Goal: Information Seeking & Learning: Learn about a topic

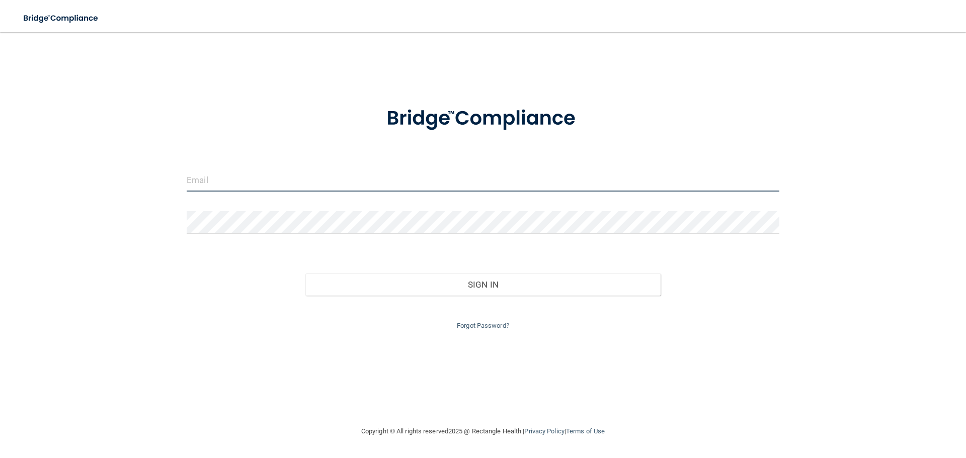
drag, startPoint x: 302, startPoint y: 169, endPoint x: 297, endPoint y: 169, distance: 5.5
click at [303, 172] on input "email" at bounding box center [483, 180] width 593 height 23
type input "[EMAIL_ADDRESS][DOMAIN_NAME]"
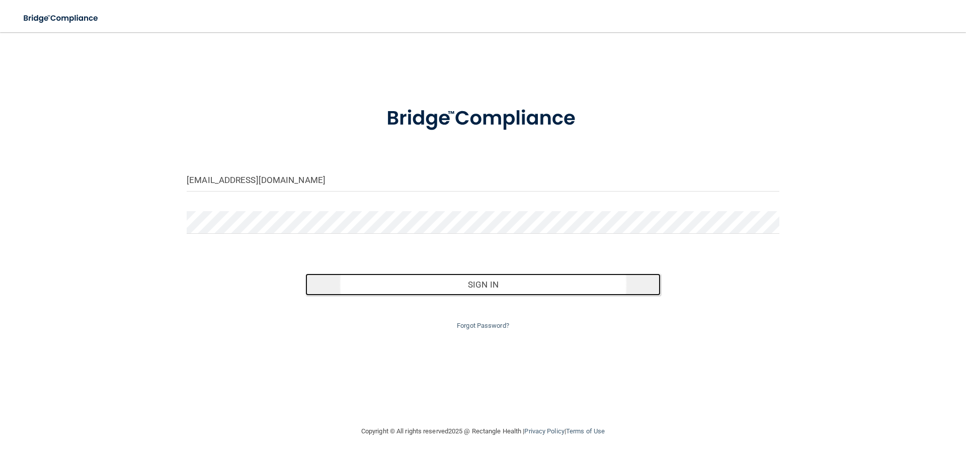
click at [548, 289] on button "Sign In" at bounding box center [483, 285] width 356 height 22
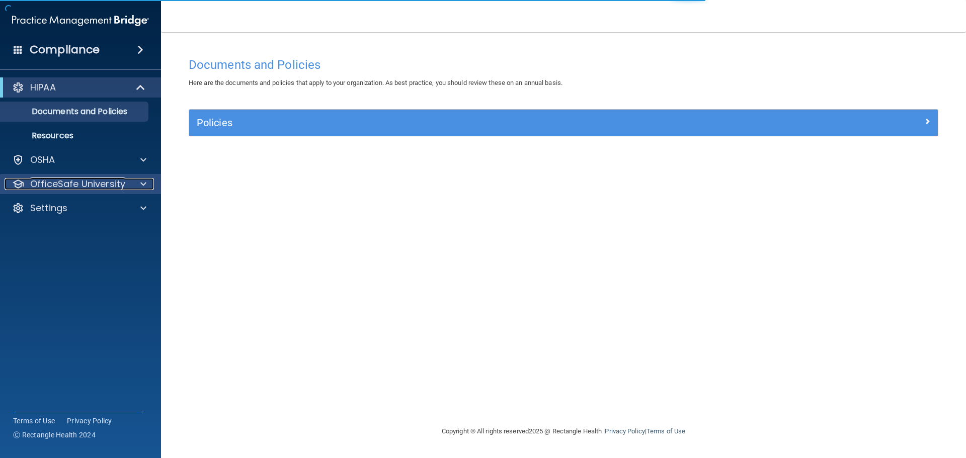
click at [70, 186] on p "OfficeSafe University" at bounding box center [77, 184] width 95 height 12
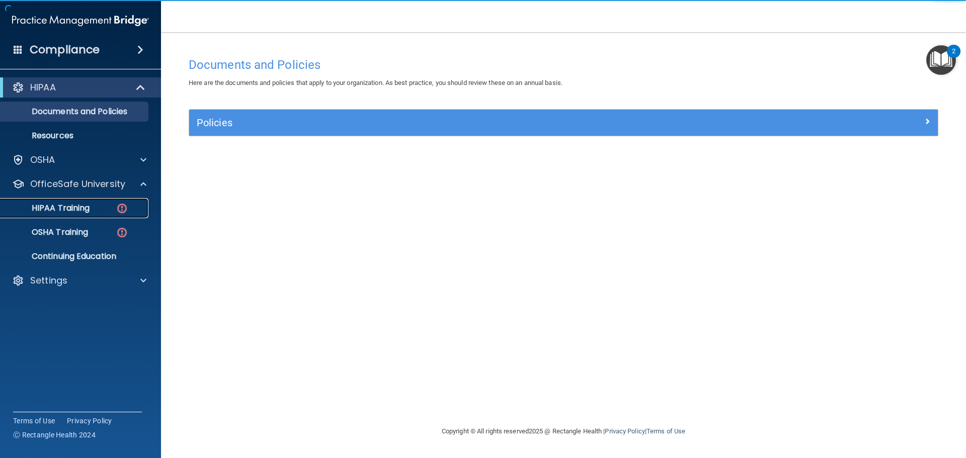
click at [76, 208] on p "HIPAA Training" at bounding box center [48, 208] width 83 height 10
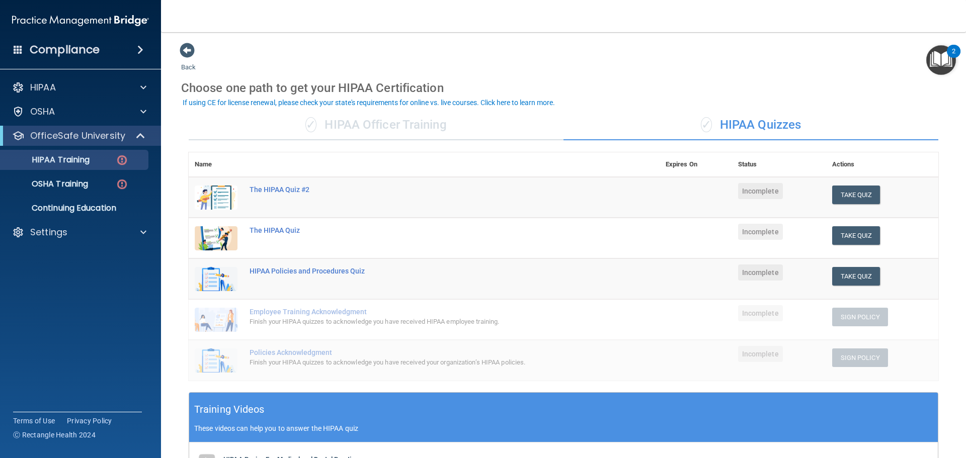
click at [662, 132] on div "✓ HIPAA Quizzes" at bounding box center [750, 125] width 375 height 30
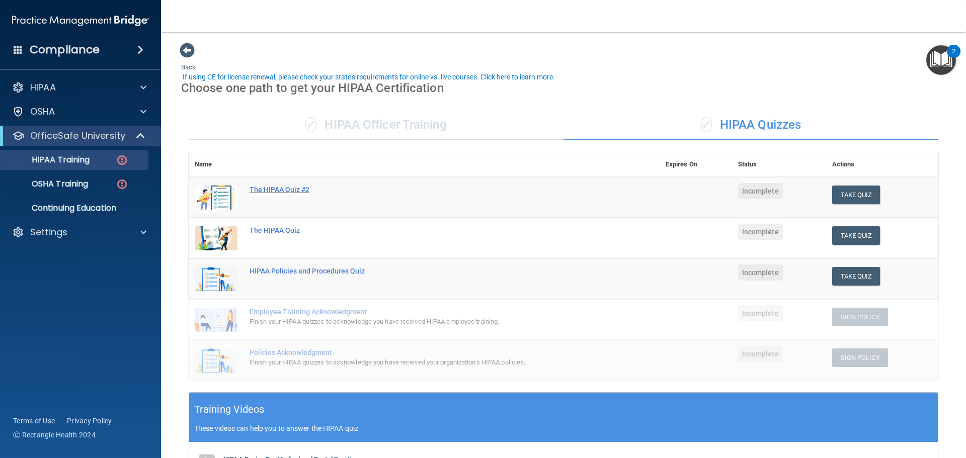
scroll to position [151, 0]
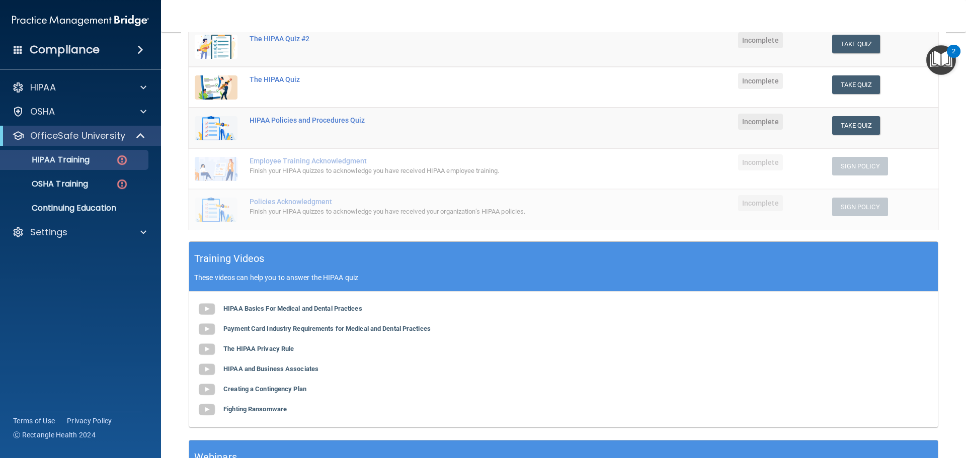
click at [691, 380] on div "HIPAA Basics For Medical and Dental Practices Payment Card Industry Requirement…" at bounding box center [563, 360] width 749 height 136
click at [307, 308] on b "HIPAA Basics For Medical and Dental Practices" at bounding box center [292, 309] width 139 height 8
drag, startPoint x: 459, startPoint y: 150, endPoint x: 175, endPoint y: 236, distance: 296.8
click at [175, 236] on main "Back Choose one path to get your HIPAA Certification ✓ HIPAA Officer Training ✓…" at bounding box center [563, 245] width 805 height 426
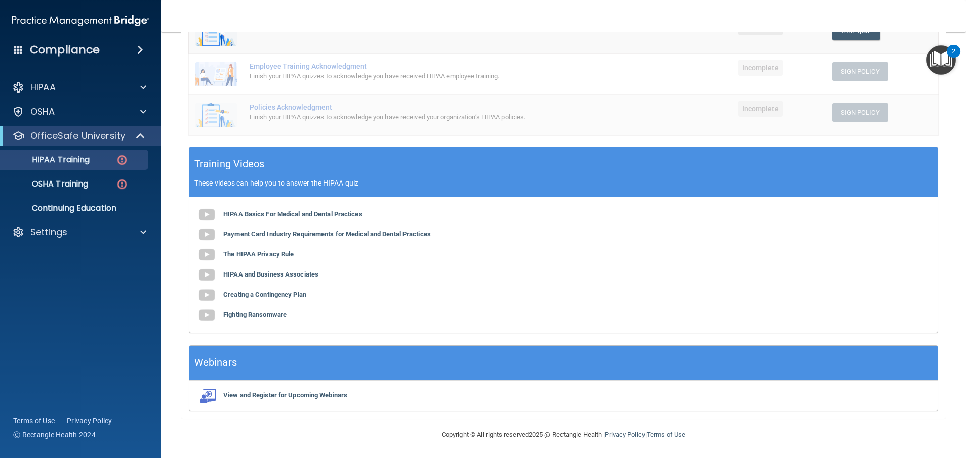
scroll to position [247, 0]
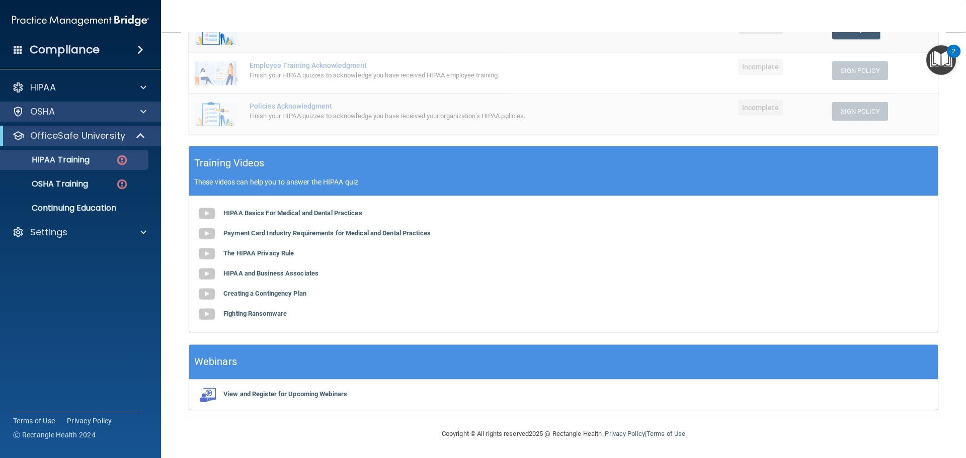
click at [68, 121] on div "OSHA" at bounding box center [80, 112] width 161 height 20
click at [76, 156] on p "HIPAA Training" at bounding box center [48, 160] width 83 height 10
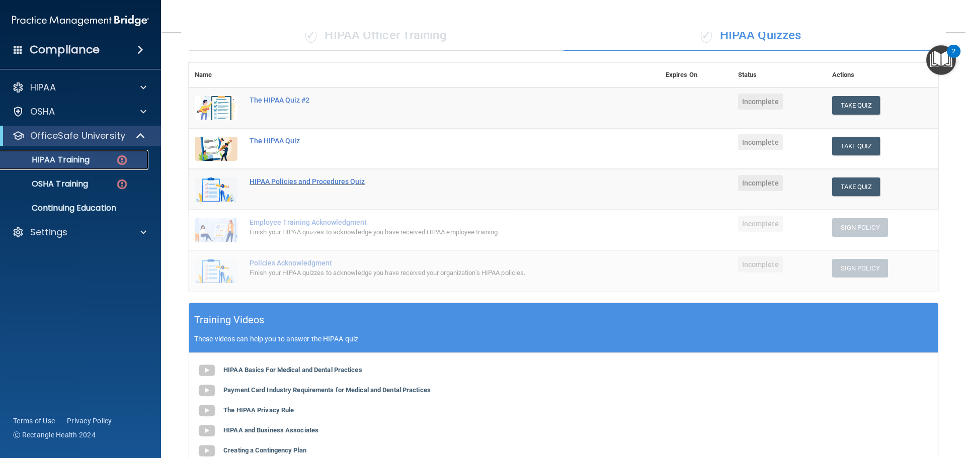
scroll to position [0, 0]
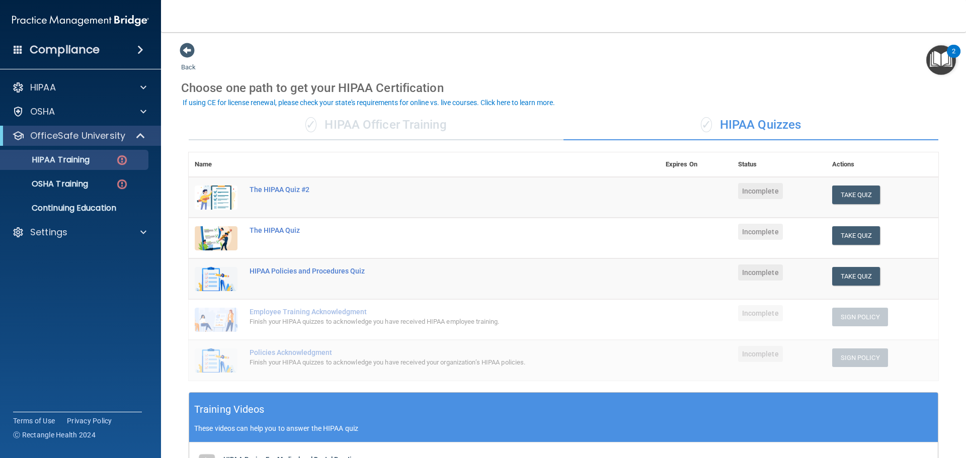
click at [422, 134] on div "✓ HIPAA Officer Training" at bounding box center [376, 125] width 375 height 30
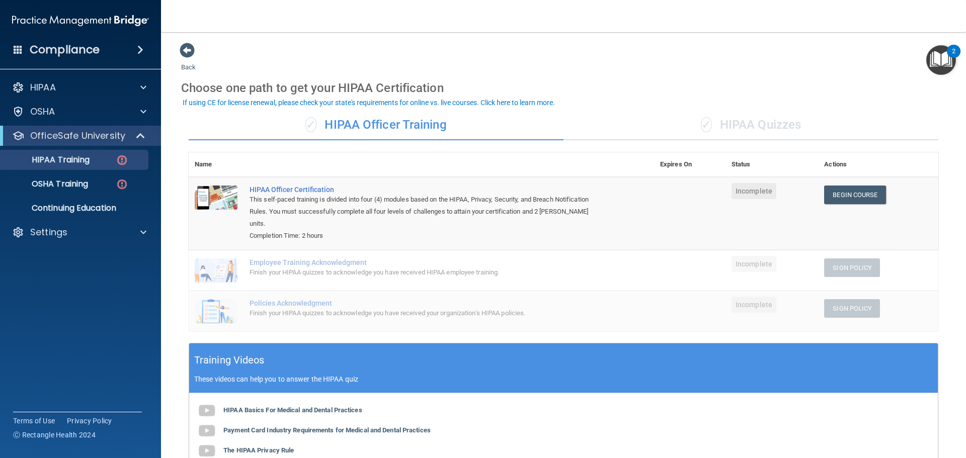
click at [712, 119] on div "✓ HIPAA Quizzes" at bounding box center [750, 125] width 375 height 30
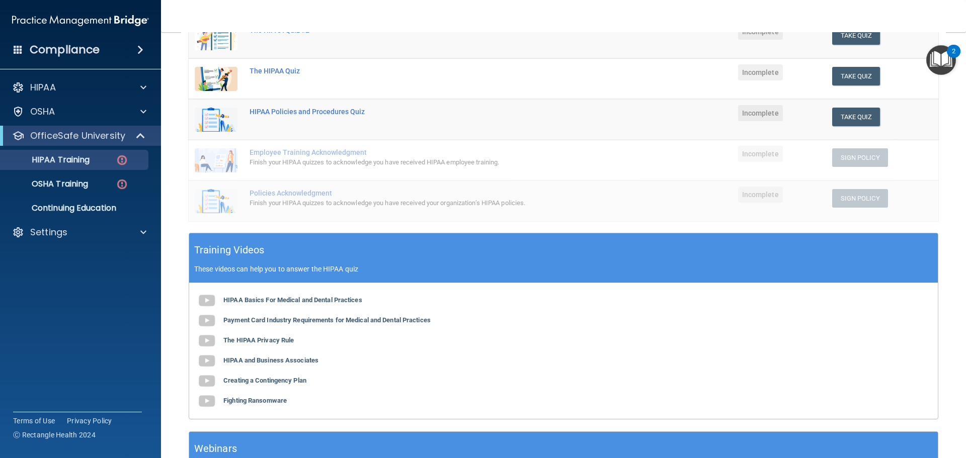
scroll to position [201, 0]
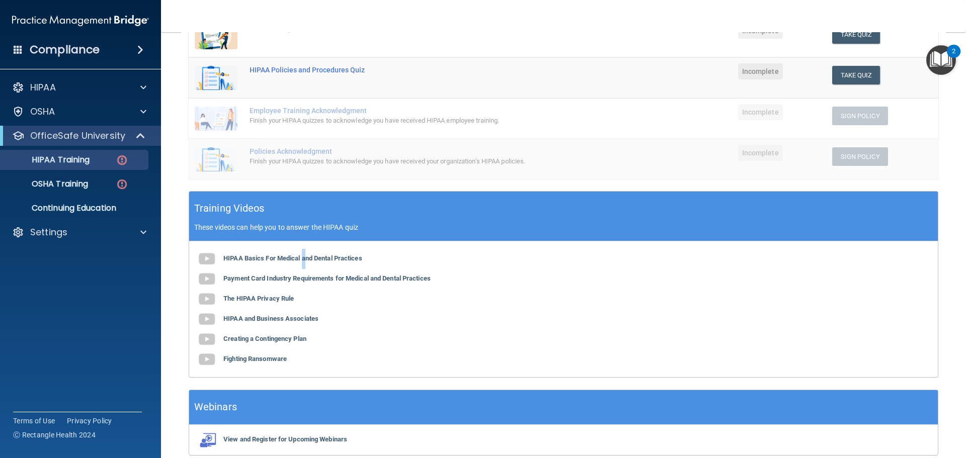
click at [304, 263] on div "HIPAA Basics For Medical and Dental Practices Payment Card Industry Requirement…" at bounding box center [563, 309] width 749 height 136
click at [426, 232] on div "Training Videos These videos can help you to answer the HIPAA quiz" at bounding box center [563, 217] width 749 height 50
click at [315, 279] on b "Payment Card Industry Requirements for Medical and Dental Practices" at bounding box center [326, 279] width 207 height 8
click at [935, 58] on img "Open Resource Center, 2 new notifications" at bounding box center [941, 60] width 30 height 30
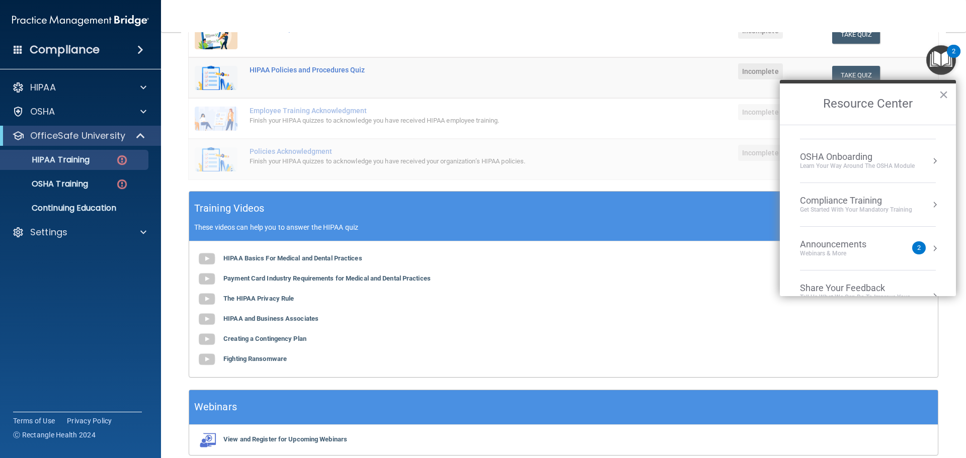
scroll to position [56, 0]
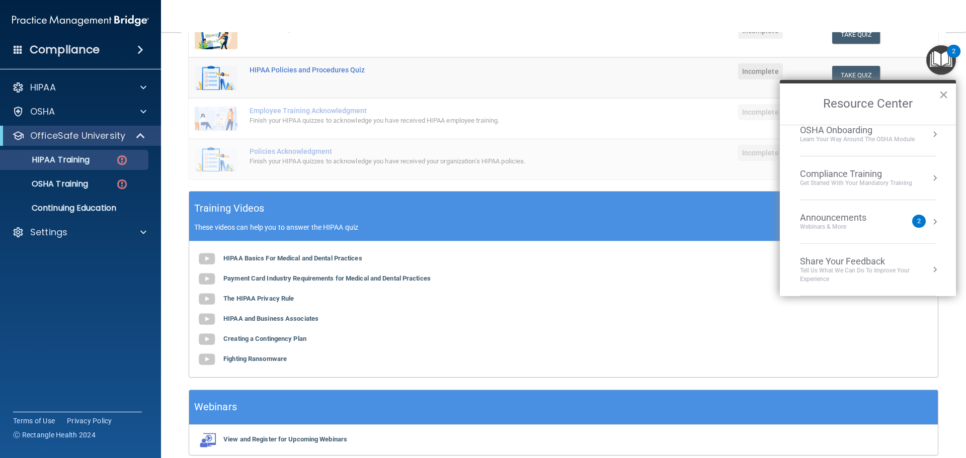
click at [889, 211] on li "Announcements Webinars & More 2" at bounding box center [868, 222] width 136 height 44
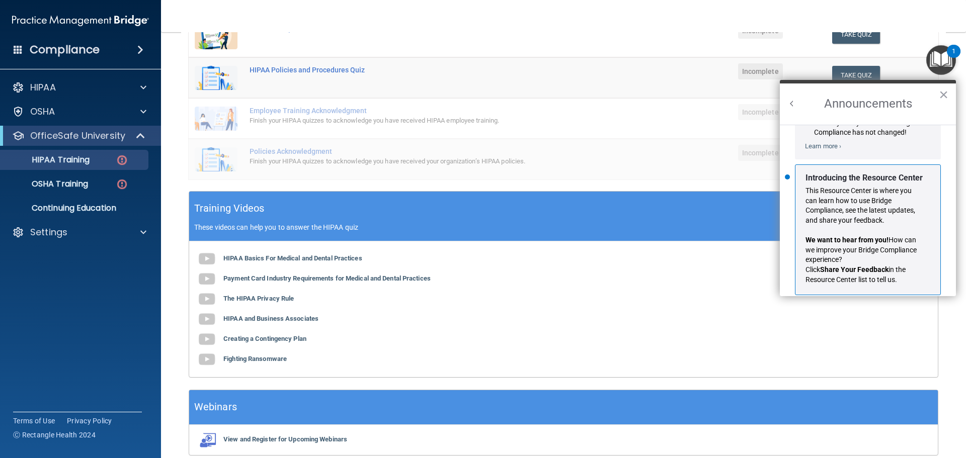
scroll to position [177, 0]
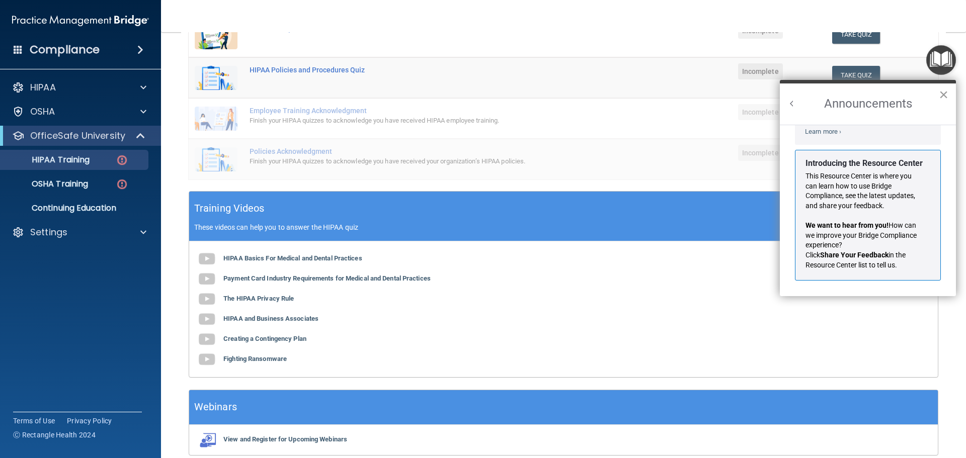
click at [939, 93] on button "×" at bounding box center [944, 95] width 10 height 16
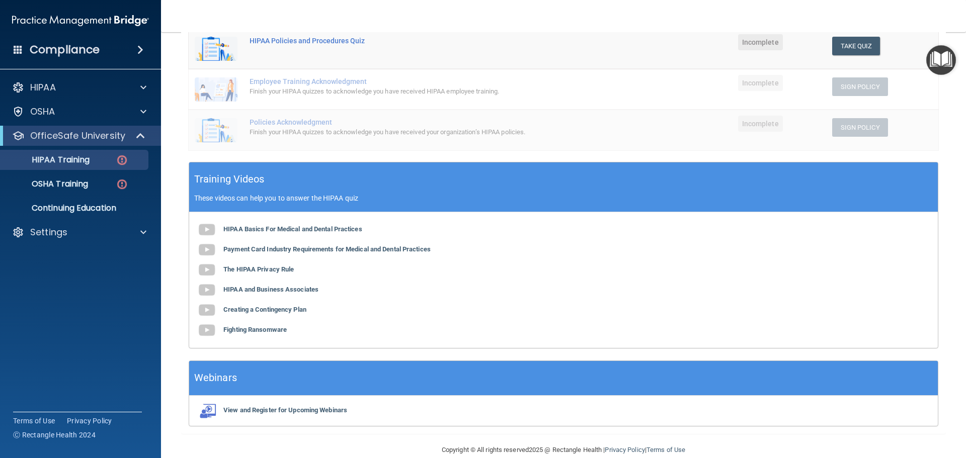
scroll to position [247, 0]
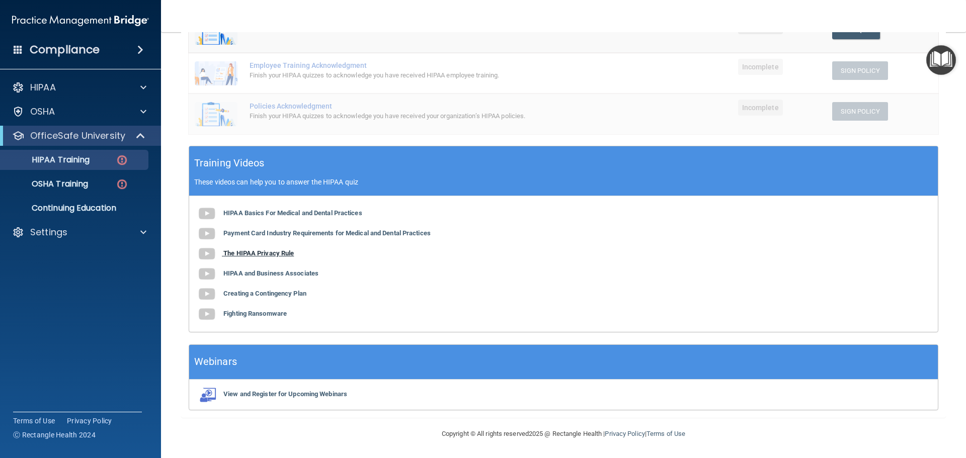
click at [280, 257] on b "The HIPAA Privacy Rule" at bounding box center [258, 254] width 70 height 8
click at [278, 275] on b "HIPAA and Business Associates" at bounding box center [270, 274] width 95 height 8
click at [290, 293] on b "Creating a Contingency Plan" at bounding box center [264, 294] width 83 height 8
click at [281, 309] on div "HIPAA Basics For Medical and Dental Practices Payment Card Industry Requirement…" at bounding box center [563, 264] width 749 height 136
click at [284, 312] on b "Fighting Ransomware" at bounding box center [254, 314] width 63 height 8
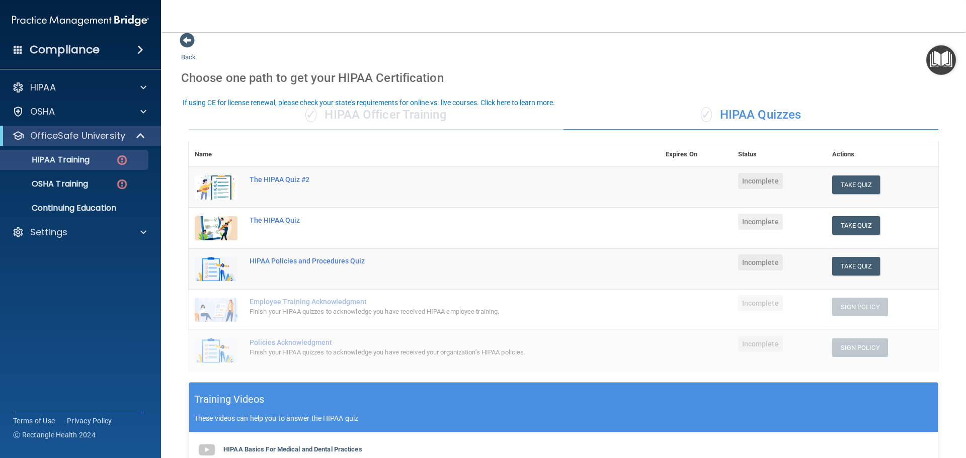
scroll to position [0, 0]
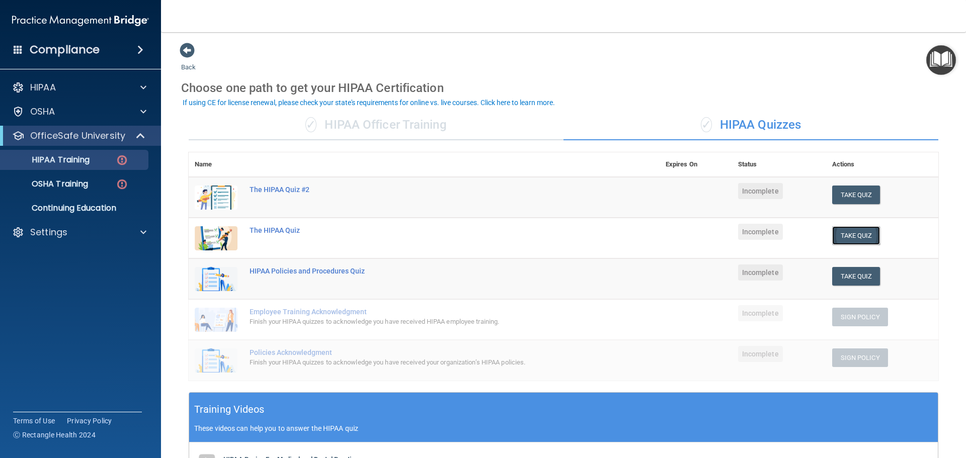
click at [852, 236] on button "Take Quiz" at bounding box center [856, 235] width 48 height 19
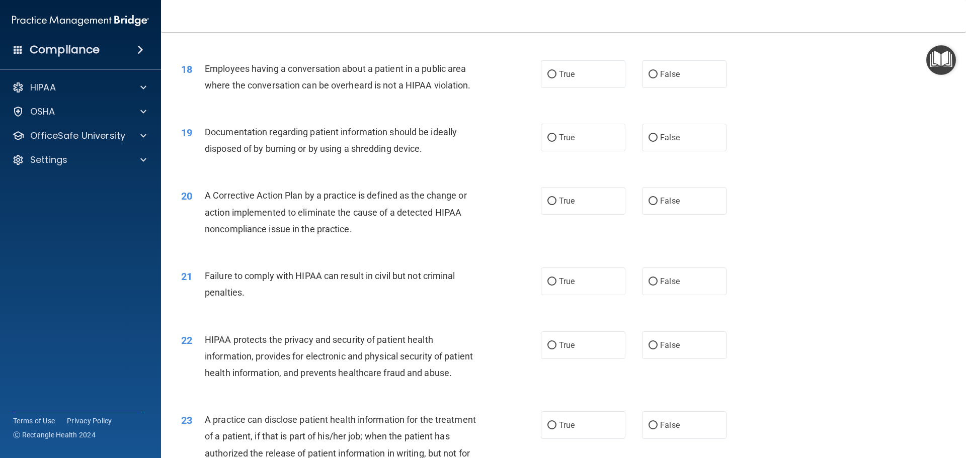
scroll to position [1459, 0]
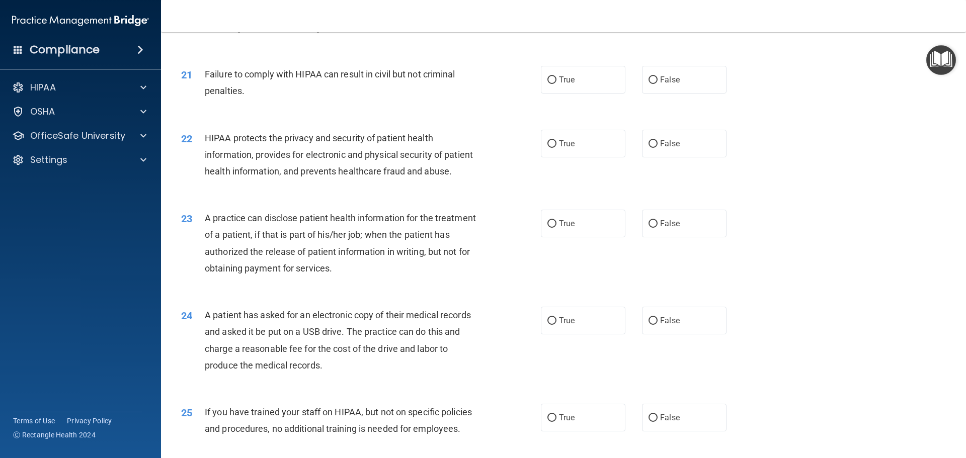
drag, startPoint x: 335, startPoint y: 203, endPoint x: 277, endPoint y: 210, distance: 57.8
click at [277, 180] on div "HIPAA protects the privacy and security of patient health information, provides…" at bounding box center [345, 155] width 281 height 50
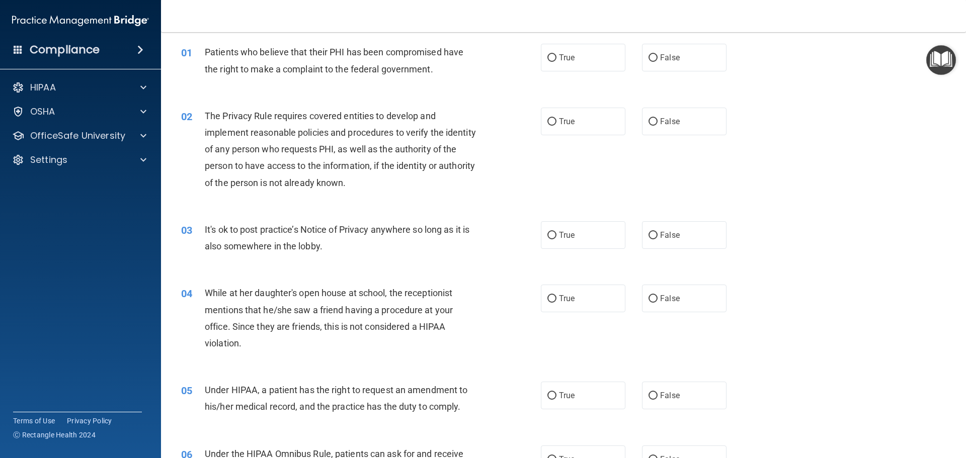
scroll to position [0, 0]
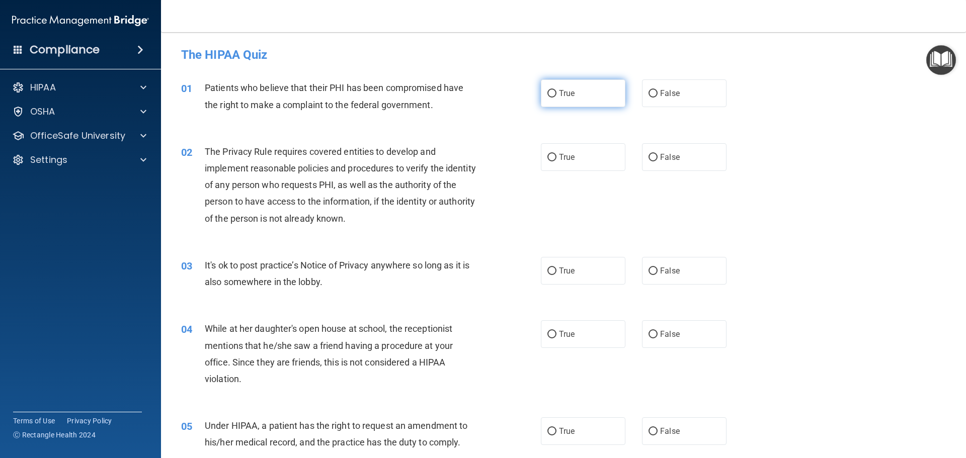
click at [559, 101] on label "True" at bounding box center [583, 93] width 85 height 28
click at [556, 98] on input "True" at bounding box center [551, 94] width 9 height 8
radio input "true"
click at [586, 161] on label "True" at bounding box center [583, 157] width 85 height 28
click at [556, 161] on input "True" at bounding box center [551, 158] width 9 height 8
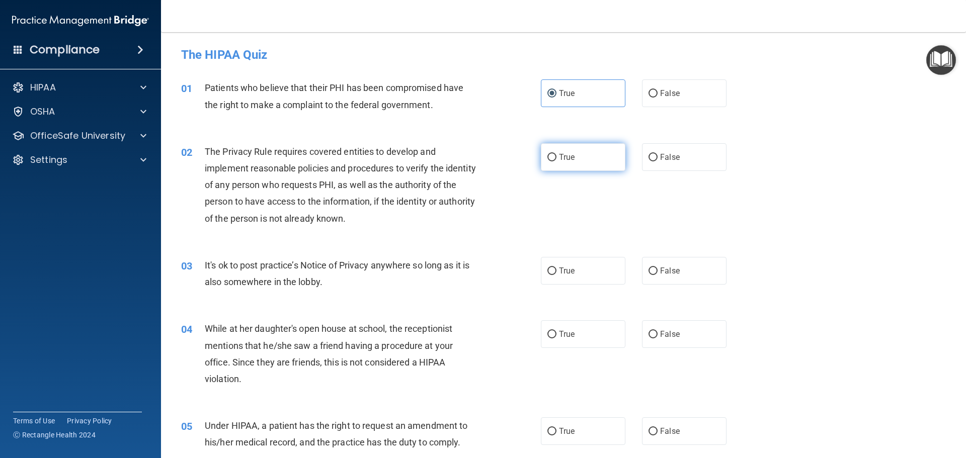
radio input "true"
click at [585, 161] on label "True" at bounding box center [583, 157] width 85 height 28
click at [556, 161] on input "True" at bounding box center [551, 158] width 9 height 8
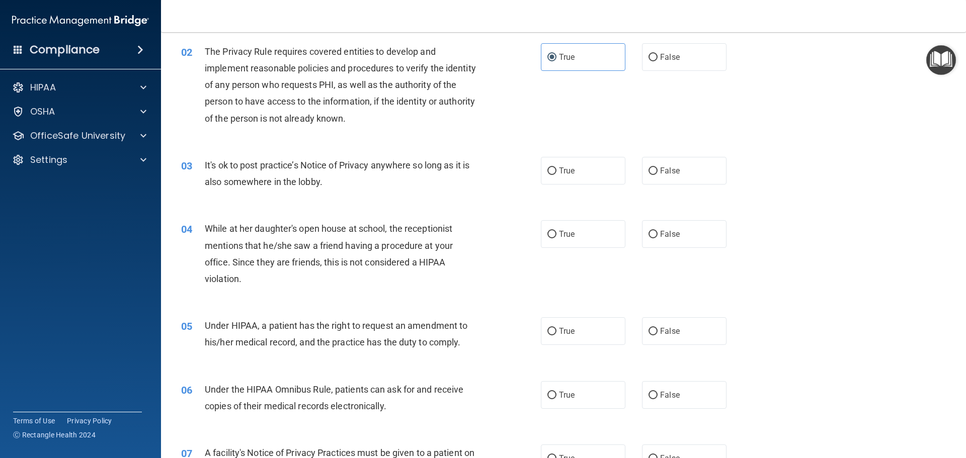
scroll to position [151, 0]
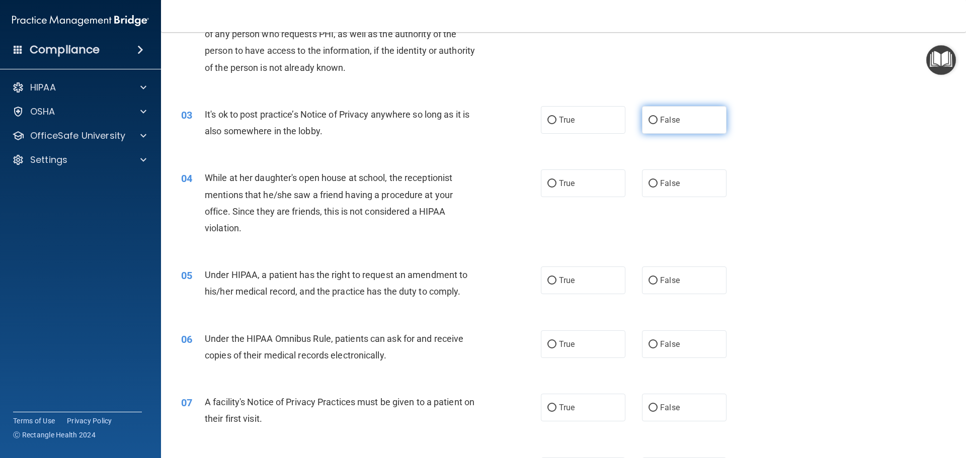
click at [660, 127] on label "False" at bounding box center [684, 120] width 85 height 28
click at [658, 124] on input "False" at bounding box center [652, 121] width 9 height 8
radio input "true"
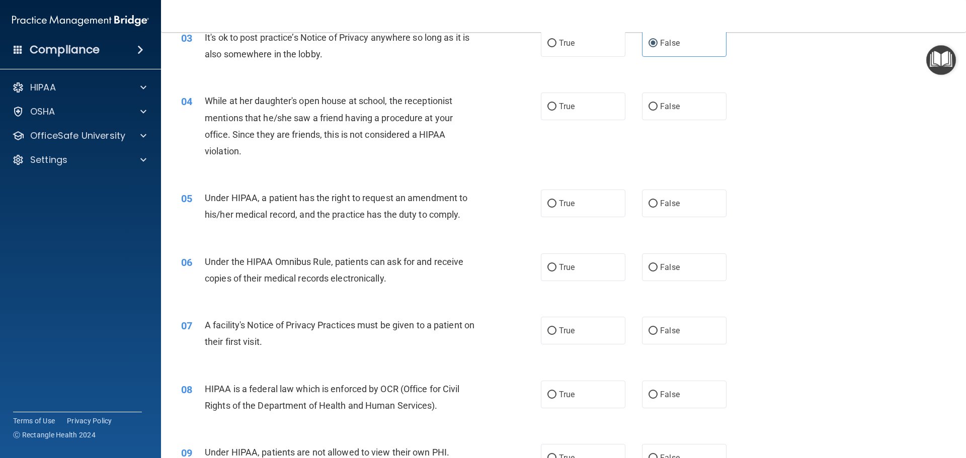
scroll to position [252, 0]
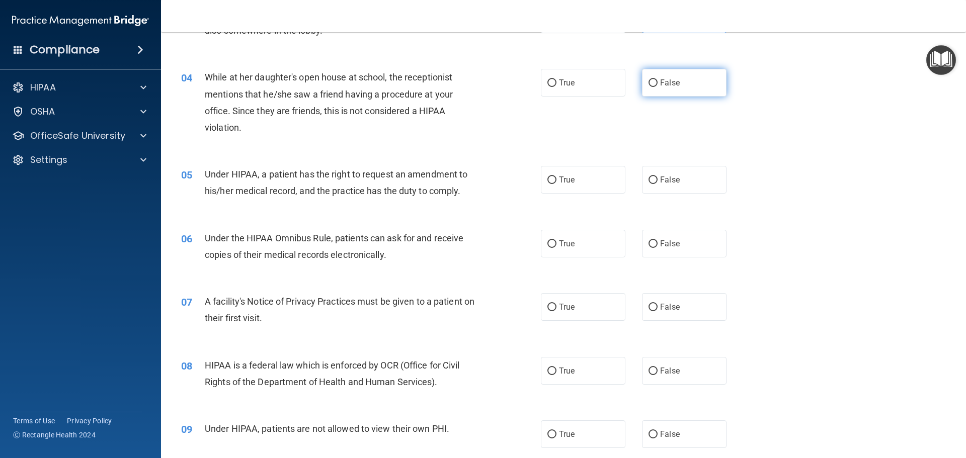
click at [684, 88] on label "False" at bounding box center [684, 83] width 85 height 28
click at [658, 87] on input "False" at bounding box center [652, 83] width 9 height 8
radio input "true"
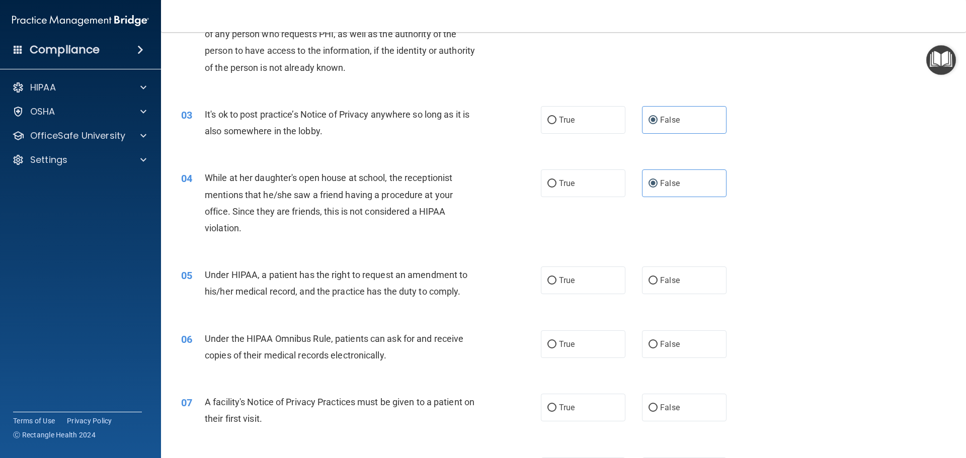
scroll to position [201, 0]
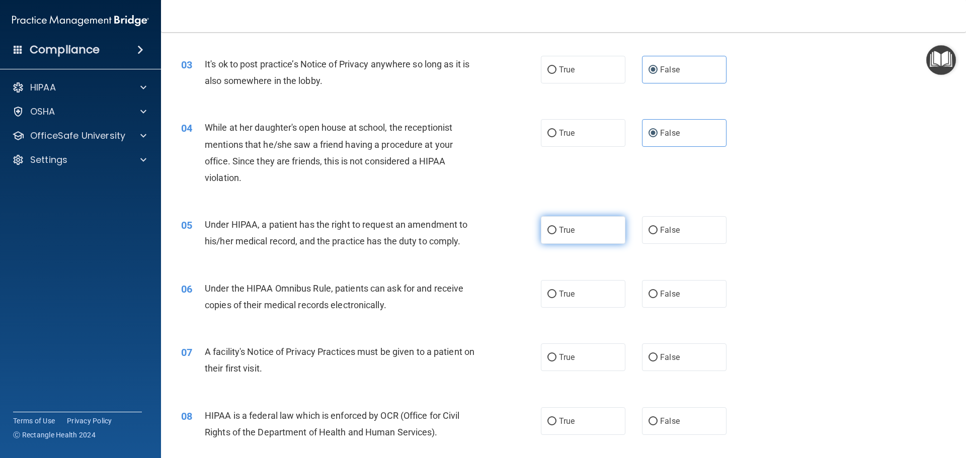
click at [559, 225] on span "True" at bounding box center [567, 230] width 16 height 10
click at [556, 227] on input "True" at bounding box center [551, 231] width 9 height 8
radio input "true"
click at [596, 295] on label "True" at bounding box center [583, 294] width 85 height 28
click at [556, 295] on input "True" at bounding box center [551, 295] width 9 height 8
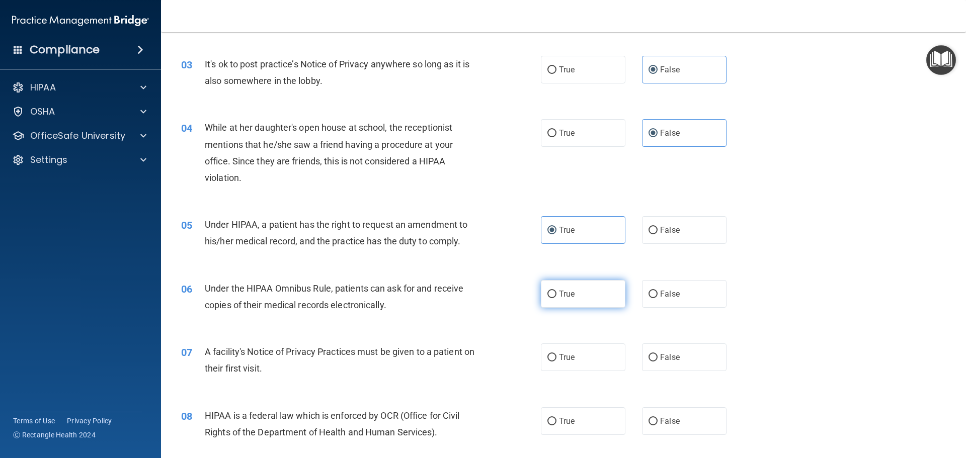
radio input "true"
drag, startPoint x: 314, startPoint y: 116, endPoint x: 290, endPoint y: 120, distance: 24.6
drag, startPoint x: 290, startPoint y: 120, endPoint x: 472, endPoint y: 113, distance: 182.2
click at [469, 113] on div "04 While at her daughter's open house at school, the receptionist mentions that…" at bounding box center [564, 155] width 780 height 97
click at [583, 80] on label "True" at bounding box center [583, 70] width 85 height 28
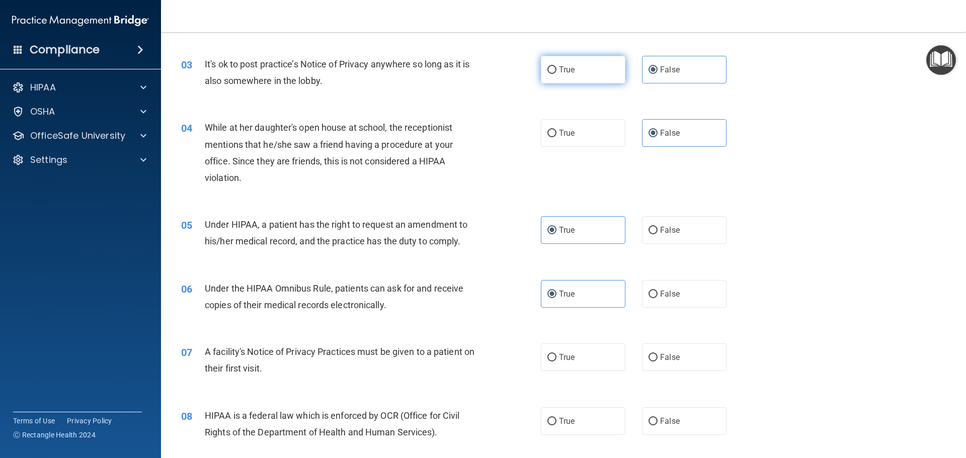
click at [556, 74] on input "True" at bounding box center [551, 70] width 9 height 8
radio input "true"
radio input "false"
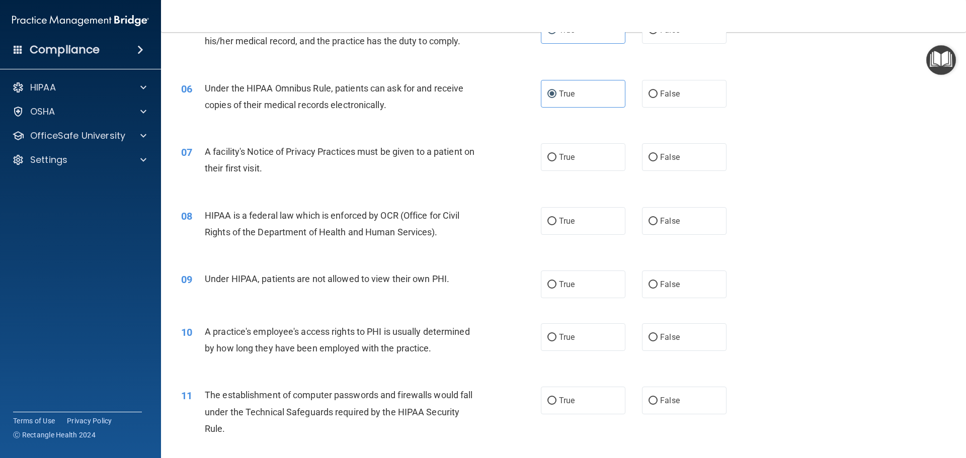
scroll to position [402, 0]
click at [555, 168] on label "True" at bounding box center [583, 156] width 85 height 28
click at [555, 160] on input "True" at bounding box center [551, 157] width 9 height 8
radio input "true"
click at [568, 205] on div "08 HIPAA is a federal law which is enforced by OCR (Office for Civil Rights of …" at bounding box center [564, 225] width 780 height 63
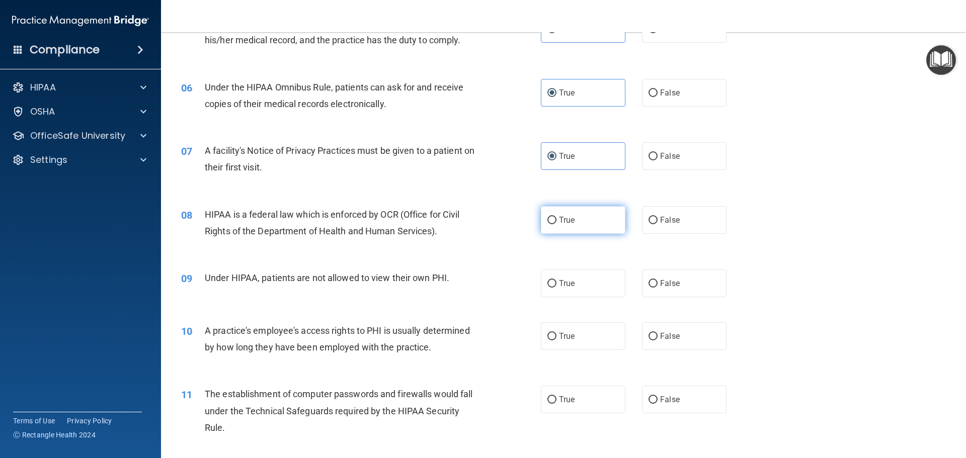
click at [568, 213] on label "True" at bounding box center [583, 220] width 85 height 28
click at [556, 217] on input "True" at bounding box center [551, 221] width 9 height 8
radio input "true"
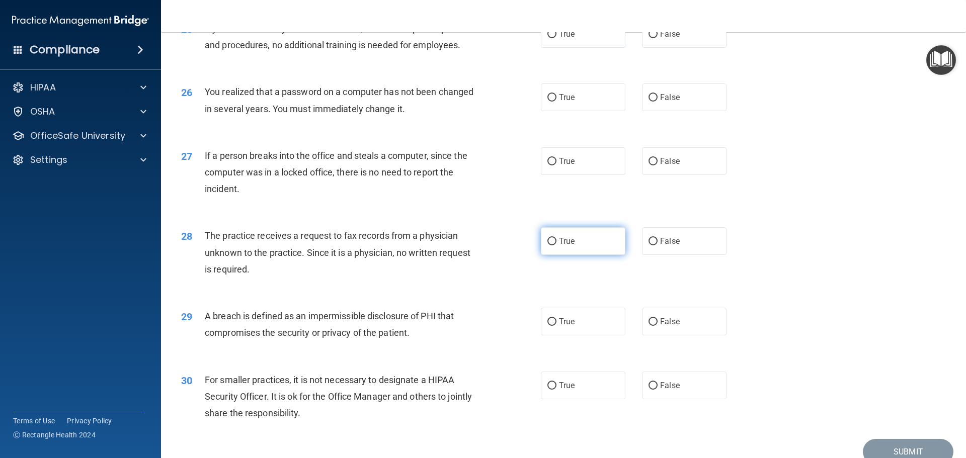
scroll to position [1923, 0]
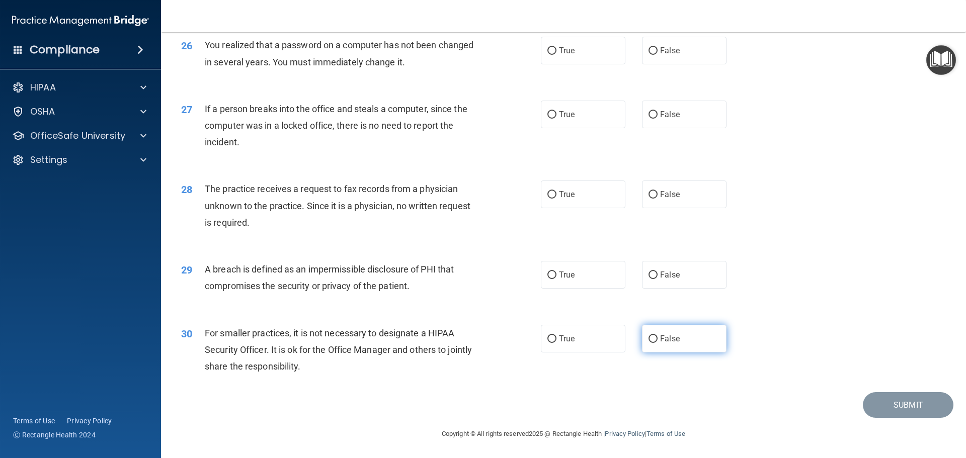
click at [665, 334] on label "False" at bounding box center [684, 339] width 85 height 28
click at [658, 336] on input "False" at bounding box center [652, 340] width 9 height 8
radio input "true"
click at [586, 284] on label "True" at bounding box center [583, 275] width 85 height 28
click at [556, 279] on input "True" at bounding box center [551, 276] width 9 height 8
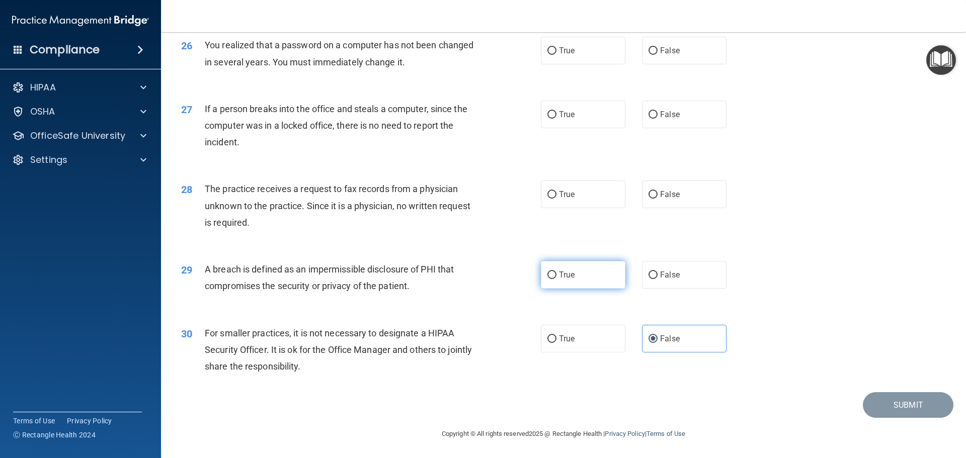
radio input "true"
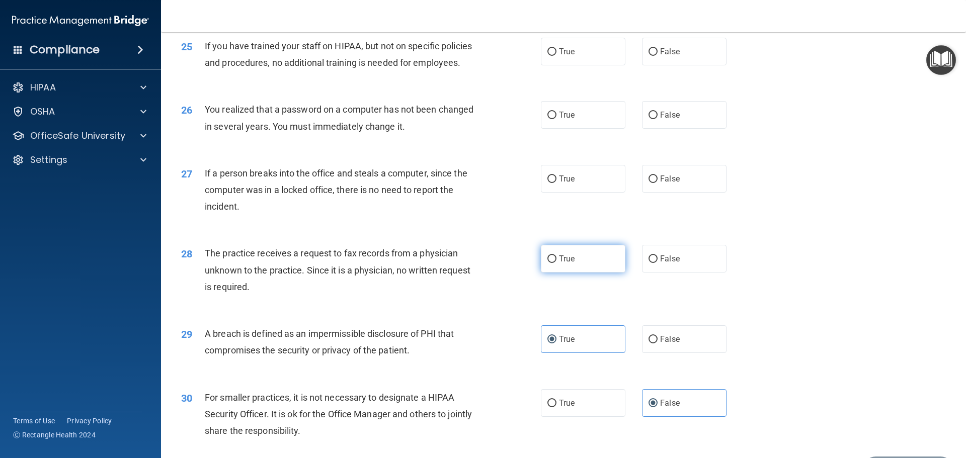
scroll to position [1822, 0]
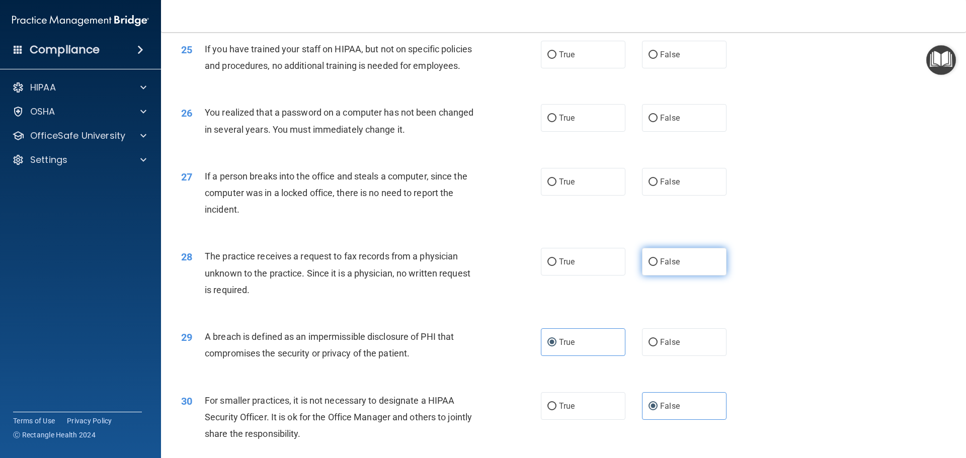
click at [665, 267] on span "False" at bounding box center [670, 262] width 20 height 10
click at [658, 266] on input "False" at bounding box center [652, 263] width 9 height 8
radio input "true"
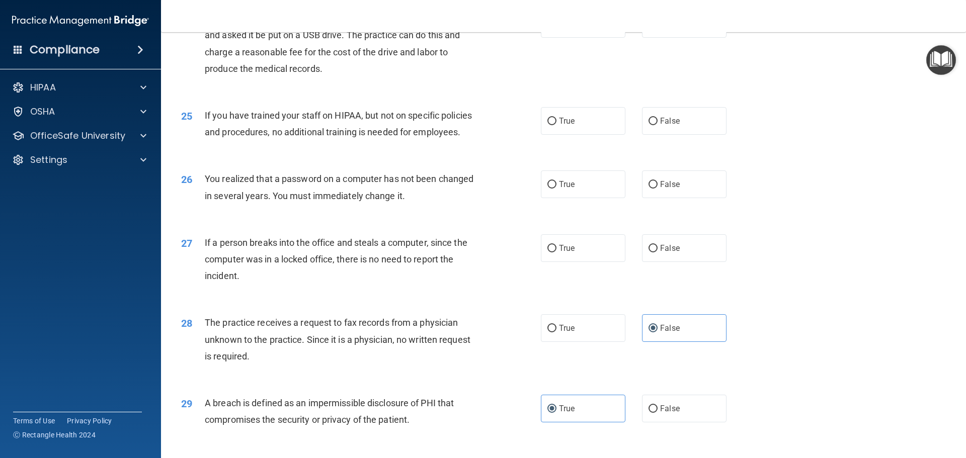
scroll to position [1721, 0]
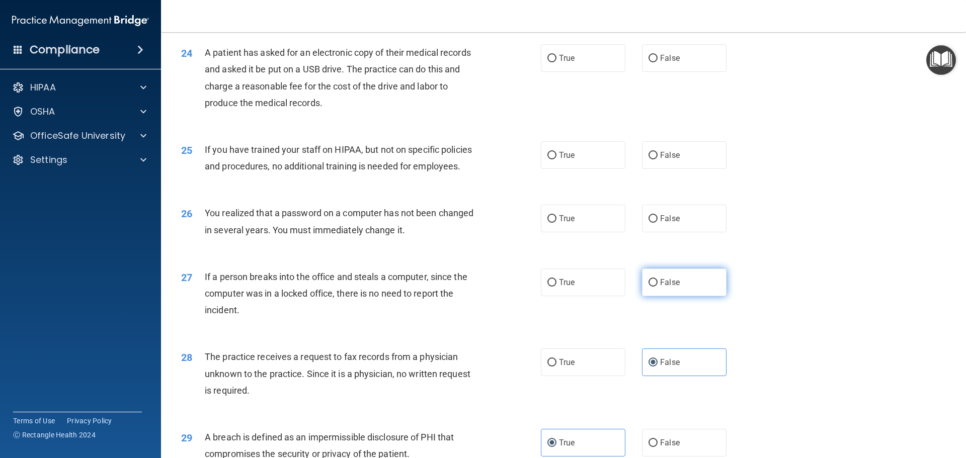
click at [660, 287] on span "False" at bounding box center [670, 283] width 20 height 10
click at [658, 287] on input "False" at bounding box center [652, 283] width 9 height 8
radio input "true"
click at [568, 223] on span "True" at bounding box center [567, 219] width 16 height 10
click at [556, 223] on input "True" at bounding box center [551, 219] width 9 height 8
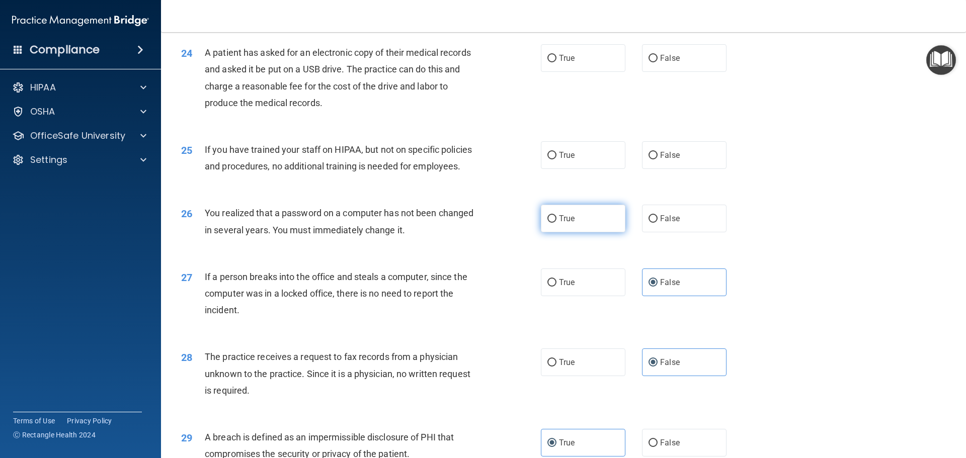
radio input "true"
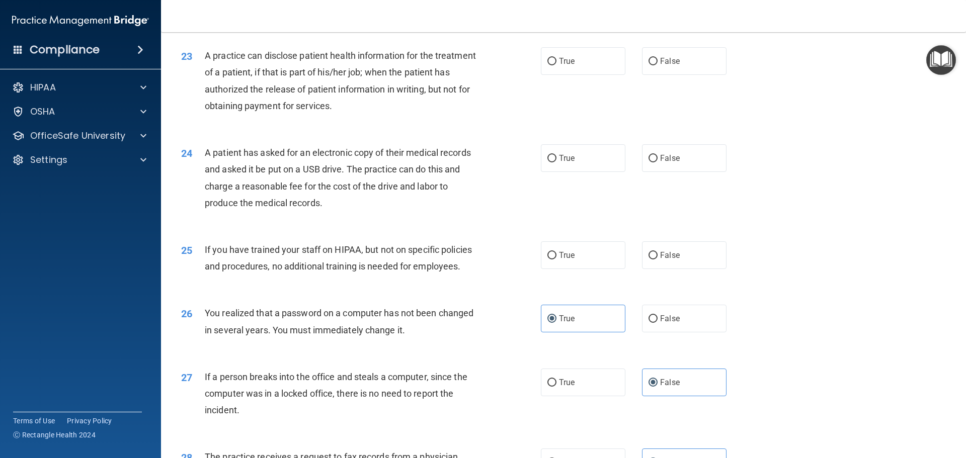
scroll to position [1621, 0]
click at [677, 270] on label "False" at bounding box center [684, 256] width 85 height 28
click at [658, 260] on input "False" at bounding box center [652, 257] width 9 height 8
radio input "true"
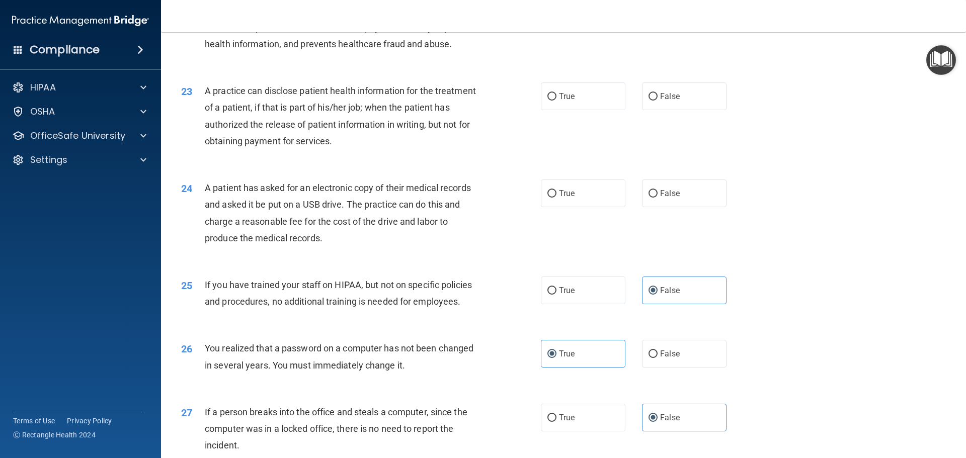
scroll to position [1470, 0]
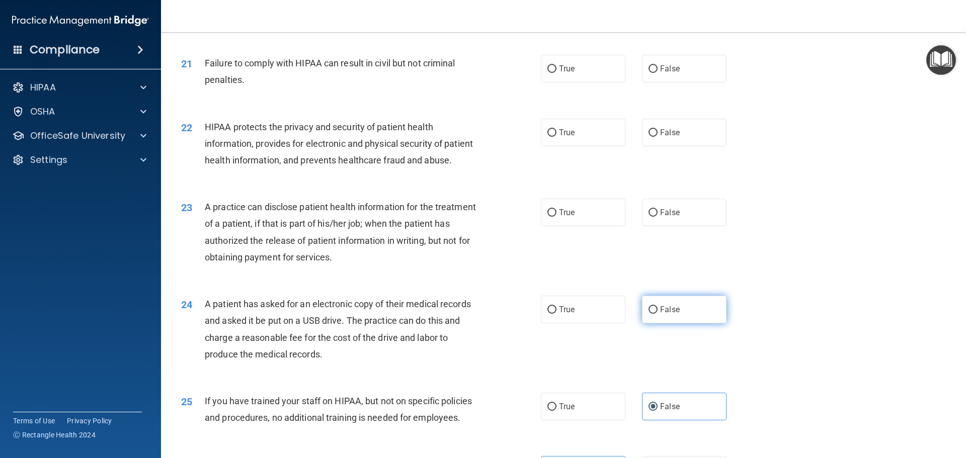
click at [675, 323] on label "False" at bounding box center [684, 310] width 85 height 28
click at [658, 314] on input "False" at bounding box center [652, 310] width 9 height 8
radio input "true"
click at [666, 226] on label "False" at bounding box center [684, 213] width 85 height 28
click at [658, 217] on input "False" at bounding box center [652, 213] width 9 height 8
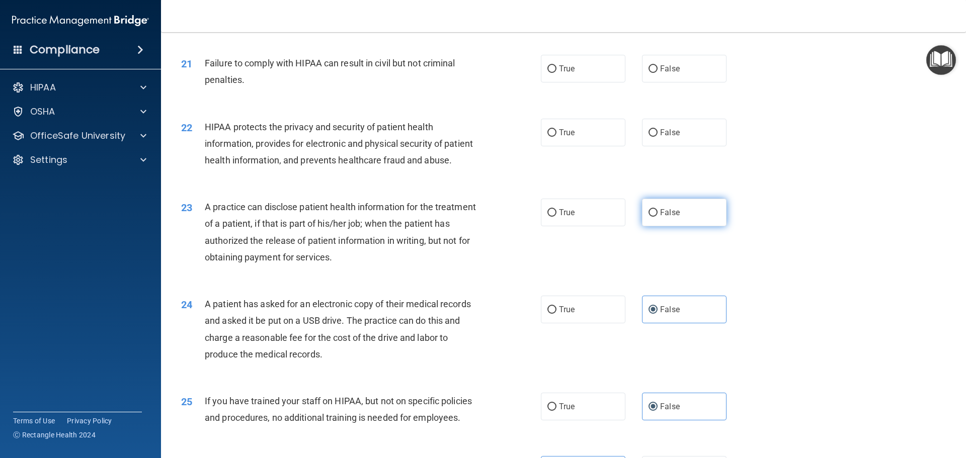
radio input "true"
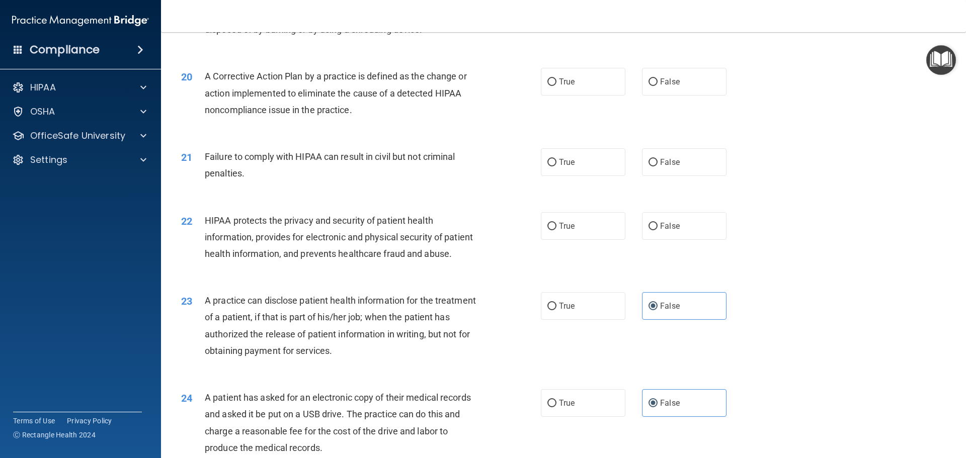
scroll to position [1369, 0]
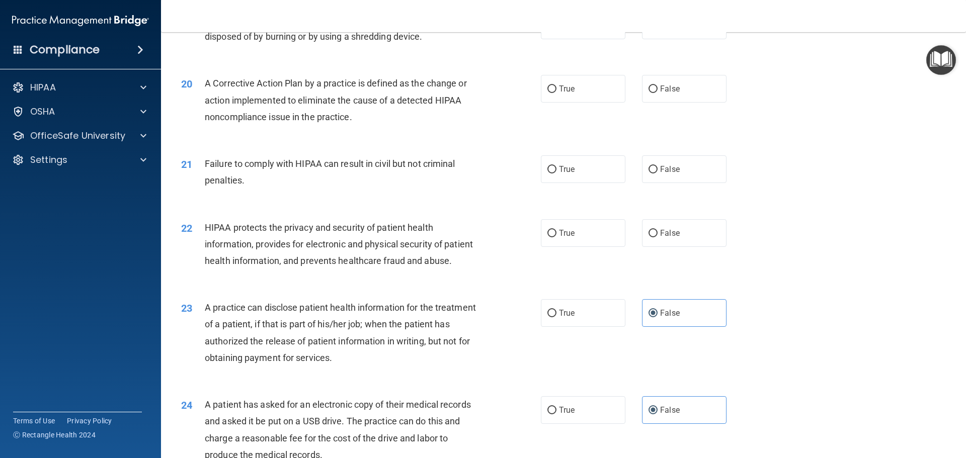
drag, startPoint x: 253, startPoint y: 259, endPoint x: 191, endPoint y: 258, distance: 61.9
click at [191, 259] on div "22 HIPAA protects the privacy and security of patient health information, provi…" at bounding box center [361, 246] width 390 height 55
click at [601, 247] on label "True" at bounding box center [583, 233] width 85 height 28
click at [556, 237] on input "True" at bounding box center [551, 234] width 9 height 8
radio input "true"
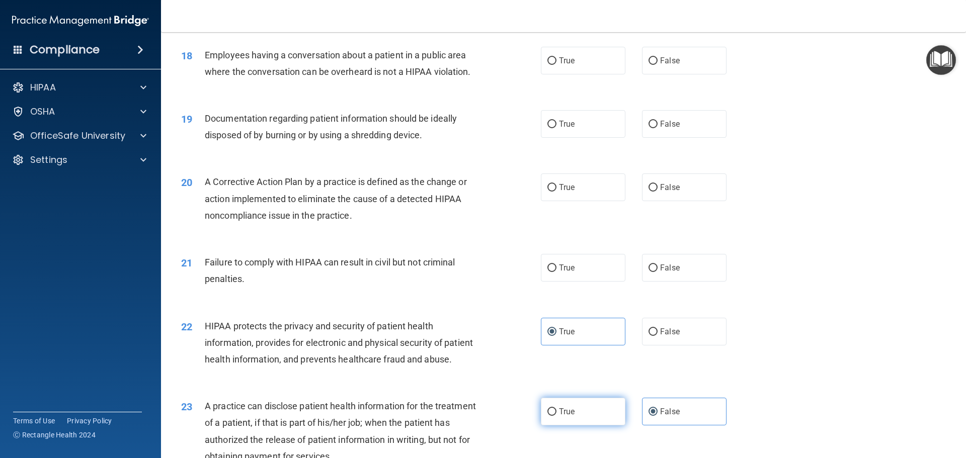
scroll to position [1269, 0]
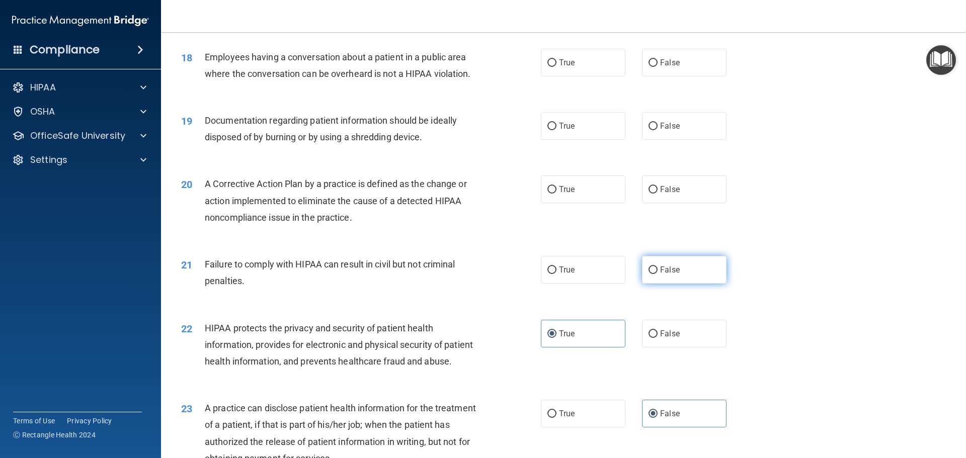
click at [670, 278] on label "False" at bounding box center [684, 270] width 85 height 28
click at [658, 274] on input "False" at bounding box center [652, 271] width 9 height 8
radio input "true"
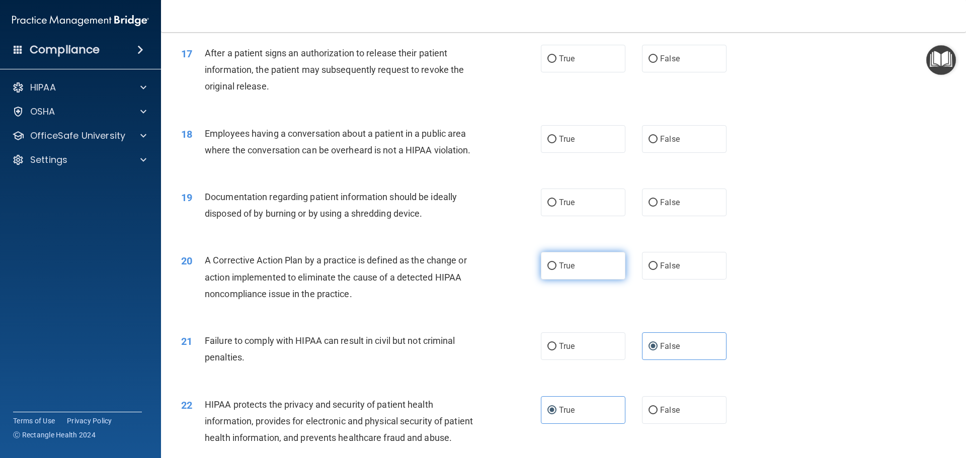
scroll to position [1168, 0]
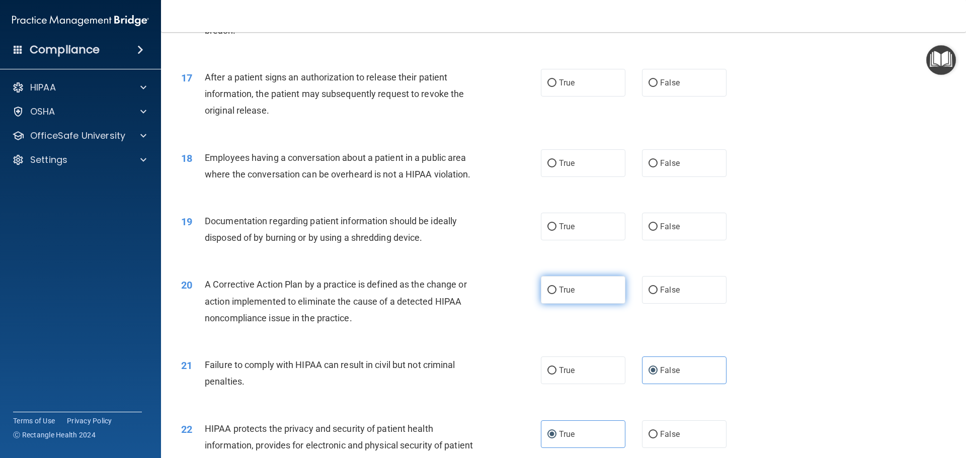
click at [564, 304] on label "True" at bounding box center [583, 290] width 85 height 28
click at [556, 294] on input "True" at bounding box center [551, 291] width 9 height 8
radio input "true"
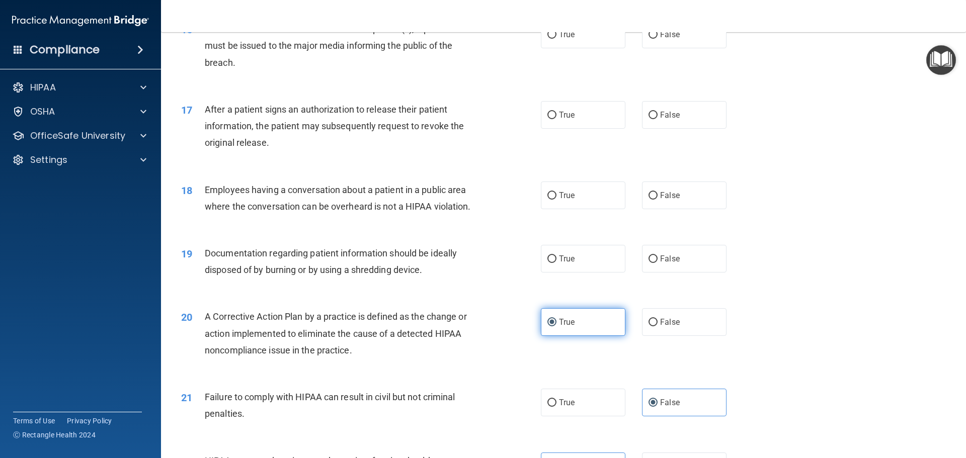
scroll to position [1118, 0]
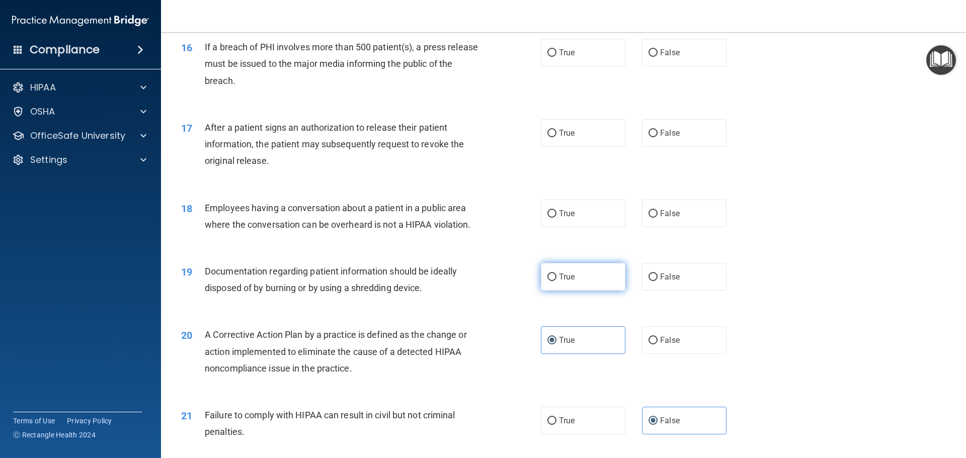
click at [593, 286] on label "True" at bounding box center [583, 277] width 85 height 28
click at [556, 281] on input "True" at bounding box center [551, 278] width 9 height 8
radio input "true"
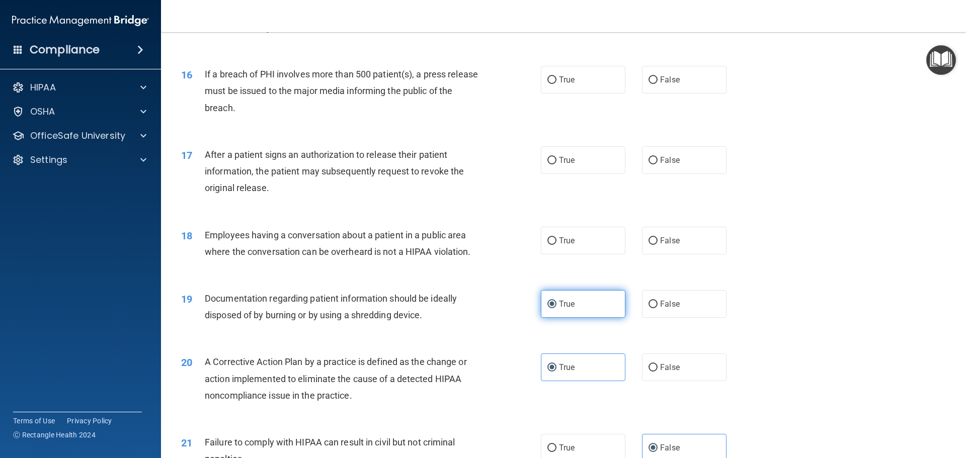
scroll to position [1068, 0]
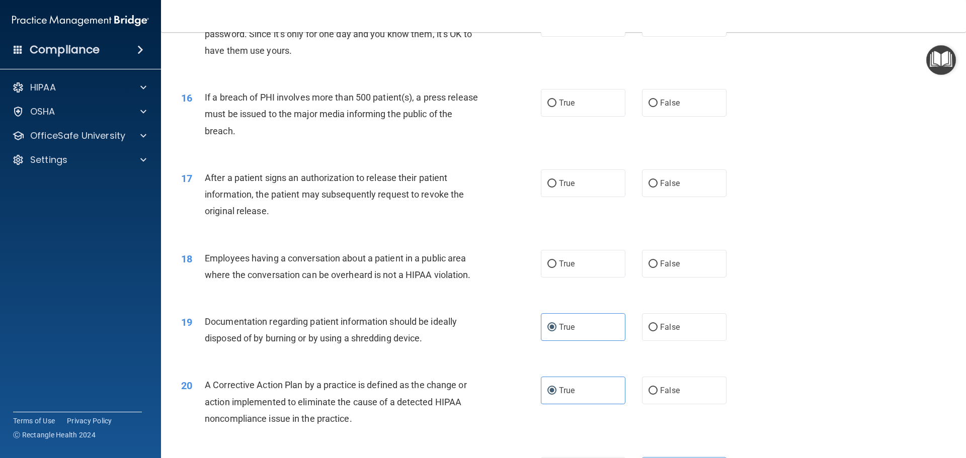
drag, startPoint x: 299, startPoint y: 288, endPoint x: 324, endPoint y: 283, distance: 25.6
drag, startPoint x: 324, startPoint y: 283, endPoint x: 301, endPoint y: 308, distance: 34.2
click at [300, 301] on div "18 Employees having a conversation about a patient in a public area where the c…" at bounding box center [564, 268] width 780 height 63
click at [693, 278] on label "False" at bounding box center [684, 264] width 85 height 28
click at [658, 268] on input "False" at bounding box center [652, 265] width 9 height 8
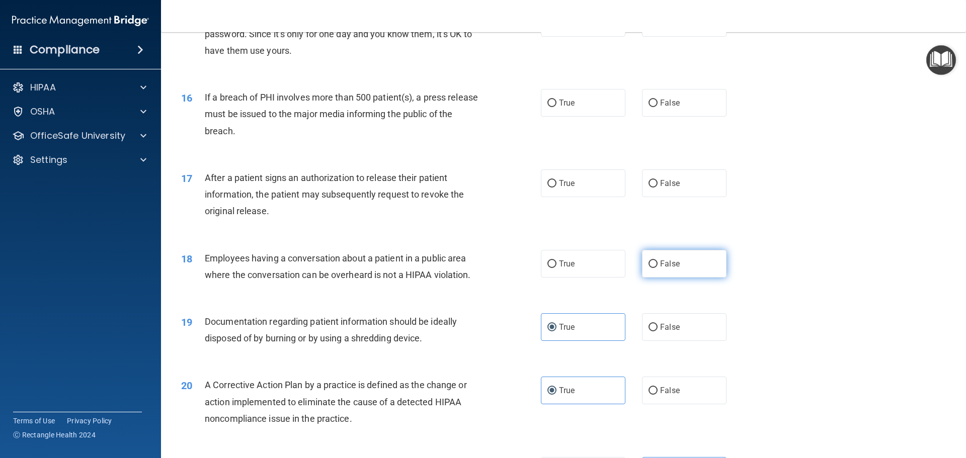
radio input "true"
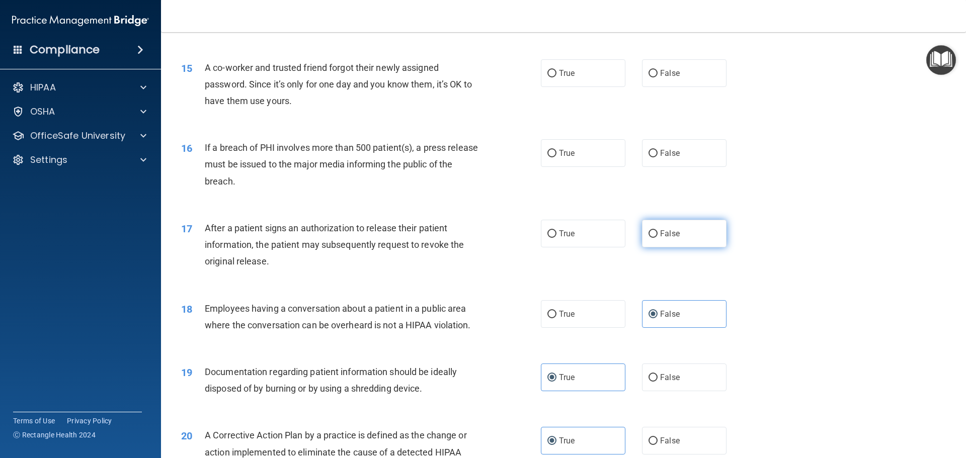
click at [650, 238] on input "False" at bounding box center [652, 234] width 9 height 8
radio input "true"
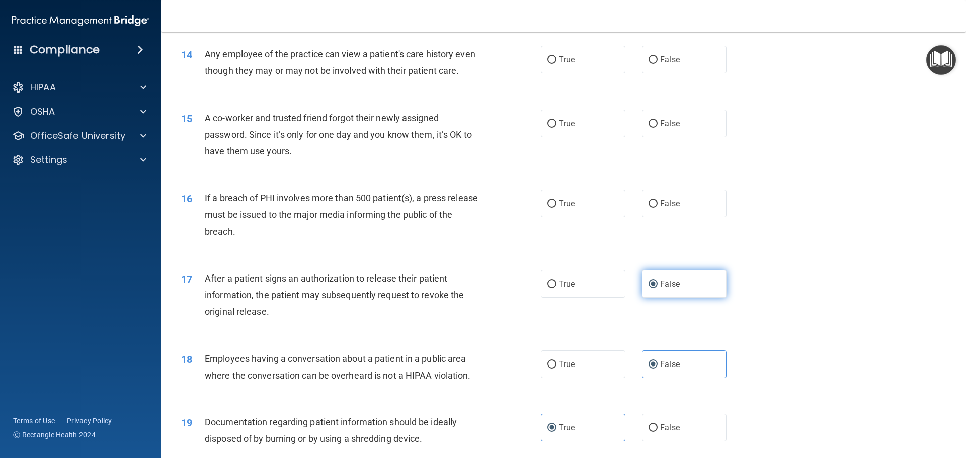
scroll to position [917, 0]
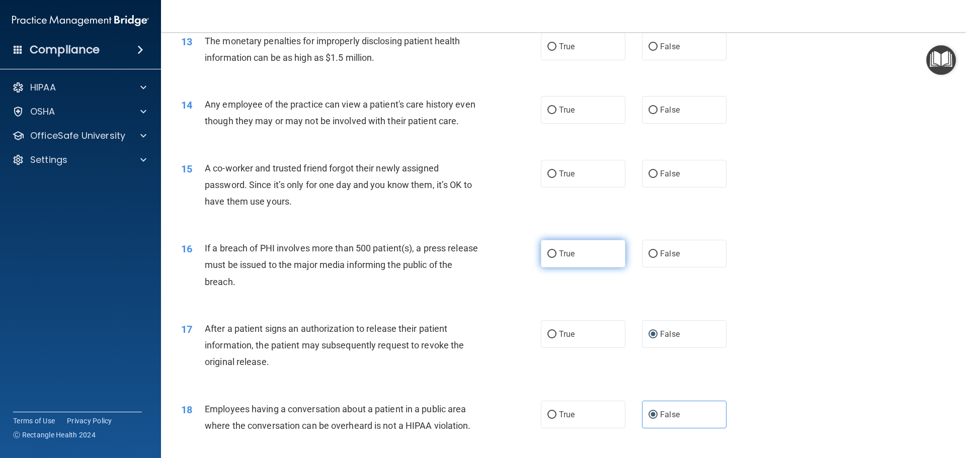
click at [551, 268] on label "True" at bounding box center [583, 254] width 85 height 28
click at [551, 258] on input "True" at bounding box center [551, 255] width 9 height 8
radio input "true"
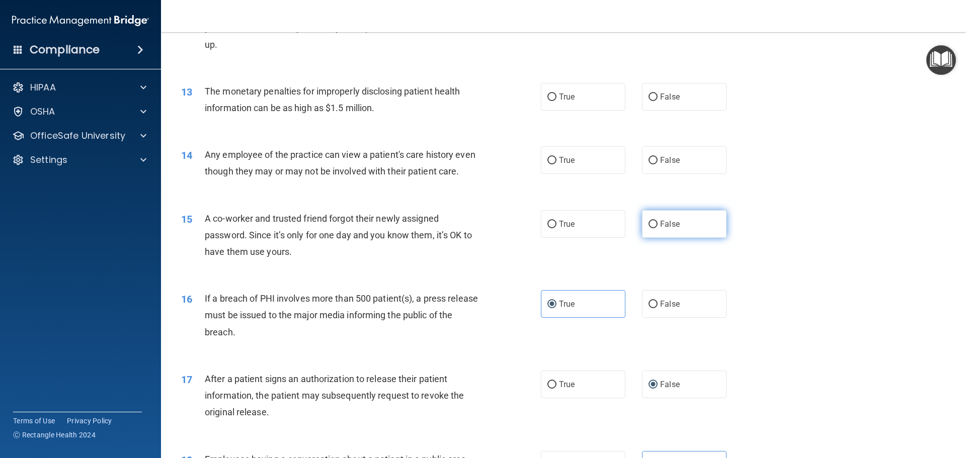
click at [653, 237] on label "False" at bounding box center [684, 224] width 85 height 28
click at [653, 228] on input "False" at bounding box center [652, 225] width 9 height 8
radio input "true"
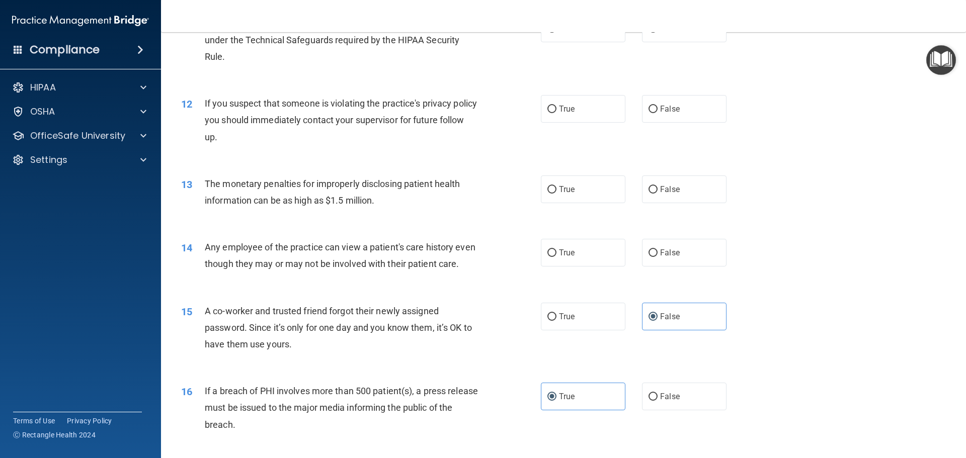
scroll to position [766, 0]
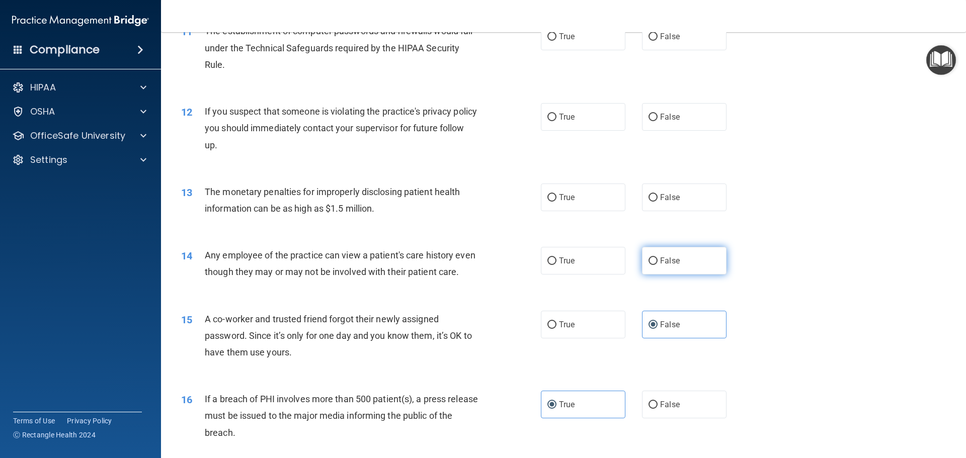
click at [655, 263] on label "False" at bounding box center [684, 261] width 85 height 28
click at [655, 263] on input "False" at bounding box center [652, 262] width 9 height 8
radio input "true"
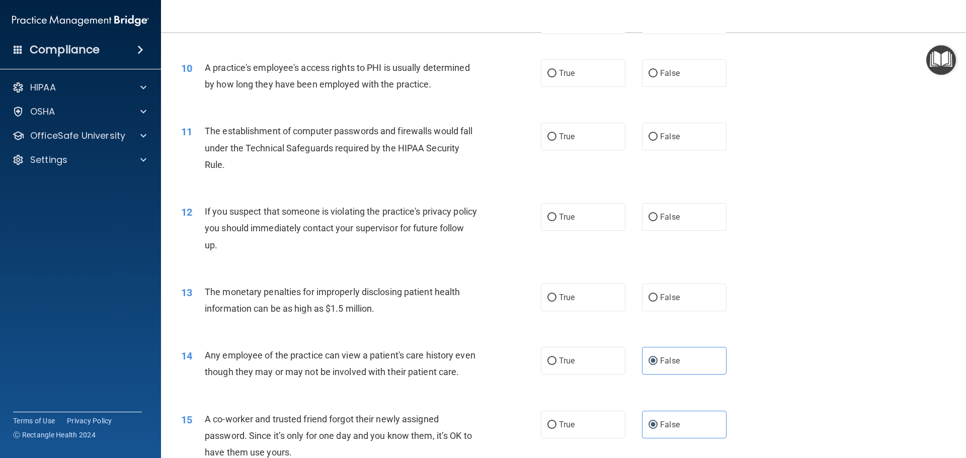
scroll to position [665, 0]
drag, startPoint x: 293, startPoint y: 284, endPoint x: 455, endPoint y: 305, distance: 163.4
click at [454, 306] on div "The monetary penalties for improperly disclosing patient health information can…" at bounding box center [345, 300] width 281 height 33
click at [547, 295] on input "True" at bounding box center [551, 299] width 9 height 8
radio input "true"
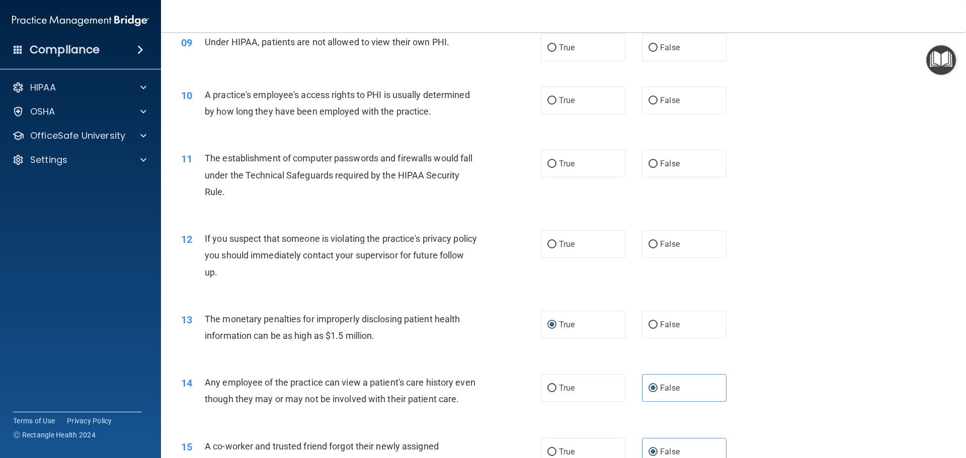
scroll to position [615, 0]
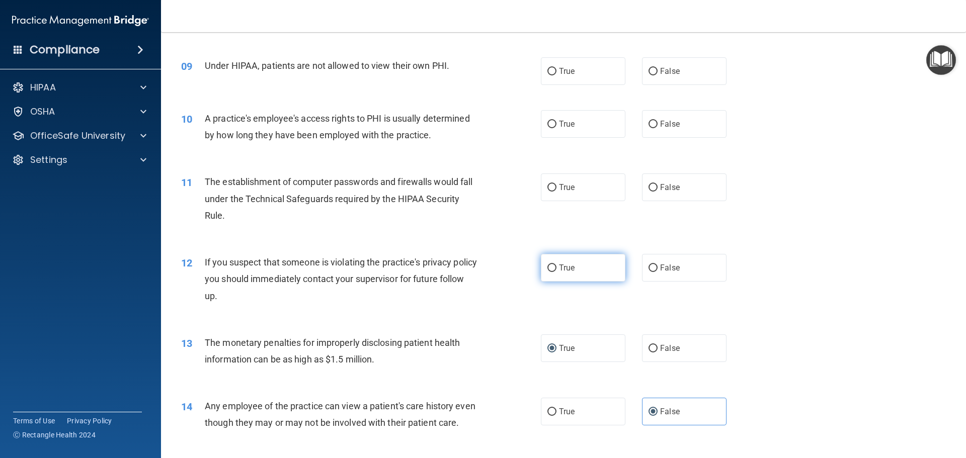
drag, startPoint x: 585, startPoint y: 270, endPoint x: 577, endPoint y: 276, distance: 10.0
click at [577, 276] on label "True" at bounding box center [583, 268] width 85 height 28
click at [556, 272] on input "True" at bounding box center [551, 269] width 9 height 8
radio input "true"
click at [579, 271] on label "True" at bounding box center [583, 268] width 85 height 28
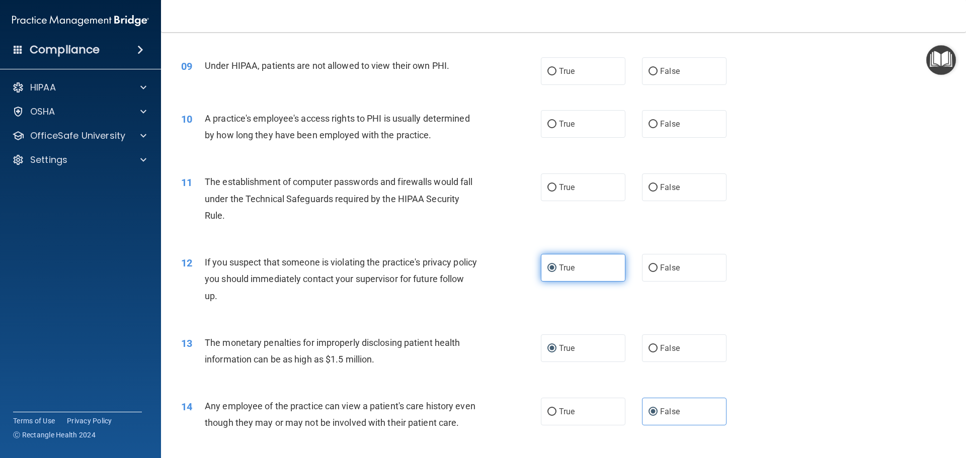
click at [556, 271] on input "True" at bounding box center [551, 269] width 9 height 8
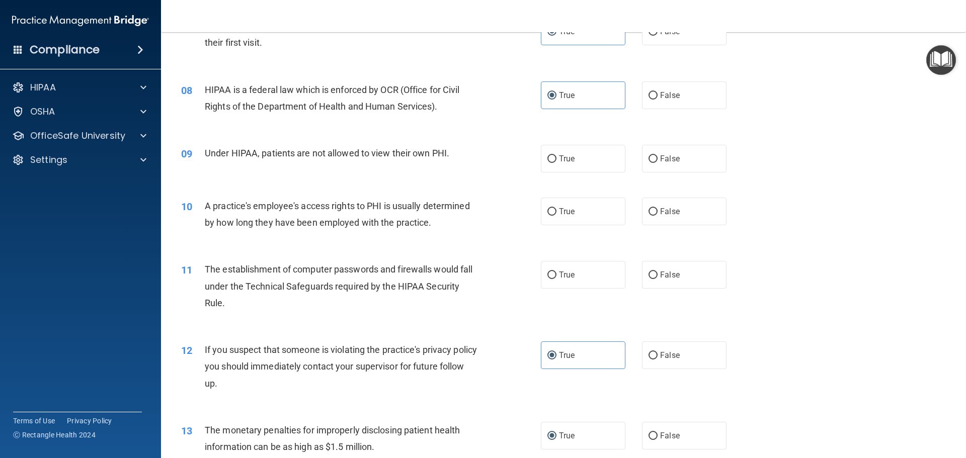
scroll to position [514, 0]
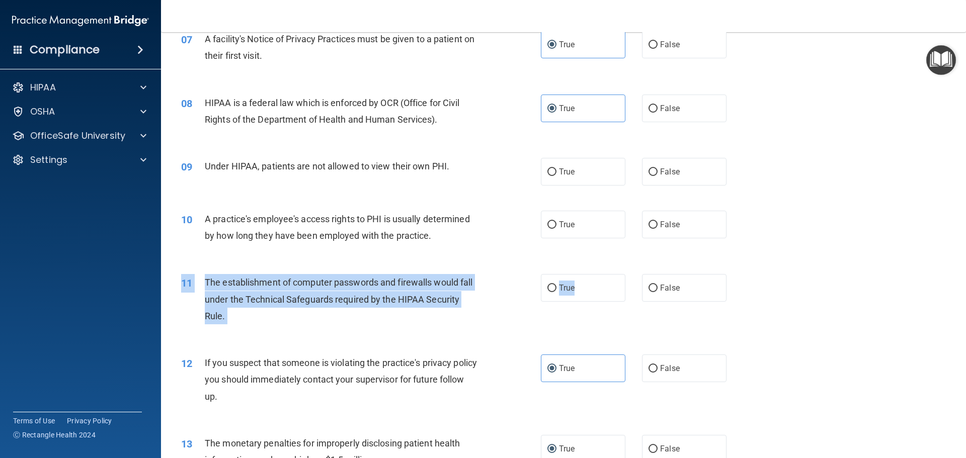
click at [596, 303] on div "11 The establishment of computer passwords and firewalls would fall under the T…" at bounding box center [564, 302] width 780 height 80
click at [583, 297] on label "True" at bounding box center [583, 288] width 85 height 28
click at [556, 292] on input "True" at bounding box center [551, 289] width 9 height 8
radio input "true"
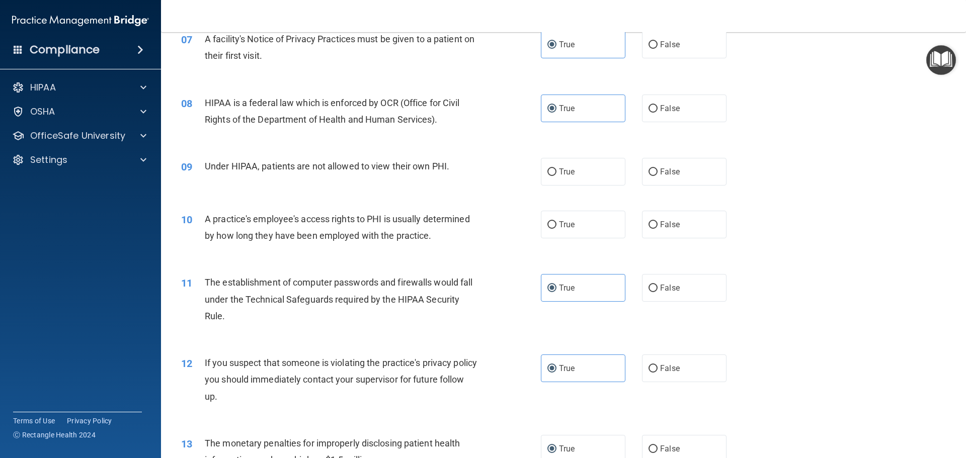
click at [488, 257] on div "10 A practice's employee's access rights to PHI is usually determined by how lo…" at bounding box center [564, 229] width 780 height 63
click at [678, 223] on label "False" at bounding box center [684, 225] width 85 height 28
click at [658, 223] on input "False" at bounding box center [652, 225] width 9 height 8
radio input "true"
click at [583, 224] on label "True" at bounding box center [583, 225] width 85 height 28
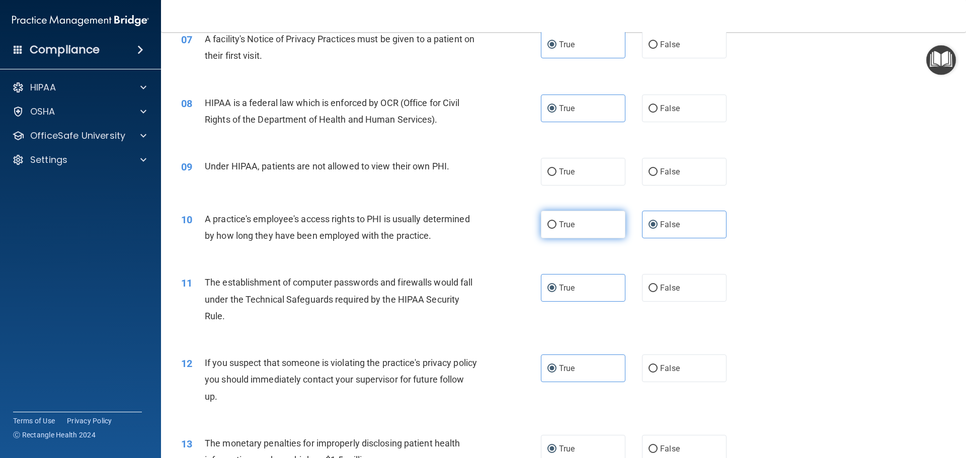
click at [556, 224] on input "True" at bounding box center [551, 225] width 9 height 8
radio input "true"
radio input "false"
drag, startPoint x: 661, startPoint y: 174, endPoint x: 676, endPoint y: 192, distance: 23.3
click at [663, 175] on span "False" at bounding box center [670, 172] width 20 height 10
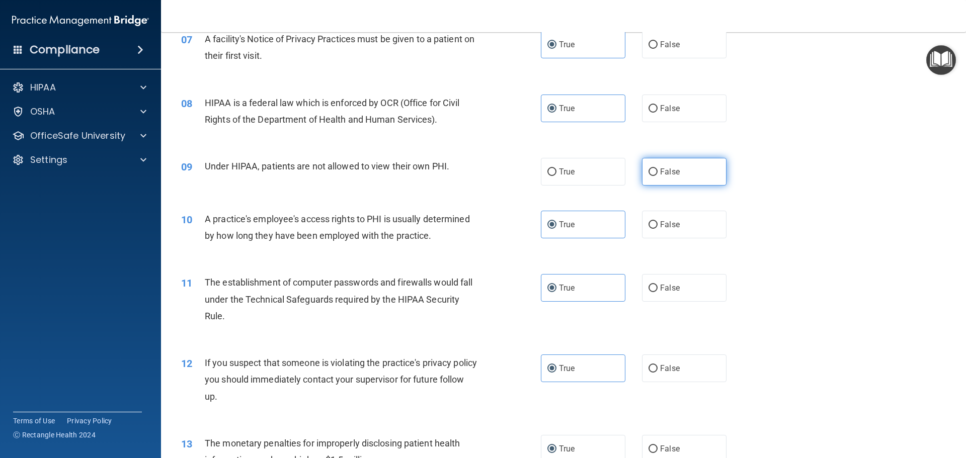
click at [698, 166] on label "False" at bounding box center [684, 172] width 85 height 28
click at [658, 169] on input "False" at bounding box center [652, 173] width 9 height 8
radio input "true"
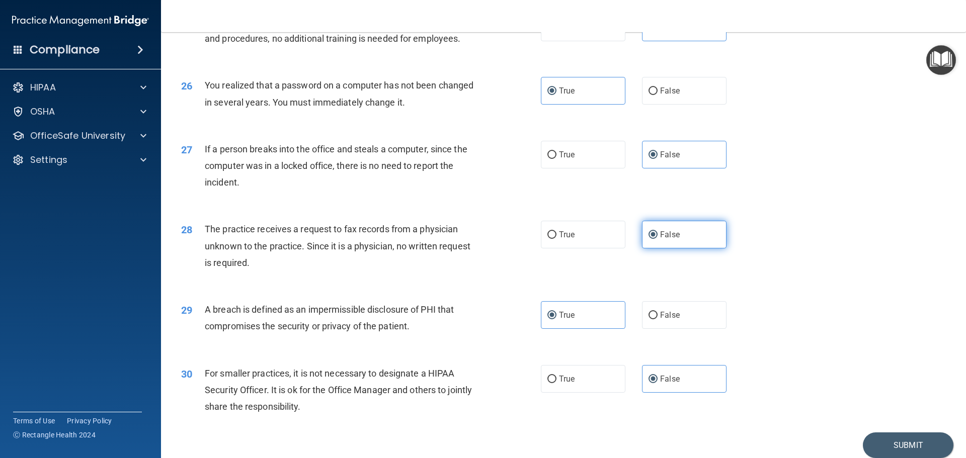
scroll to position [1923, 0]
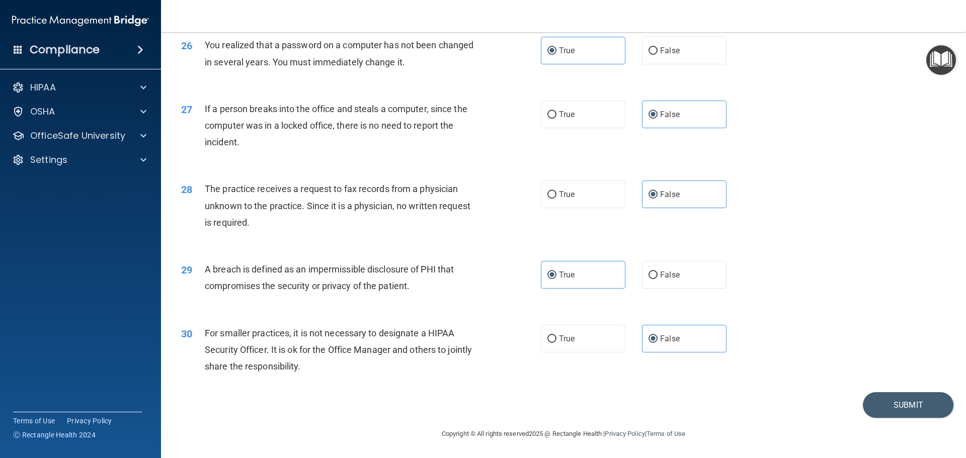
drag, startPoint x: 717, startPoint y: 207, endPoint x: 918, endPoint y: 239, distance: 203.3
click at [916, 238] on div "28 The practice receives a request to fax records from a physician unknown to t…" at bounding box center [564, 208] width 780 height 80
click at [892, 405] on button "Submit" at bounding box center [908, 405] width 91 height 26
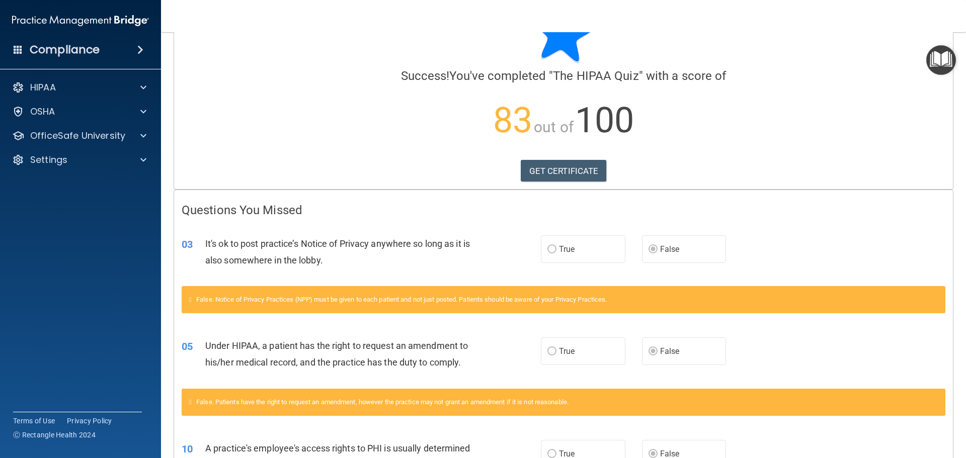
scroll to position [19, 0]
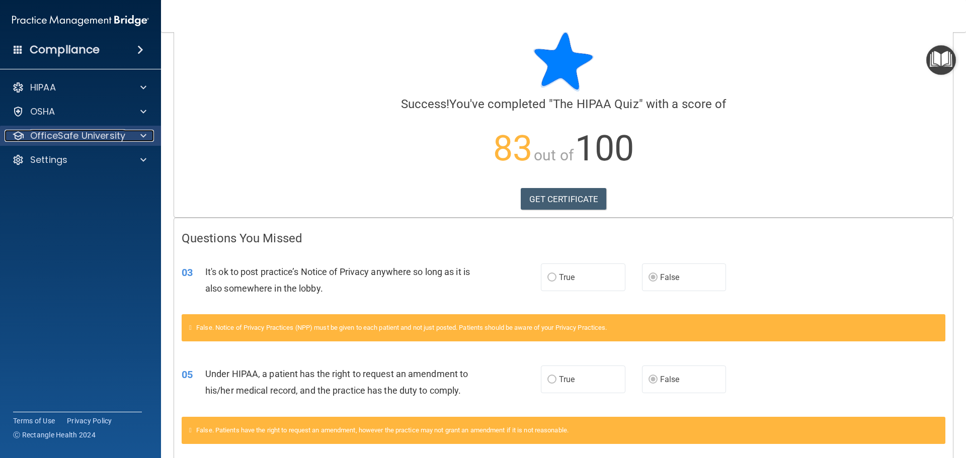
click at [143, 131] on span at bounding box center [143, 136] width 6 height 12
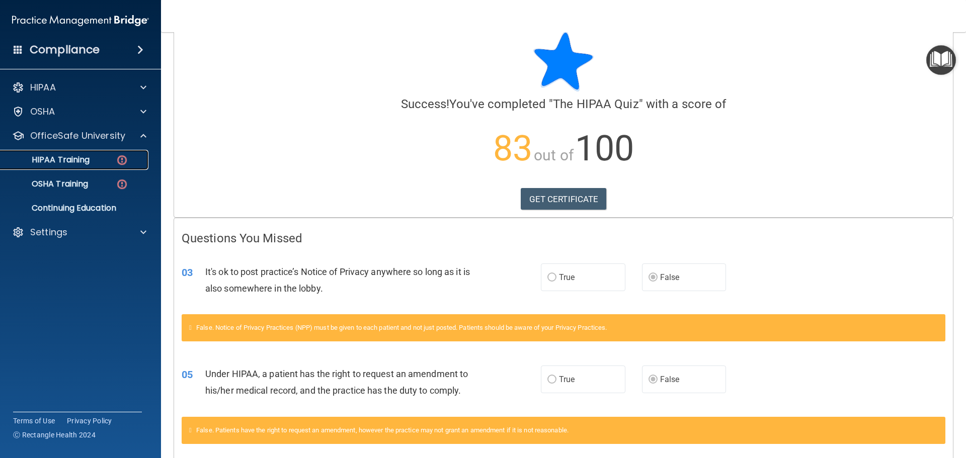
click at [94, 156] on div "HIPAA Training" at bounding box center [75, 160] width 137 height 10
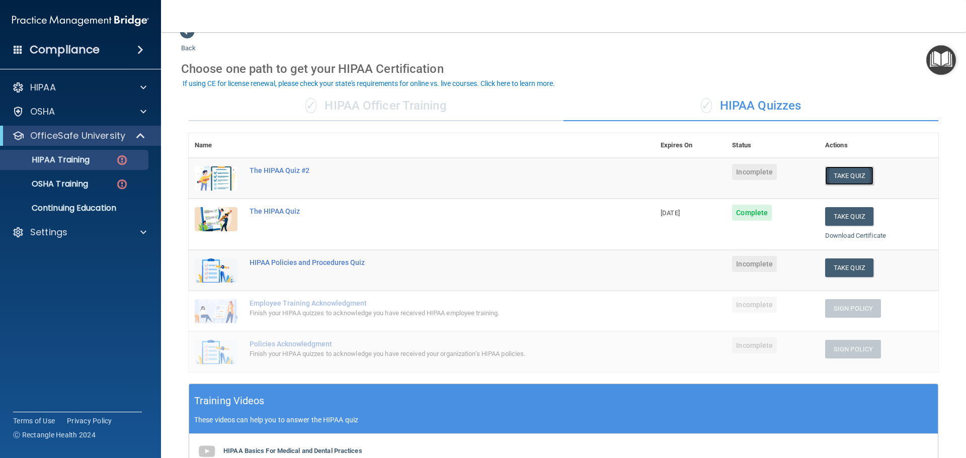
click at [852, 176] on button "Take Quiz" at bounding box center [849, 176] width 48 height 19
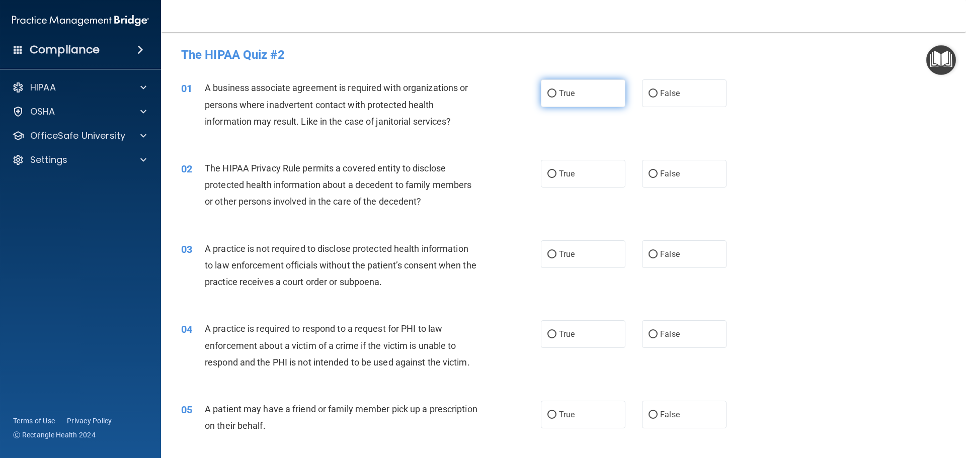
click at [577, 99] on label "True" at bounding box center [583, 93] width 85 height 28
click at [556, 98] on input "True" at bounding box center [551, 94] width 9 height 8
radio input "true"
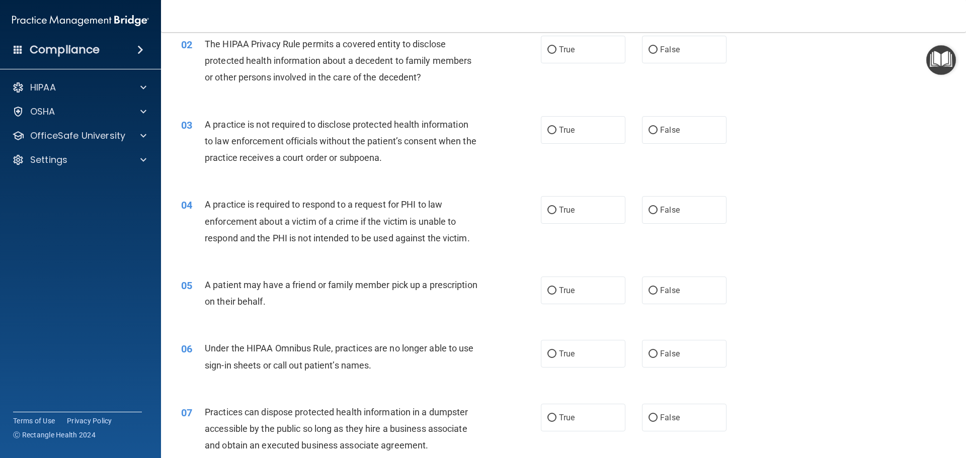
scroll to position [101, 0]
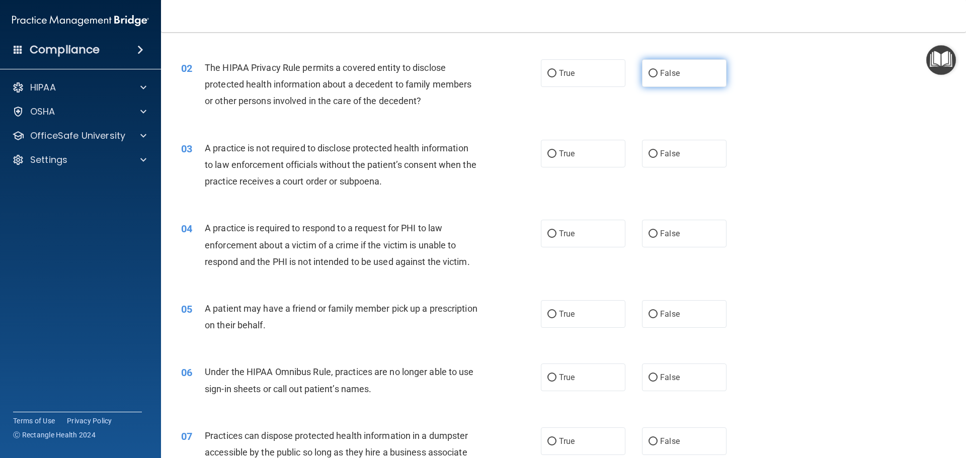
click at [686, 72] on label "False" at bounding box center [684, 73] width 85 height 28
click at [658, 72] on input "False" at bounding box center [652, 74] width 9 height 8
radio input "true"
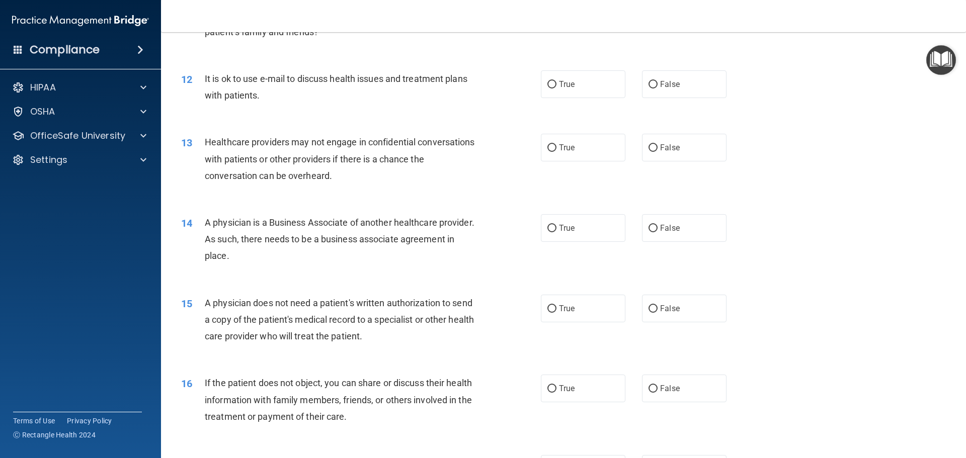
scroll to position [1056, 0]
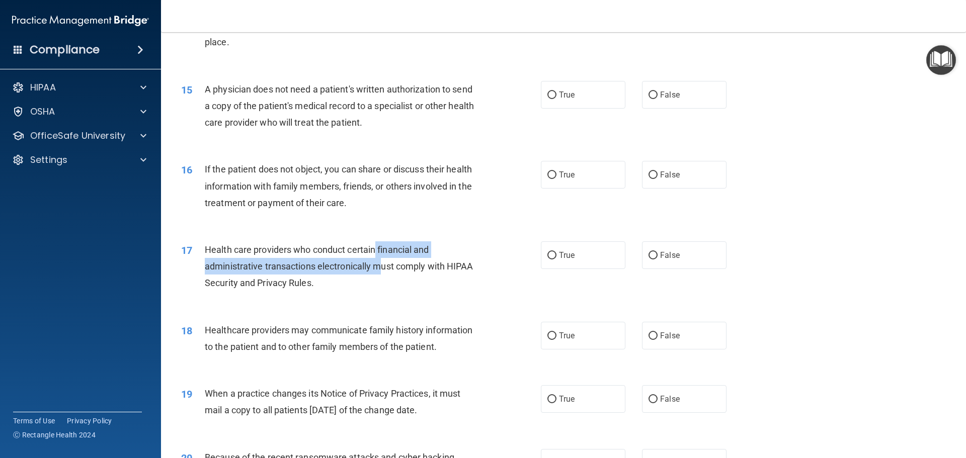
drag, startPoint x: 371, startPoint y: 252, endPoint x: 379, endPoint y: 264, distance: 14.5
click at [379, 263] on div "Health care providers who conduct certain financial and administrative transact…" at bounding box center [345, 266] width 281 height 50
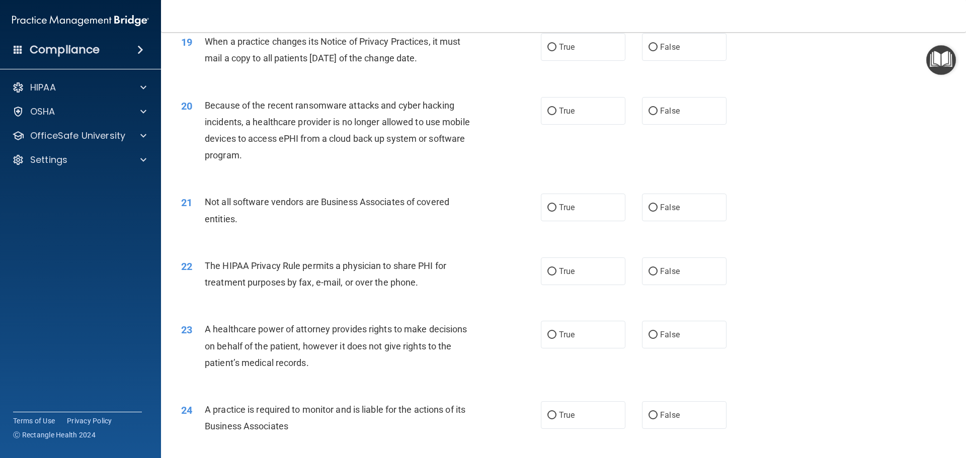
click at [380, 261] on span "The HIPAA Privacy Rule permits a physician to share PHI for treatment purposes …" at bounding box center [325, 274] width 241 height 27
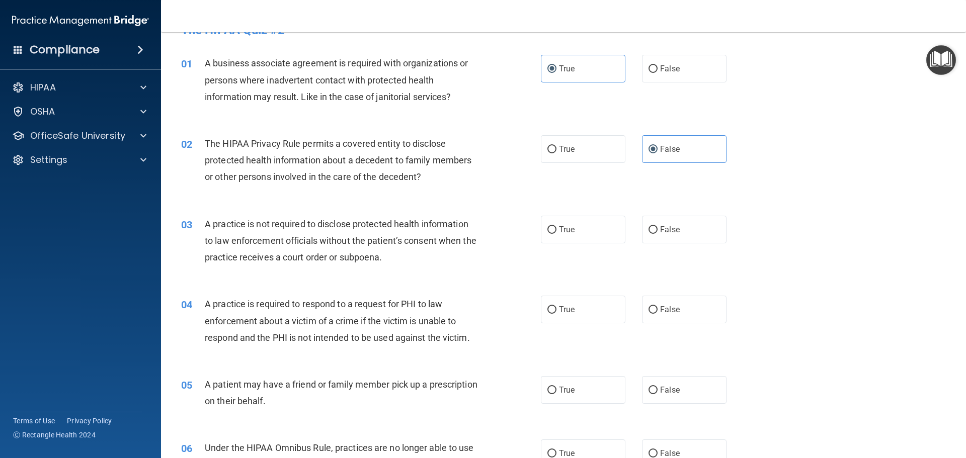
scroll to position [0, 0]
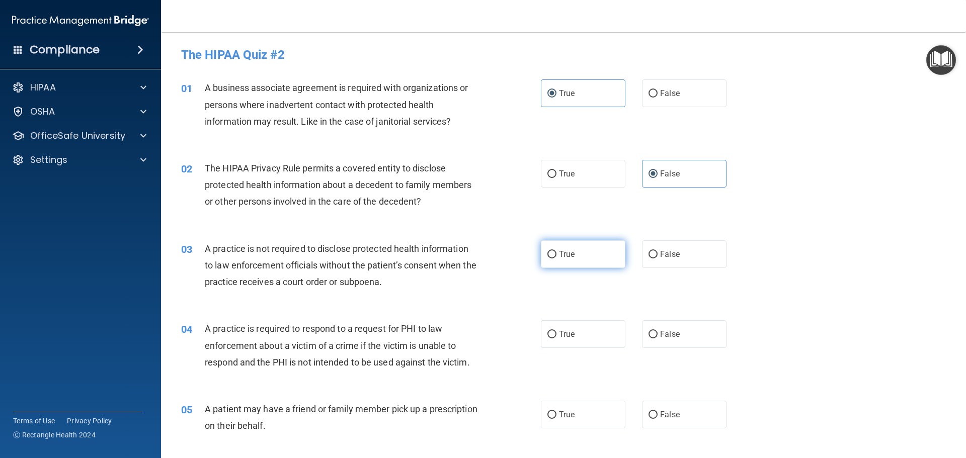
click at [559, 250] on span "True" at bounding box center [567, 255] width 16 height 10
click at [556, 251] on input "True" at bounding box center [551, 255] width 9 height 8
radio input "true"
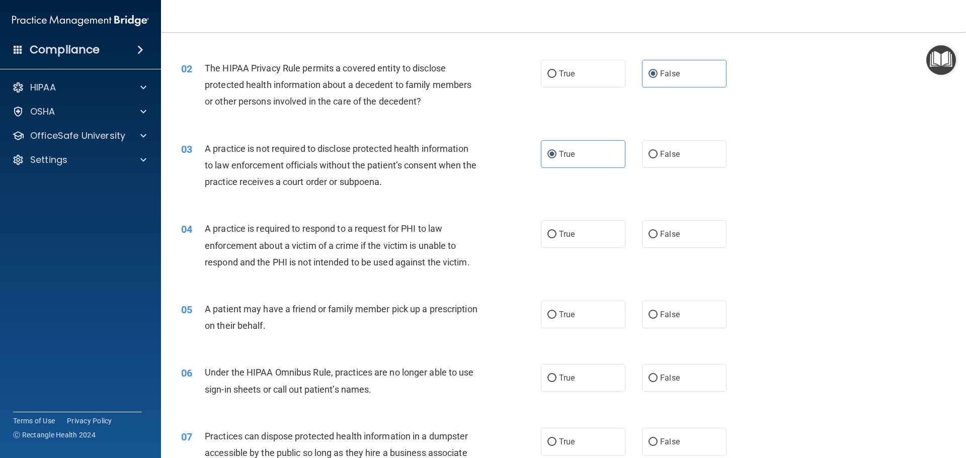
scroll to position [101, 0]
click at [647, 223] on label "False" at bounding box center [684, 234] width 85 height 28
click at [648, 230] on input "False" at bounding box center [652, 234] width 9 height 8
radio input "true"
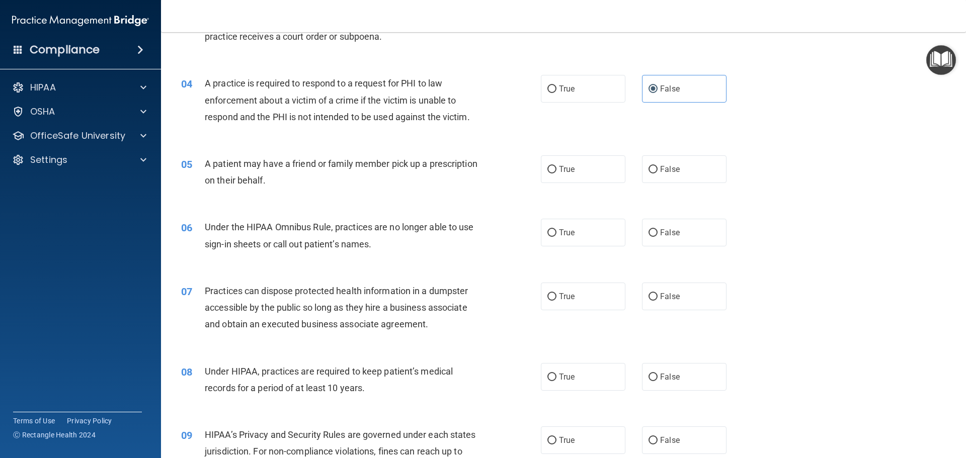
scroll to position [252, 0]
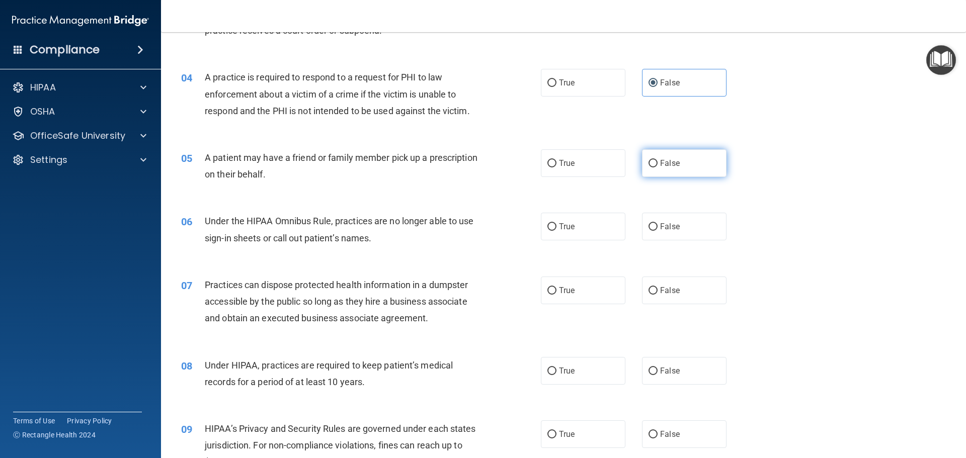
click at [660, 161] on span "False" at bounding box center [670, 163] width 20 height 10
click at [657, 161] on input "False" at bounding box center [652, 164] width 9 height 8
radio input "true"
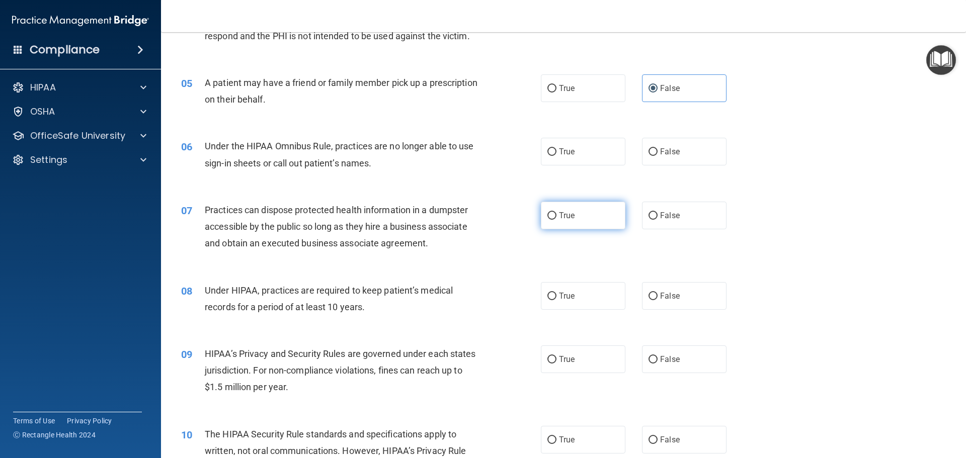
scroll to position [352, 0]
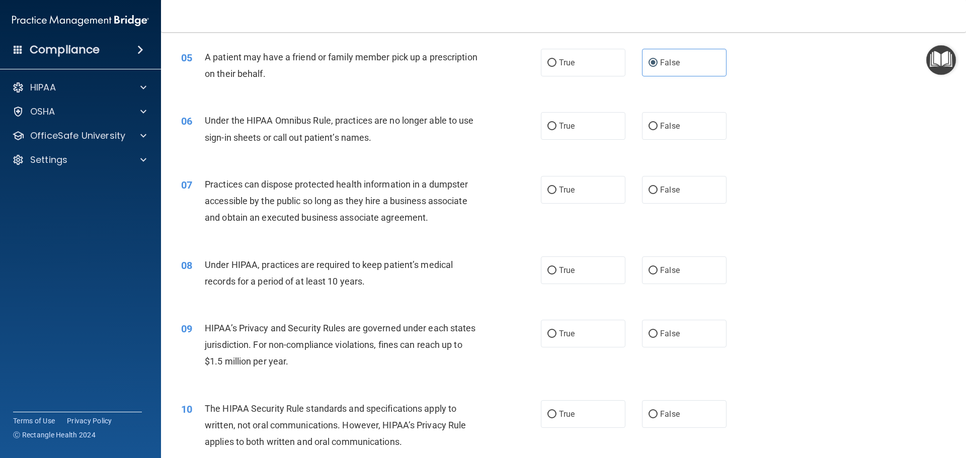
drag, startPoint x: 481, startPoint y: 132, endPoint x: 488, endPoint y: 133, distance: 7.1
drag, startPoint x: 488, startPoint y: 133, endPoint x: 431, endPoint y: 148, distance: 59.7
click at [431, 148] on div "06 Under the HIPAA Omnibus Rule, practices are no longer able to use sign-in sh…" at bounding box center [361, 131] width 390 height 38
click at [660, 122] on span "False" at bounding box center [670, 126] width 20 height 10
click at [657, 123] on input "False" at bounding box center [652, 127] width 9 height 8
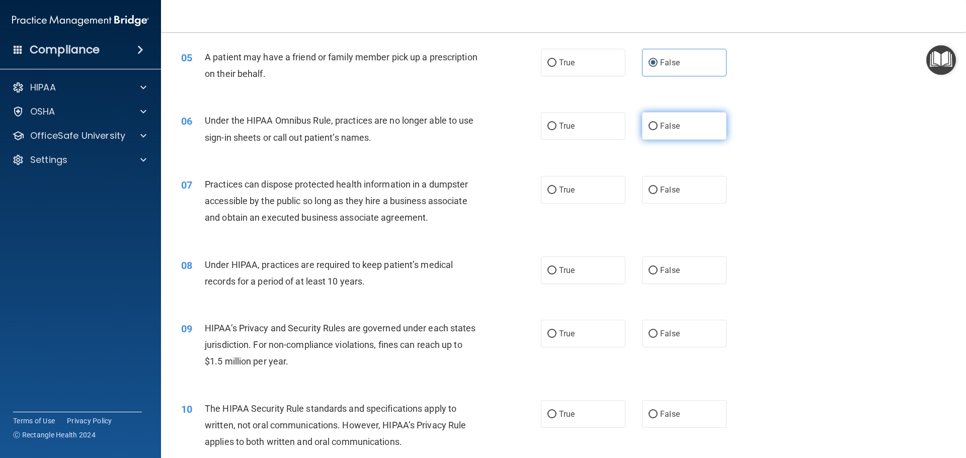
radio input "true"
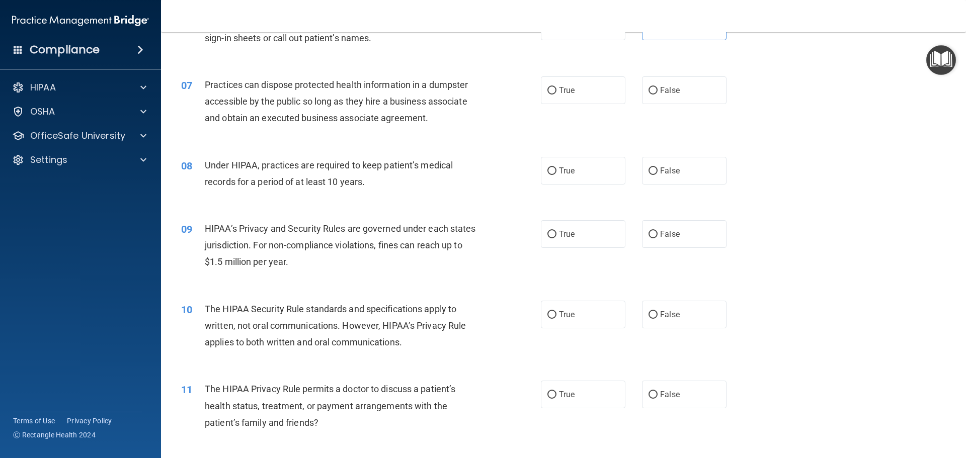
scroll to position [453, 0]
click at [668, 88] on span "False" at bounding box center [670, 90] width 20 height 10
click at [658, 88] on input "False" at bounding box center [652, 90] width 9 height 8
radio input "true"
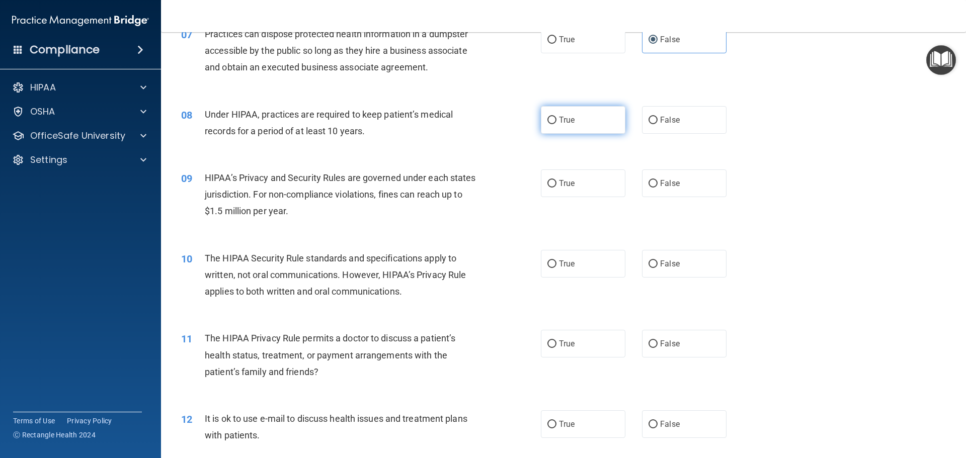
scroll to position [503, 0]
click at [560, 113] on label "True" at bounding box center [583, 120] width 85 height 28
click at [556, 116] on input "True" at bounding box center [551, 120] width 9 height 8
radio input "true"
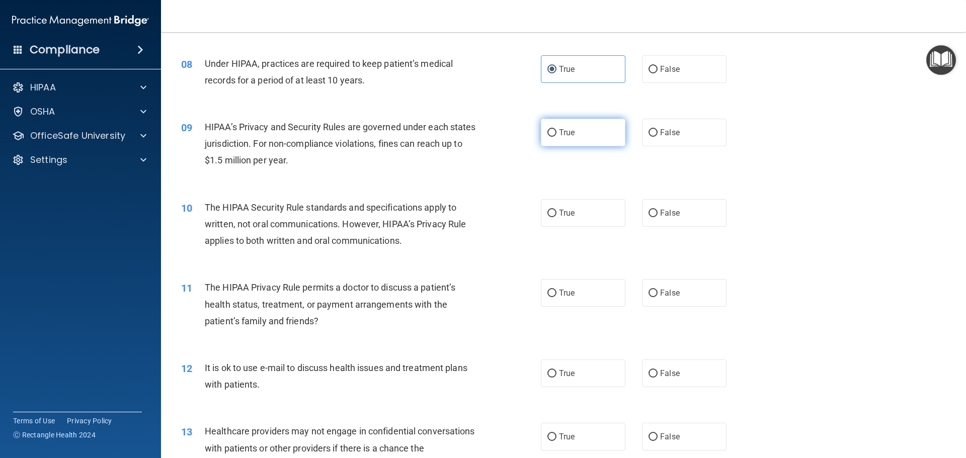
click at [548, 140] on label "True" at bounding box center [583, 133] width 85 height 28
click at [548, 137] on input "True" at bounding box center [551, 133] width 9 height 8
radio input "true"
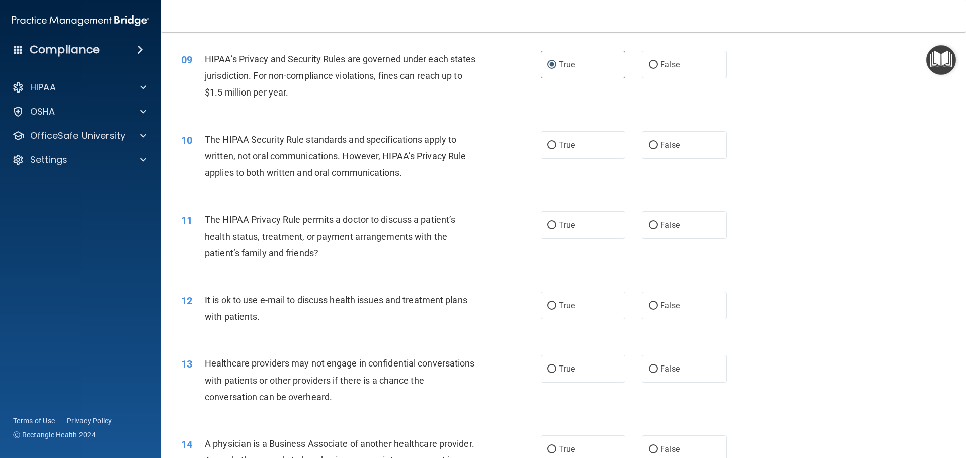
scroll to position [654, 0]
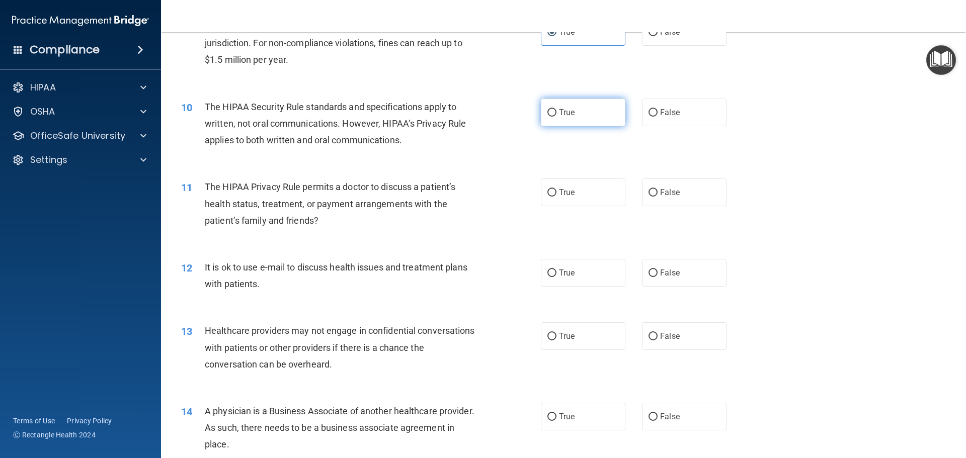
click at [589, 110] on label "True" at bounding box center [583, 113] width 85 height 28
click at [556, 110] on input "True" at bounding box center [551, 113] width 9 height 8
radio input "true"
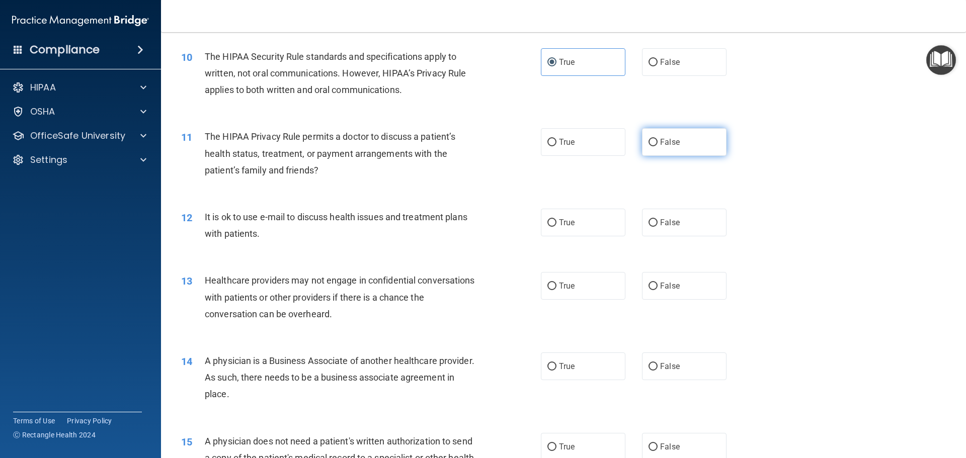
click at [660, 144] on span "False" at bounding box center [670, 142] width 20 height 10
click at [657, 144] on input "False" at bounding box center [652, 143] width 9 height 8
radio input "true"
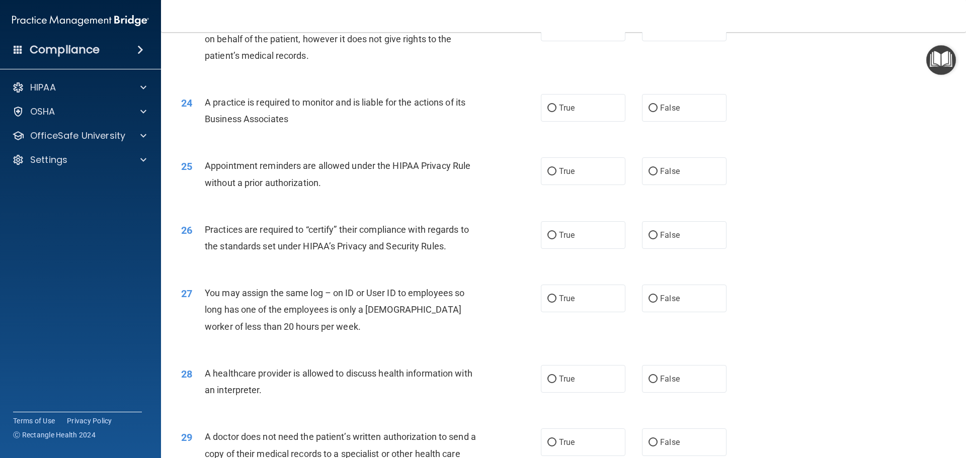
scroll to position [1883, 0]
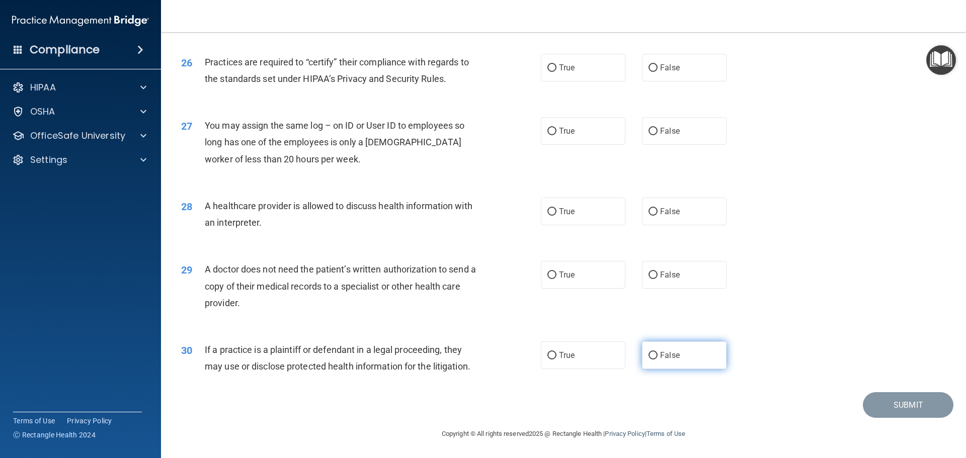
click at [666, 349] on label "False" at bounding box center [684, 356] width 85 height 28
click at [658, 352] on input "False" at bounding box center [652, 356] width 9 height 8
radio input "true"
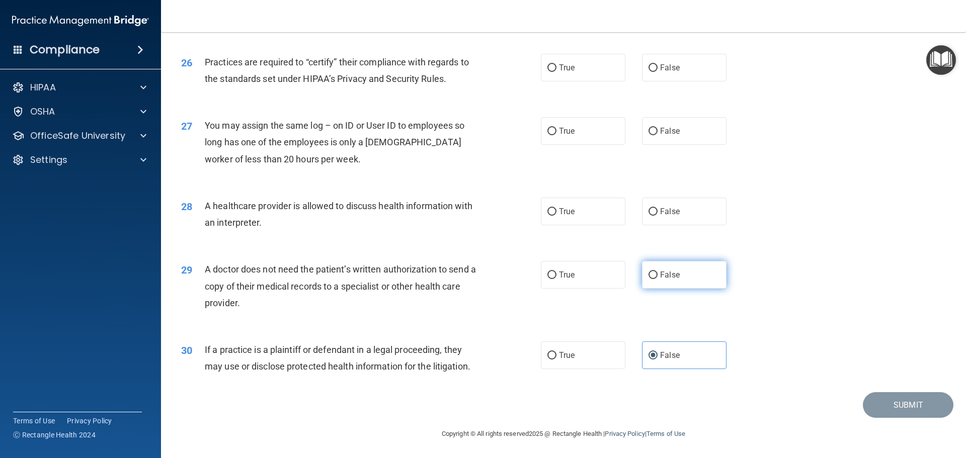
click at [685, 273] on label "False" at bounding box center [684, 275] width 85 height 28
click at [658, 273] on input "False" at bounding box center [652, 276] width 9 height 8
radio input "true"
click at [649, 216] on label "False" at bounding box center [684, 212] width 85 height 28
click at [649, 216] on input "False" at bounding box center [652, 212] width 9 height 8
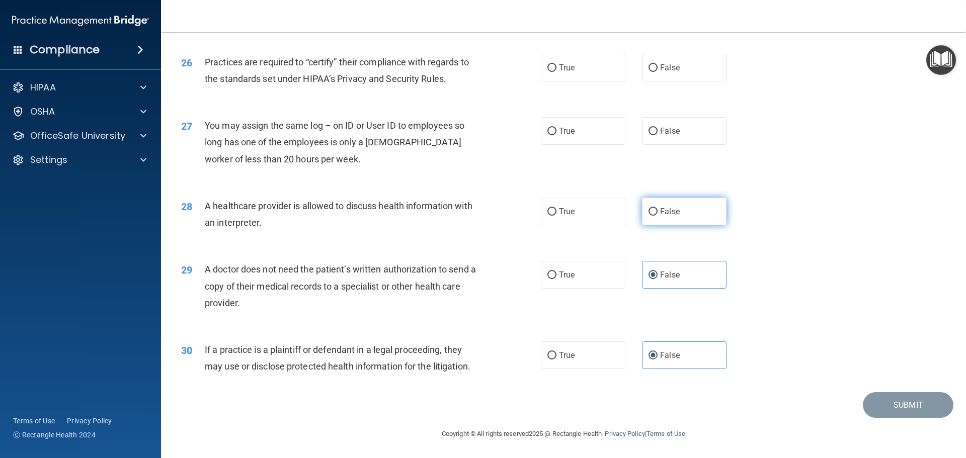
radio input "true"
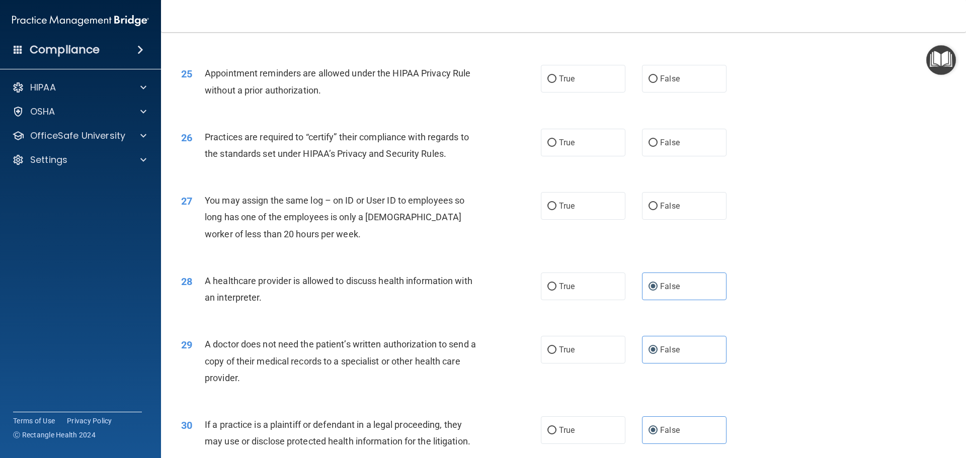
scroll to position [1783, 0]
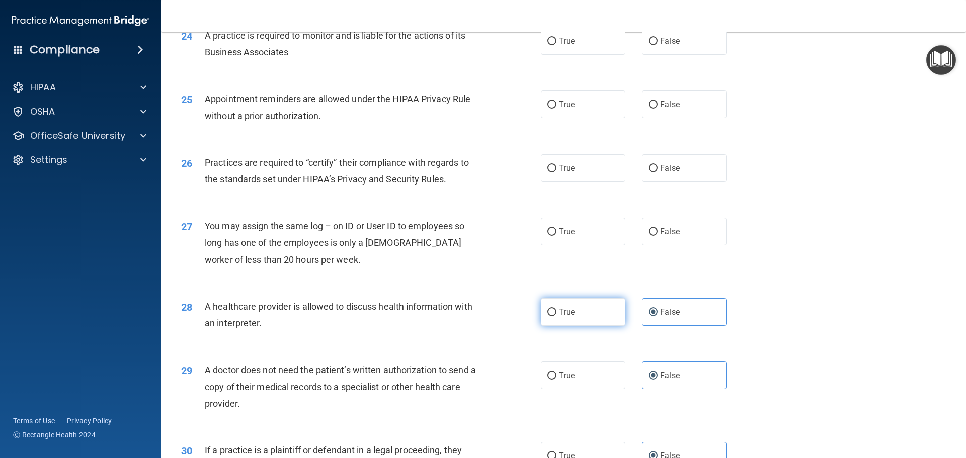
click at [556, 303] on label "True" at bounding box center [583, 312] width 85 height 28
click at [556, 309] on input "True" at bounding box center [551, 313] width 9 height 8
radio input "true"
click at [691, 303] on label "False" at bounding box center [684, 312] width 85 height 28
click at [658, 309] on input "False" at bounding box center [652, 313] width 9 height 8
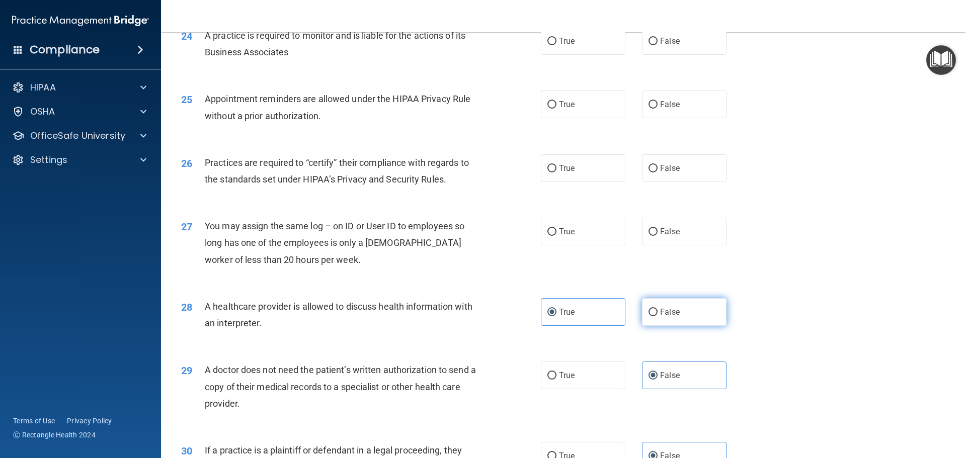
radio input "true"
click at [564, 303] on label "True" at bounding box center [583, 312] width 85 height 28
click at [556, 309] on input "True" at bounding box center [551, 313] width 9 height 8
radio input "true"
radio input "false"
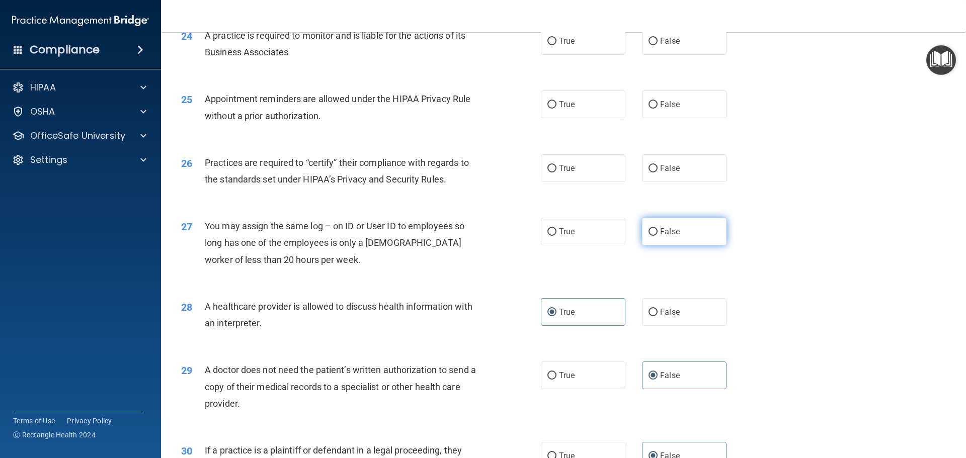
click at [656, 238] on label "False" at bounding box center [684, 232] width 85 height 28
click at [656, 236] on input "False" at bounding box center [652, 232] width 9 height 8
radio input "true"
drag, startPoint x: 655, startPoint y: 239, endPoint x: 477, endPoint y: 248, distance: 178.3
click at [475, 248] on div "You may assign the same log – on ID or User ID to employees so long has one of …" at bounding box center [345, 243] width 281 height 50
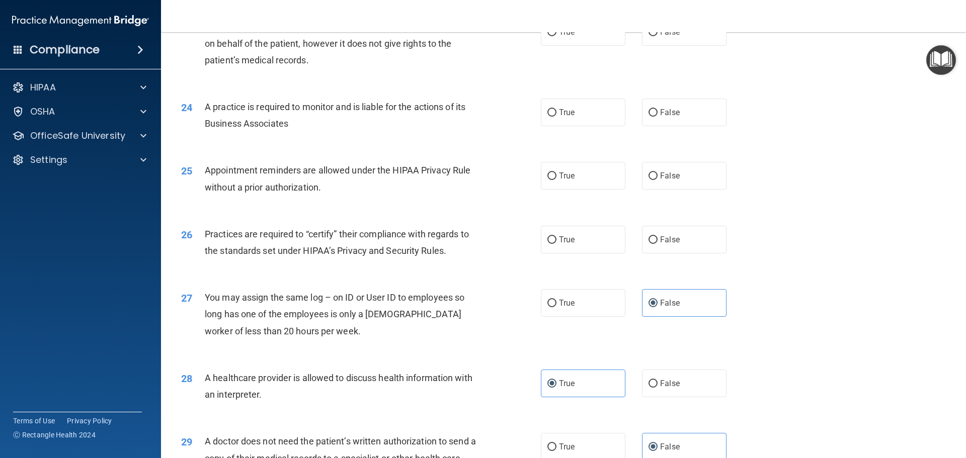
scroll to position [1682, 0]
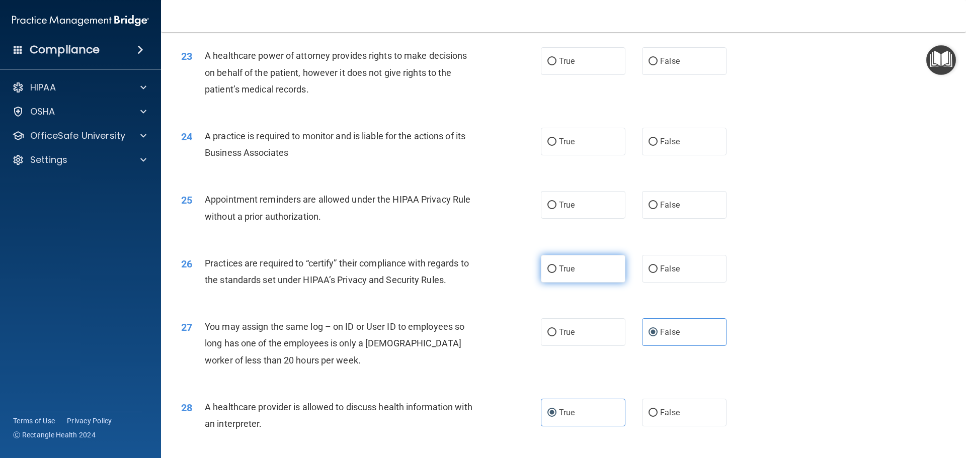
click at [572, 274] on label "True" at bounding box center [583, 269] width 85 height 28
click at [556, 273] on input "True" at bounding box center [551, 270] width 9 height 8
radio input "true"
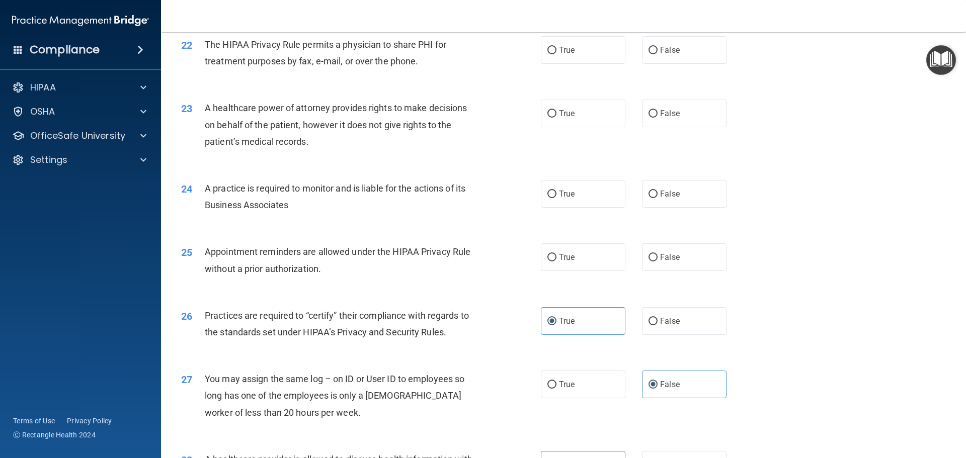
scroll to position [1582, 0]
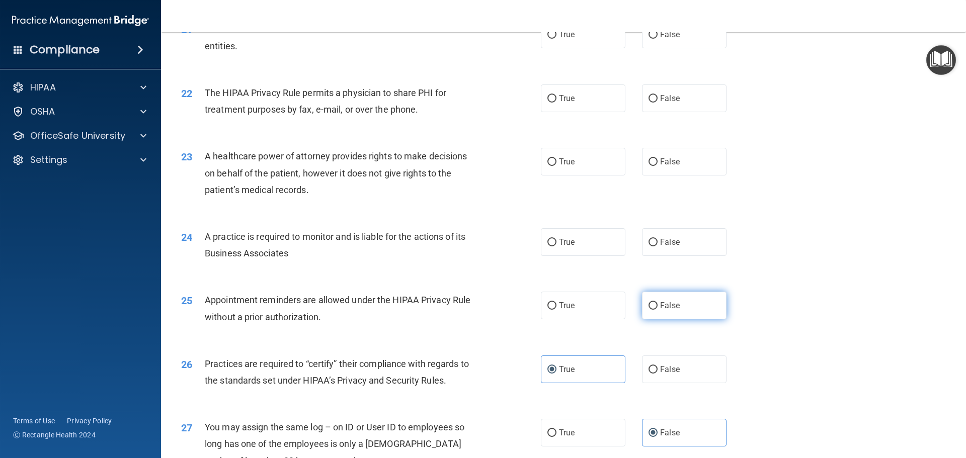
click at [653, 297] on label "False" at bounding box center [684, 306] width 85 height 28
click at [653, 302] on input "False" at bounding box center [652, 306] width 9 height 8
radio input "true"
drag, startPoint x: 474, startPoint y: 347, endPoint x: 373, endPoint y: 351, distance: 101.2
click at [372, 351] on div "26 Practices are required to “certify” their compliance with regards to the sta…" at bounding box center [564, 374] width 780 height 63
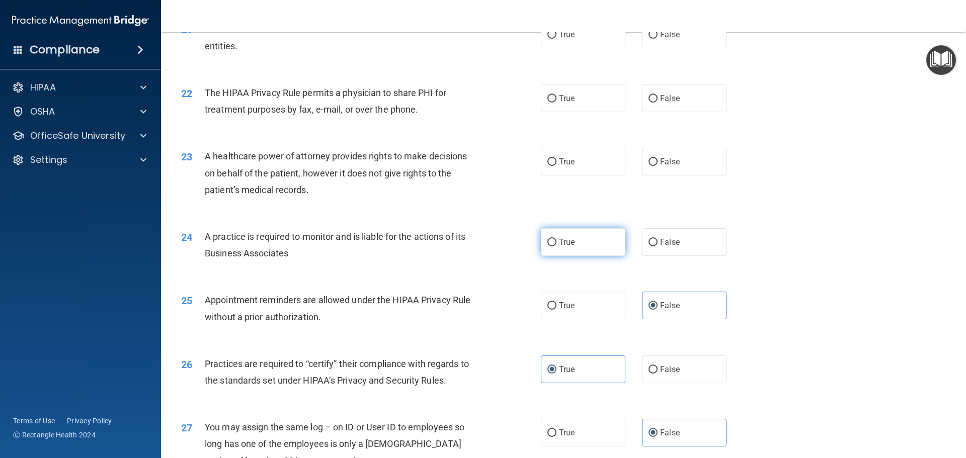
click at [569, 248] on label "True" at bounding box center [583, 242] width 85 height 28
click at [556, 247] on input "True" at bounding box center [551, 243] width 9 height 8
radio input "true"
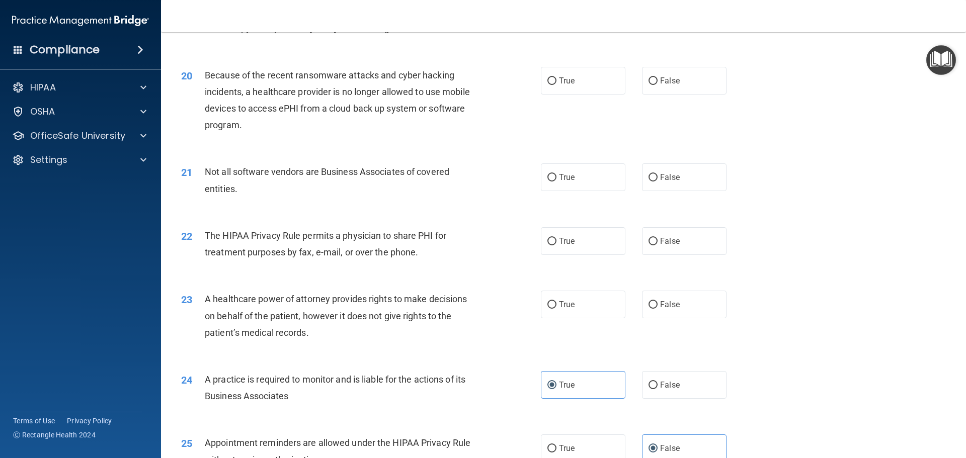
scroll to position [1431, 0]
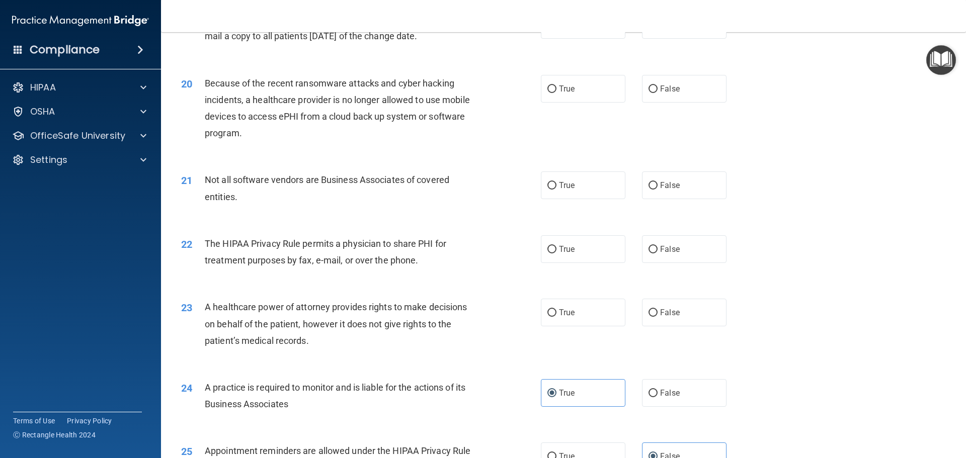
click at [646, 298] on div "23 A healthcare power of attorney provides rights to make decisions on behalf o…" at bounding box center [564, 326] width 780 height 80
click at [647, 301] on label "False" at bounding box center [684, 313] width 85 height 28
click at [648, 309] on input "False" at bounding box center [652, 313] width 9 height 8
radio input "true"
click at [678, 245] on label "False" at bounding box center [684, 249] width 85 height 28
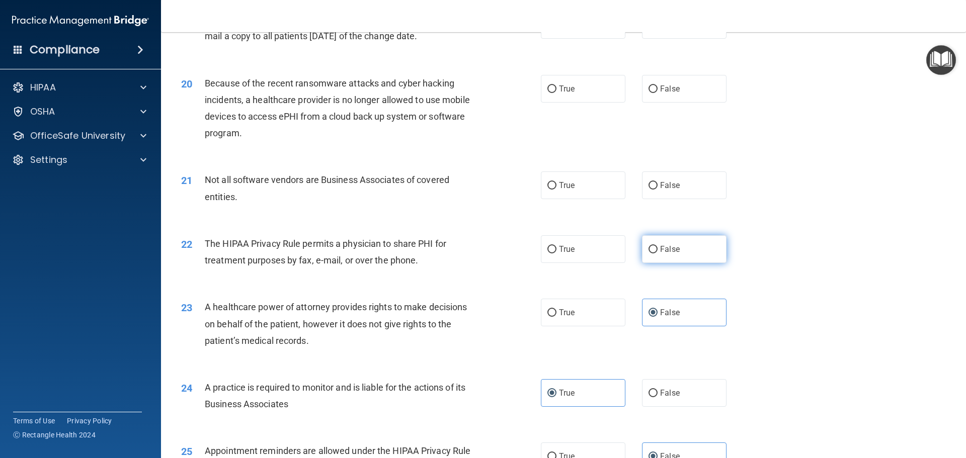
click at [658, 246] on input "False" at bounding box center [652, 250] width 9 height 8
radio input "true"
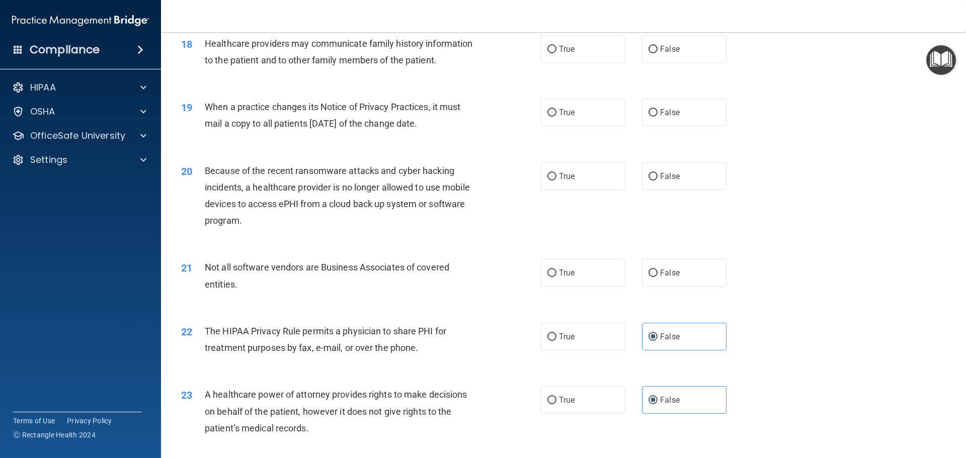
scroll to position [1330, 0]
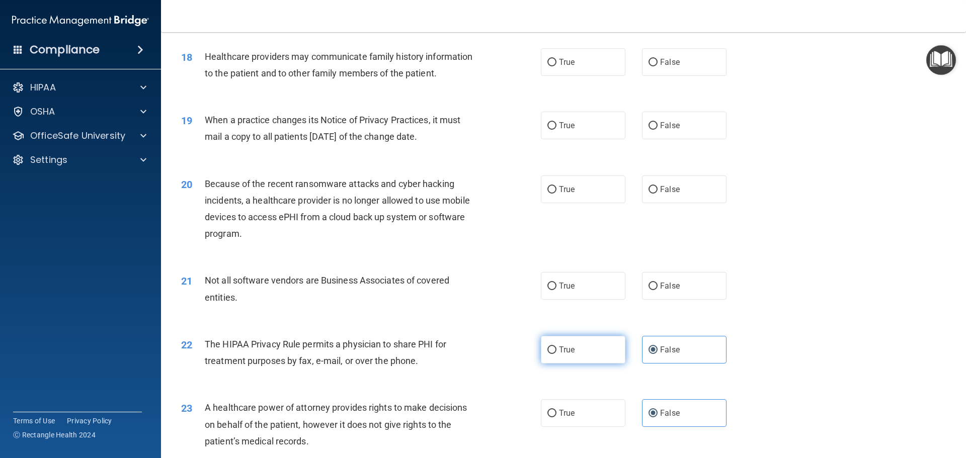
click at [602, 353] on label "True" at bounding box center [583, 350] width 85 height 28
click at [556, 353] on input "True" at bounding box center [551, 351] width 9 height 8
radio input "true"
radio input "false"
click at [584, 288] on label "True" at bounding box center [583, 286] width 85 height 28
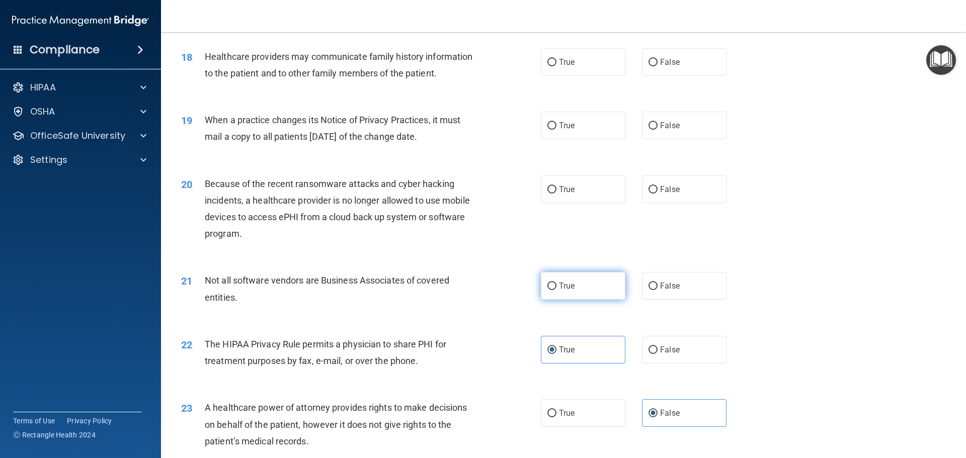
click at [556, 288] on input "True" at bounding box center [551, 287] width 9 height 8
radio input "true"
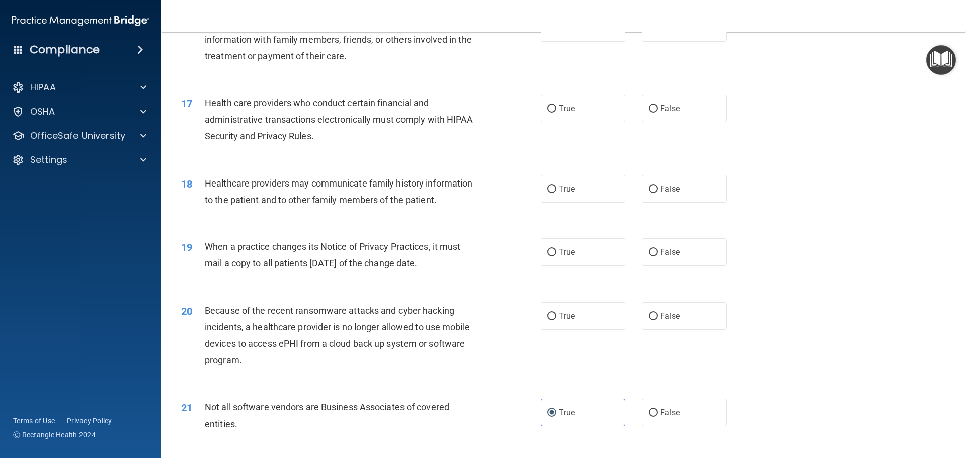
scroll to position [1179, 0]
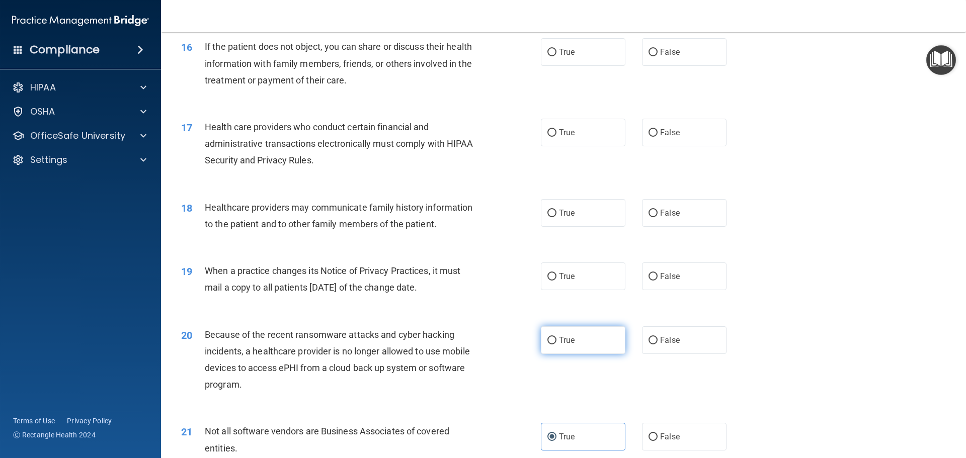
click at [575, 337] on label "True" at bounding box center [583, 340] width 85 height 28
click at [556, 337] on input "True" at bounding box center [551, 341] width 9 height 8
radio input "true"
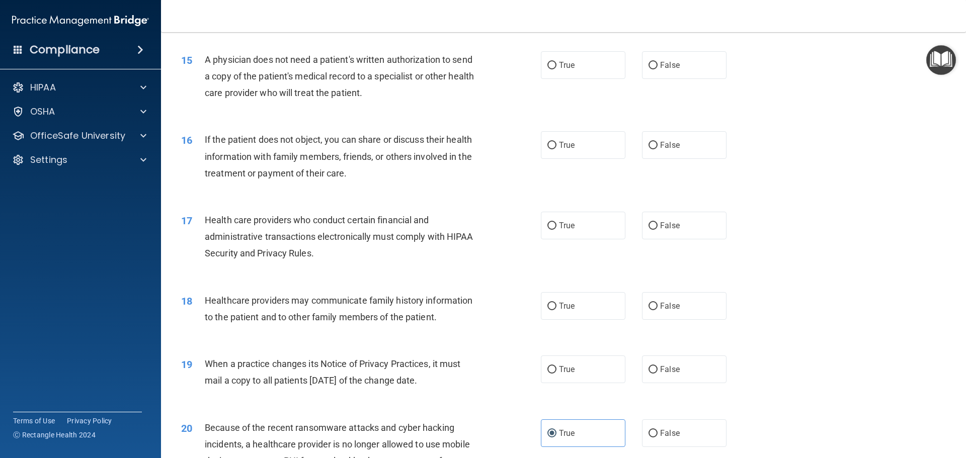
scroll to position [1079, 0]
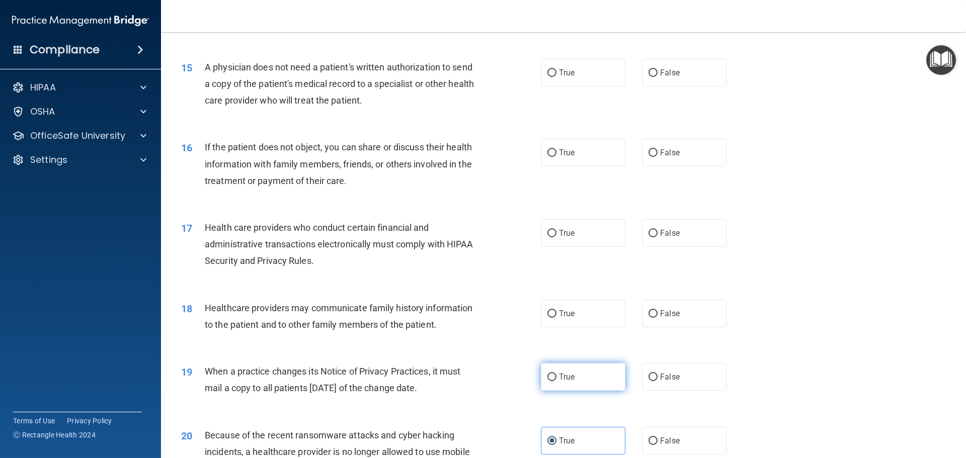
click at [572, 383] on label "True" at bounding box center [583, 377] width 85 height 28
click at [556, 381] on input "True" at bounding box center [551, 378] width 9 height 8
radio input "true"
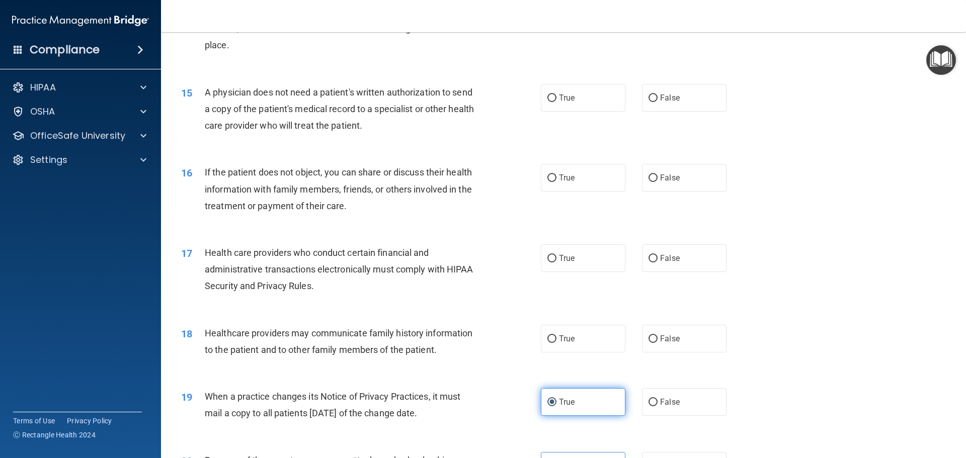
scroll to position [1028, 0]
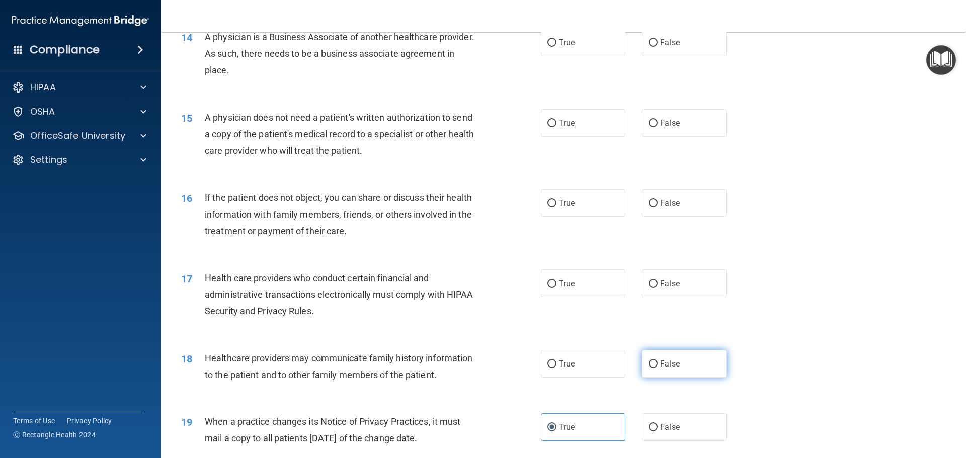
drag, startPoint x: 663, startPoint y: 358, endPoint x: 678, endPoint y: 351, distance: 16.4
click at [664, 358] on label "False" at bounding box center [684, 364] width 85 height 28
click at [658, 361] on input "False" at bounding box center [652, 365] width 9 height 8
radio input "true"
click at [571, 376] on label "True" at bounding box center [583, 364] width 85 height 28
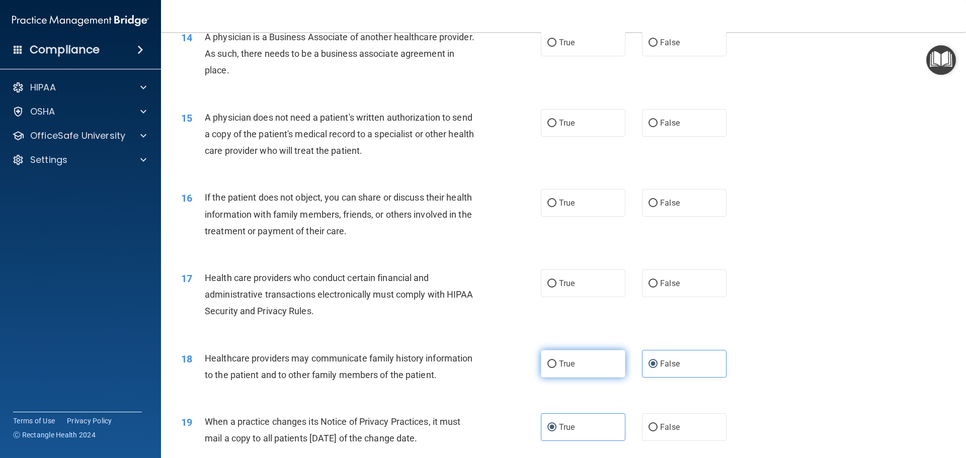
click at [556, 368] on input "True" at bounding box center [551, 365] width 9 height 8
radio input "true"
radio input "false"
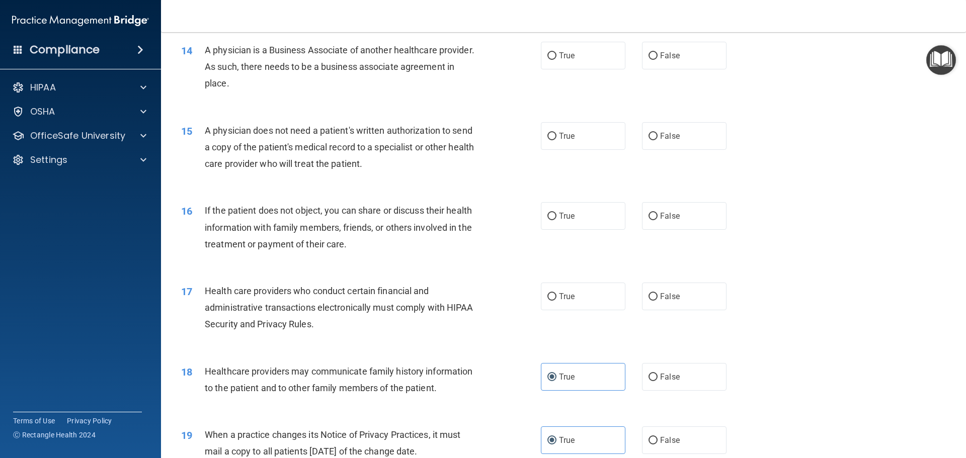
scroll to position [978, 0]
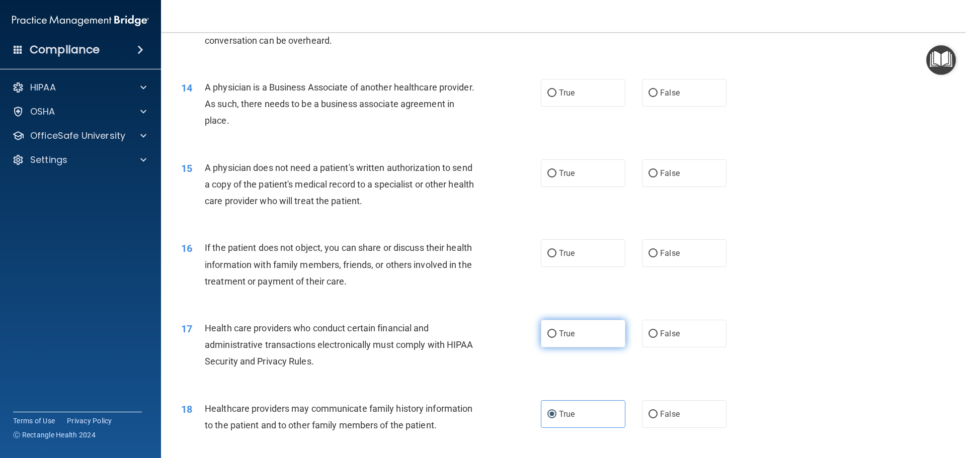
click at [552, 329] on label "True" at bounding box center [583, 334] width 85 height 28
click at [552, 331] on input "True" at bounding box center [551, 335] width 9 height 8
radio input "true"
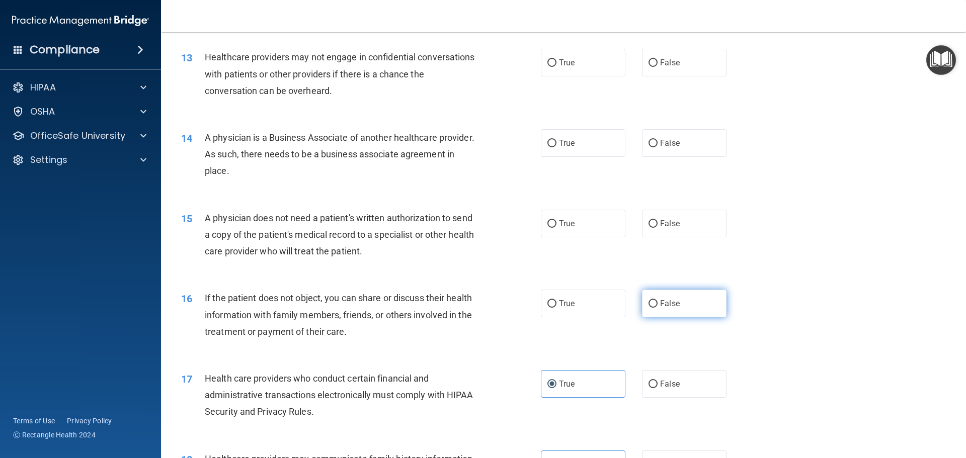
click at [702, 301] on label "False" at bounding box center [684, 304] width 85 height 28
click at [658, 301] on input "False" at bounding box center [652, 304] width 9 height 8
radio input "true"
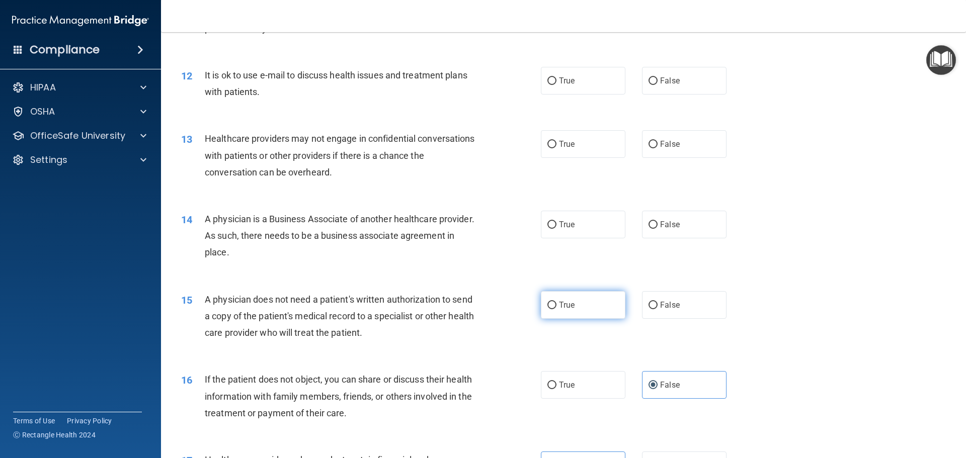
scroll to position [827, 0]
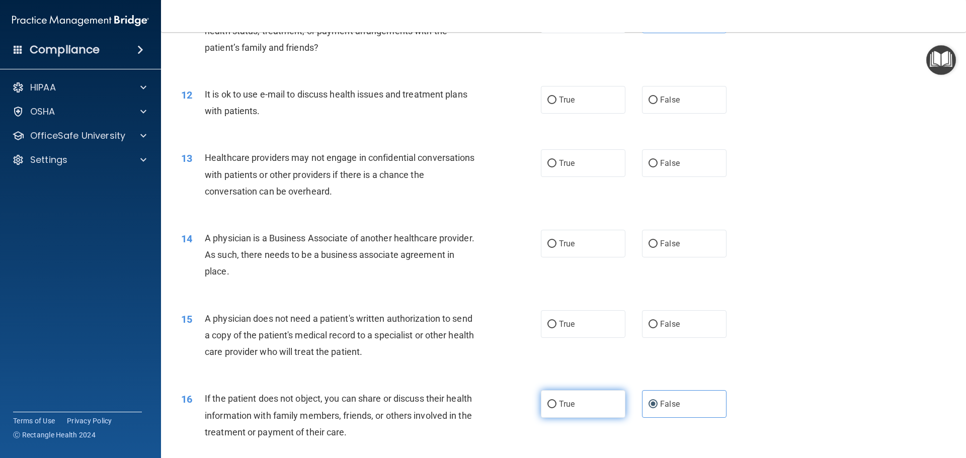
click at [582, 405] on label "True" at bounding box center [583, 404] width 85 height 28
click at [556, 405] on input "True" at bounding box center [551, 405] width 9 height 8
radio input "true"
click at [679, 399] on label "False" at bounding box center [684, 404] width 85 height 28
click at [658, 401] on input "False" at bounding box center [652, 405] width 9 height 8
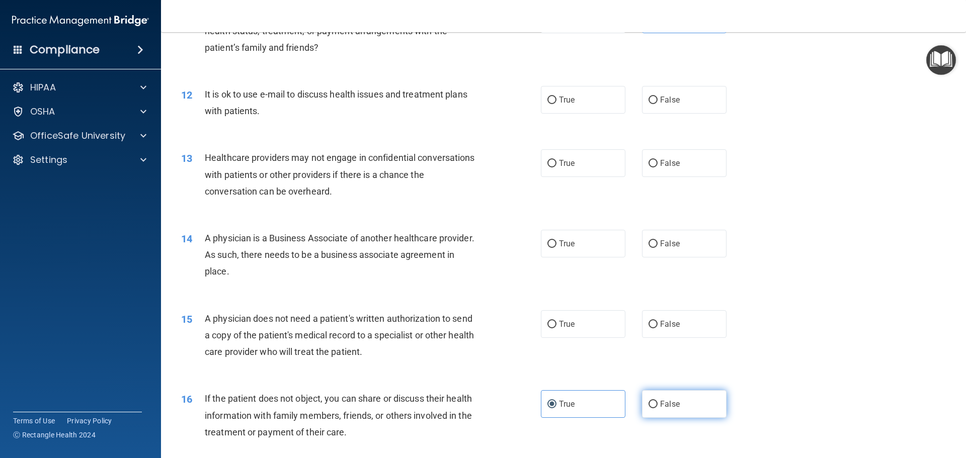
radio input "true"
radio input "false"
click at [677, 316] on label "False" at bounding box center [684, 324] width 85 height 28
click at [658, 321] on input "False" at bounding box center [652, 325] width 9 height 8
radio input "true"
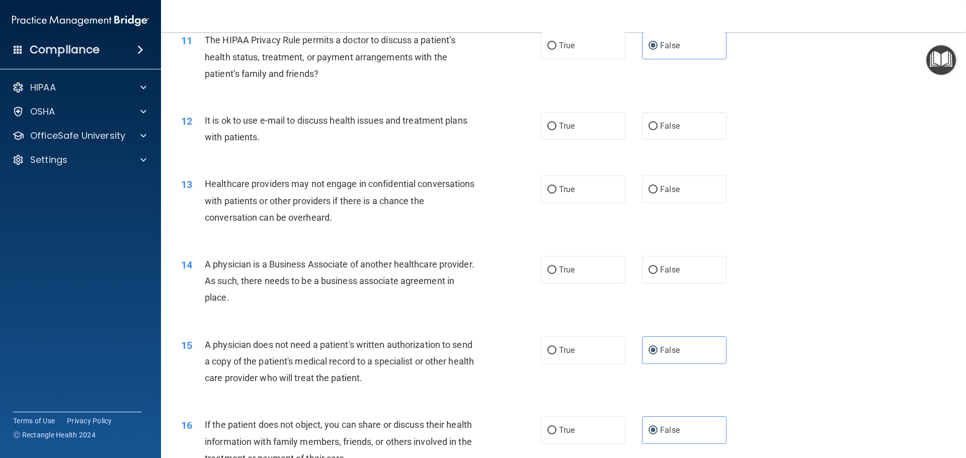
scroll to position [777, 0]
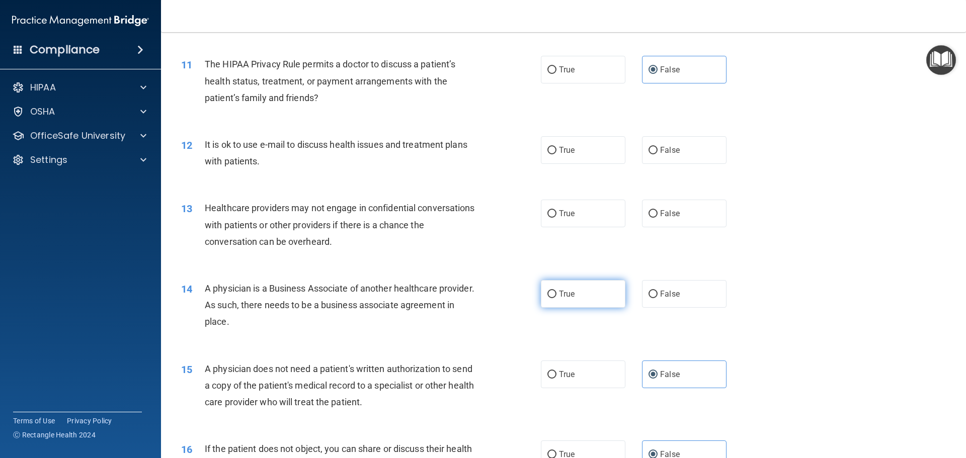
click at [579, 298] on label "True" at bounding box center [583, 294] width 85 height 28
click at [556, 298] on input "True" at bounding box center [551, 295] width 9 height 8
radio input "true"
drag, startPoint x: 578, startPoint y: 301, endPoint x: 462, endPoint y: 291, distance: 116.1
click at [445, 292] on div "A physician is a Business Associate of another healthcare provider. As such, th…" at bounding box center [345, 305] width 281 height 50
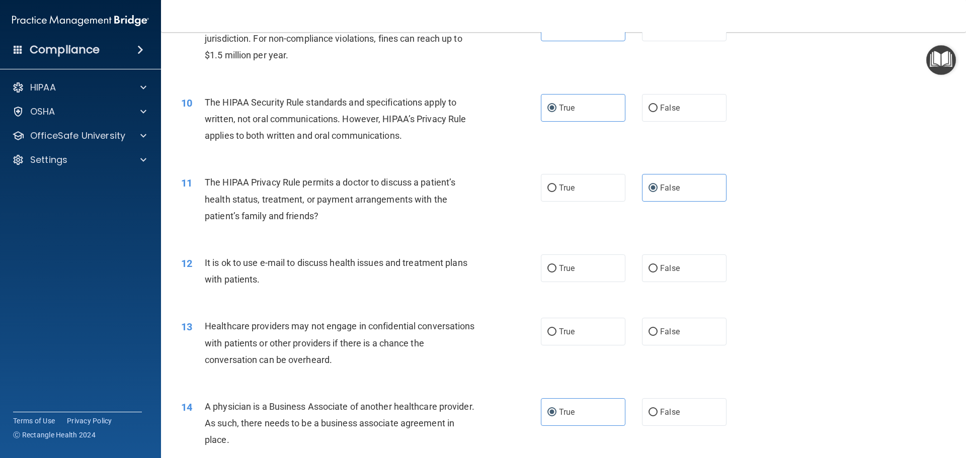
scroll to position [626, 0]
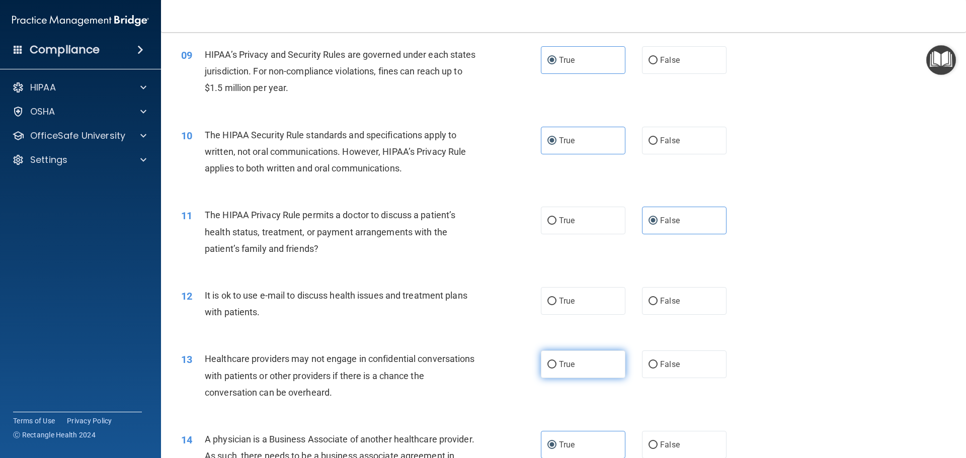
click at [600, 366] on label "True" at bounding box center [583, 365] width 85 height 28
click at [556, 366] on input "True" at bounding box center [551, 365] width 9 height 8
radio input "true"
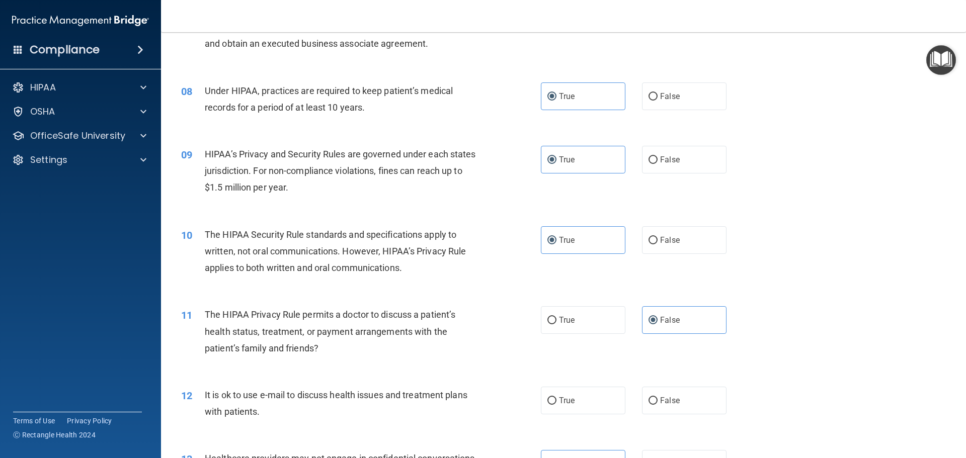
scroll to position [525, 0]
click at [660, 403] on span "False" at bounding box center [670, 402] width 20 height 10
click at [658, 403] on input "False" at bounding box center [652, 402] width 9 height 8
radio input "true"
click at [592, 403] on label "True" at bounding box center [583, 402] width 85 height 28
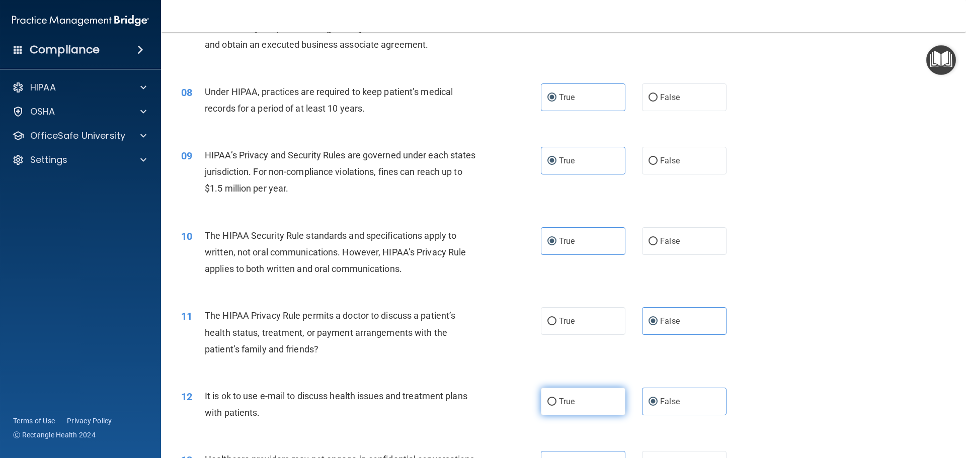
click at [556, 403] on input "True" at bounding box center [551, 402] width 9 height 8
radio input "true"
click at [670, 404] on span "False" at bounding box center [670, 402] width 20 height 10
click at [658, 404] on input "False" at bounding box center [652, 402] width 9 height 8
radio input "true"
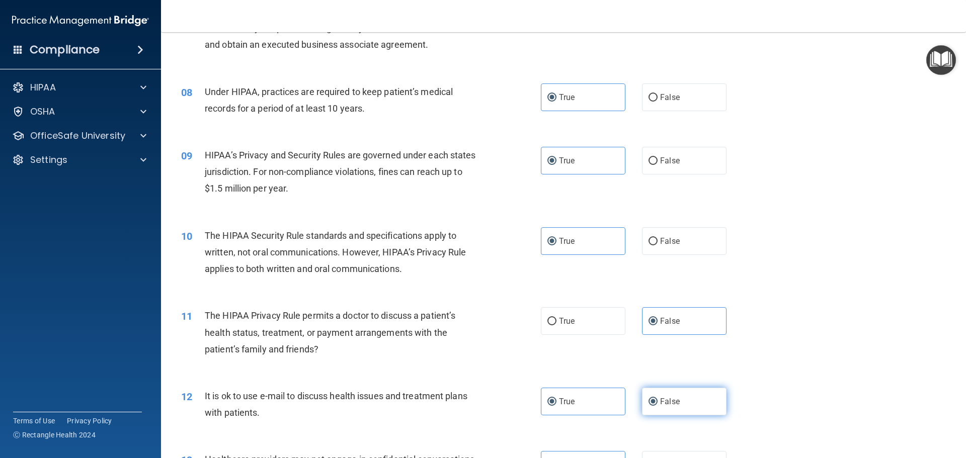
radio input "false"
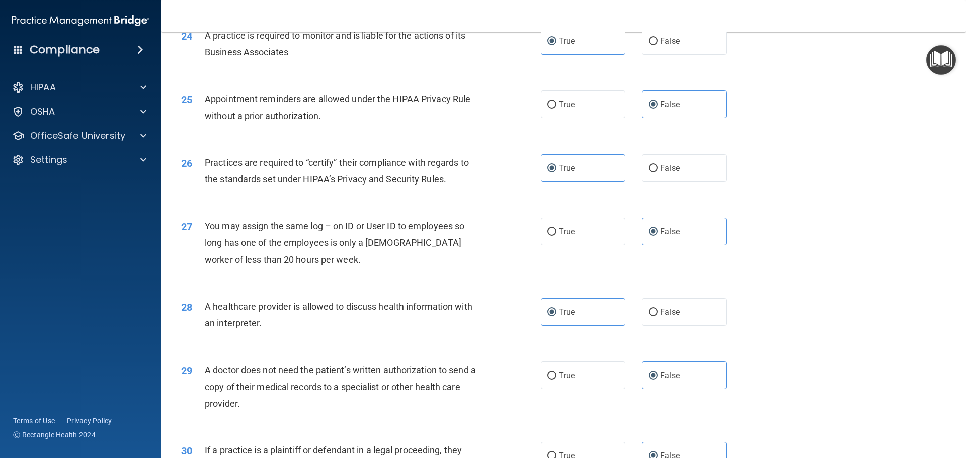
scroll to position [1883, 0]
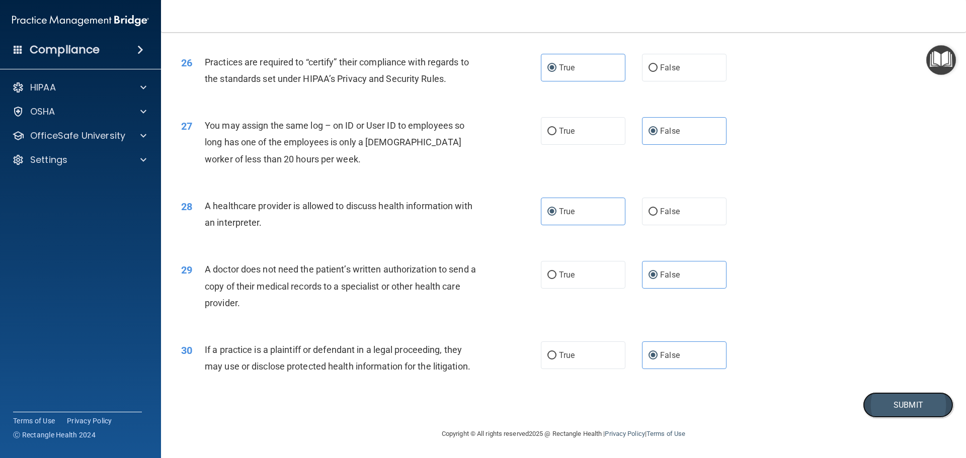
click at [891, 406] on button "Submit" at bounding box center [908, 405] width 91 height 26
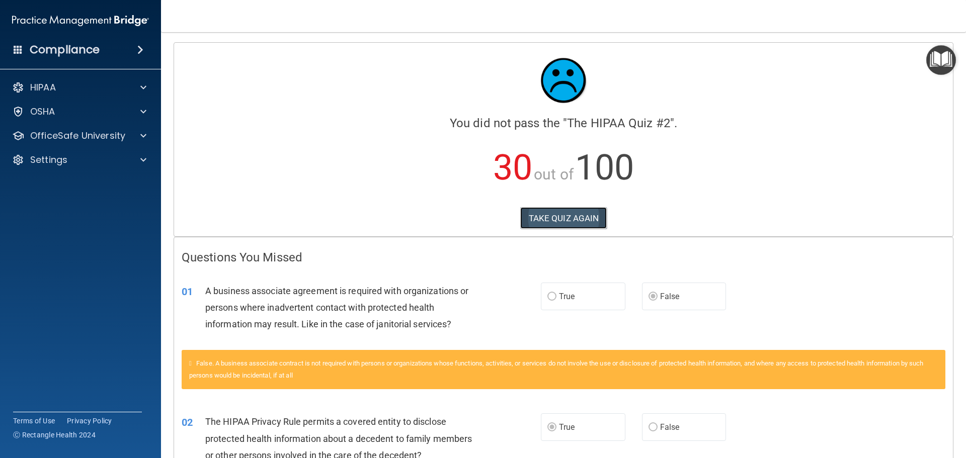
click at [561, 226] on button "TAKE QUIZ AGAIN" at bounding box center [563, 218] width 87 height 22
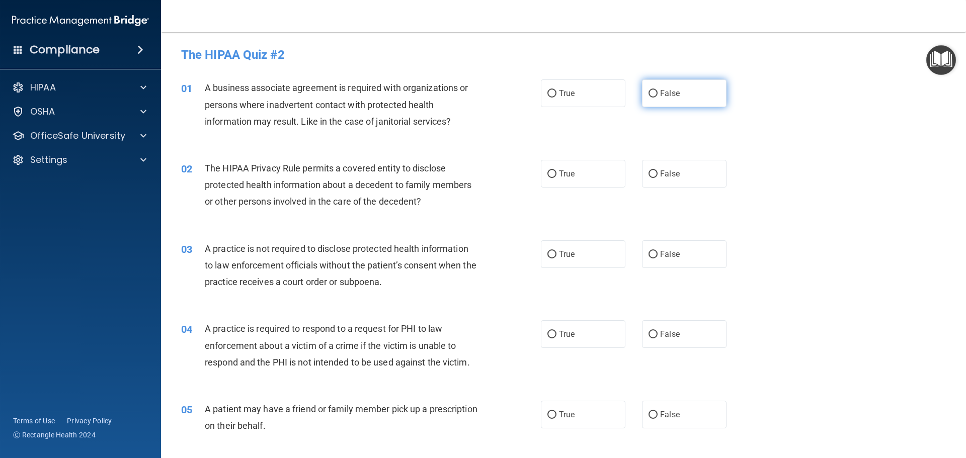
click at [703, 92] on label "False" at bounding box center [684, 93] width 85 height 28
click at [658, 92] on input "False" at bounding box center [652, 94] width 9 height 8
radio input "true"
click at [567, 179] on label "True" at bounding box center [583, 174] width 85 height 28
click at [556, 178] on input "True" at bounding box center [551, 175] width 9 height 8
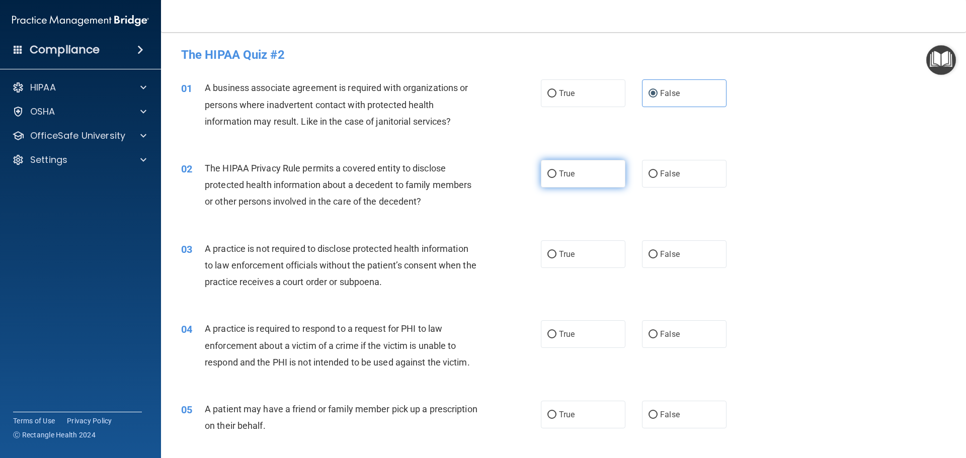
radio input "true"
click at [662, 253] on span "False" at bounding box center [670, 255] width 20 height 10
click at [658, 253] on input "False" at bounding box center [652, 255] width 9 height 8
radio input "true"
click at [577, 88] on label "True" at bounding box center [583, 93] width 85 height 28
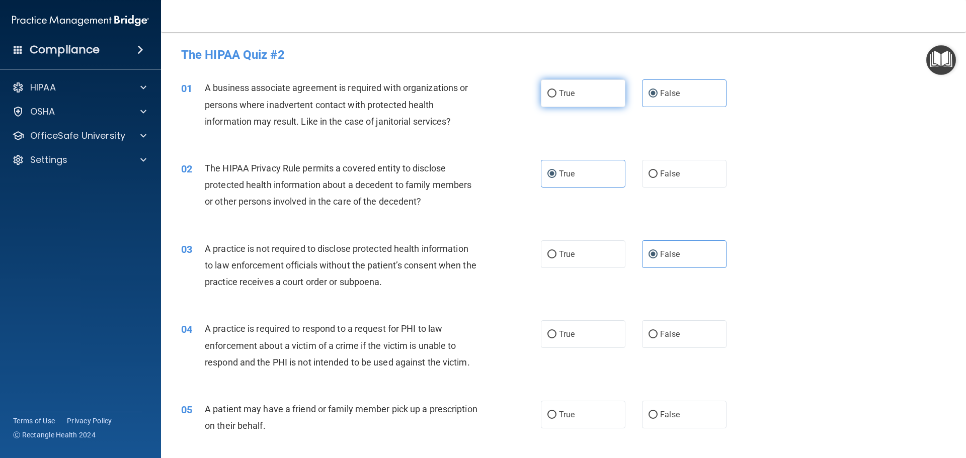
click at [556, 90] on input "True" at bounding box center [551, 94] width 9 height 8
radio input "true"
radio input "false"
drag, startPoint x: 654, startPoint y: 167, endPoint x: 646, endPoint y: 184, distance: 18.2
click at [654, 168] on label "False" at bounding box center [684, 174] width 85 height 28
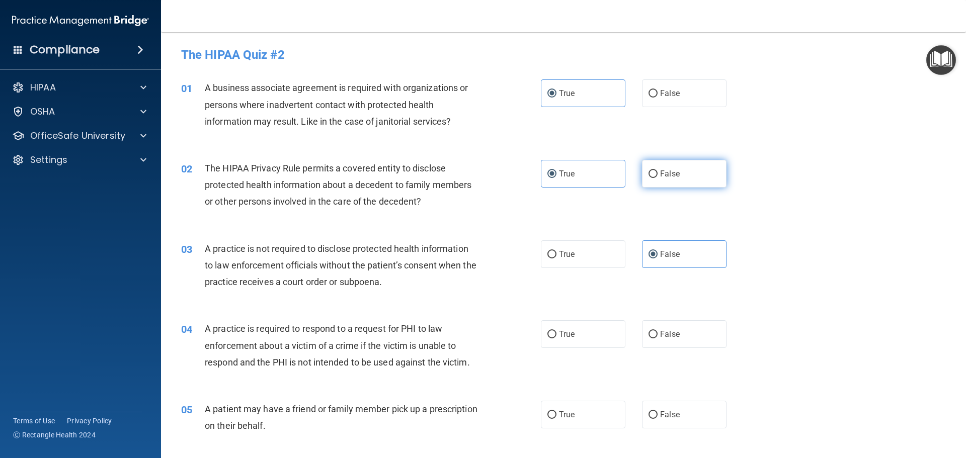
click at [654, 171] on input "False" at bounding box center [652, 175] width 9 height 8
radio input "true"
radio input "false"
click at [577, 243] on label "True" at bounding box center [583, 254] width 85 height 28
click at [556, 251] on input "True" at bounding box center [551, 255] width 9 height 8
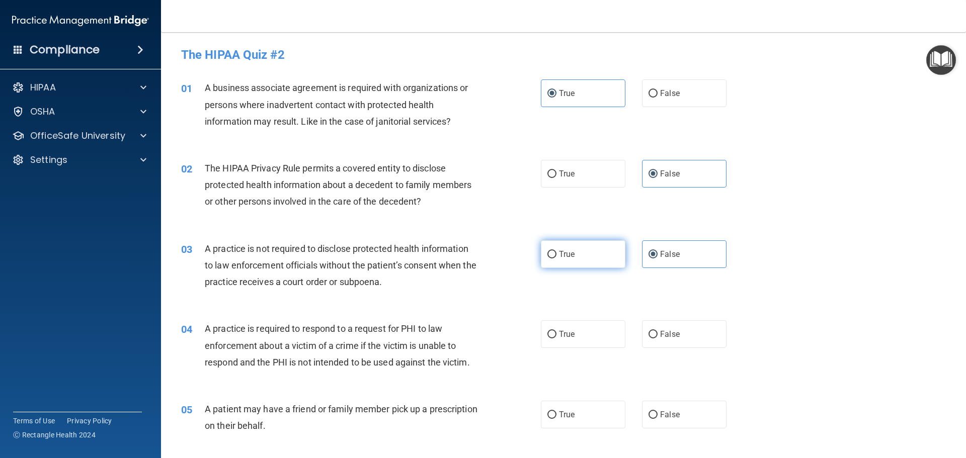
radio input "true"
radio input "false"
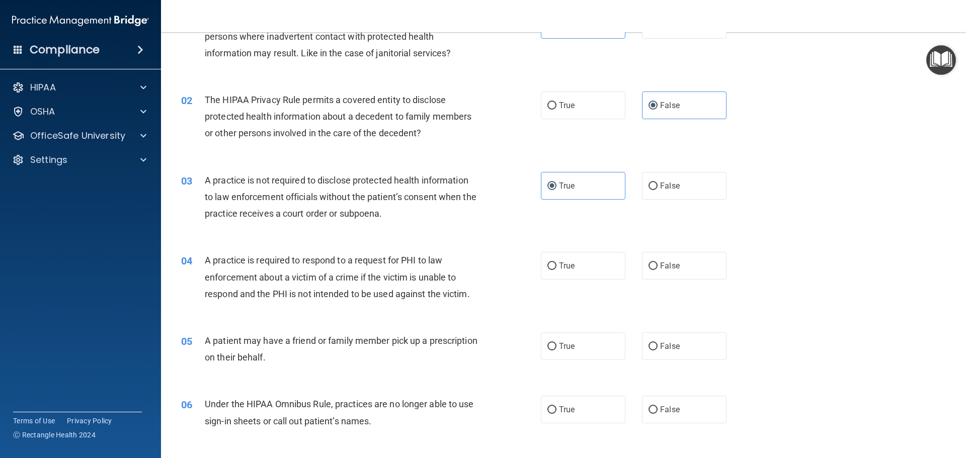
scroll to position [101, 0]
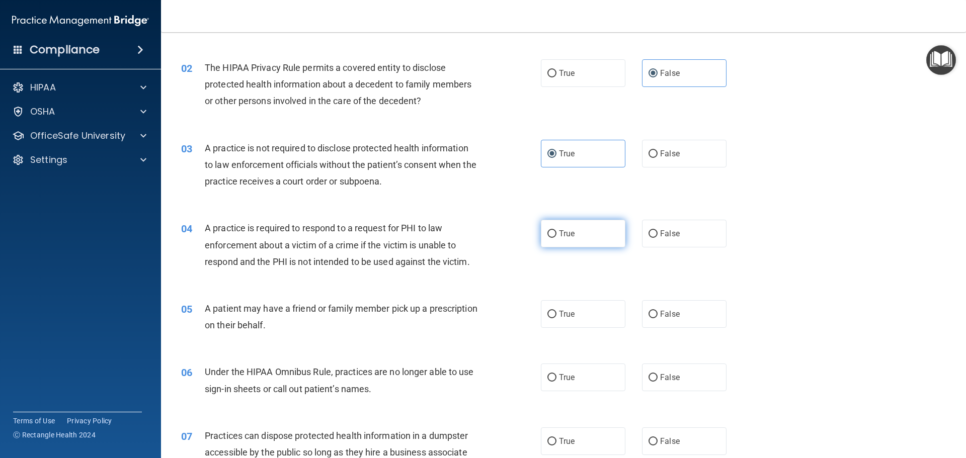
click at [583, 236] on label "True" at bounding box center [583, 234] width 85 height 28
click at [556, 236] on input "True" at bounding box center [551, 234] width 9 height 8
radio input "true"
click at [671, 152] on span "False" at bounding box center [670, 154] width 20 height 10
click at [658, 152] on input "False" at bounding box center [652, 154] width 9 height 8
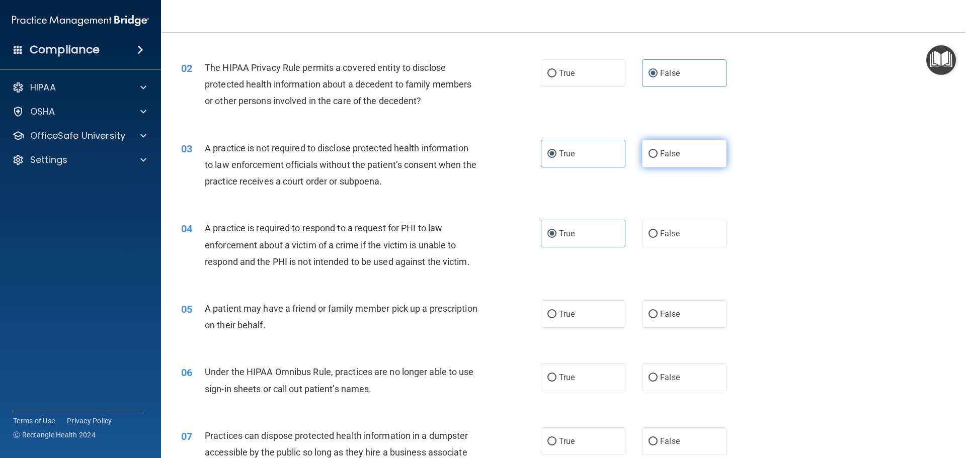
radio input "true"
radio input "false"
drag, startPoint x: 602, startPoint y: 68, endPoint x: 595, endPoint y: 86, distance: 19.0
click at [603, 68] on label "True" at bounding box center [583, 73] width 85 height 28
click at [556, 70] on input "True" at bounding box center [551, 74] width 9 height 8
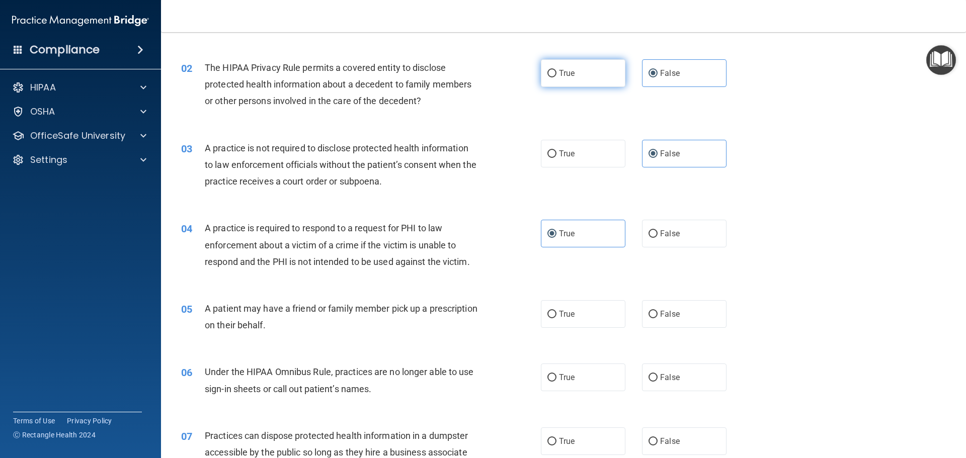
radio input "true"
radio input "false"
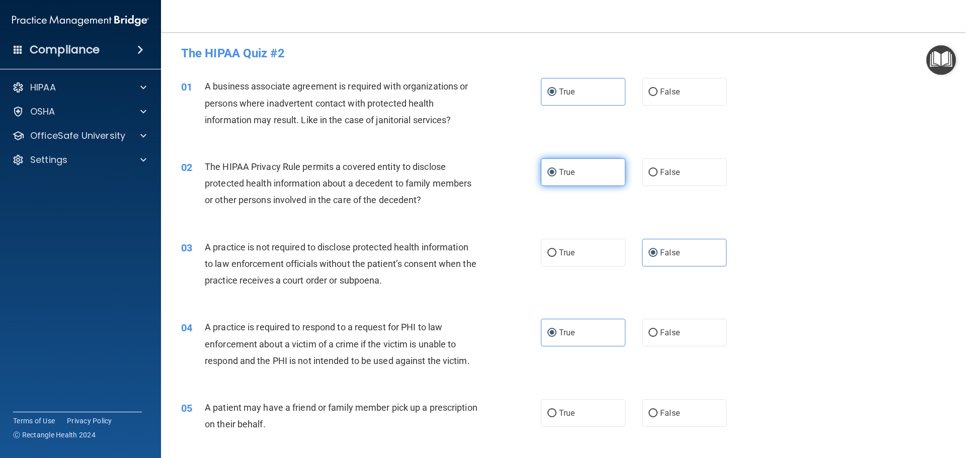
scroll to position [0, 0]
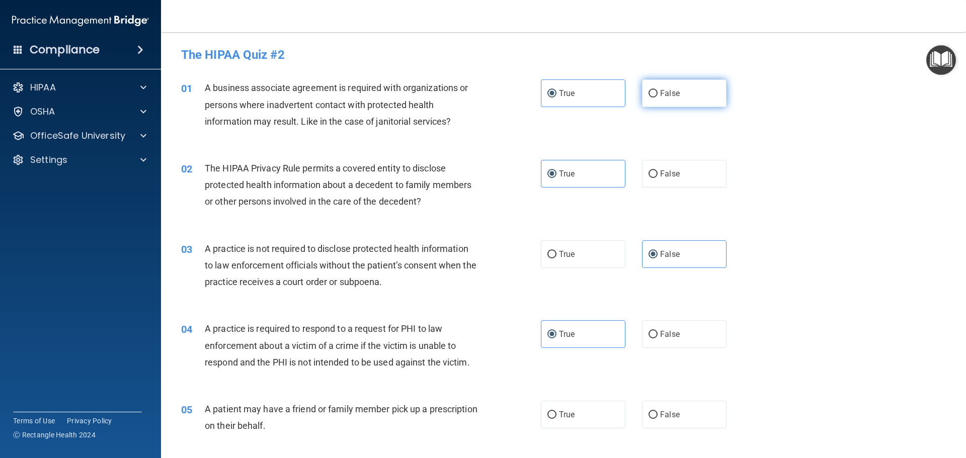
click at [654, 96] on label "False" at bounding box center [684, 93] width 85 height 28
click at [654, 96] on input "False" at bounding box center [652, 94] width 9 height 8
radio input "true"
radio input "false"
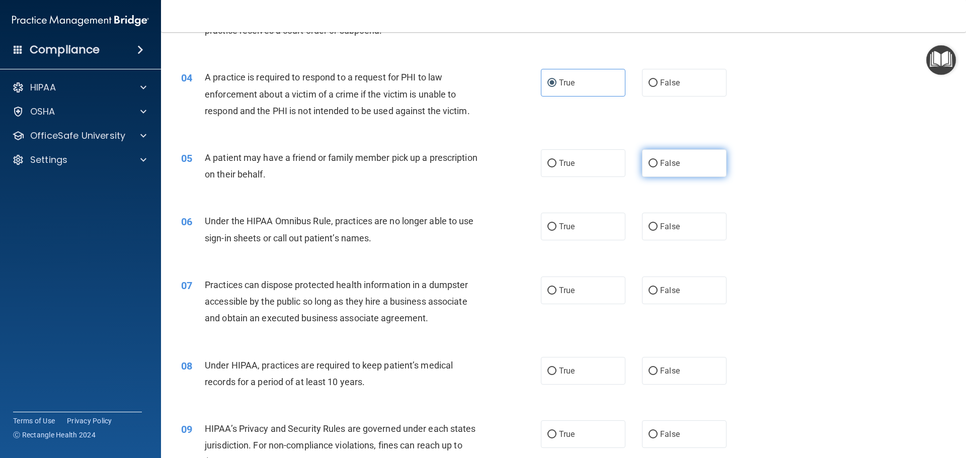
scroll to position [302, 0]
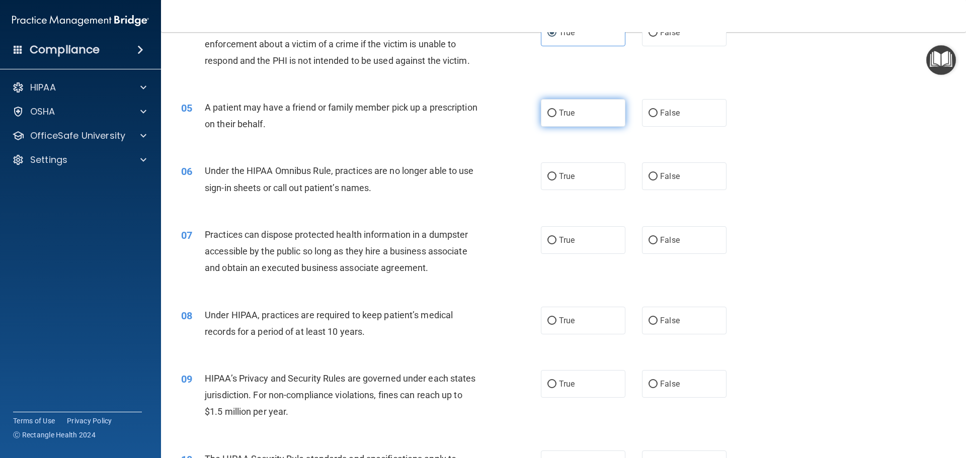
click at [596, 120] on label "True" at bounding box center [583, 113] width 85 height 28
click at [556, 117] on input "True" at bounding box center [551, 114] width 9 height 8
radio input "true"
click at [688, 330] on label "False" at bounding box center [684, 321] width 85 height 28
click at [658, 325] on input "False" at bounding box center [652, 321] width 9 height 8
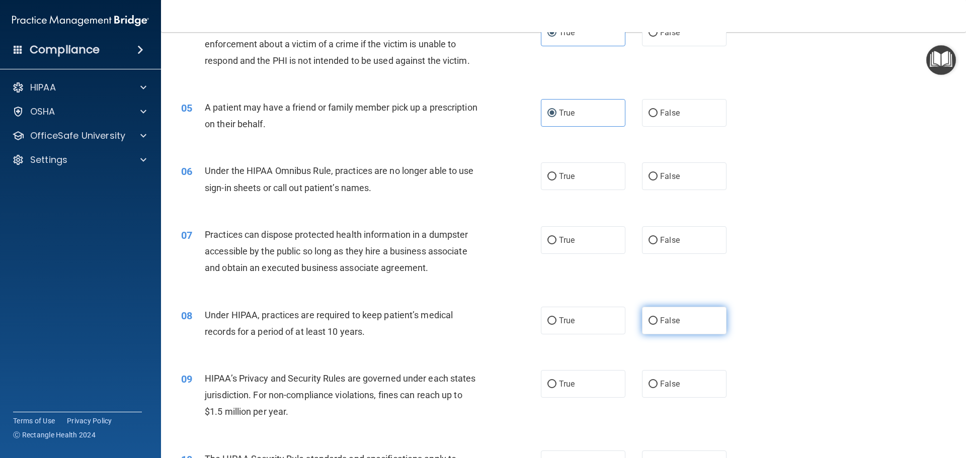
radio input "true"
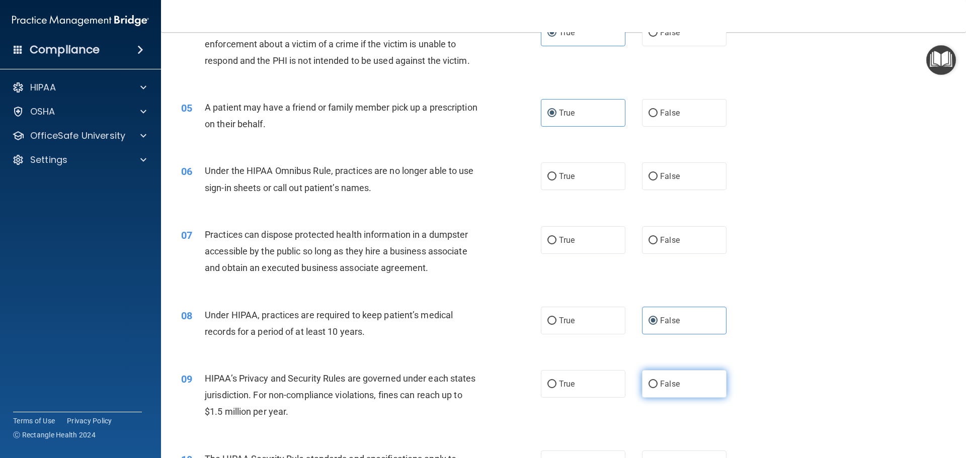
click at [676, 388] on label "False" at bounding box center [684, 384] width 85 height 28
click at [658, 388] on input "False" at bounding box center [652, 385] width 9 height 8
radio input "true"
click at [665, 242] on span "False" at bounding box center [670, 240] width 20 height 10
click at [658, 242] on input "False" at bounding box center [652, 241] width 9 height 8
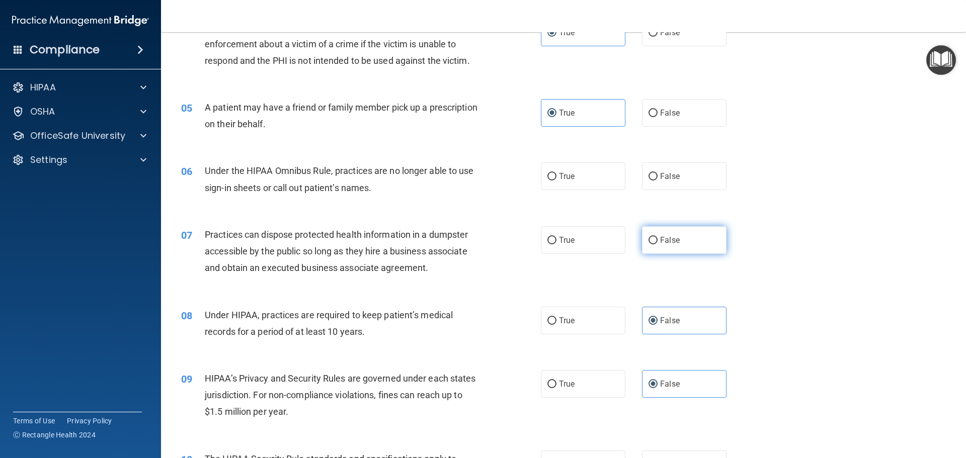
radio input "true"
drag, startPoint x: 666, startPoint y: 178, endPoint x: 662, endPoint y: 183, distance: 6.8
click at [666, 178] on span "False" at bounding box center [670, 177] width 20 height 10
click at [658, 178] on input "False" at bounding box center [652, 177] width 9 height 8
radio input "true"
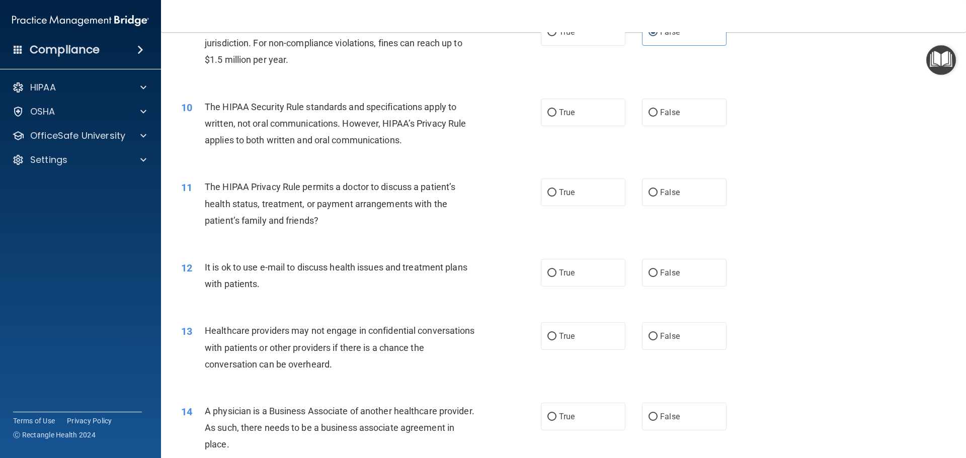
scroll to position [704, 0]
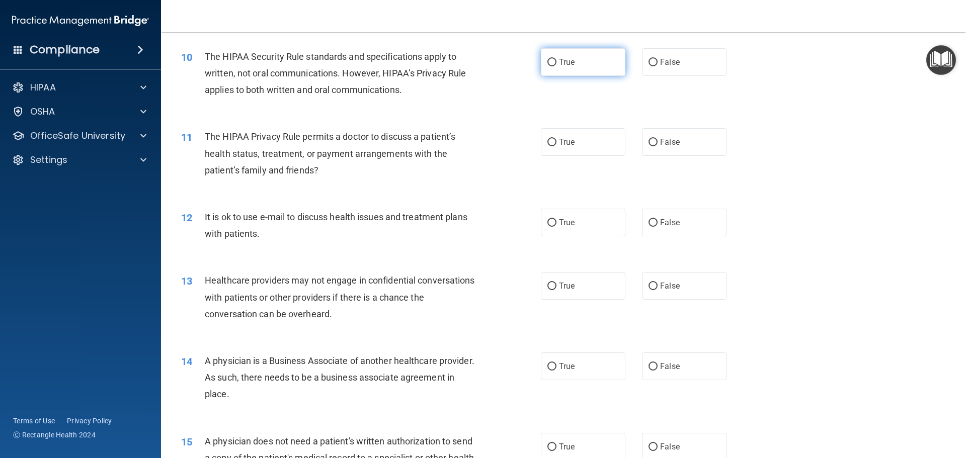
click at [574, 63] on label "True" at bounding box center [583, 62] width 85 height 28
click at [556, 63] on input "True" at bounding box center [551, 63] width 9 height 8
radio input "true"
click at [588, 148] on label "True" at bounding box center [583, 142] width 85 height 28
click at [556, 146] on input "True" at bounding box center [551, 143] width 9 height 8
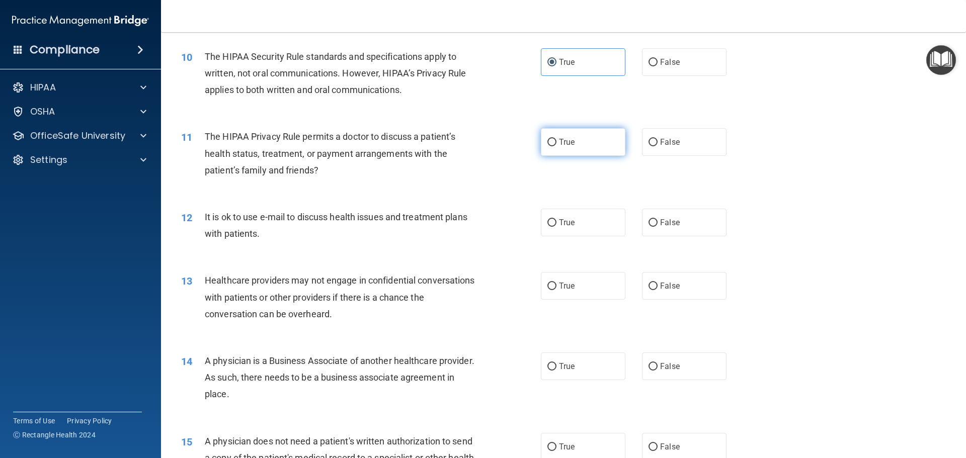
radio input "true"
click at [556, 213] on label "True" at bounding box center [583, 223] width 85 height 28
click at [556, 219] on input "True" at bounding box center [551, 223] width 9 height 8
radio input "true"
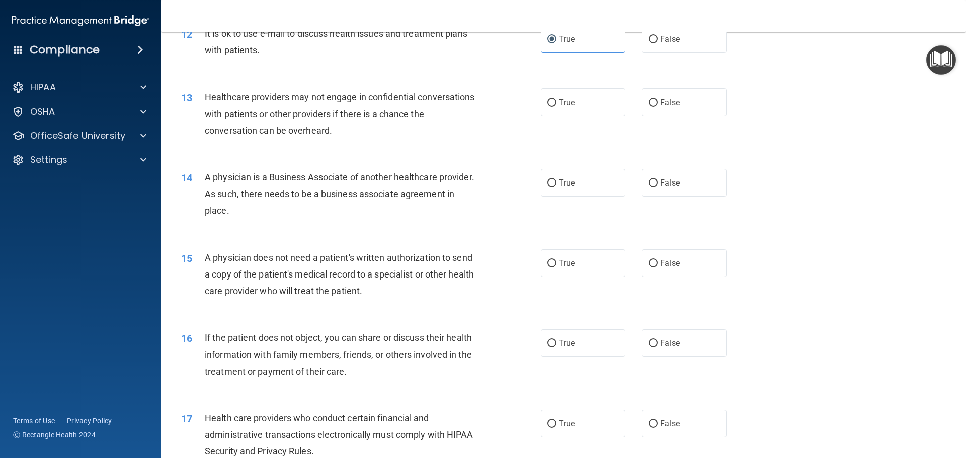
scroll to position [906, 0]
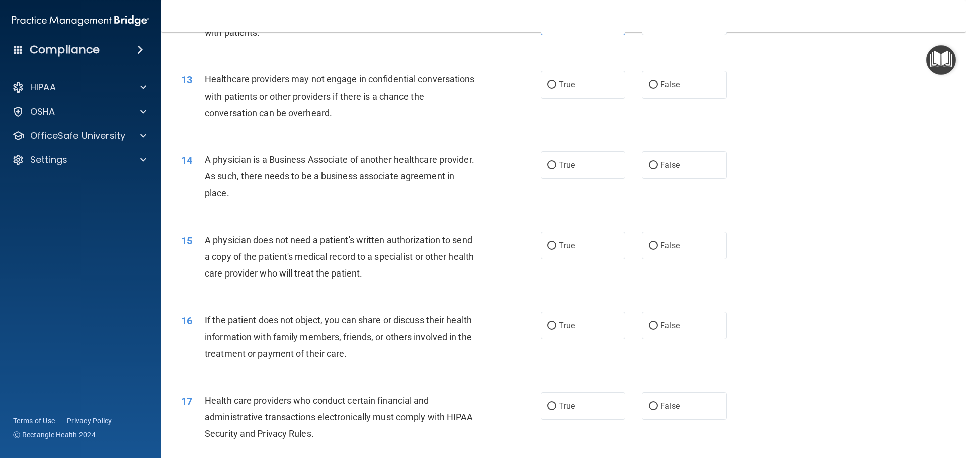
click at [668, 102] on div "13 Healthcare providers may not engage in confidential conversations with patie…" at bounding box center [564, 98] width 780 height 80
click at [664, 89] on span "False" at bounding box center [670, 85] width 20 height 10
click at [658, 89] on input "False" at bounding box center [652, 85] width 9 height 8
radio input "true"
click at [660, 162] on span "False" at bounding box center [670, 165] width 20 height 10
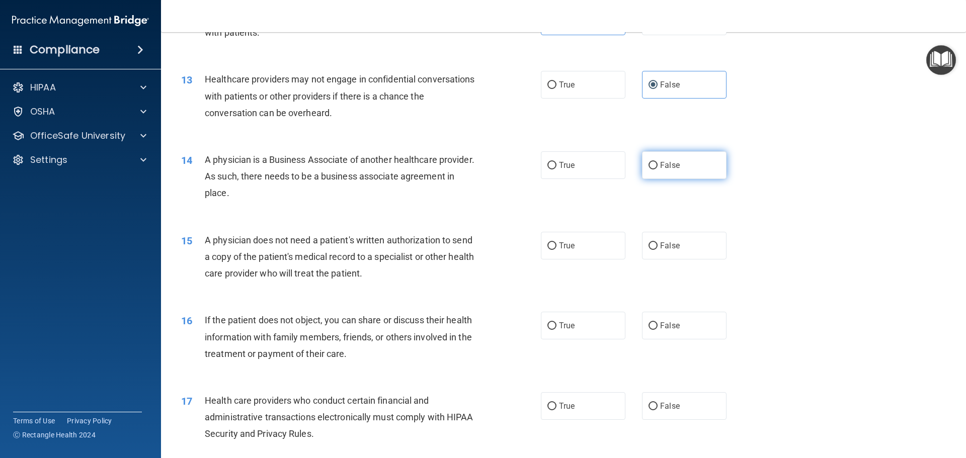
click at [657, 162] on input "False" at bounding box center [652, 166] width 9 height 8
radio input "true"
click at [587, 245] on label "True" at bounding box center [583, 246] width 85 height 28
click at [556, 245] on input "True" at bounding box center [551, 246] width 9 height 8
radio input "true"
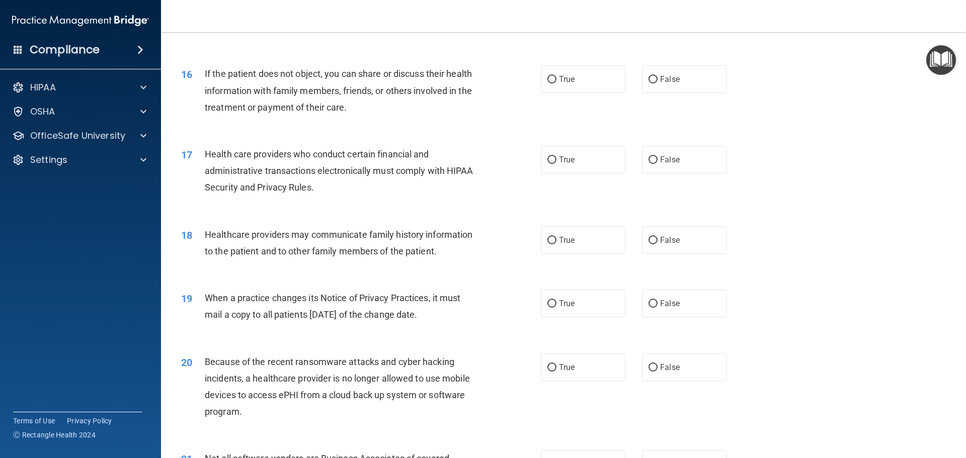
scroll to position [1157, 0]
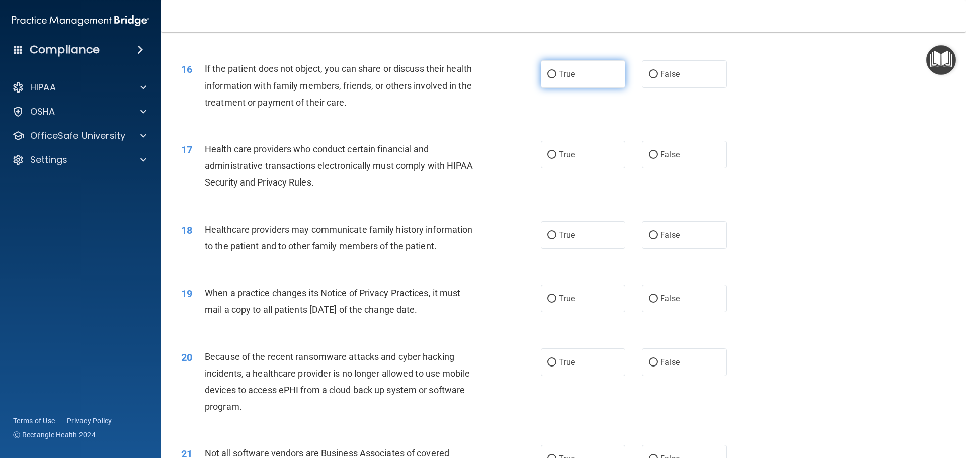
click at [558, 80] on label "True" at bounding box center [583, 74] width 85 height 28
click at [556, 78] on input "True" at bounding box center [551, 75] width 9 height 8
radio input "true"
drag, startPoint x: 551, startPoint y: 87, endPoint x: 506, endPoint y: 142, distance: 71.4
click at [506, 142] on div "17 Health care providers who conduct certain financial and administrative trans…" at bounding box center [361, 168] width 390 height 55
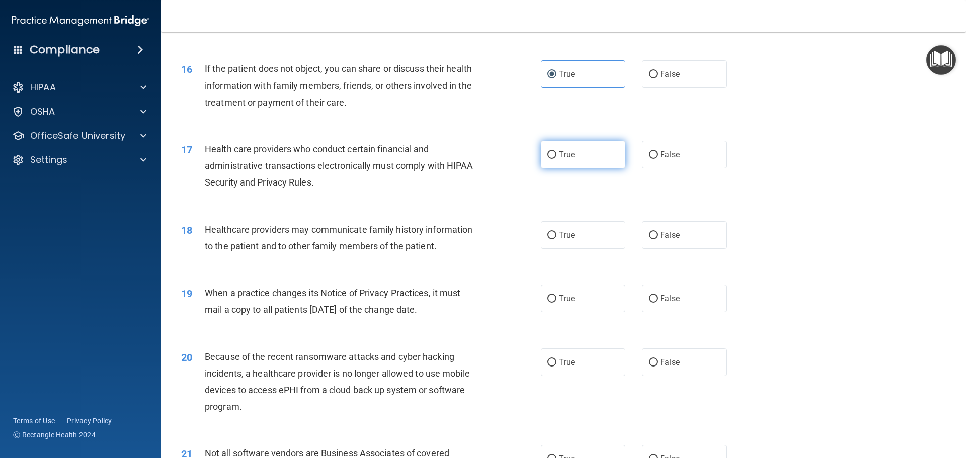
click at [595, 164] on label "True" at bounding box center [583, 155] width 85 height 28
click at [556, 159] on input "True" at bounding box center [551, 155] width 9 height 8
radio input "true"
click at [653, 231] on label "False" at bounding box center [684, 235] width 85 height 28
click at [653, 232] on input "False" at bounding box center [652, 236] width 9 height 8
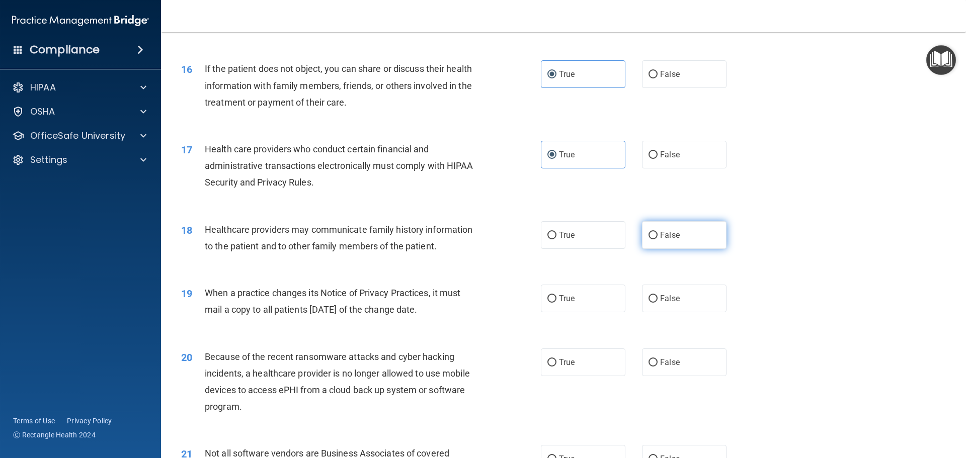
radio input "true"
click at [691, 307] on label "False" at bounding box center [684, 299] width 85 height 28
click at [658, 303] on input "False" at bounding box center [652, 299] width 9 height 8
radio input "true"
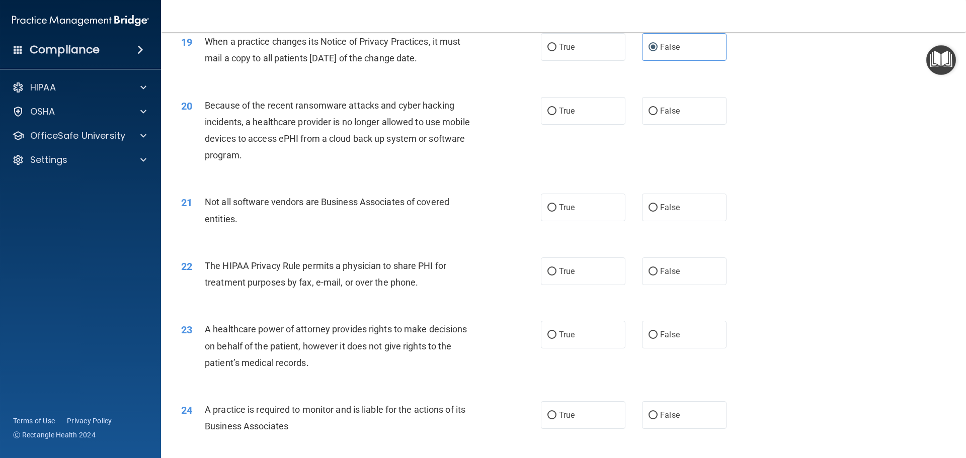
scroll to position [1459, 0]
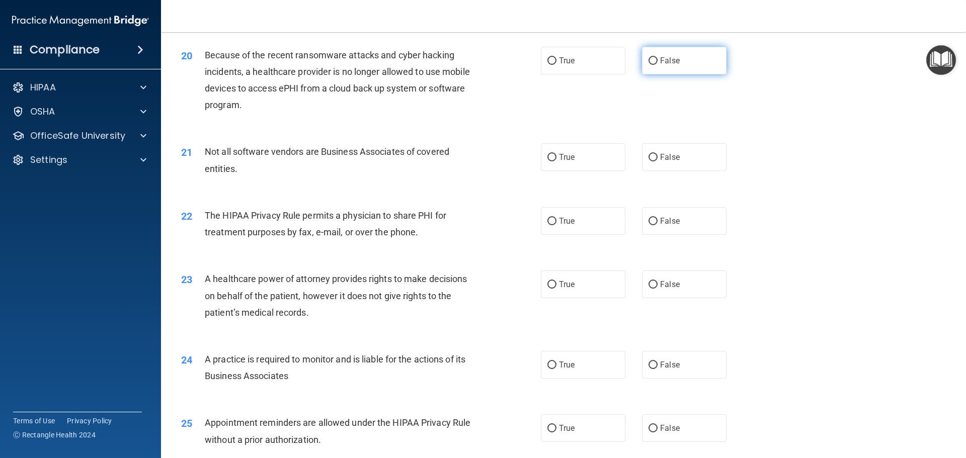
click at [660, 56] on span "False" at bounding box center [670, 61] width 20 height 10
click at [658, 57] on input "False" at bounding box center [652, 61] width 9 height 8
radio input "true"
click at [582, 160] on label "True" at bounding box center [583, 157] width 85 height 28
click at [556, 160] on input "True" at bounding box center [551, 158] width 9 height 8
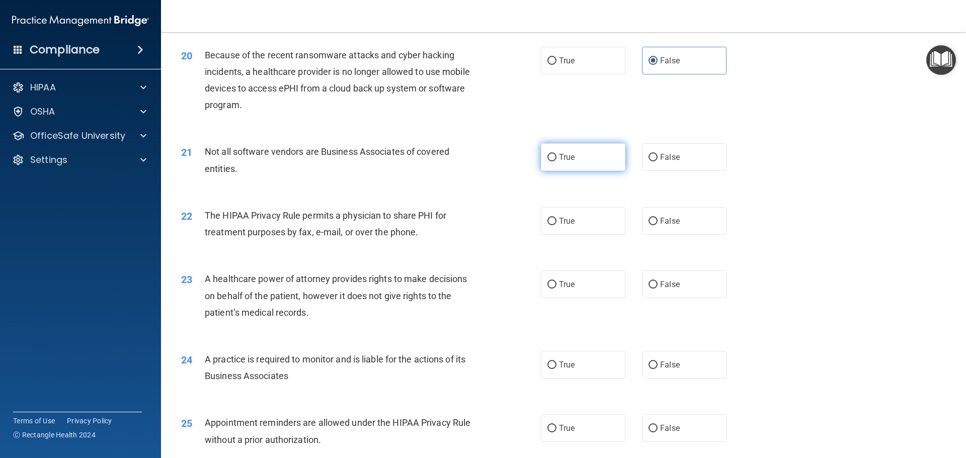
radio input "true"
click at [672, 227] on label "False" at bounding box center [684, 221] width 85 height 28
click at [658, 225] on input "False" at bounding box center [652, 222] width 9 height 8
radio input "true"
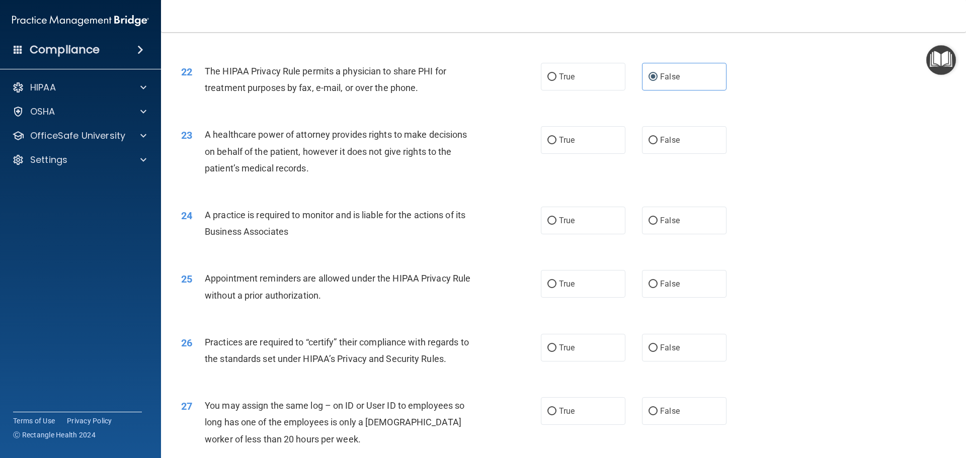
scroll to position [1610, 0]
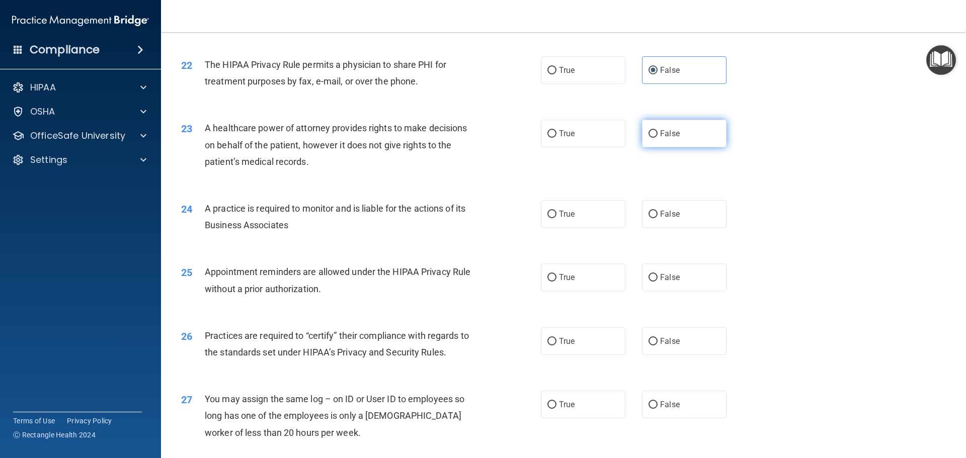
click at [675, 138] on label "False" at bounding box center [684, 134] width 85 height 28
click at [658, 138] on input "False" at bounding box center [652, 134] width 9 height 8
radio input "true"
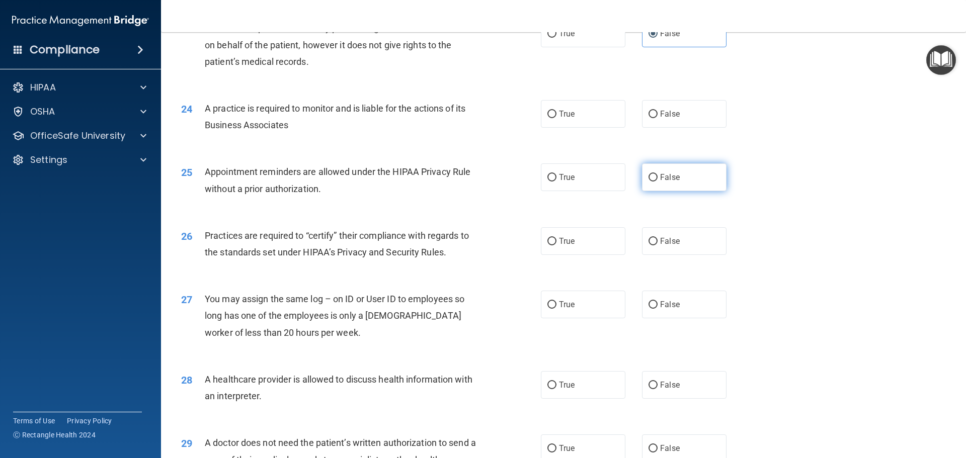
scroll to position [1710, 0]
click at [704, 119] on label "False" at bounding box center [684, 114] width 85 height 28
click at [658, 118] on input "False" at bounding box center [652, 114] width 9 height 8
radio input "true"
click at [581, 168] on label "True" at bounding box center [583, 177] width 85 height 28
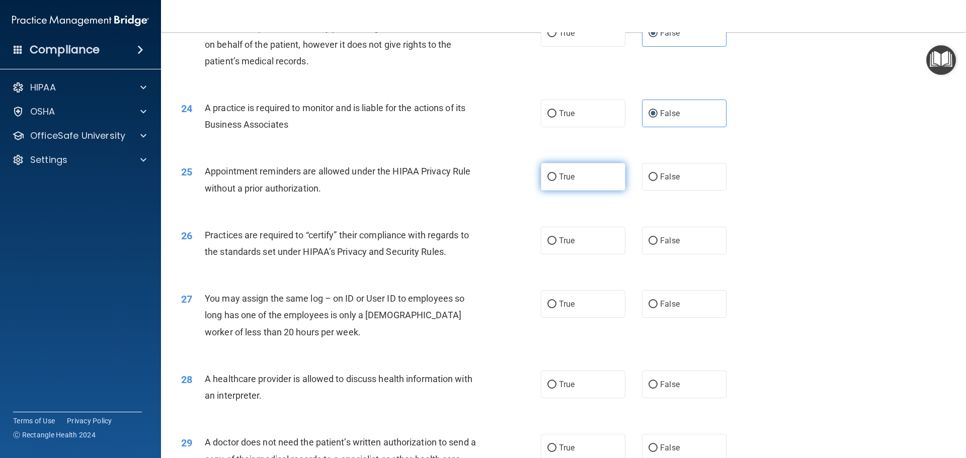
click at [556, 174] on input "True" at bounding box center [551, 178] width 9 height 8
radio input "true"
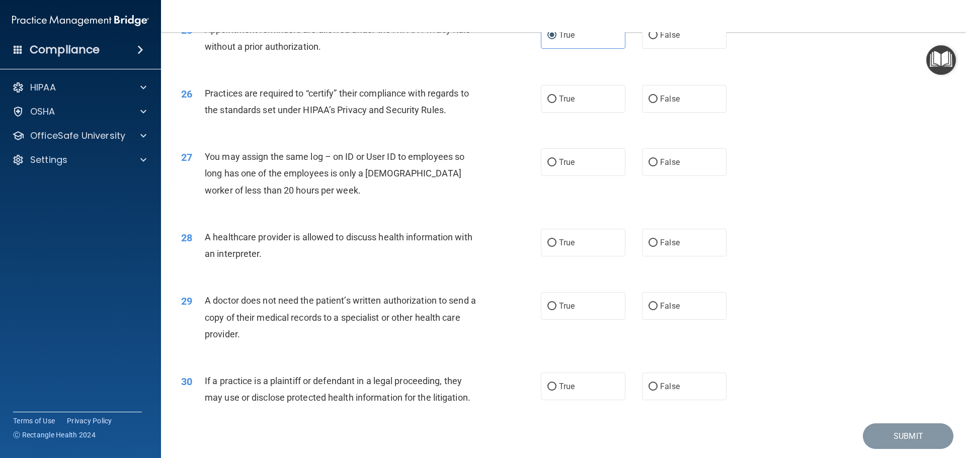
scroll to position [1861, 0]
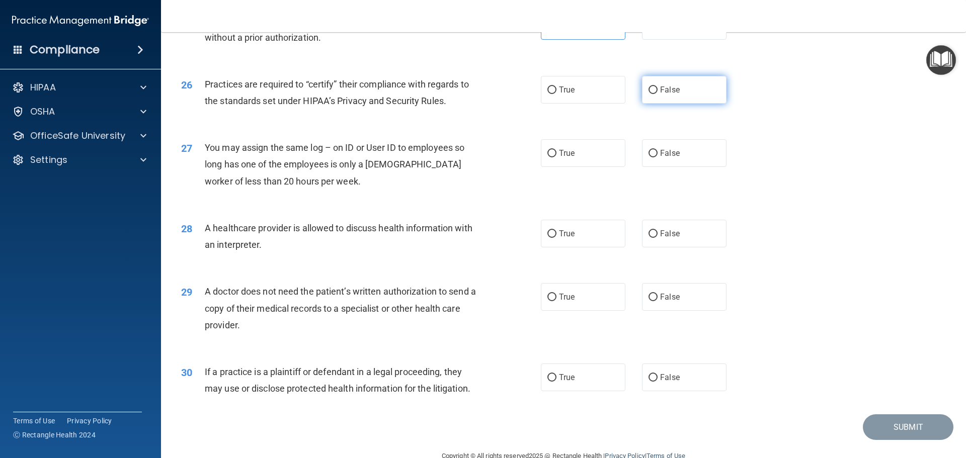
click at [702, 82] on label "False" at bounding box center [684, 90] width 85 height 28
click at [658, 87] on input "False" at bounding box center [652, 91] width 9 height 8
radio input "true"
click at [605, 302] on label "True" at bounding box center [583, 297] width 85 height 28
click at [556, 301] on input "True" at bounding box center [551, 298] width 9 height 8
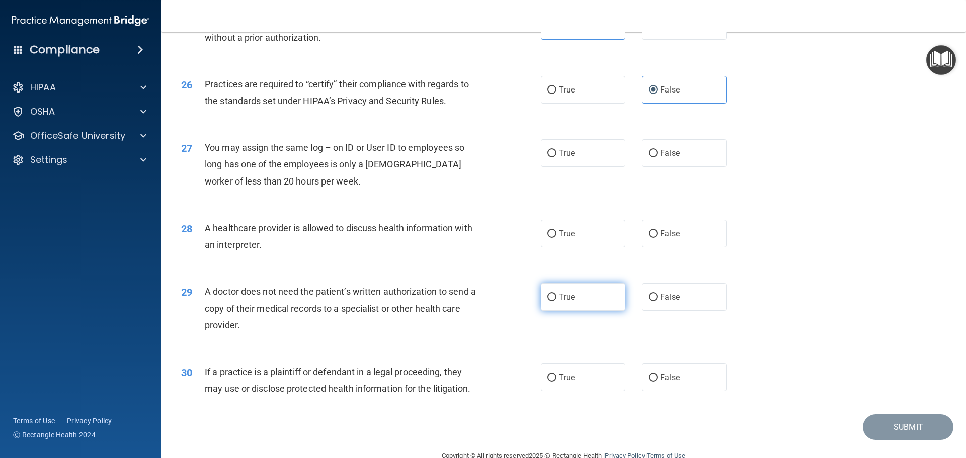
radio input "true"
click at [600, 375] on label "True" at bounding box center [583, 378] width 85 height 28
click at [556, 375] on input "True" at bounding box center [551, 378] width 9 height 8
radio input "true"
click at [675, 155] on label "False" at bounding box center [684, 153] width 85 height 28
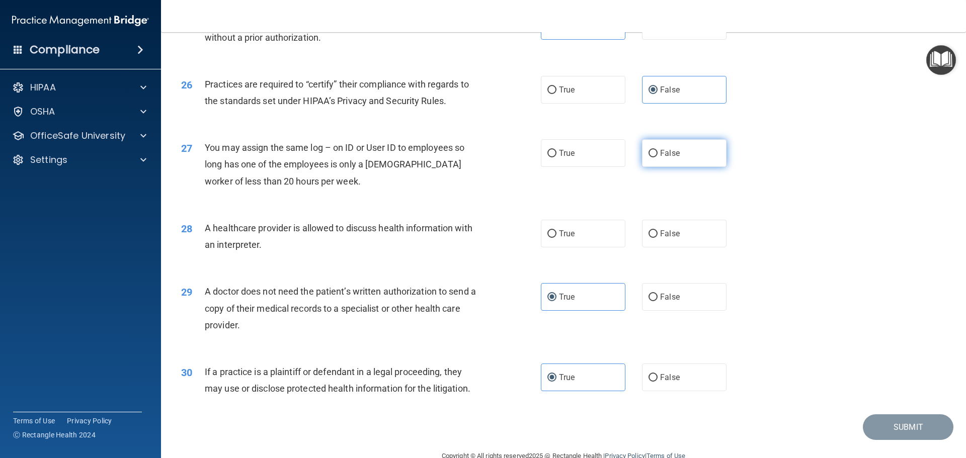
click at [658, 155] on input "False" at bounding box center [652, 154] width 9 height 8
radio input "true"
click at [676, 227] on label "False" at bounding box center [684, 234] width 85 height 28
click at [658, 230] on input "False" at bounding box center [652, 234] width 9 height 8
radio input "true"
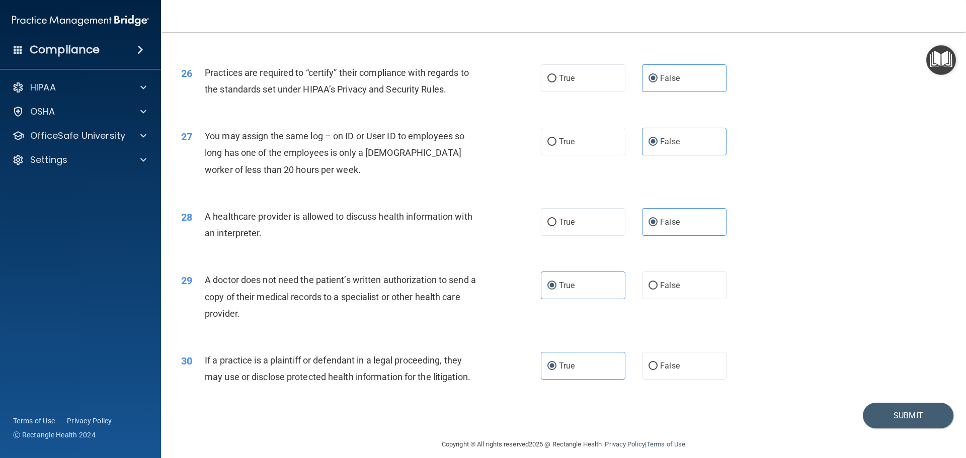
scroll to position [1883, 0]
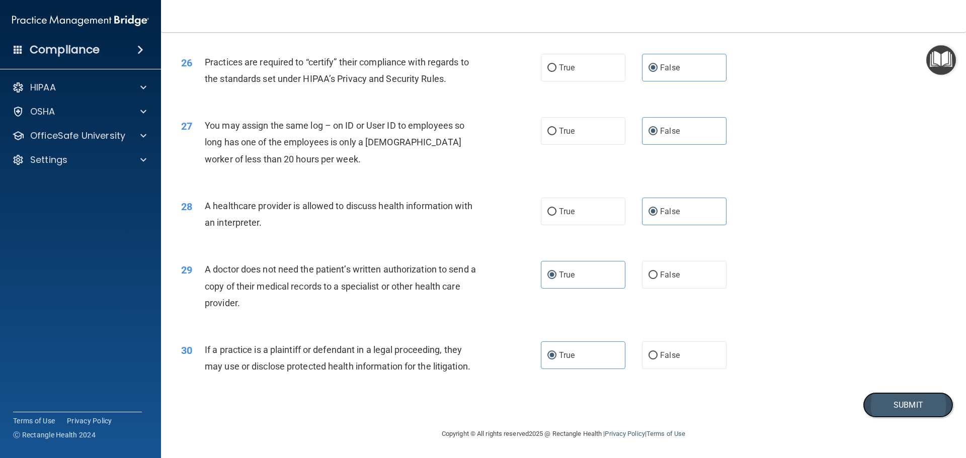
click at [884, 396] on button "Submit" at bounding box center [908, 405] width 91 height 26
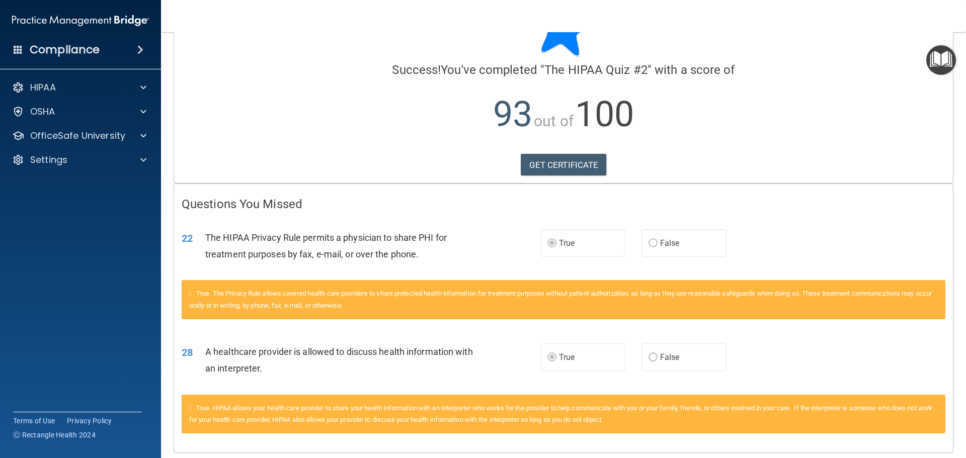
scroll to position [89, 0]
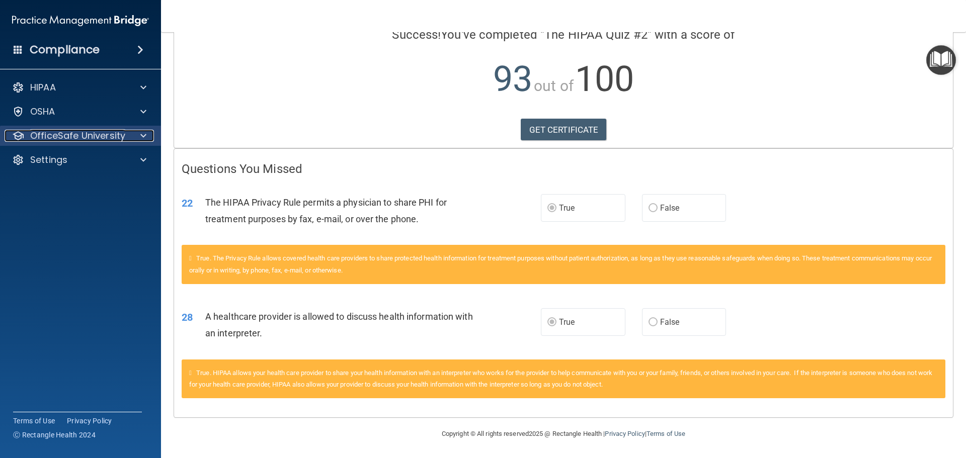
click at [96, 137] on p "OfficeSafe University" at bounding box center [77, 136] width 95 height 12
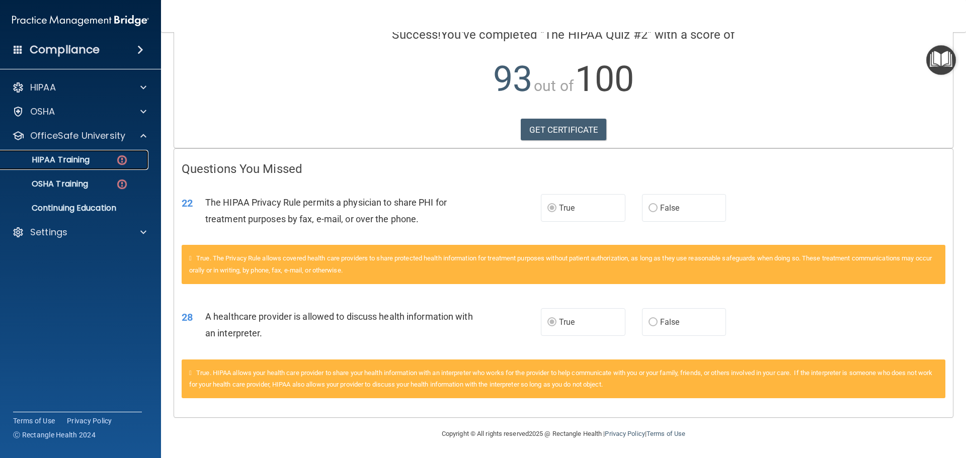
click at [91, 161] on div "HIPAA Training" at bounding box center [75, 160] width 137 height 10
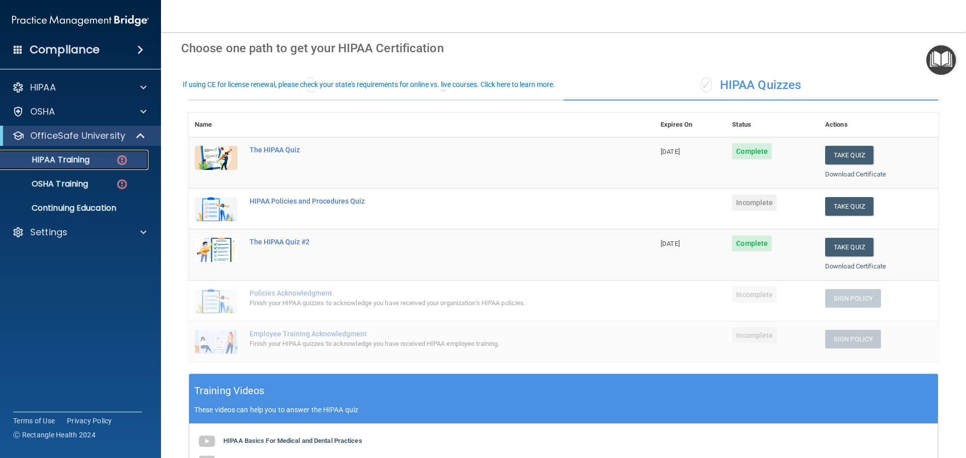
scroll to position [16, 0]
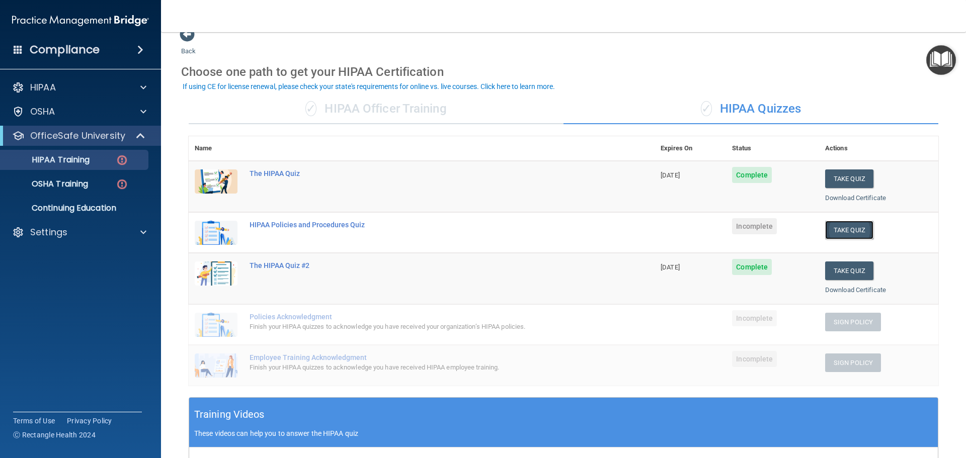
click at [846, 229] on button "Take Quiz" at bounding box center [849, 230] width 48 height 19
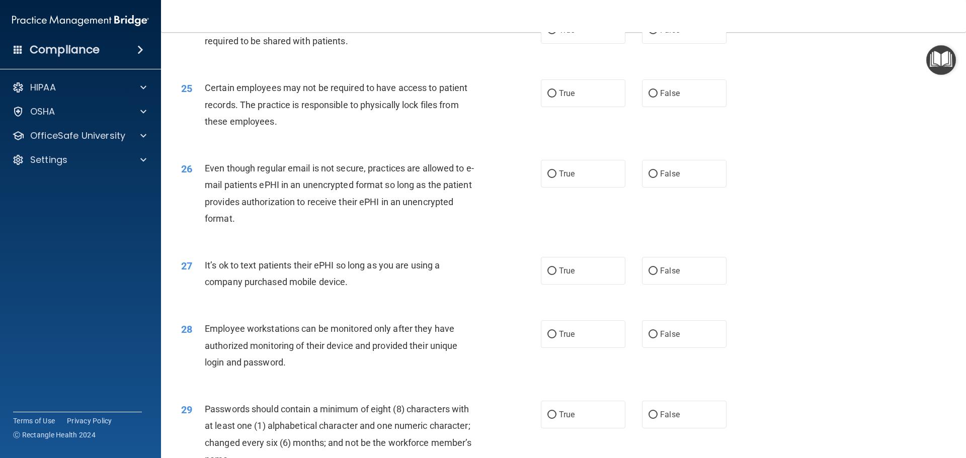
scroll to position [2067, 0]
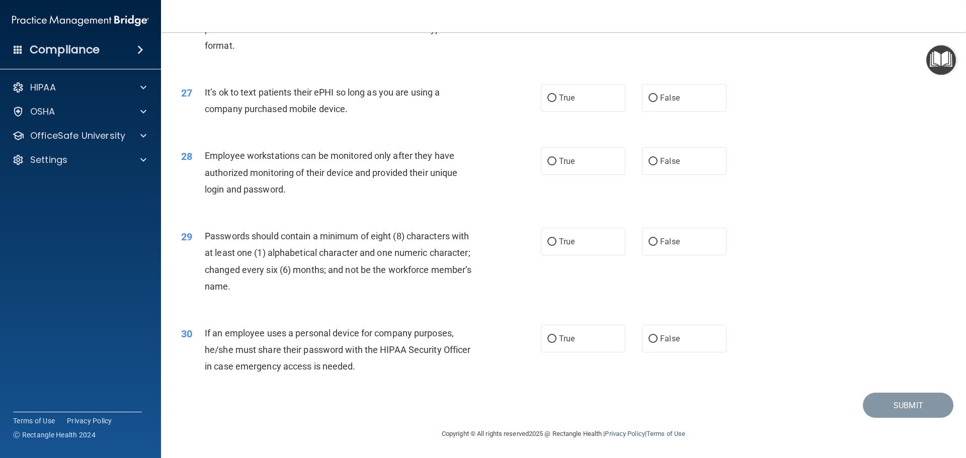
drag, startPoint x: 486, startPoint y: 241, endPoint x: 377, endPoint y: 265, distance: 111.7
click at [377, 265] on span "Passwords should contain a minimum of eight (8) characters with at least one (1…" at bounding box center [338, 261] width 267 height 61
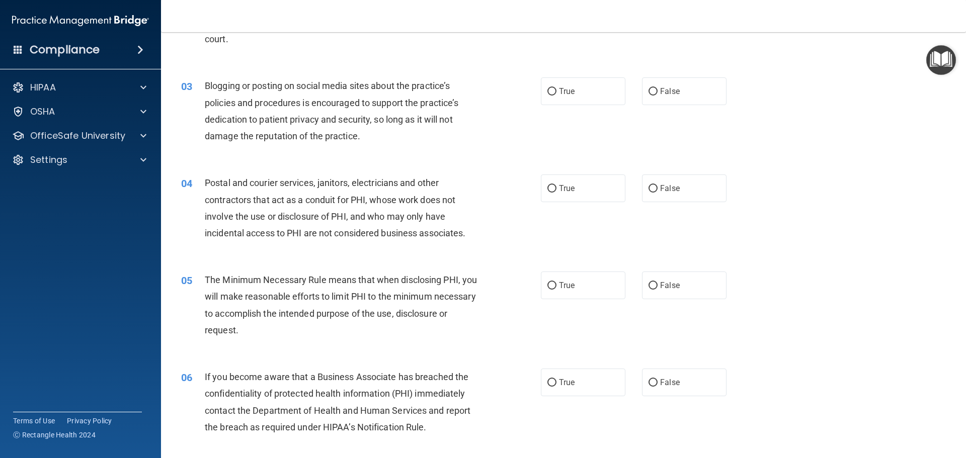
scroll to position [5, 0]
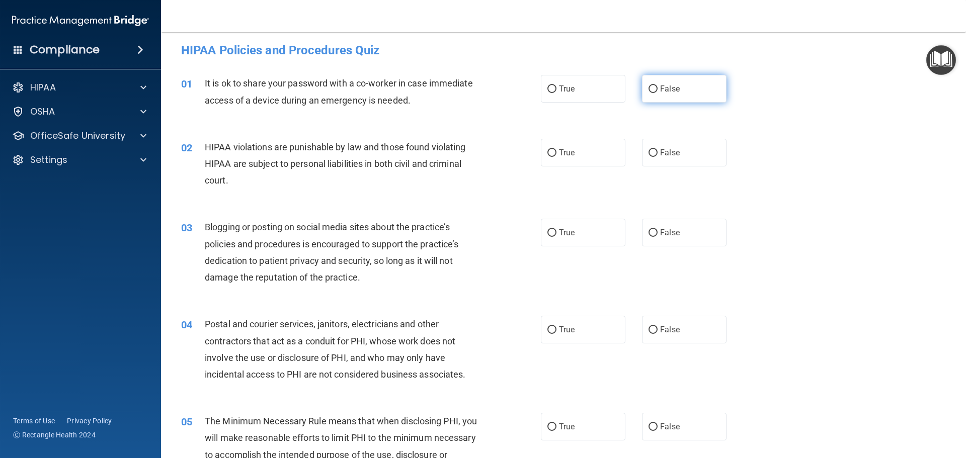
click at [657, 95] on label "False" at bounding box center [684, 89] width 85 height 28
click at [657, 93] on input "False" at bounding box center [652, 90] width 9 height 8
radio input "true"
click at [612, 165] on label "True" at bounding box center [583, 153] width 85 height 28
click at [556, 157] on input "True" at bounding box center [551, 153] width 9 height 8
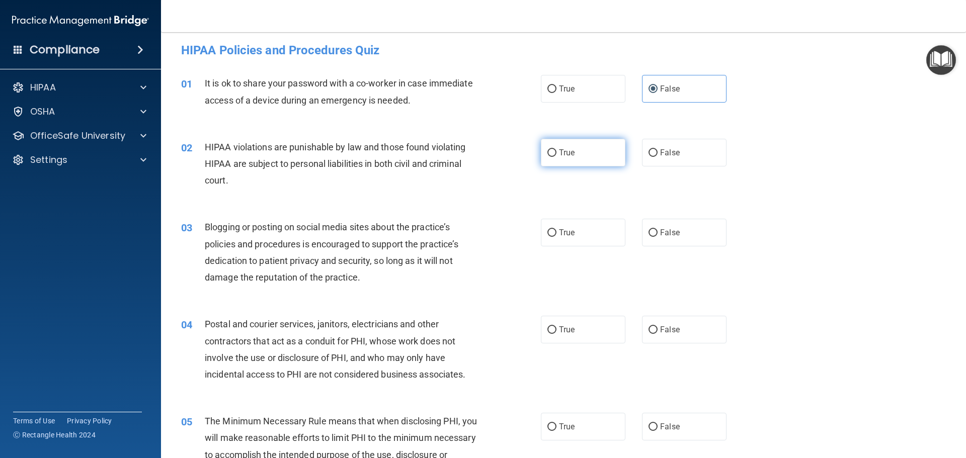
radio input "true"
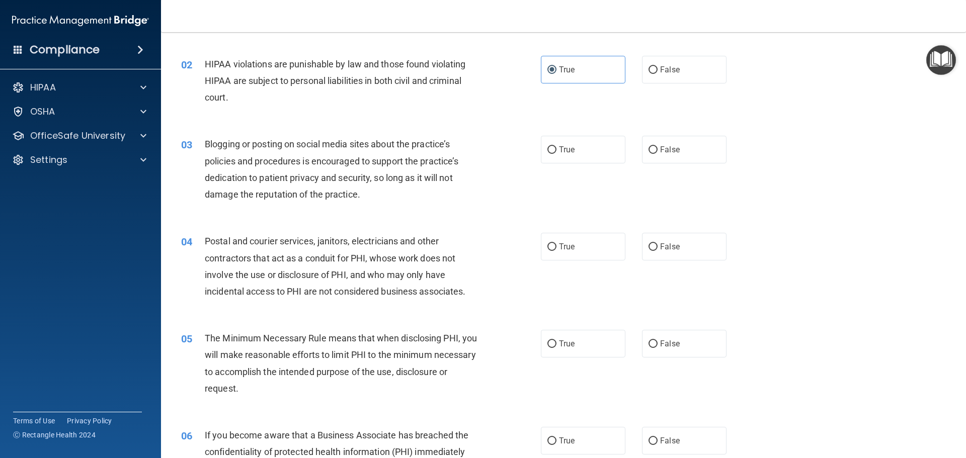
scroll to position [105, 0]
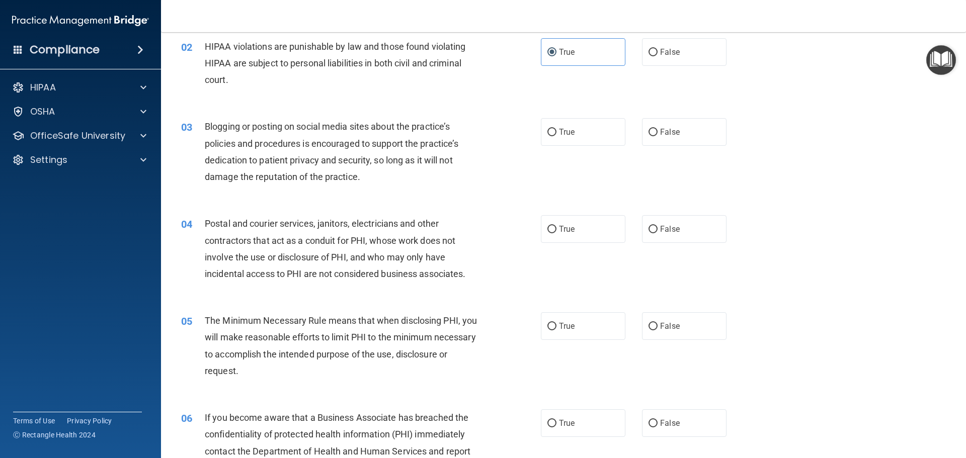
drag, startPoint x: 384, startPoint y: 182, endPoint x: 431, endPoint y: 171, distance: 48.2
click at [432, 170] on div "Blogging or posting on social media sites about the practice’s policies and pro…" at bounding box center [345, 151] width 281 height 67
click at [643, 125] on label "False" at bounding box center [684, 132] width 85 height 28
click at [648, 129] on input "False" at bounding box center [652, 133] width 9 height 8
radio input "true"
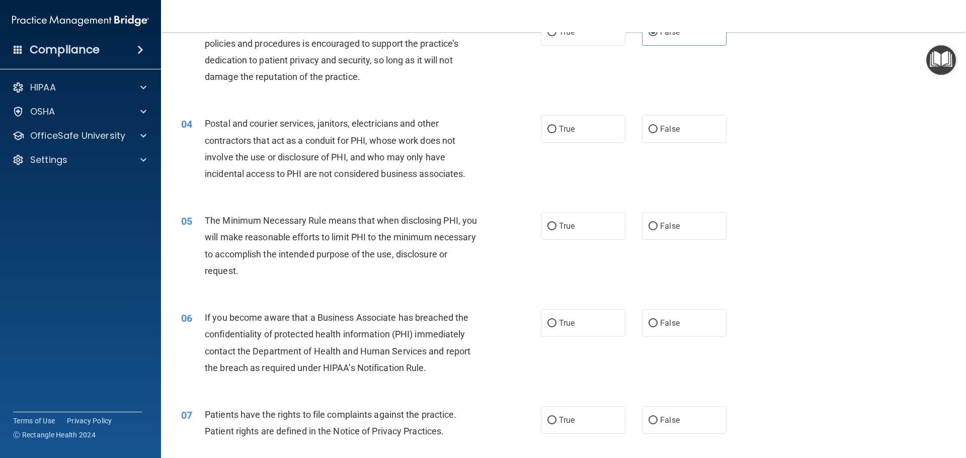
scroll to position [206, 0]
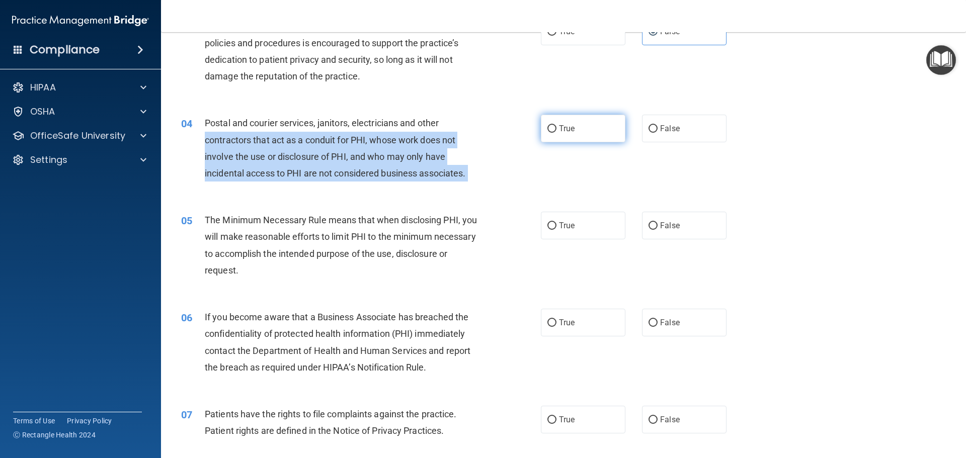
drag, startPoint x: 535, startPoint y: 129, endPoint x: 545, endPoint y: 125, distance: 10.8
click at [744, 115] on ng-form "04 Postal and courier services, janitors, electricians and other contractors th…" at bounding box center [744, 115] width 0 height 0
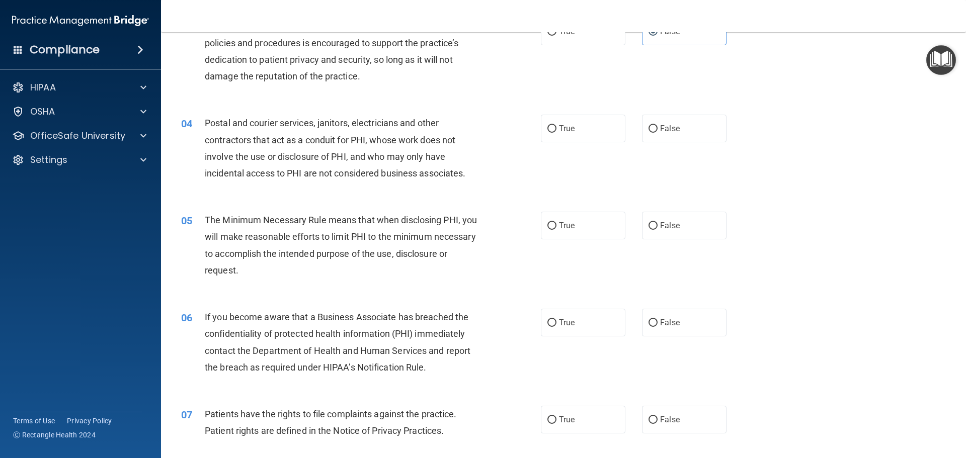
click at [378, 195] on div "04 Postal and courier services, janitors, electricians and other contractors th…" at bounding box center [564, 150] width 780 height 97
drag, startPoint x: 587, startPoint y: 137, endPoint x: 587, endPoint y: 144, distance: 7.0
click at [587, 144] on div "04 Postal and courier services, janitors, electricians and other contractors th…" at bounding box center [564, 150] width 780 height 97
click at [497, 188] on div "04 Postal and courier services, janitors, electricians and other contractors th…" at bounding box center [564, 150] width 780 height 97
click at [668, 136] on label "False" at bounding box center [684, 129] width 85 height 28
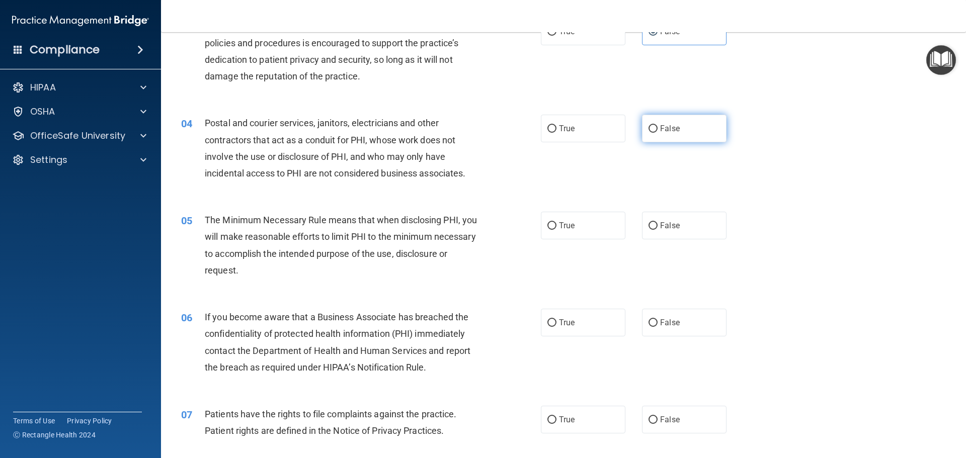
click at [658, 133] on input "False" at bounding box center [652, 129] width 9 height 8
radio input "true"
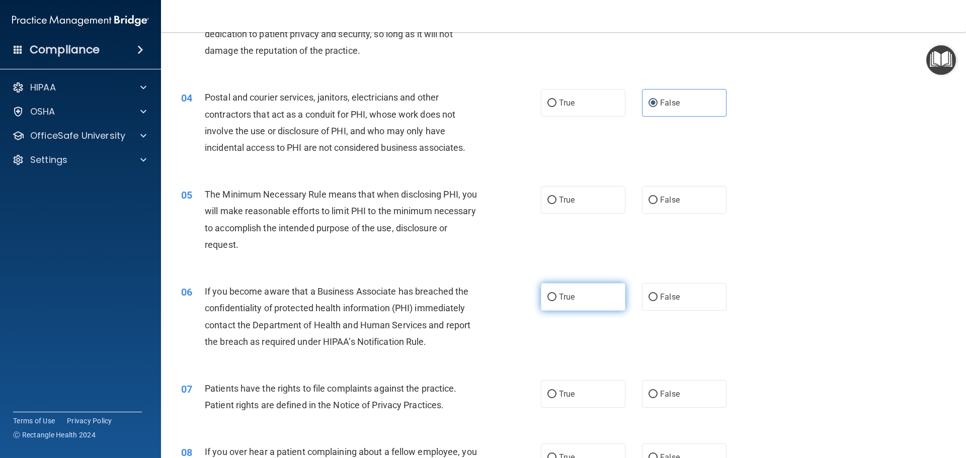
scroll to position [306, 0]
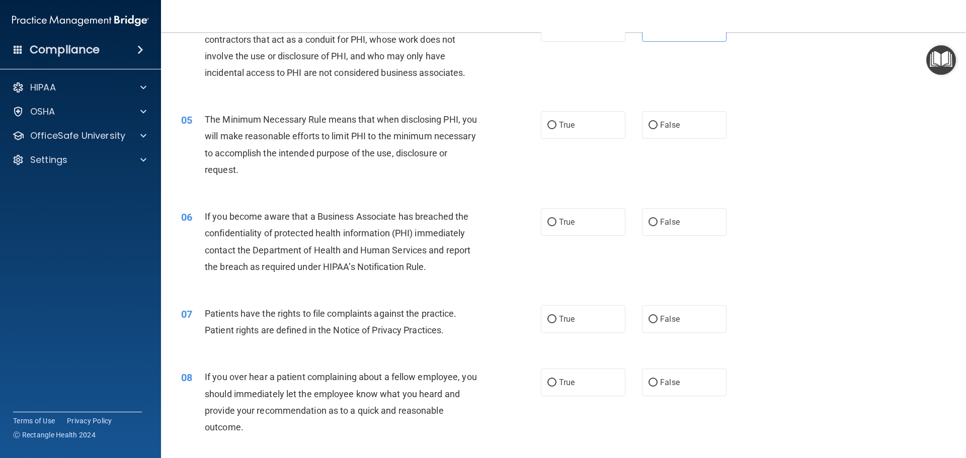
drag, startPoint x: 390, startPoint y: 120, endPoint x: 352, endPoint y: 135, distance: 41.6
click at [352, 135] on span "The Minimum Necessary Rule means that when disclosing PHI, you will make reason…" at bounding box center [341, 144] width 272 height 61
click at [551, 122] on input "True" at bounding box center [551, 126] width 9 height 8
radio input "true"
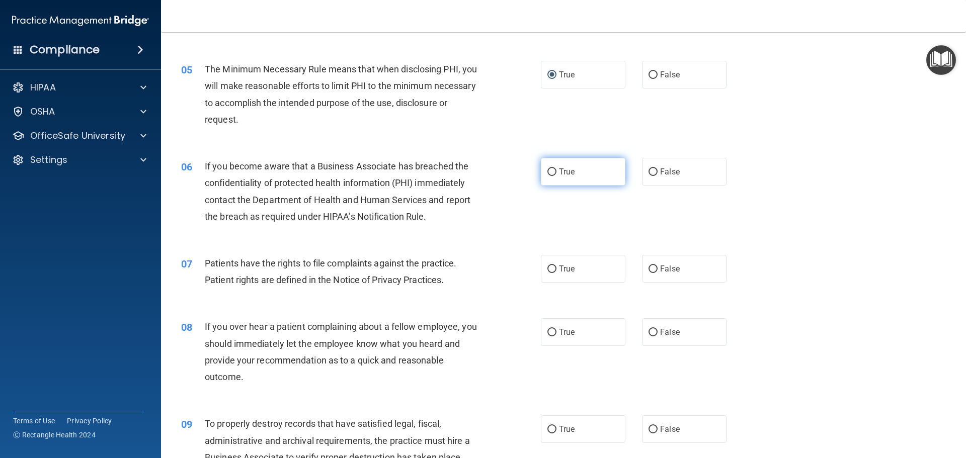
click at [604, 170] on label "True" at bounding box center [583, 172] width 85 height 28
click at [556, 170] on input "True" at bounding box center [551, 173] width 9 height 8
radio input "true"
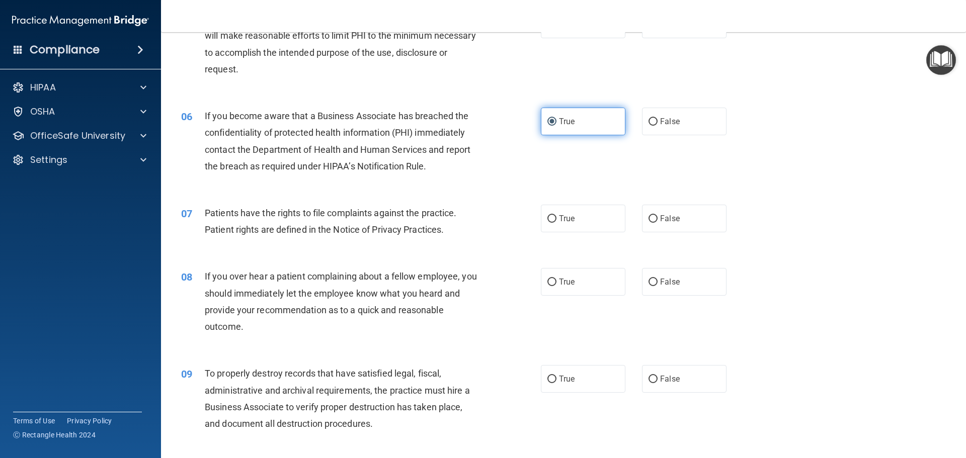
scroll to position [457, 0]
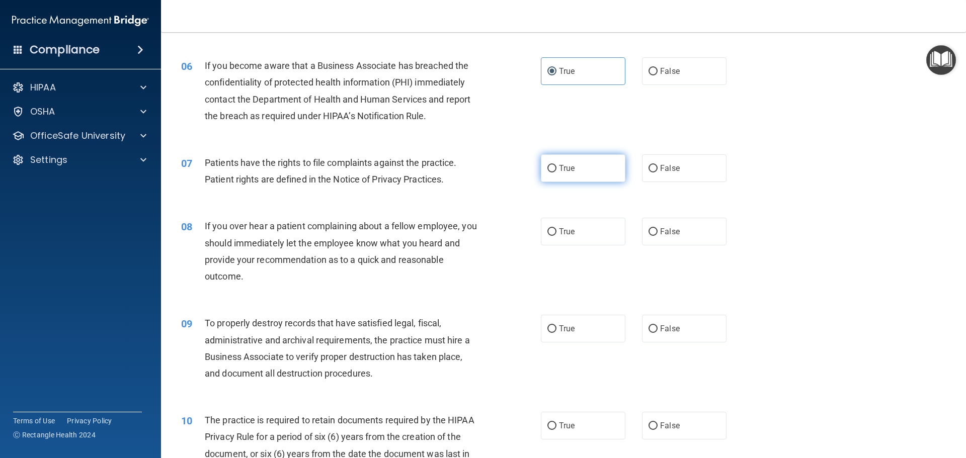
click at [568, 170] on span "True" at bounding box center [567, 168] width 16 height 10
click at [556, 170] on input "True" at bounding box center [551, 169] width 9 height 8
radio input "true"
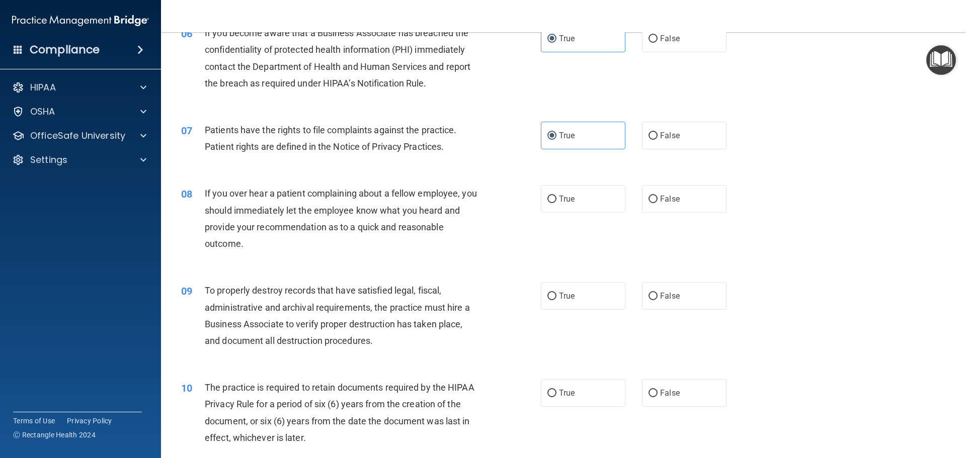
scroll to position [508, 0]
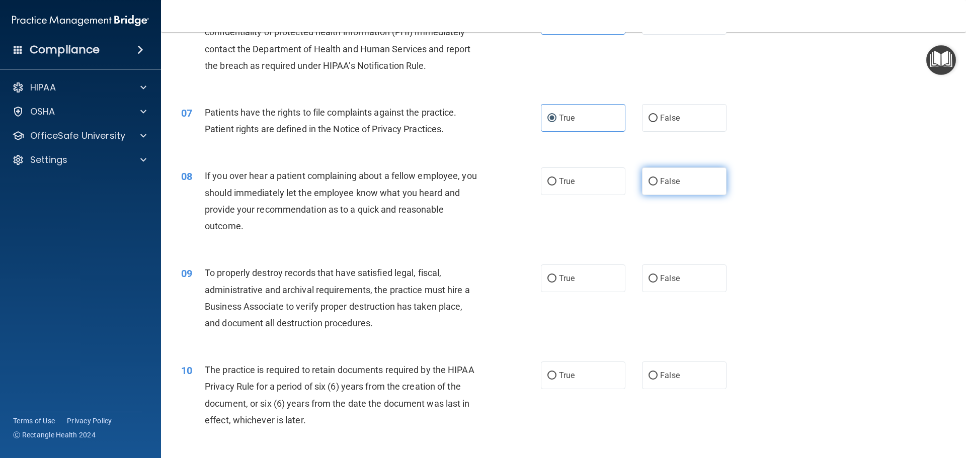
click at [651, 176] on label "False" at bounding box center [684, 182] width 85 height 28
click at [651, 178] on input "False" at bounding box center [652, 182] width 9 height 8
radio input "true"
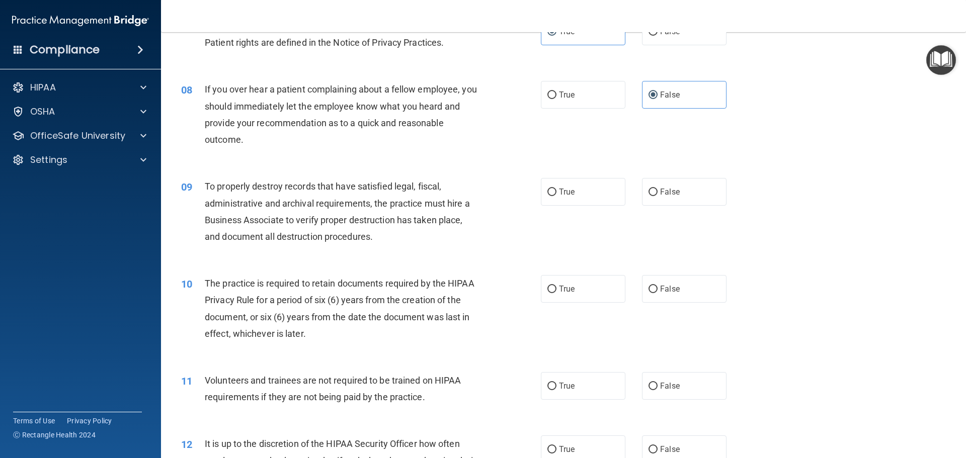
scroll to position [608, 0]
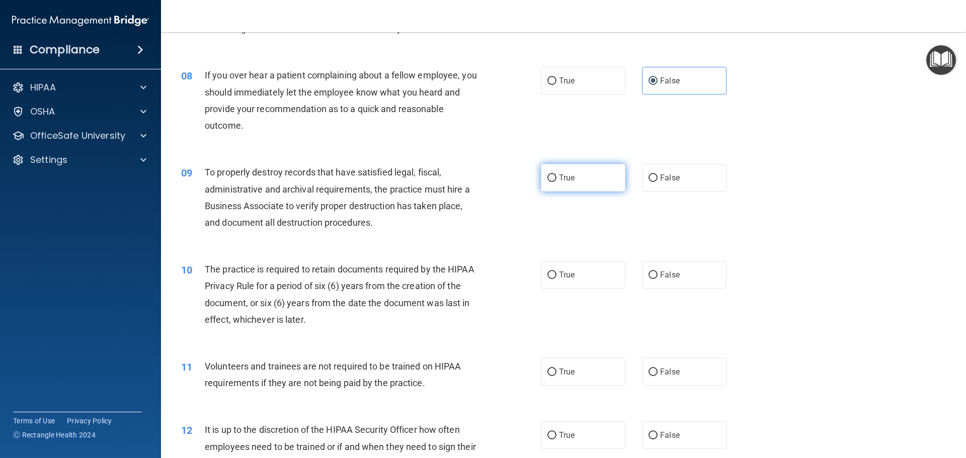
click at [547, 178] on input "True" at bounding box center [551, 179] width 9 height 8
radio input "true"
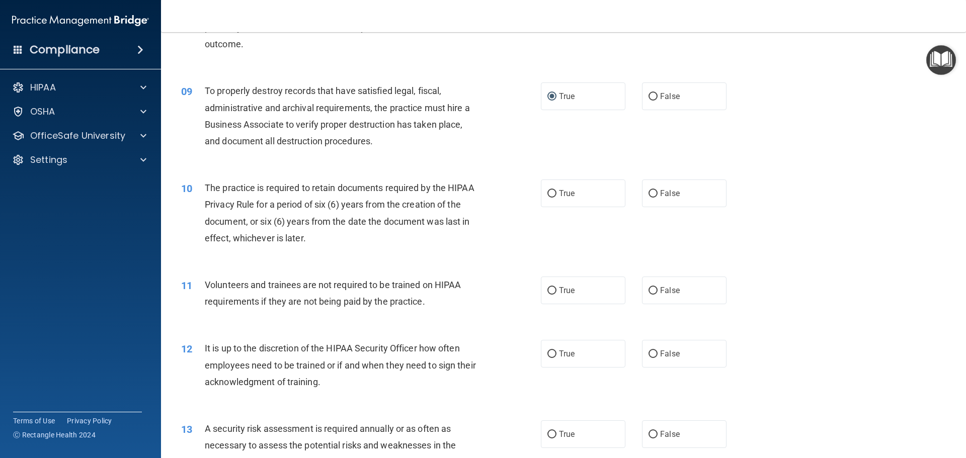
scroll to position [709, 0]
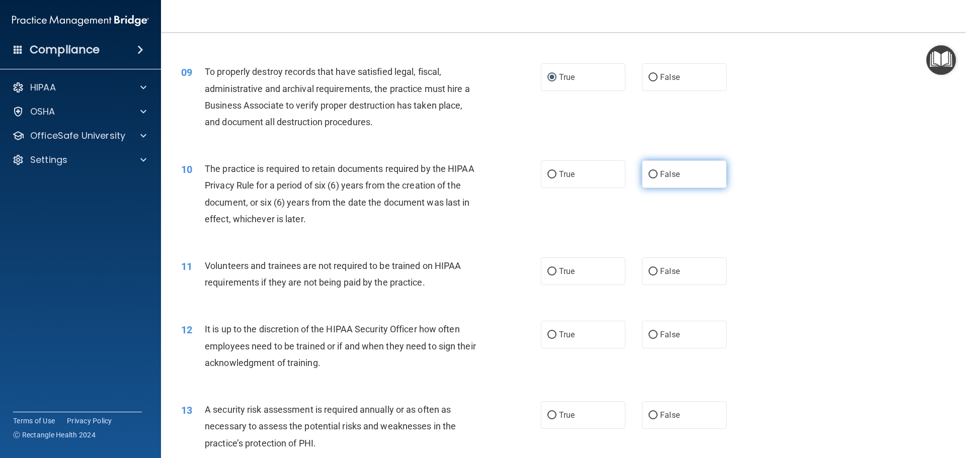
click at [642, 168] on label "False" at bounding box center [684, 174] width 85 height 28
click at [648, 171] on input "False" at bounding box center [652, 175] width 9 height 8
radio input "true"
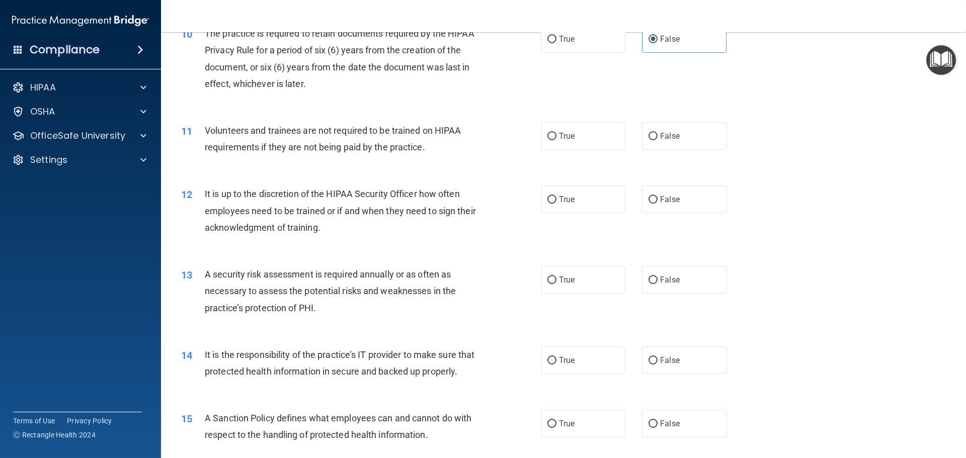
scroll to position [860, 0]
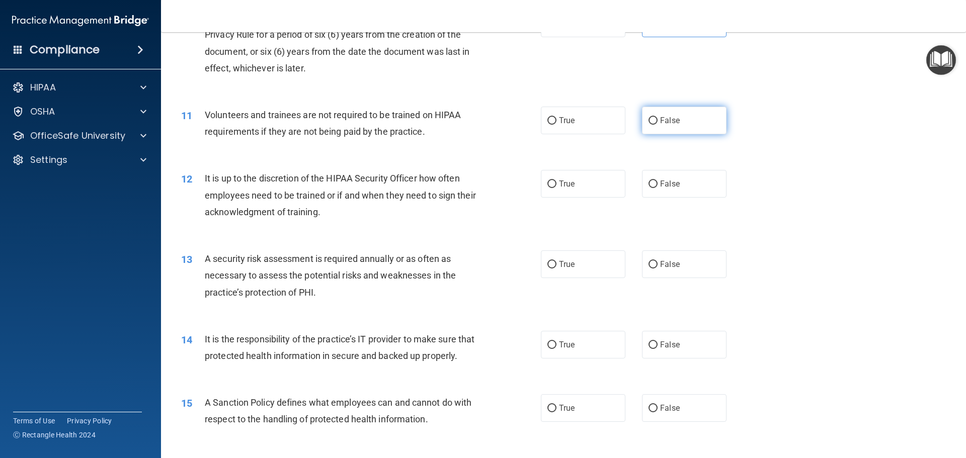
click at [684, 110] on label "False" at bounding box center [684, 121] width 85 height 28
click at [658, 117] on input "False" at bounding box center [652, 121] width 9 height 8
radio input "true"
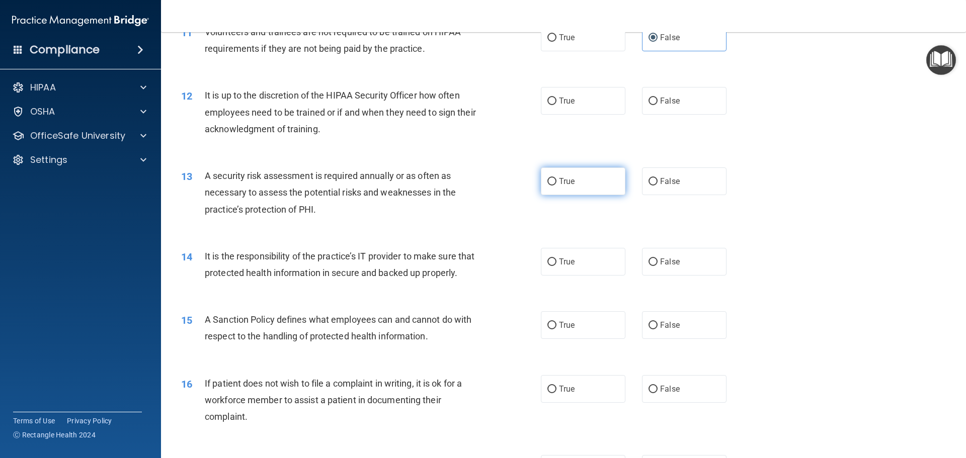
scroll to position [960, 0]
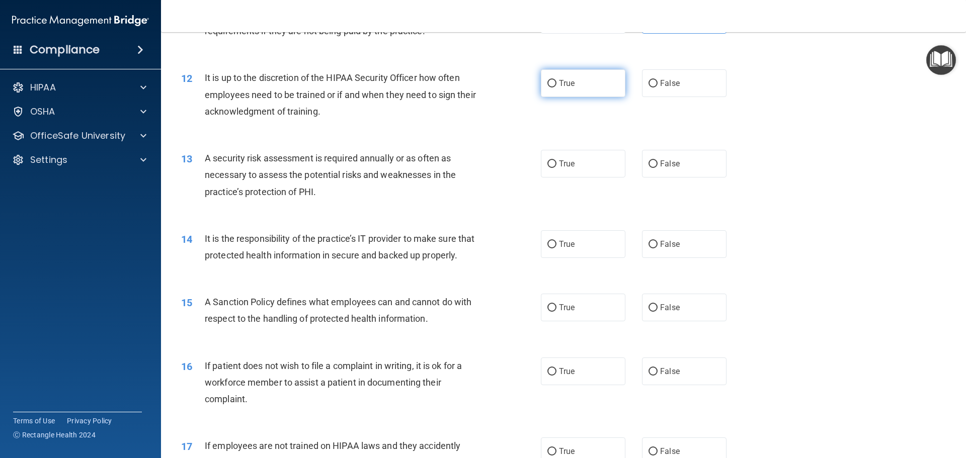
click at [592, 92] on label "True" at bounding box center [583, 83] width 85 height 28
click at [556, 88] on input "True" at bounding box center [551, 84] width 9 height 8
radio input "true"
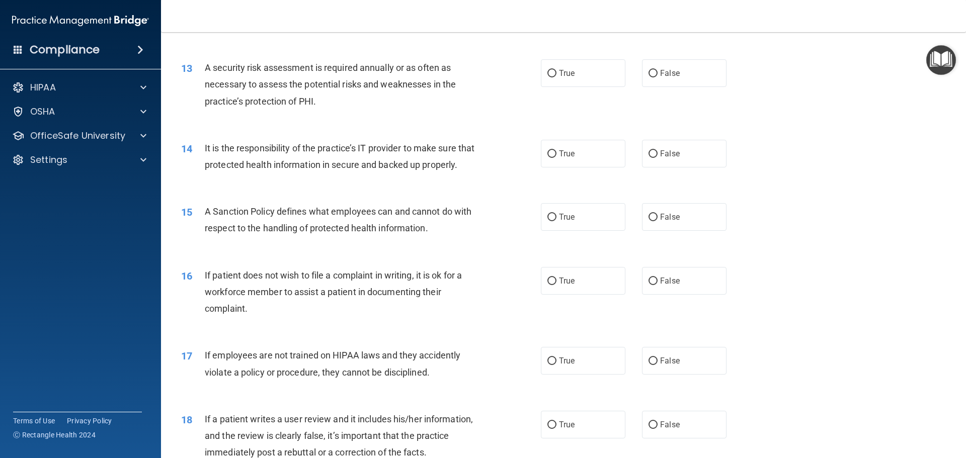
scroll to position [1061, 0]
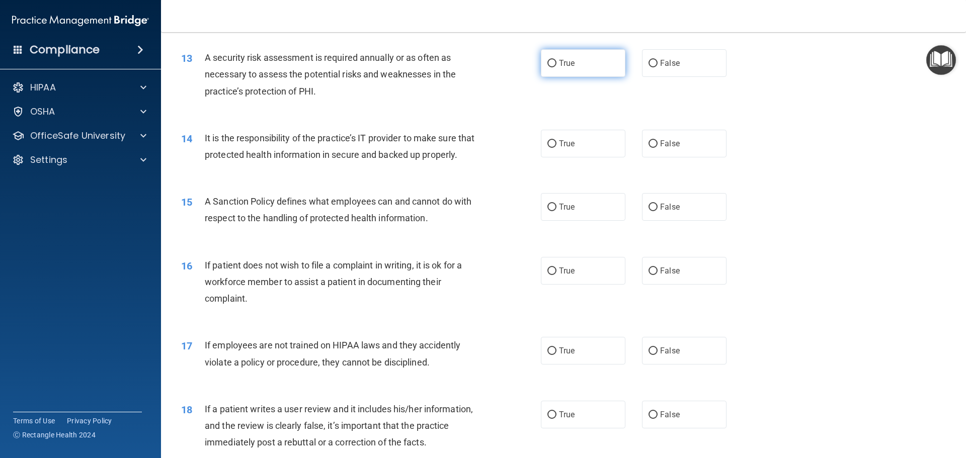
click at [601, 68] on label "True" at bounding box center [583, 63] width 85 height 28
click at [556, 67] on input "True" at bounding box center [551, 64] width 9 height 8
radio input "true"
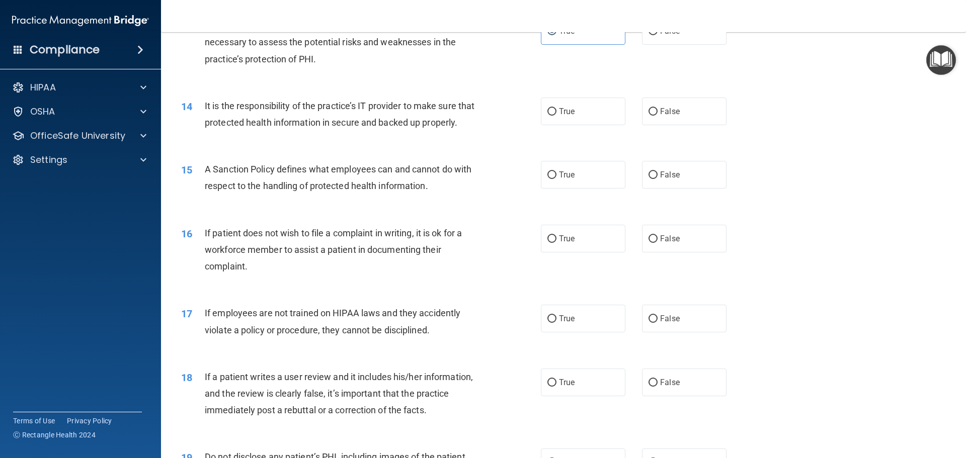
scroll to position [1111, 0]
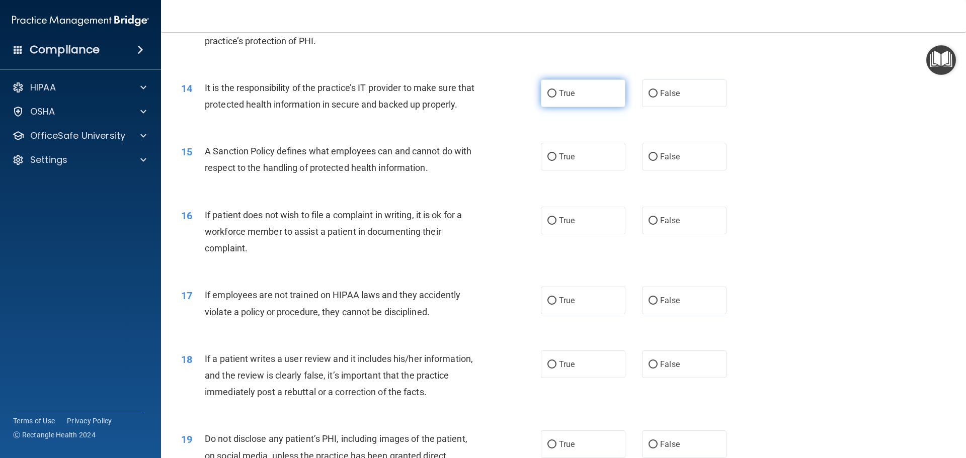
click at [590, 99] on label "True" at bounding box center [583, 93] width 85 height 28
click at [556, 98] on input "True" at bounding box center [551, 94] width 9 height 8
radio input "true"
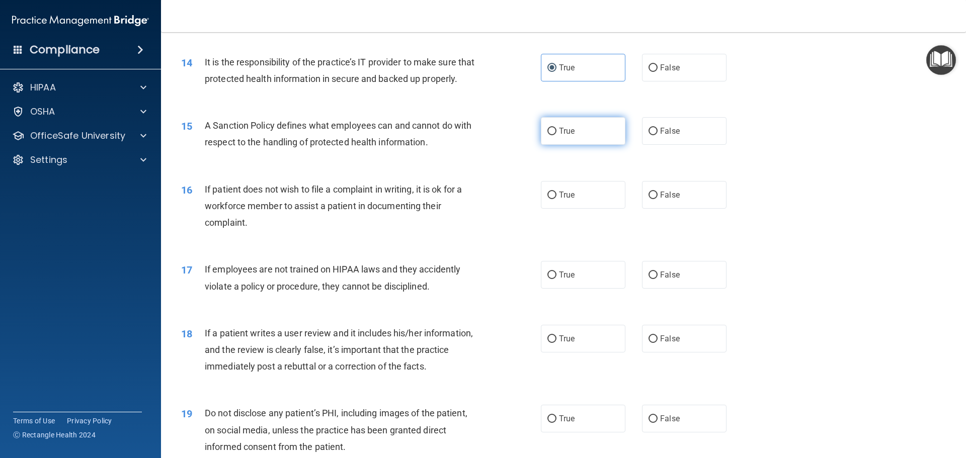
scroll to position [1162, 0]
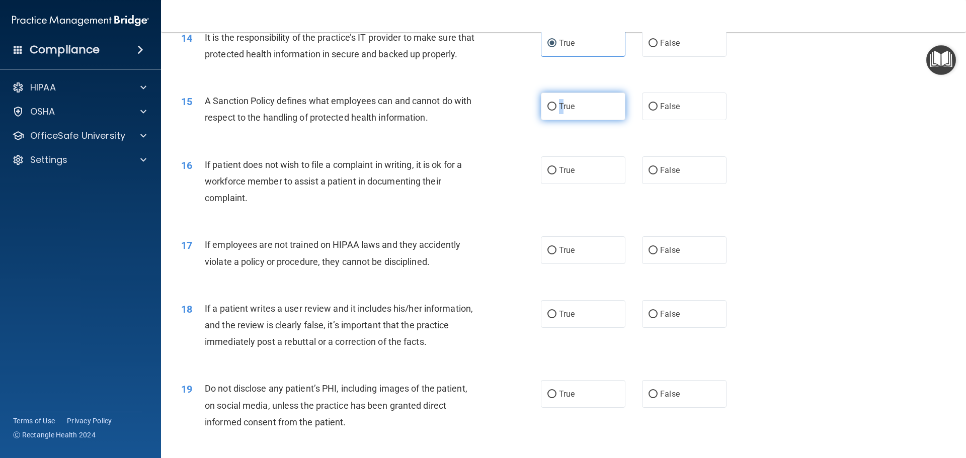
click at [559, 111] on span "True" at bounding box center [567, 107] width 16 height 10
drag, startPoint x: 572, startPoint y: 86, endPoint x: 579, endPoint y: 96, distance: 12.0
click at [573, 80] on div "14 It is the responsibility of the practice’s IT provider to make sure that pro…" at bounding box center [564, 48] width 780 height 63
click at [581, 115] on label "True" at bounding box center [583, 107] width 85 height 28
click at [556, 111] on input "True" at bounding box center [551, 107] width 9 height 8
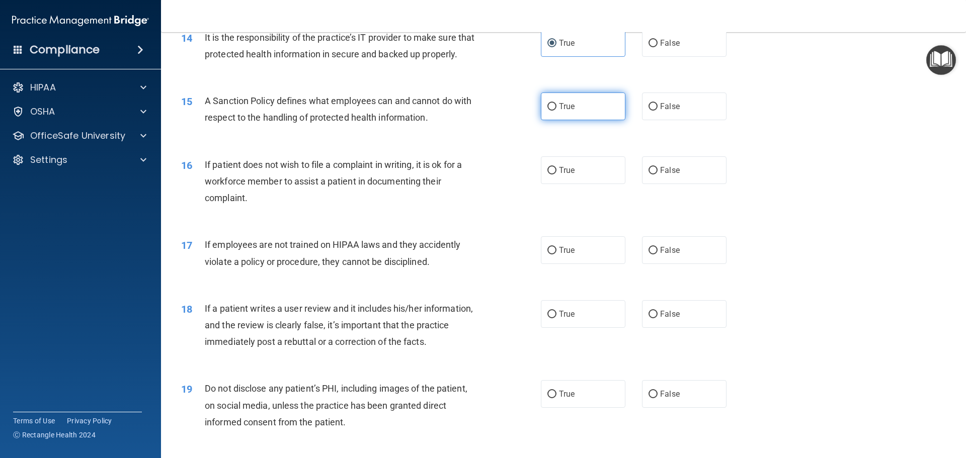
radio input "true"
click at [571, 175] on span "True" at bounding box center [567, 171] width 16 height 10
click at [556, 175] on input "True" at bounding box center [551, 171] width 9 height 8
radio input "true"
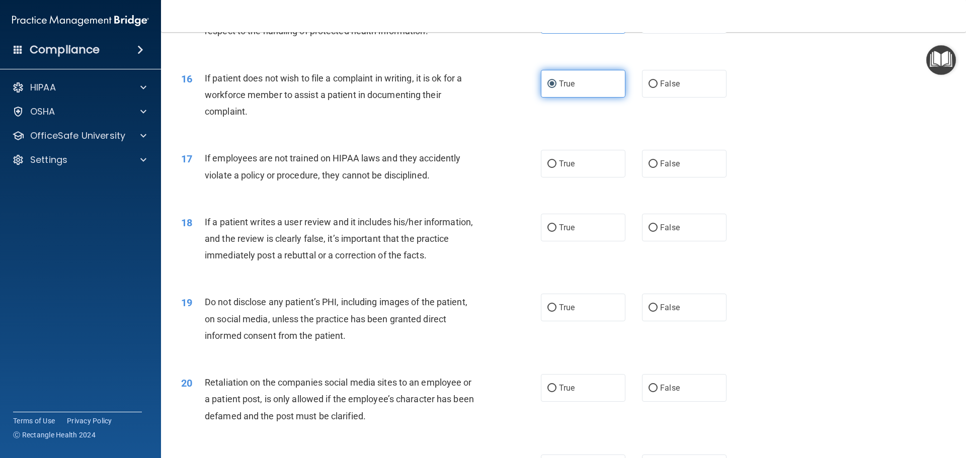
scroll to position [1262, 0]
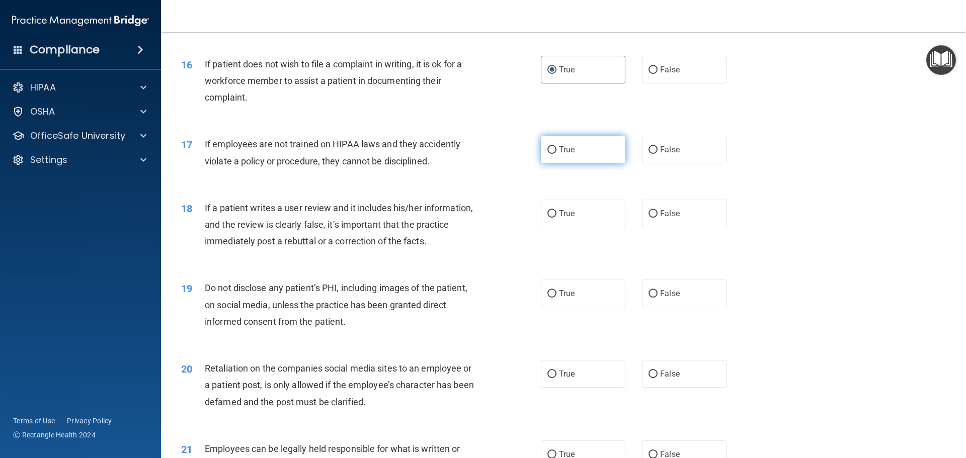
click at [599, 161] on label "True" at bounding box center [583, 150] width 85 height 28
click at [556, 154] on input "True" at bounding box center [551, 150] width 9 height 8
radio input "true"
click at [691, 163] on label "False" at bounding box center [684, 150] width 85 height 28
click at [658, 154] on input "False" at bounding box center [652, 150] width 9 height 8
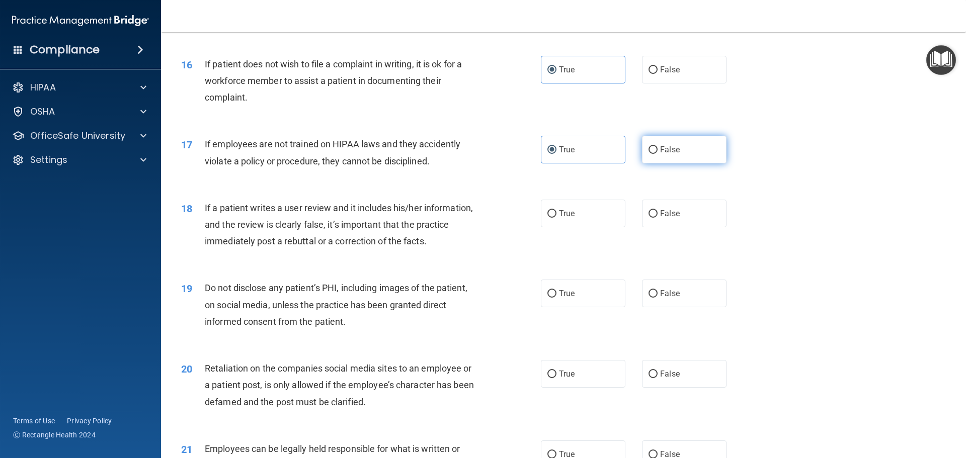
radio input "true"
radio input "false"
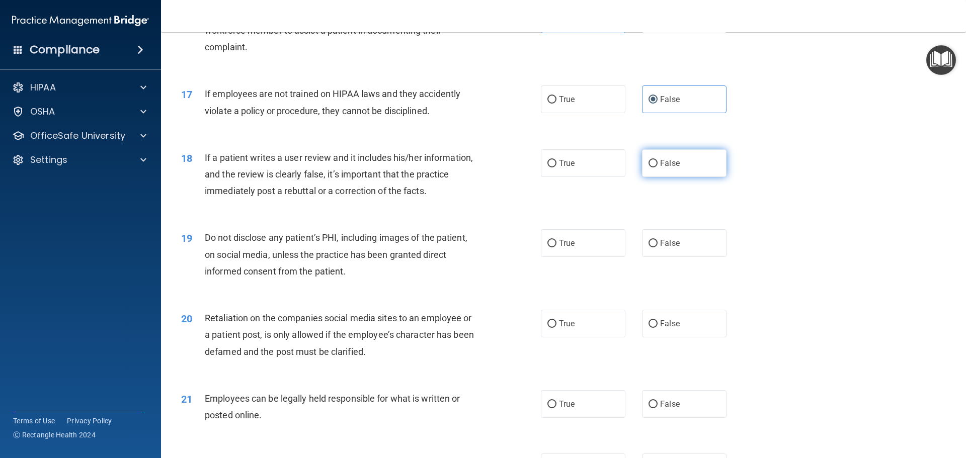
click at [660, 168] on span "False" at bounding box center [670, 163] width 20 height 10
click at [658, 168] on input "False" at bounding box center [652, 164] width 9 height 8
radio input "true"
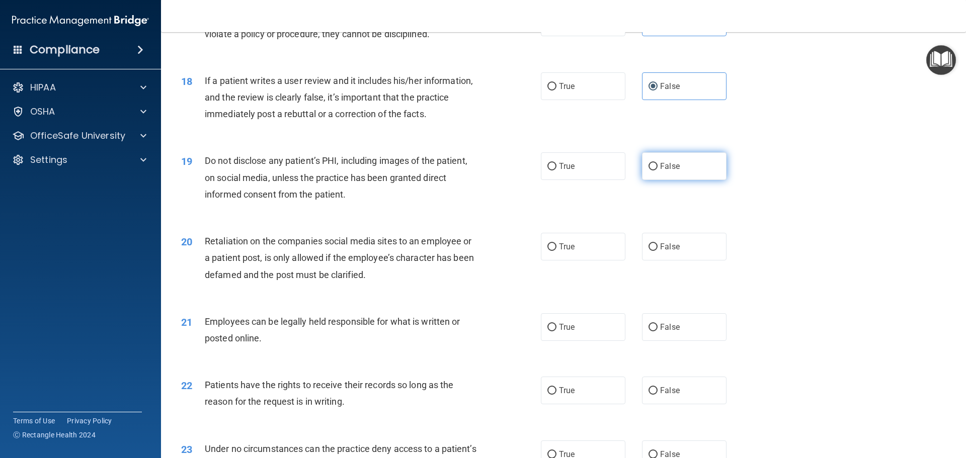
scroll to position [1413, 0]
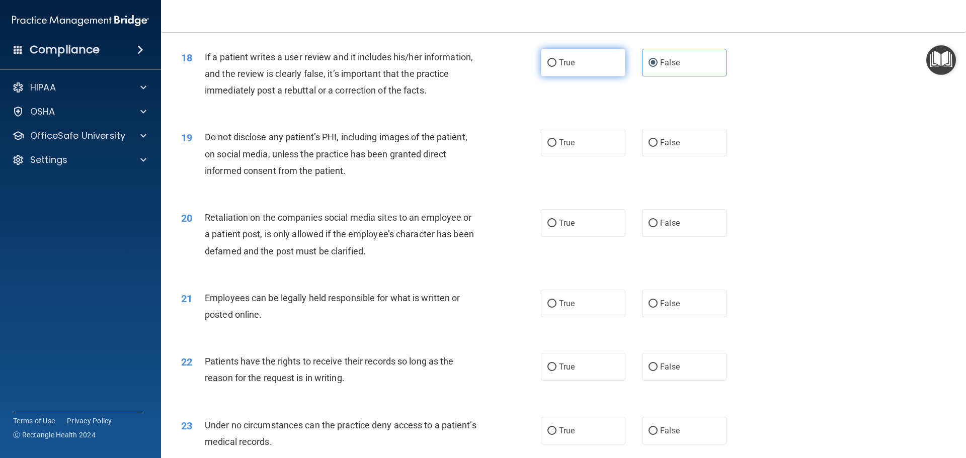
click at [571, 76] on label "True" at bounding box center [583, 63] width 85 height 28
click at [556, 67] on input "True" at bounding box center [551, 63] width 9 height 8
radio input "true"
radio input "false"
click at [599, 151] on label "True" at bounding box center [583, 143] width 85 height 28
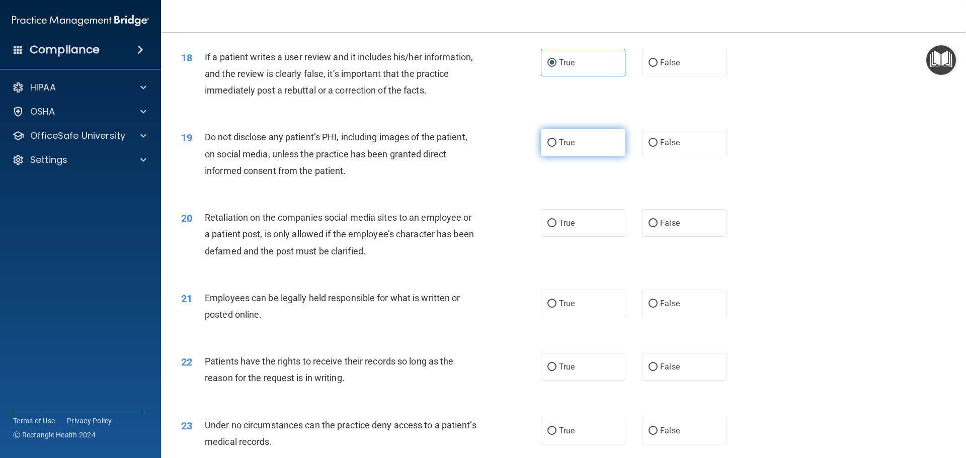
click at [556, 147] on input "True" at bounding box center [551, 143] width 9 height 8
radio input "true"
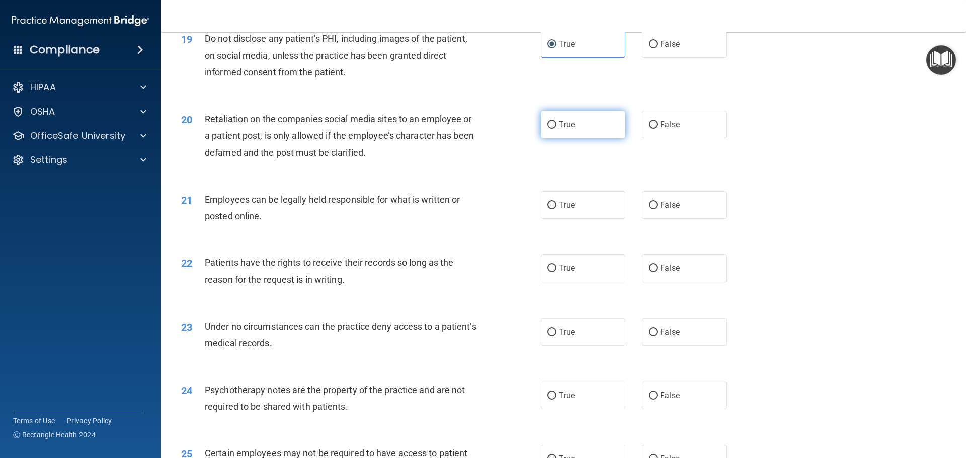
scroll to position [1514, 0]
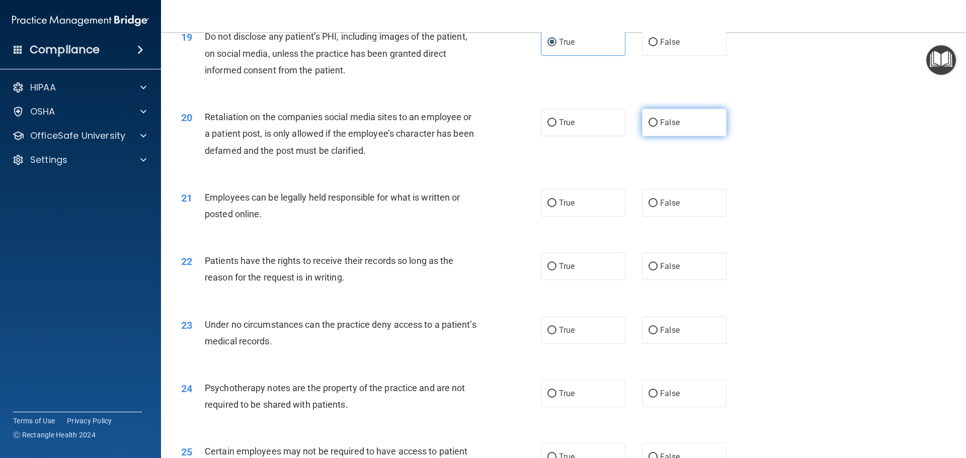
click at [669, 127] on label "False" at bounding box center [684, 123] width 85 height 28
click at [684, 136] on label "False" at bounding box center [684, 123] width 85 height 28
click at [658, 127] on input "False" at bounding box center [652, 123] width 9 height 8
radio input "true"
click at [597, 217] on label "True" at bounding box center [583, 203] width 85 height 28
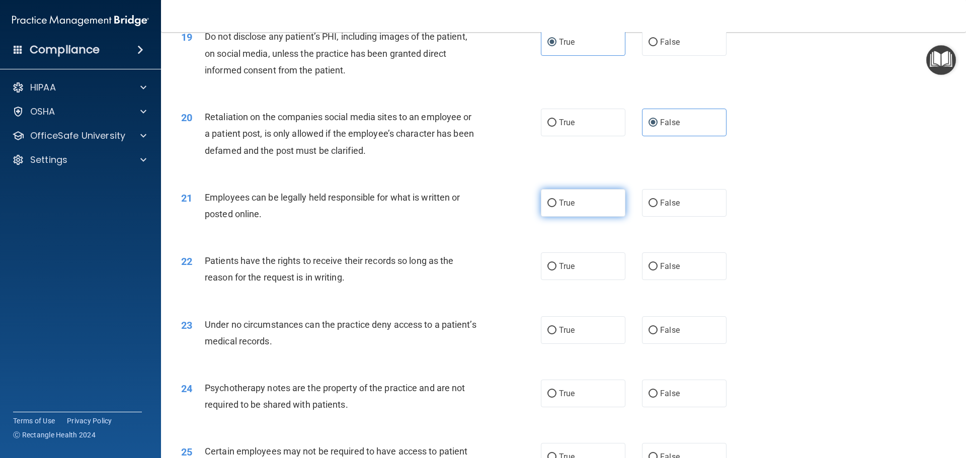
click at [556, 207] on input "True" at bounding box center [551, 204] width 9 height 8
radio input "true"
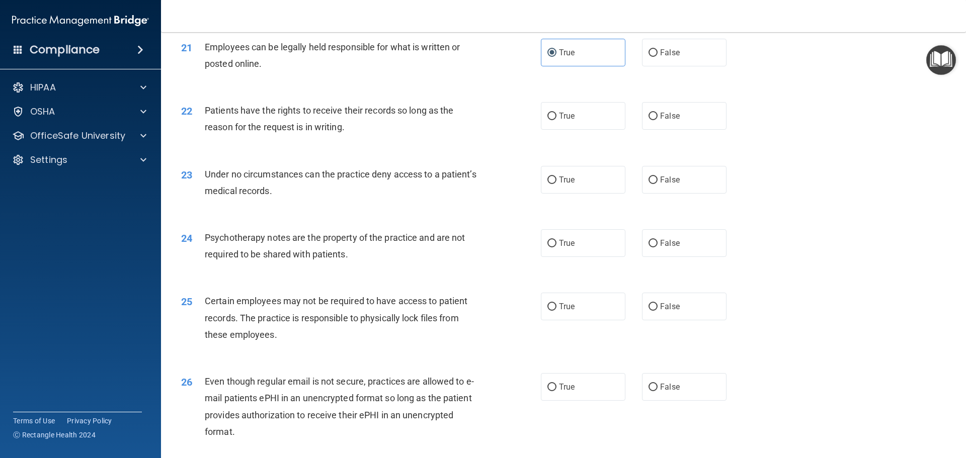
scroll to position [1665, 0]
click at [579, 129] on label "True" at bounding box center [583, 116] width 85 height 28
click at [556, 120] on input "True" at bounding box center [551, 116] width 9 height 8
radio input "true"
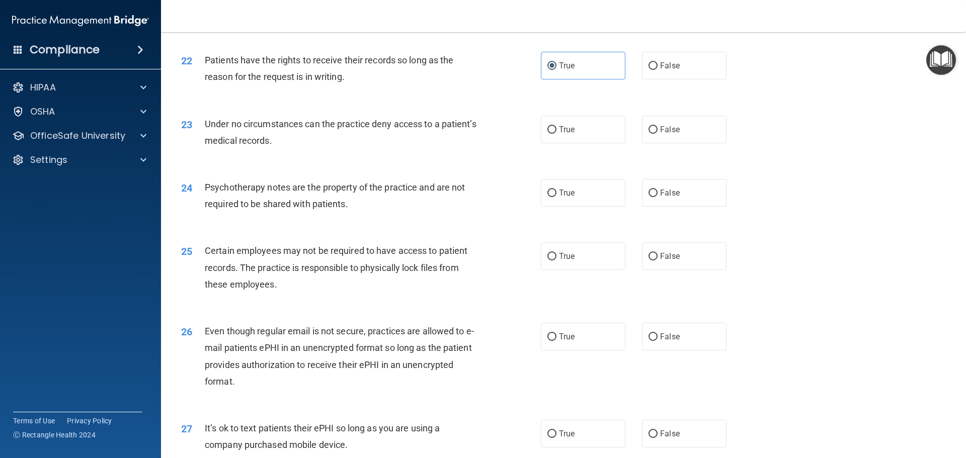
scroll to position [1715, 0]
click at [598, 143] on label "True" at bounding box center [583, 129] width 85 height 28
click at [556, 133] on input "True" at bounding box center [551, 130] width 9 height 8
radio input "true"
drag, startPoint x: 672, startPoint y: 141, endPoint x: 674, endPoint y: 147, distance: 6.4
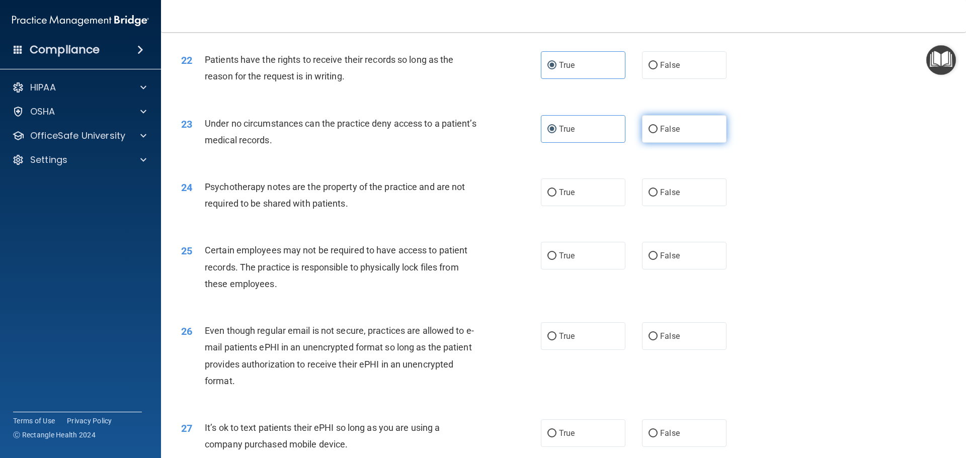
click at [672, 134] on span "False" at bounding box center [670, 129] width 20 height 10
click at [658, 133] on input "False" at bounding box center [652, 130] width 9 height 8
radio input "true"
radio input "false"
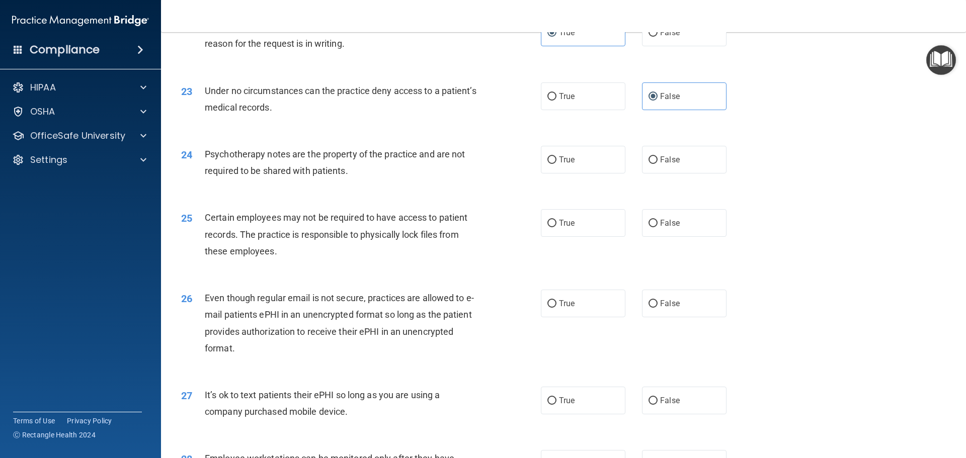
scroll to position [1765, 0]
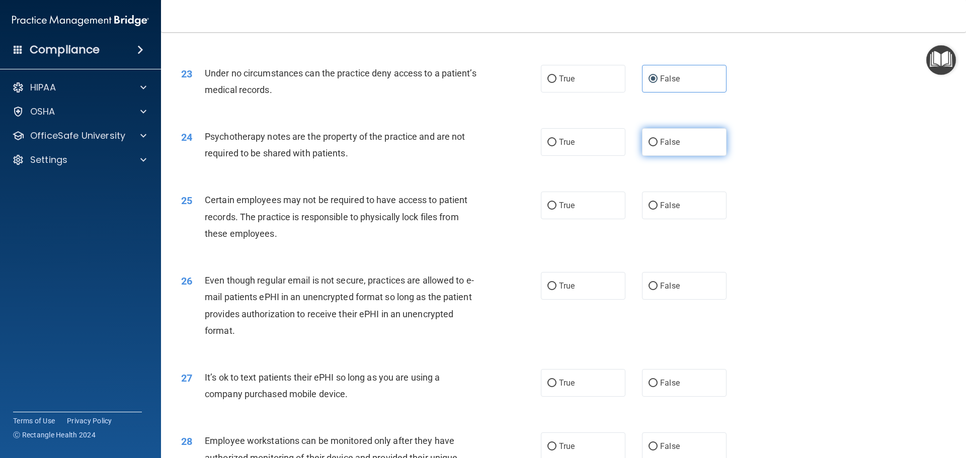
click at [668, 147] on span "False" at bounding box center [670, 142] width 20 height 10
click at [658, 146] on input "False" at bounding box center [652, 143] width 9 height 8
radio input "true"
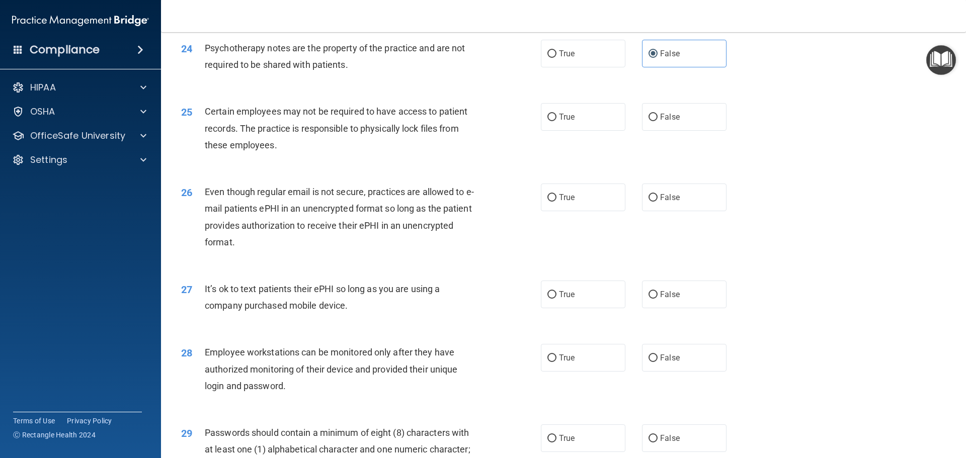
scroll to position [1866, 0]
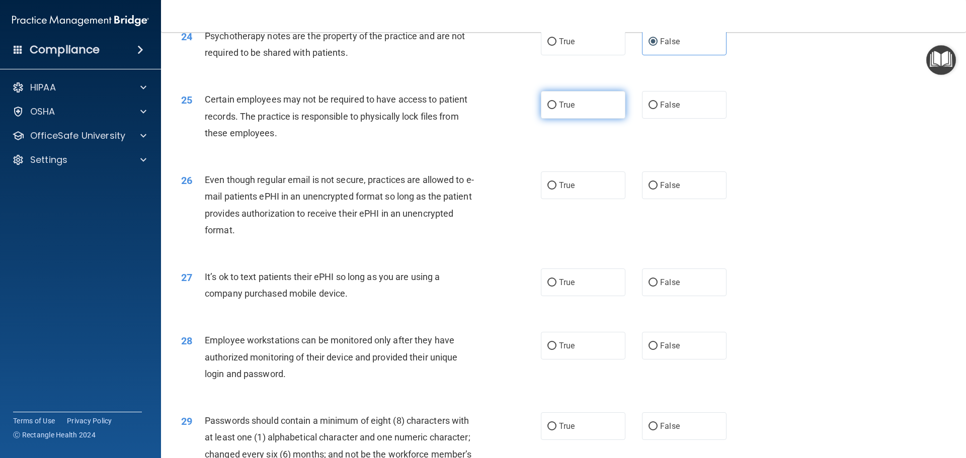
click at [564, 119] on label "True" at bounding box center [583, 105] width 85 height 28
click at [556, 109] on input "True" at bounding box center [551, 106] width 9 height 8
radio input "true"
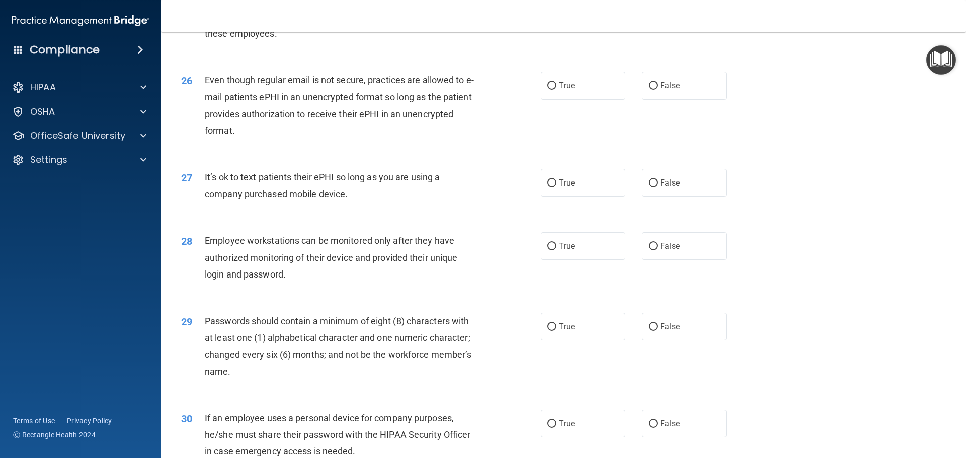
scroll to position [1966, 0]
click at [665, 90] on span "False" at bounding box center [670, 85] width 20 height 10
click at [658, 89] on input "False" at bounding box center [652, 85] width 9 height 8
radio input "true"
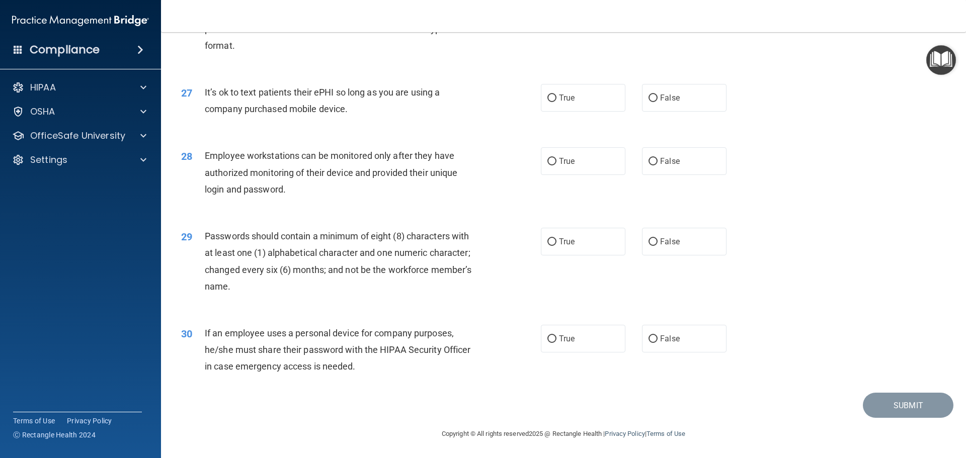
scroll to position [2067, 0]
click at [575, 98] on label "True" at bounding box center [583, 98] width 85 height 28
click at [556, 98] on input "True" at bounding box center [551, 99] width 9 height 8
radio input "true"
click at [664, 160] on span "False" at bounding box center [670, 161] width 20 height 10
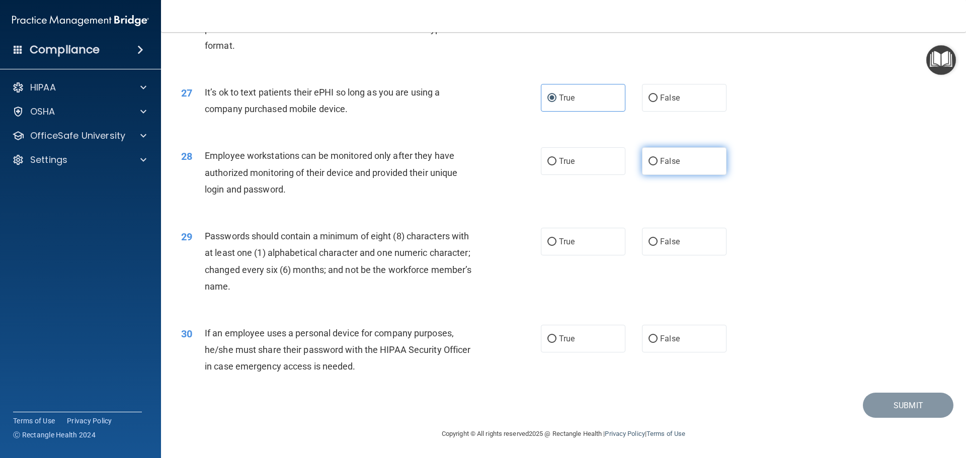
click at [658, 160] on input "False" at bounding box center [652, 162] width 9 height 8
radio input "true"
click at [554, 250] on label "True" at bounding box center [583, 242] width 85 height 28
click at [554, 246] on input "True" at bounding box center [551, 242] width 9 height 8
radio input "true"
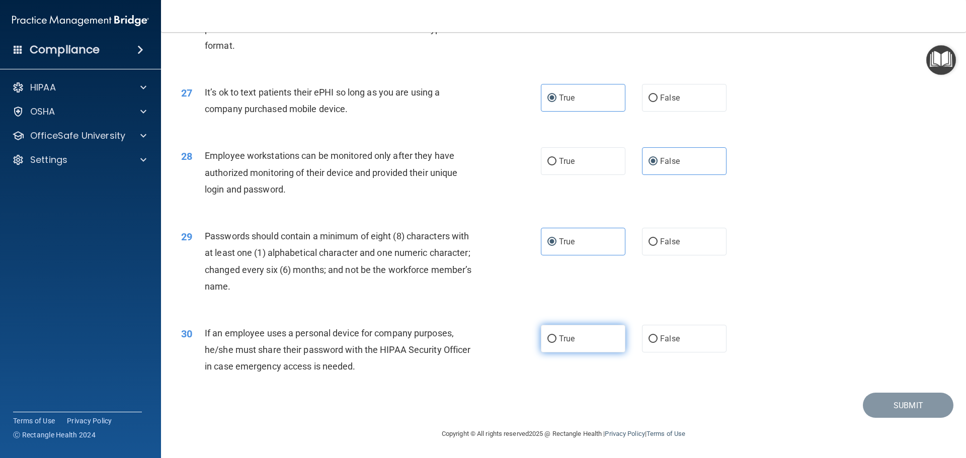
click at [608, 343] on label "True" at bounding box center [583, 339] width 85 height 28
click at [556, 343] on input "True" at bounding box center [551, 340] width 9 height 8
radio input "true"
click at [884, 401] on button "Submit" at bounding box center [908, 406] width 91 height 26
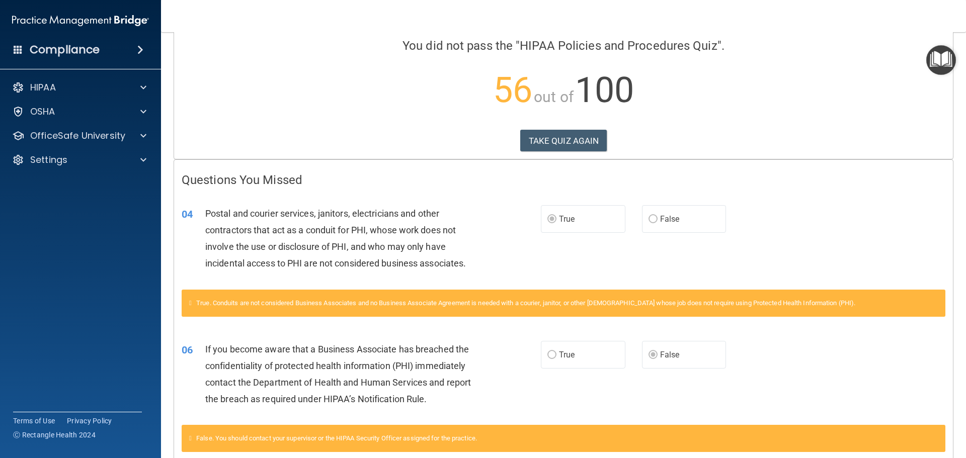
scroll to position [66, 0]
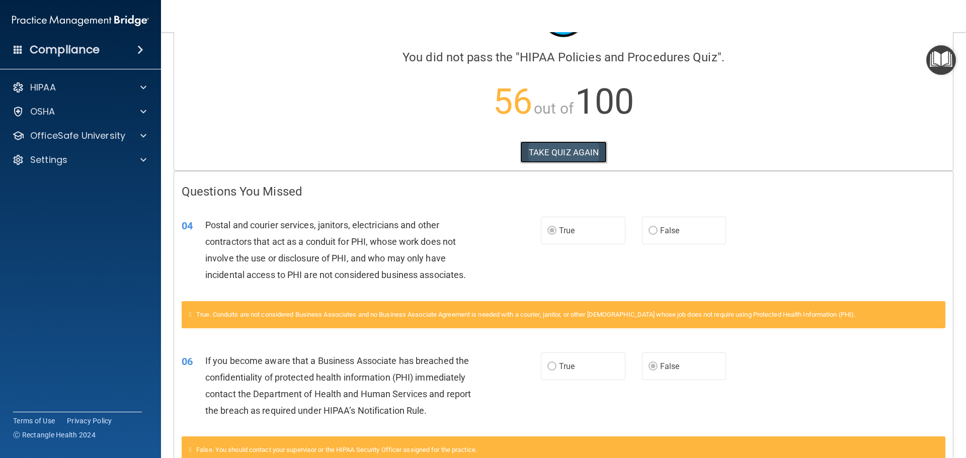
click at [591, 154] on button "TAKE QUIZ AGAIN" at bounding box center [563, 152] width 87 height 22
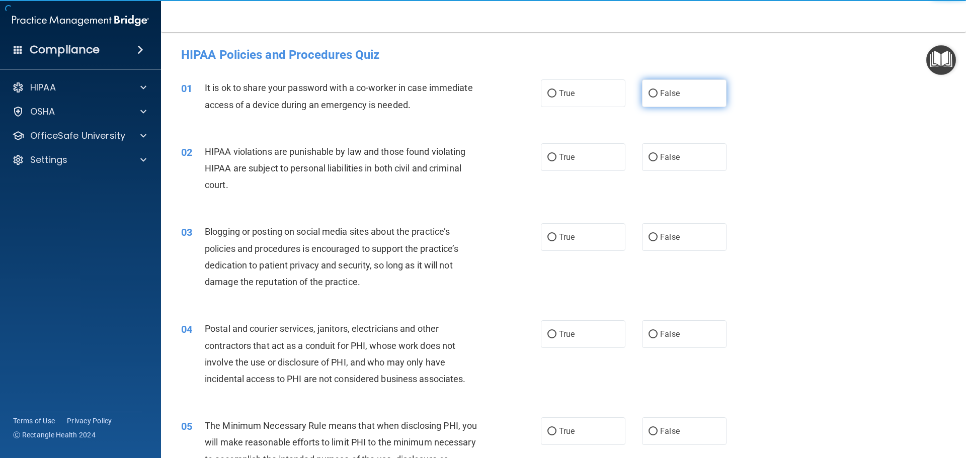
click at [660, 91] on span "False" at bounding box center [670, 94] width 20 height 10
click at [655, 91] on input "False" at bounding box center [652, 94] width 9 height 8
radio input "true"
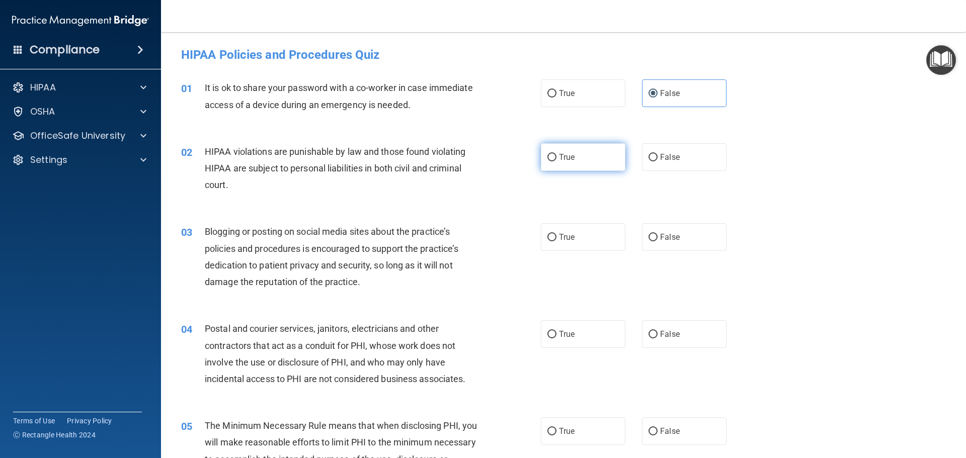
click at [597, 167] on label "True" at bounding box center [583, 157] width 85 height 28
click at [556, 161] on input "True" at bounding box center [551, 158] width 9 height 8
radio input "true"
click at [665, 241] on span "False" at bounding box center [670, 237] width 20 height 10
click at [658, 241] on input "False" at bounding box center [652, 238] width 9 height 8
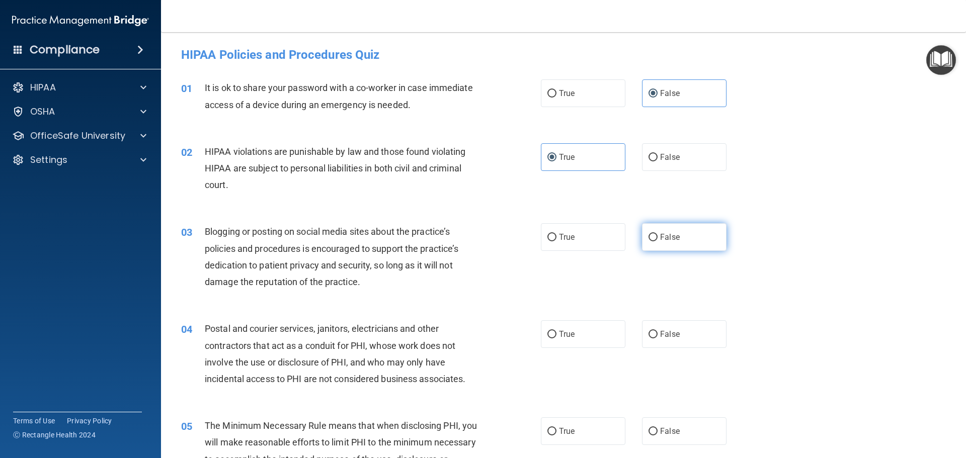
radio input "true"
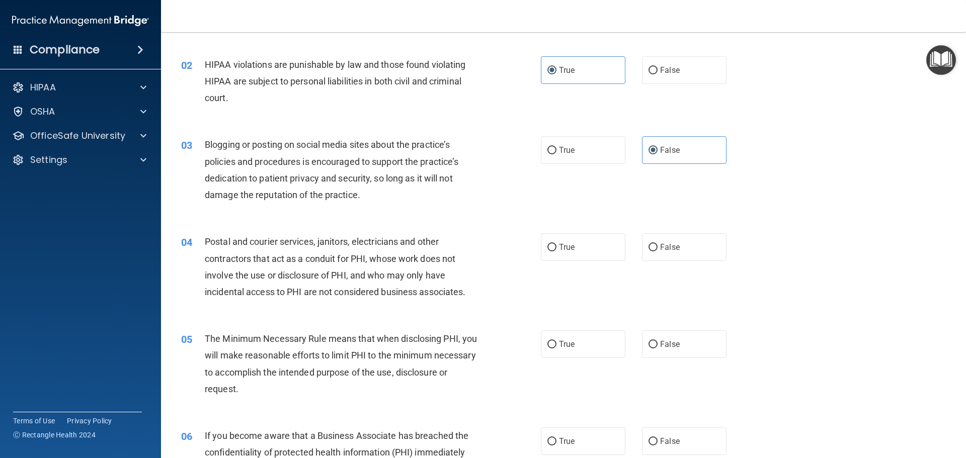
scroll to position [151, 0]
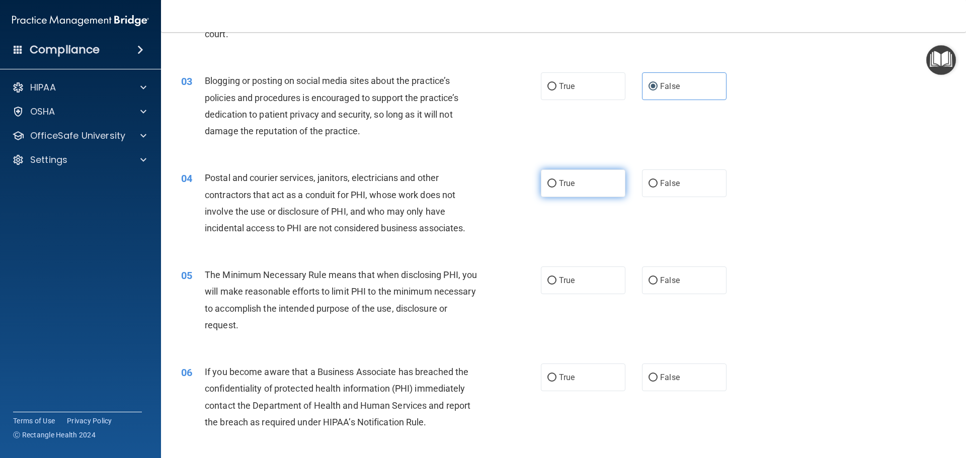
click at [592, 187] on label "True" at bounding box center [583, 184] width 85 height 28
click at [556, 187] on input "True" at bounding box center [551, 184] width 9 height 8
radio input "true"
click at [664, 375] on span "False" at bounding box center [670, 378] width 20 height 10
click at [658, 375] on input "False" at bounding box center [652, 378] width 9 height 8
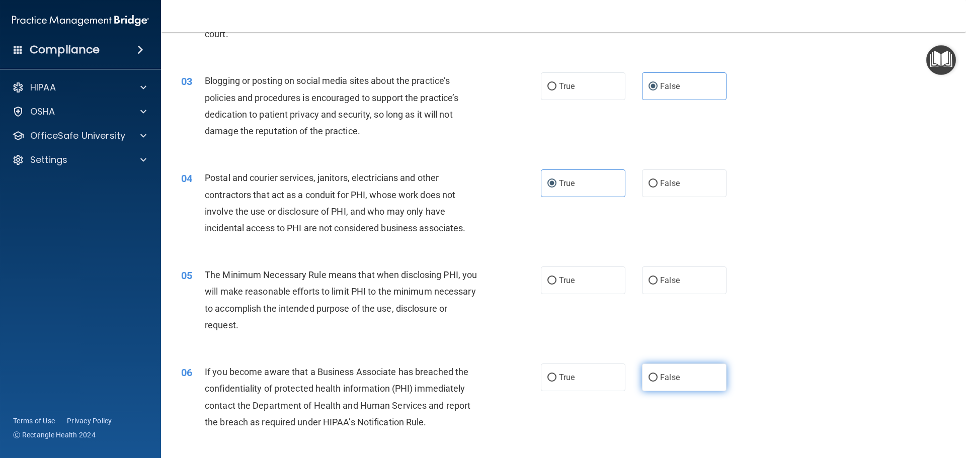
radio input "true"
click at [584, 285] on label "True" at bounding box center [583, 281] width 85 height 28
click at [556, 285] on input "True" at bounding box center [551, 281] width 9 height 8
radio input "true"
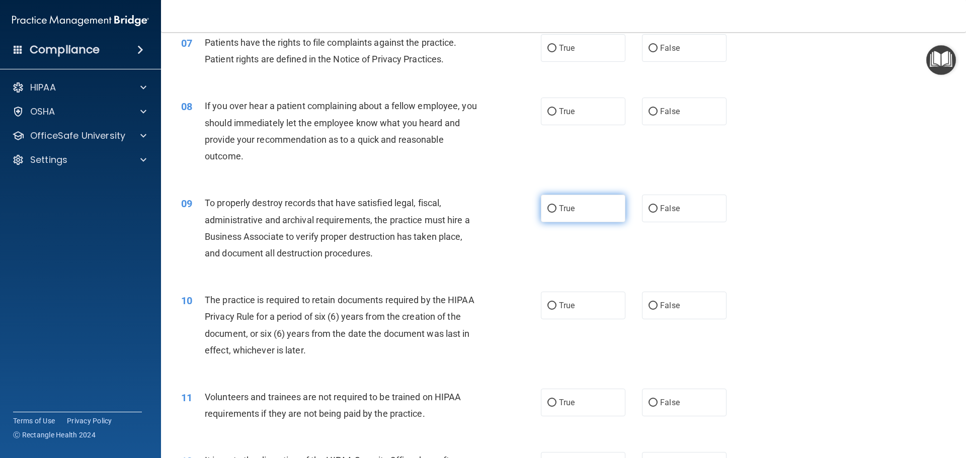
scroll to position [553, 0]
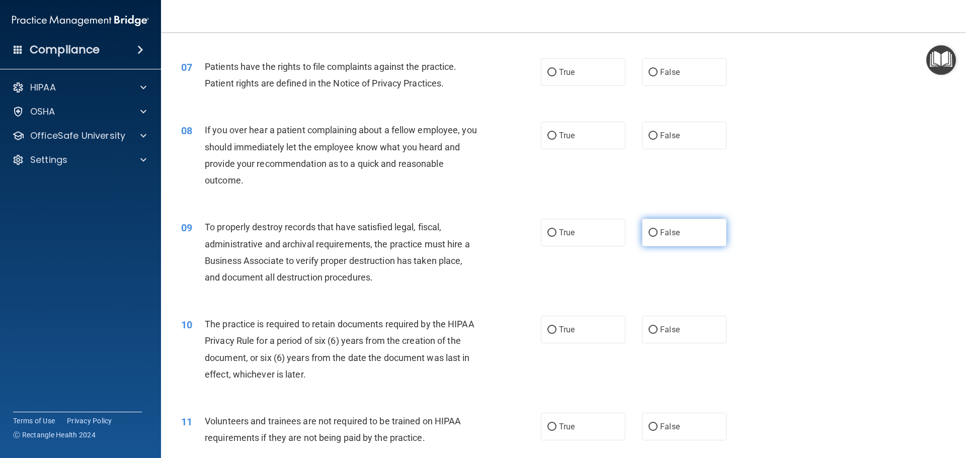
click at [661, 239] on label "False" at bounding box center [684, 233] width 85 height 28
click at [658, 237] on input "False" at bounding box center [652, 233] width 9 height 8
radio input "true"
click at [567, 67] on label "True" at bounding box center [583, 72] width 85 height 28
click at [556, 69] on input "True" at bounding box center [551, 73] width 9 height 8
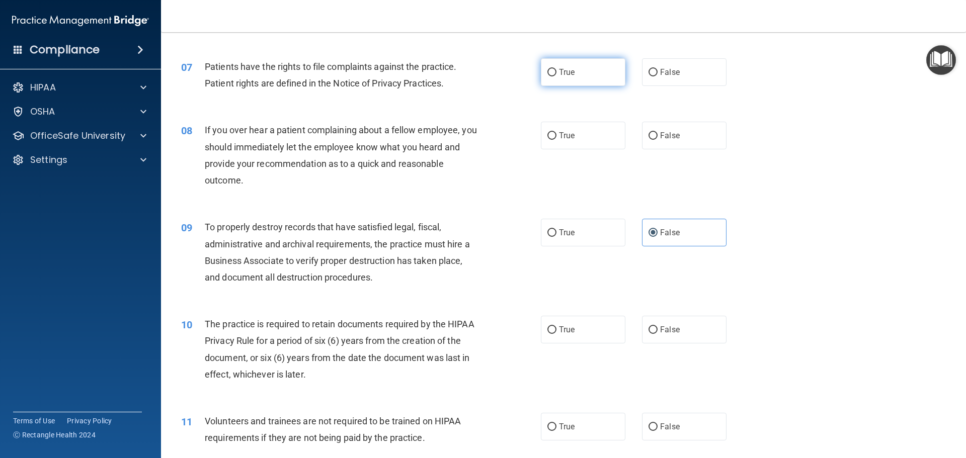
radio input "true"
click at [571, 139] on label "True" at bounding box center [583, 136] width 85 height 28
click at [556, 139] on input "True" at bounding box center [551, 136] width 9 height 8
radio input "true"
click at [678, 141] on label "False" at bounding box center [684, 136] width 85 height 28
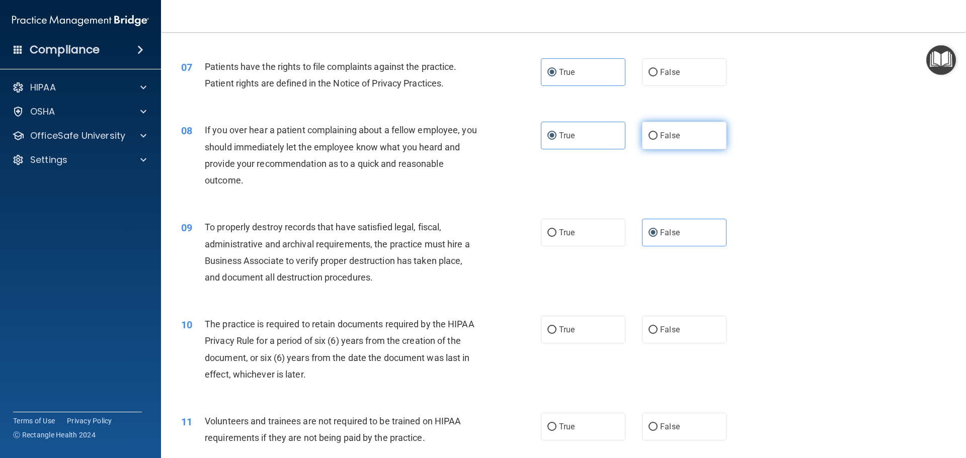
click at [658, 140] on input "False" at bounding box center [652, 136] width 9 height 8
radio input "true"
radio input "false"
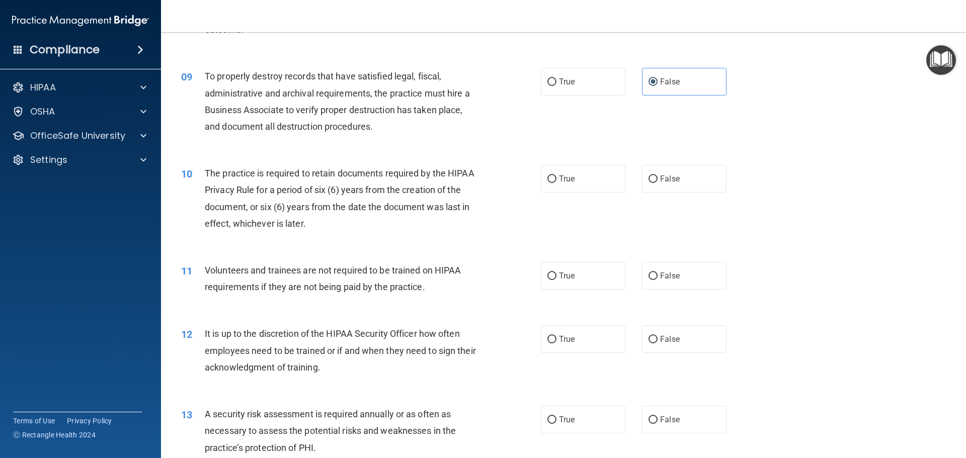
scroll to position [805, 0]
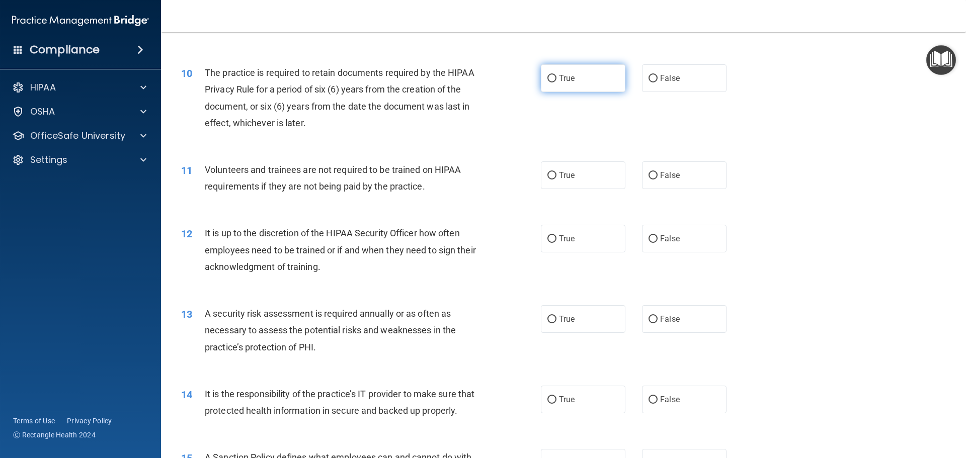
click at [579, 81] on label "True" at bounding box center [583, 78] width 85 height 28
click at [556, 81] on input "True" at bounding box center [551, 79] width 9 height 8
radio input "true"
click at [575, 247] on label "True" at bounding box center [583, 239] width 85 height 28
click at [556, 243] on input "True" at bounding box center [551, 239] width 9 height 8
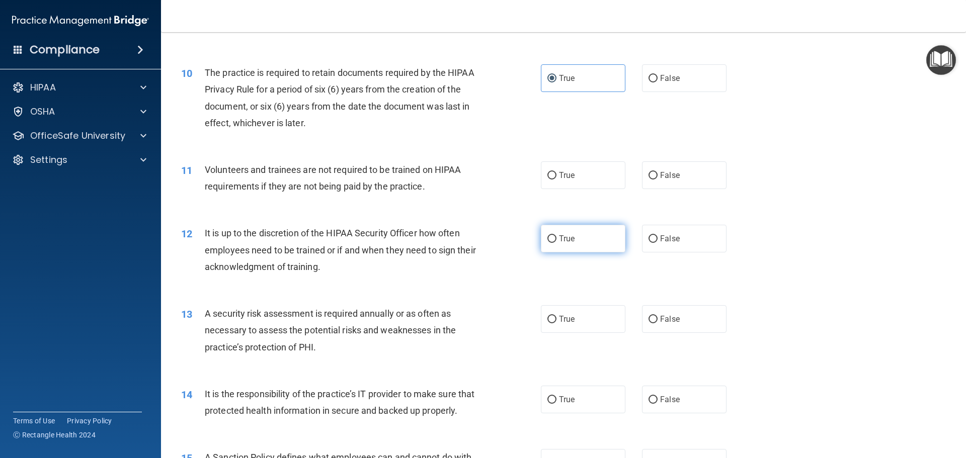
radio input "true"
click at [562, 389] on label "True" at bounding box center [583, 400] width 85 height 28
click at [556, 396] on input "True" at bounding box center [551, 400] width 9 height 8
radio input "true"
click at [663, 391] on label "False" at bounding box center [684, 400] width 85 height 28
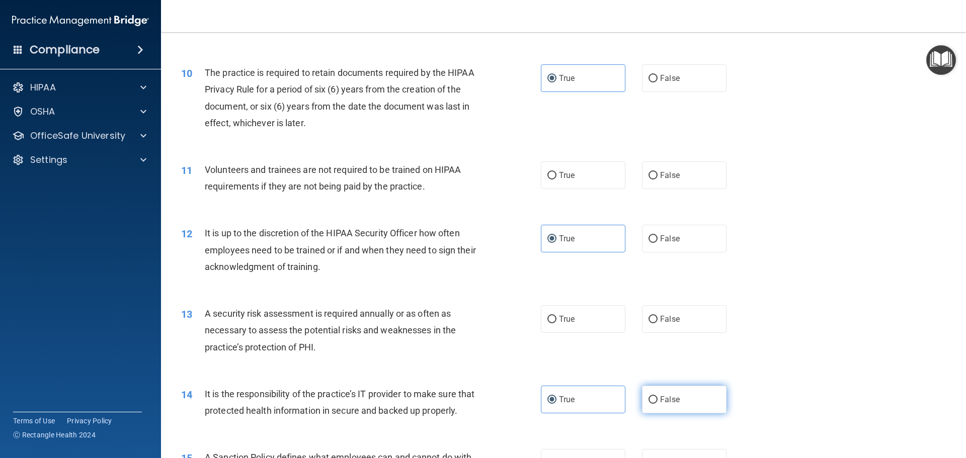
click at [658, 396] on input "False" at bounding box center [652, 400] width 9 height 8
radio input "true"
radio input "false"
click at [660, 242] on span "False" at bounding box center [670, 239] width 20 height 10
click at [658, 242] on input "False" at bounding box center [652, 239] width 9 height 8
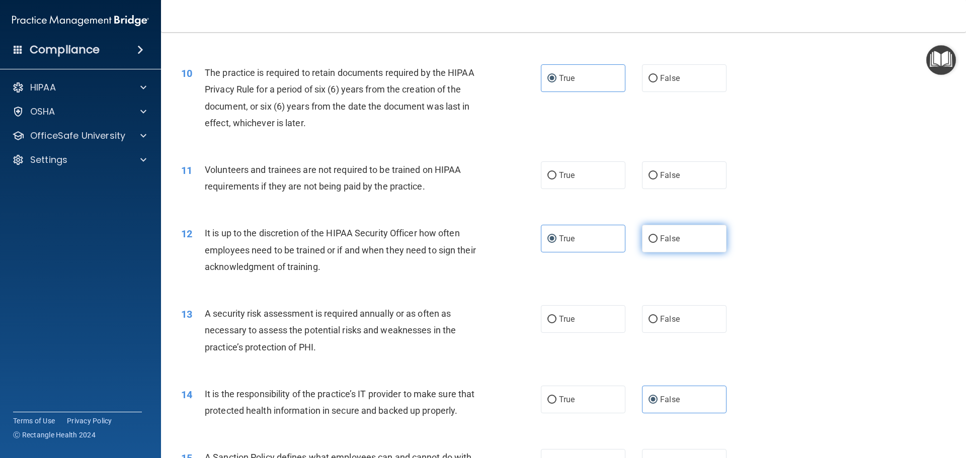
radio input "true"
radio input "false"
click at [649, 175] on input "False" at bounding box center [652, 176] width 9 height 8
radio input "true"
click at [591, 323] on label "True" at bounding box center [583, 319] width 85 height 28
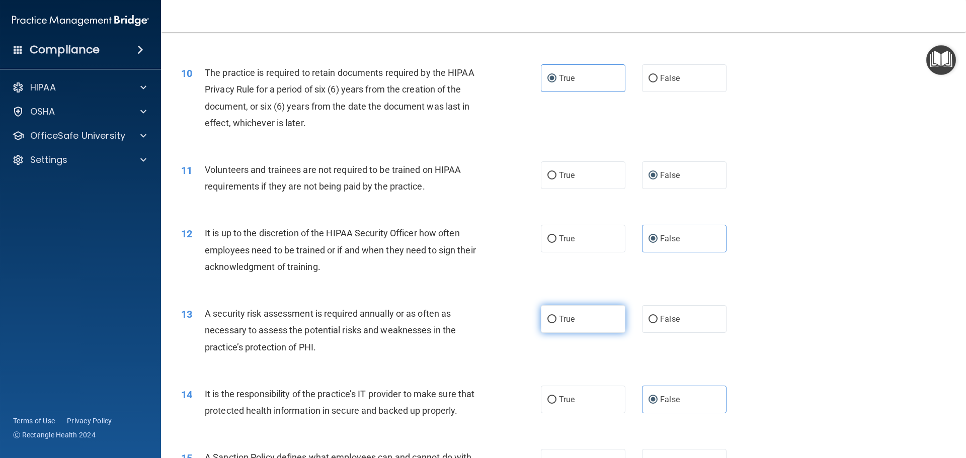
click at [556, 323] on input "True" at bounding box center [551, 320] width 9 height 8
radio input "true"
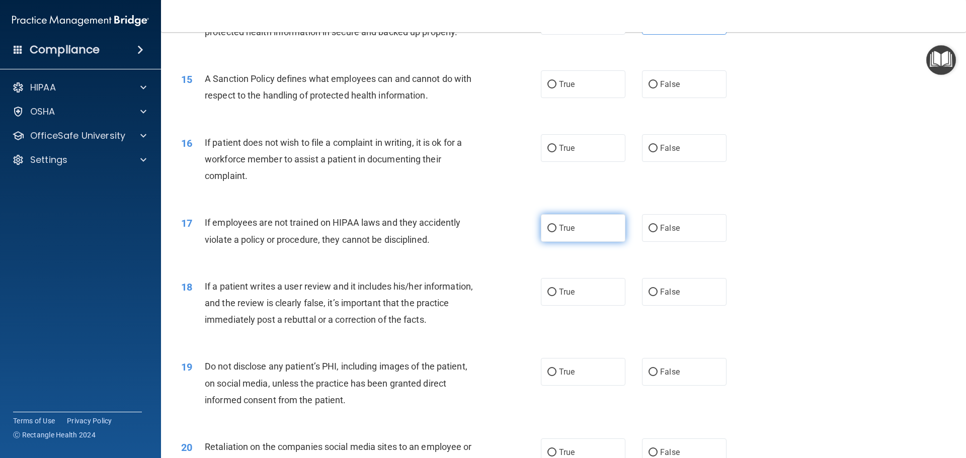
scroll to position [1207, 0]
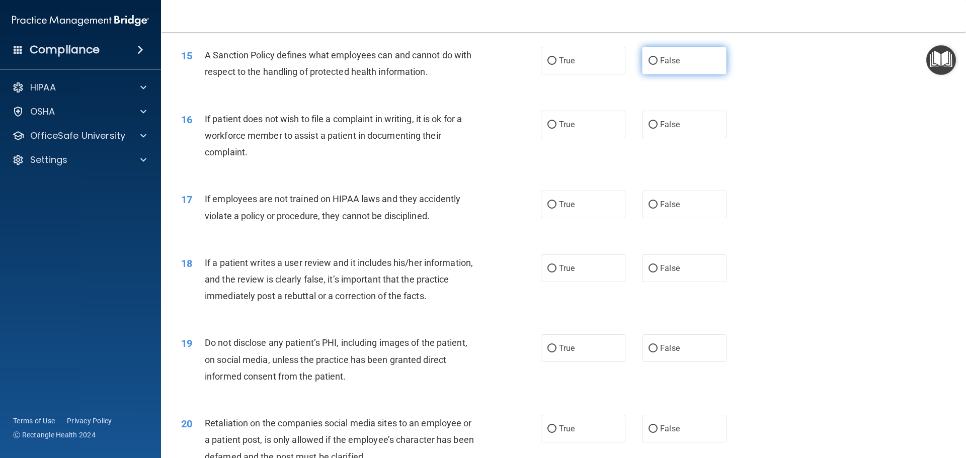
click at [679, 68] on label "False" at bounding box center [684, 61] width 85 height 28
click at [658, 65] on input "False" at bounding box center [652, 61] width 9 height 8
radio input "true"
click at [670, 277] on label "False" at bounding box center [684, 269] width 85 height 28
click at [658, 273] on input "False" at bounding box center [652, 269] width 9 height 8
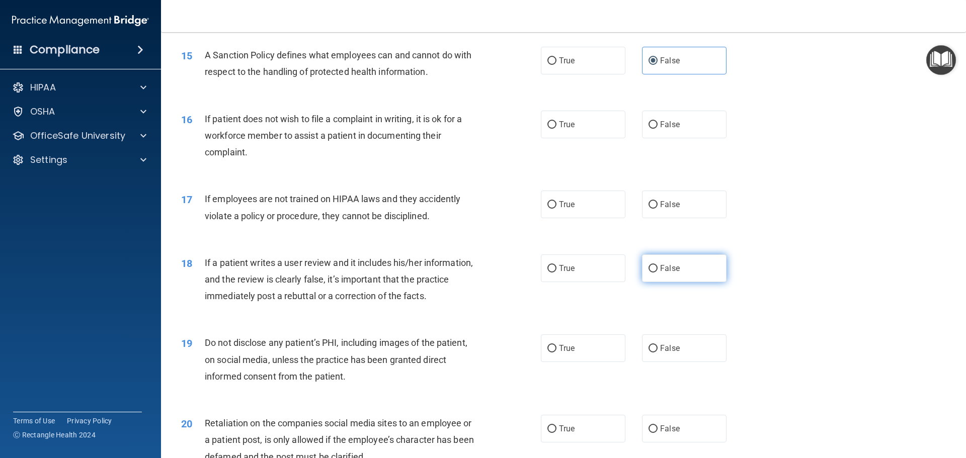
radio input "true"
click at [593, 138] on label "True" at bounding box center [583, 125] width 85 height 28
click at [556, 129] on input "True" at bounding box center [551, 125] width 9 height 8
radio input "true"
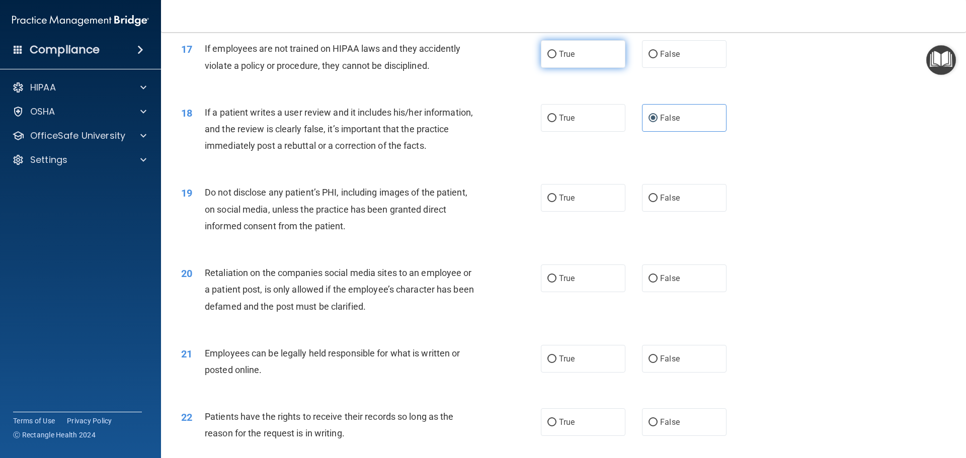
scroll to position [1358, 0]
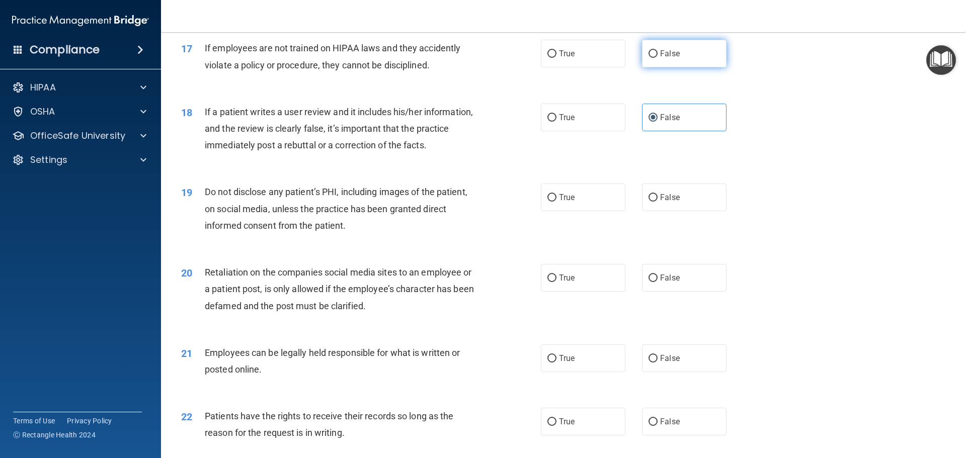
click at [657, 67] on label "False" at bounding box center [684, 54] width 85 height 28
click at [657, 58] on input "False" at bounding box center [652, 54] width 9 height 8
radio input "true"
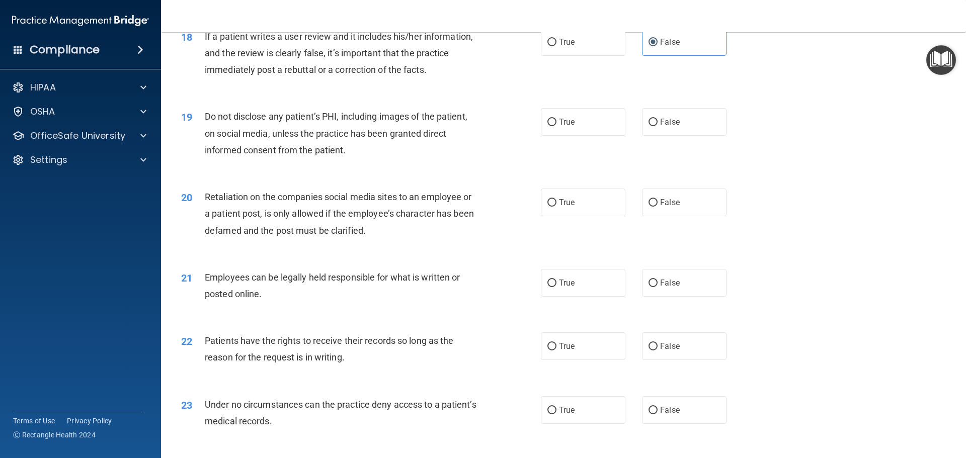
scroll to position [1459, 0]
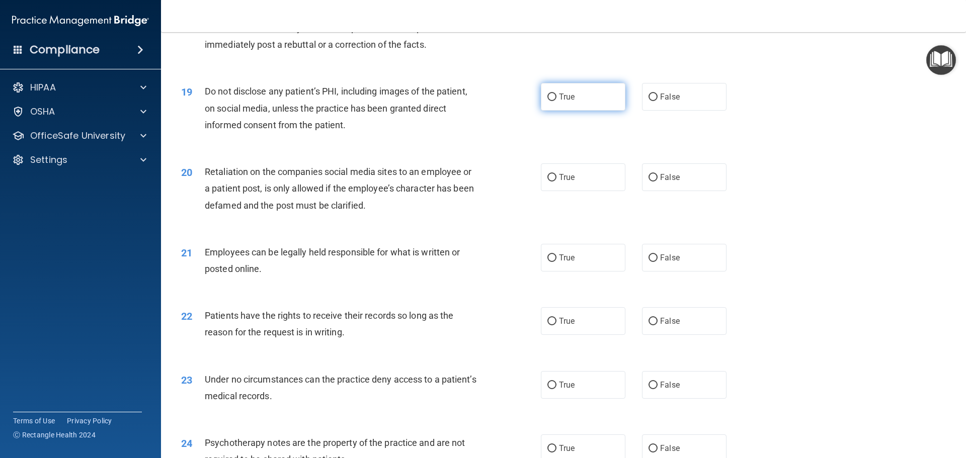
click at [567, 102] on span "True" at bounding box center [567, 97] width 16 height 10
click at [556, 101] on input "True" at bounding box center [551, 98] width 9 height 8
radio input "true"
click at [665, 182] on span "False" at bounding box center [670, 178] width 20 height 10
click at [658, 182] on input "False" at bounding box center [652, 178] width 9 height 8
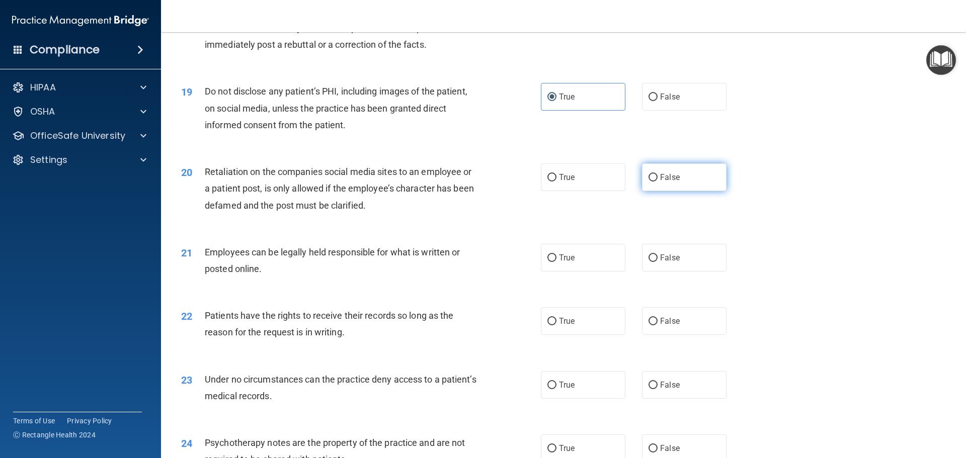
radio input "true"
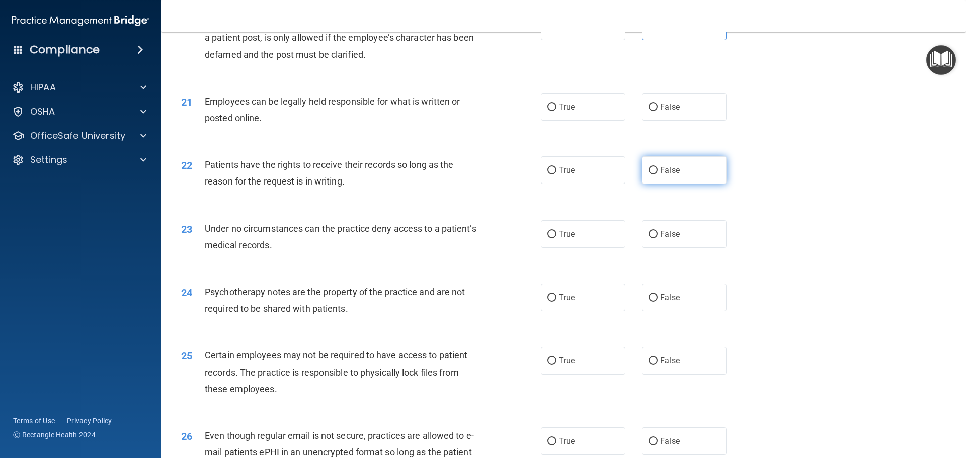
scroll to position [1660, 0]
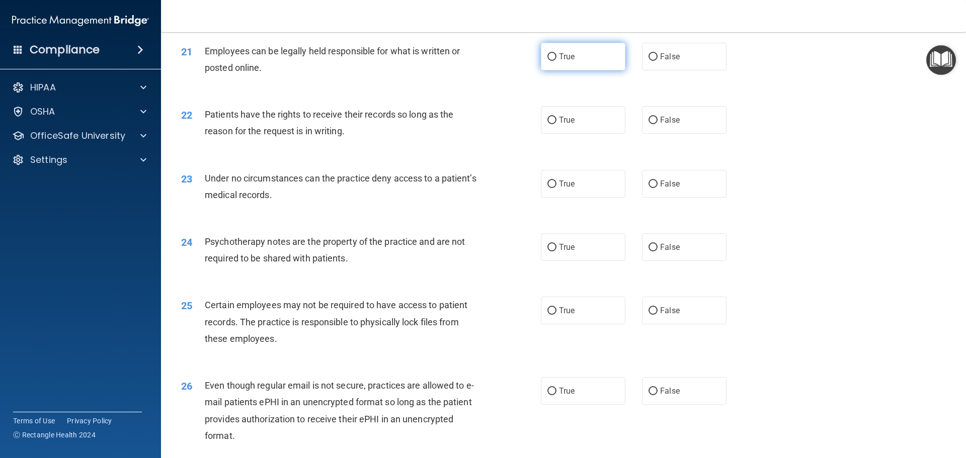
click at [578, 70] on label "True" at bounding box center [583, 57] width 85 height 28
click at [556, 61] on input "True" at bounding box center [551, 57] width 9 height 8
radio input "true"
click at [679, 133] on label "False" at bounding box center [684, 120] width 85 height 28
click at [658, 124] on input "False" at bounding box center [652, 121] width 9 height 8
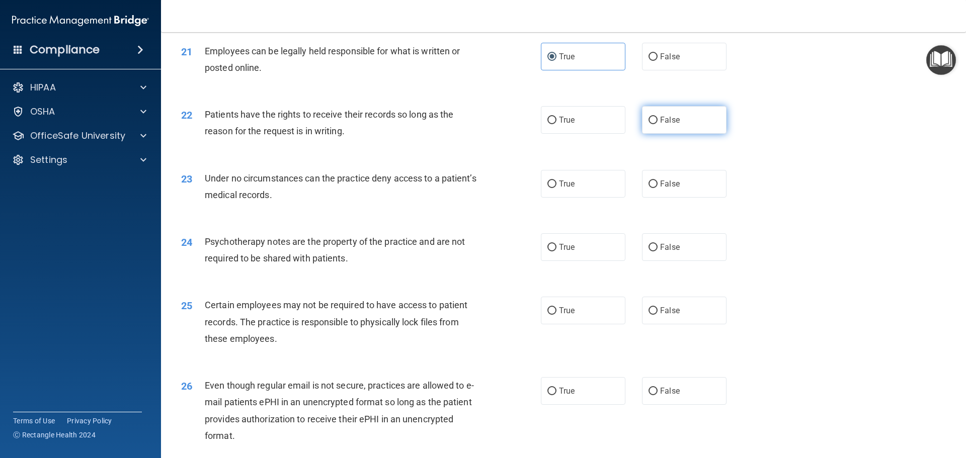
radio input "true"
click at [566, 252] on span "True" at bounding box center [567, 247] width 16 height 10
click at [556, 252] on input "True" at bounding box center [551, 248] width 9 height 8
radio input "true"
click at [668, 189] on span "False" at bounding box center [670, 184] width 20 height 10
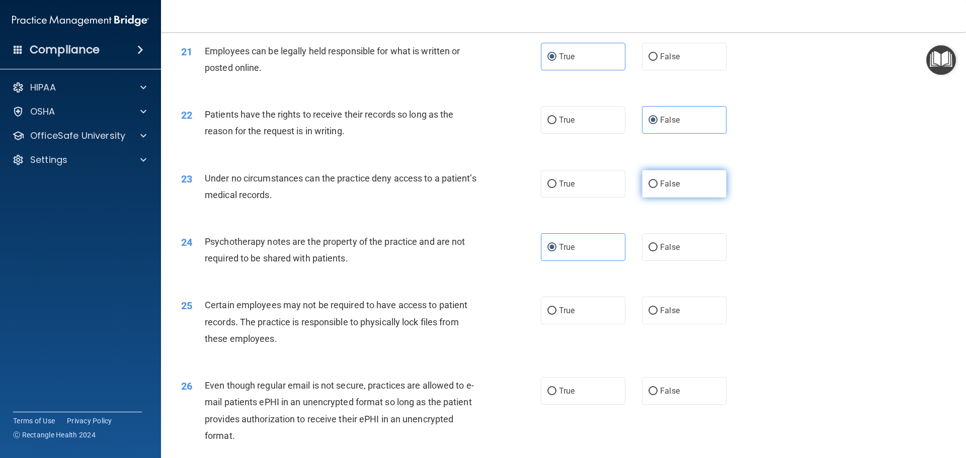
click at [658, 188] on input "False" at bounding box center [652, 185] width 9 height 8
radio input "true"
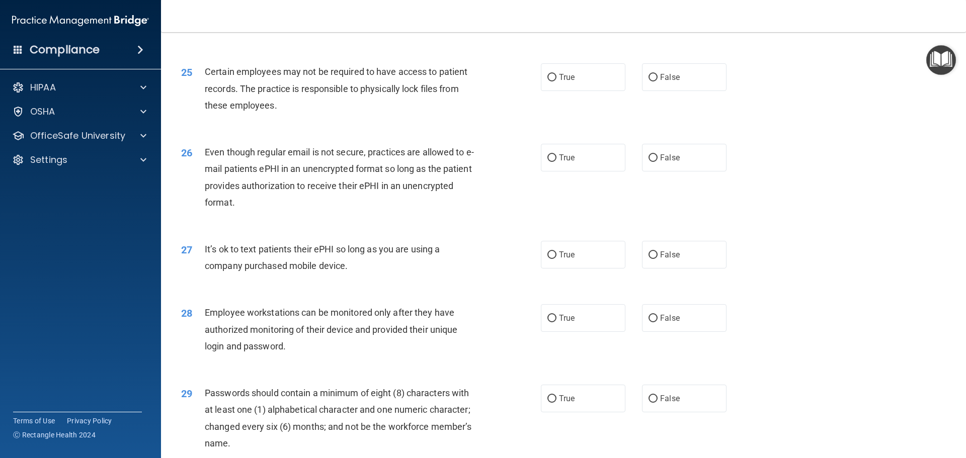
scroll to position [1912, 0]
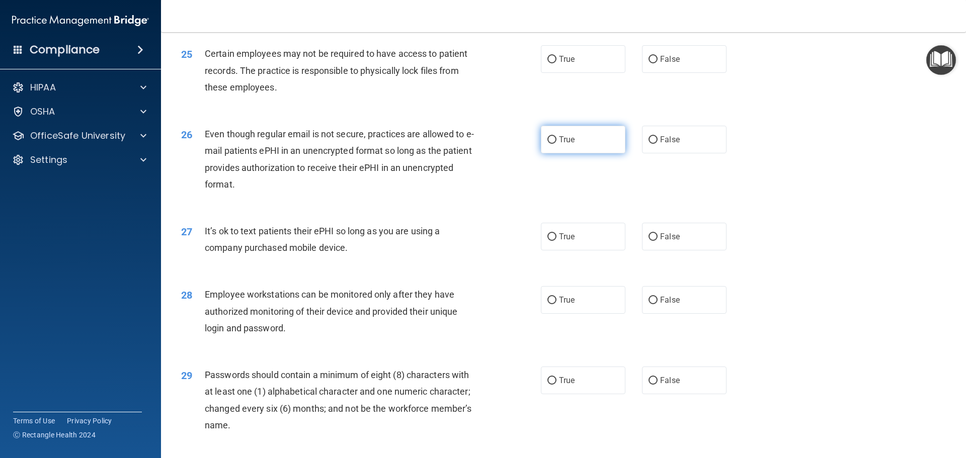
click at [574, 153] on label "True" at bounding box center [583, 140] width 85 height 28
click at [556, 144] on input "True" at bounding box center [551, 140] width 9 height 8
radio input "true"
click at [654, 251] on label "False" at bounding box center [684, 237] width 85 height 28
click at [654, 241] on input "False" at bounding box center [652, 237] width 9 height 8
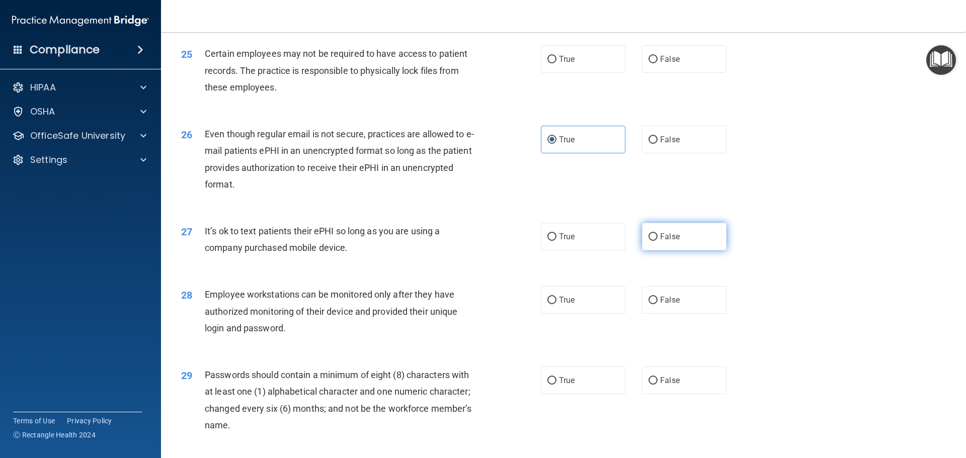
radio input "true"
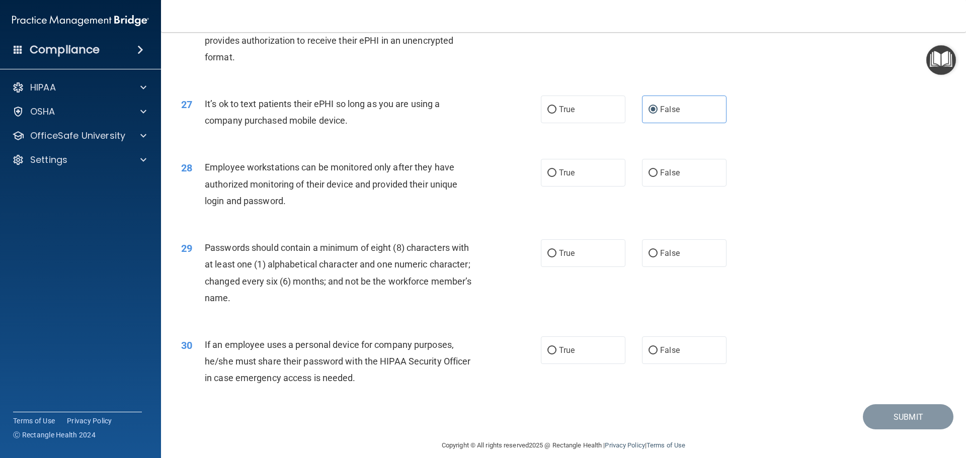
scroll to position [2063, 0]
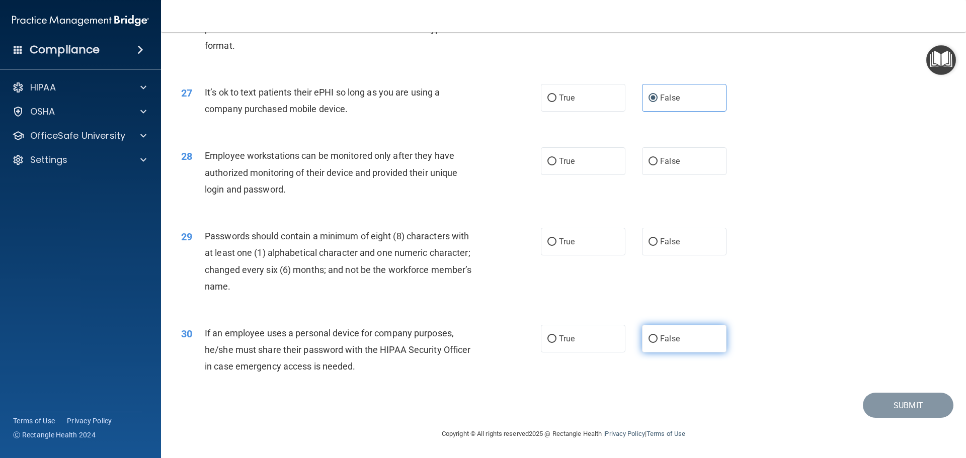
click at [680, 350] on label "False" at bounding box center [684, 339] width 85 height 28
click at [658, 343] on input "False" at bounding box center [652, 340] width 9 height 8
radio input "true"
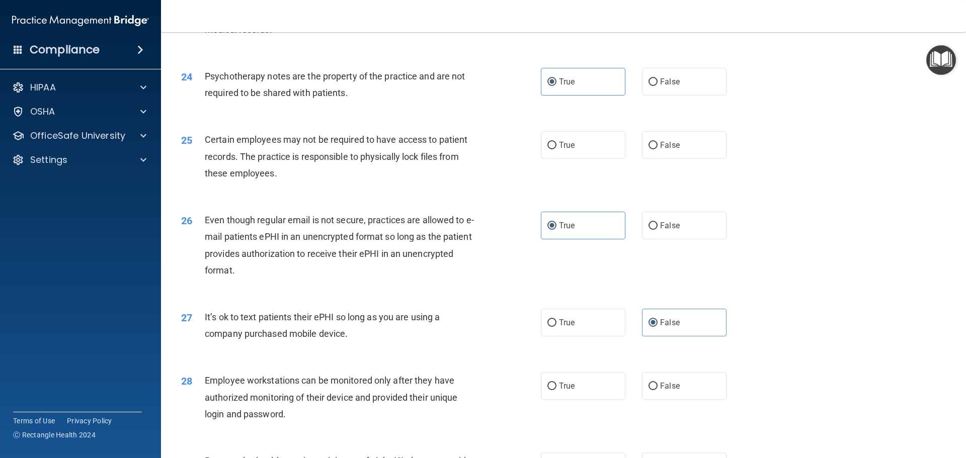
scroll to position [1811, 0]
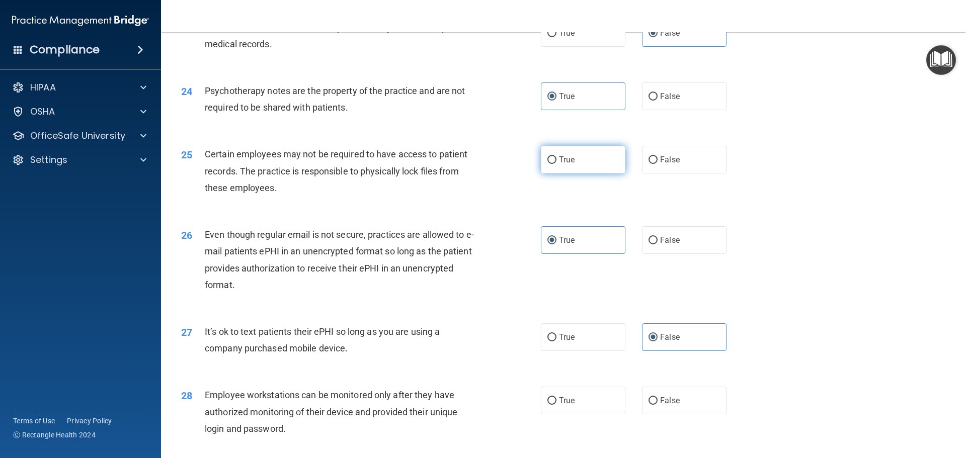
click at [541, 174] on label "True" at bounding box center [583, 160] width 85 height 28
click at [547, 164] on input "True" at bounding box center [551, 160] width 9 height 8
radio input "true"
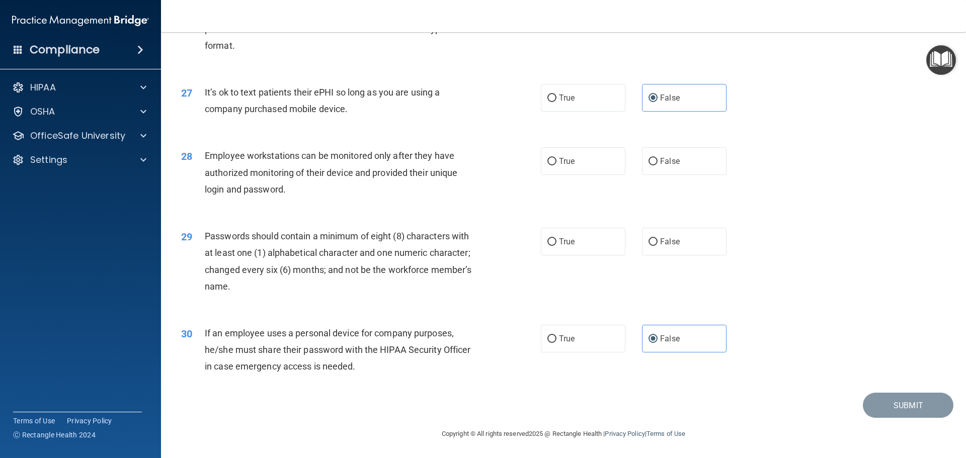
scroll to position [2067, 0]
drag, startPoint x: 651, startPoint y: 162, endPoint x: 611, endPoint y: 185, distance: 46.2
click at [652, 162] on input "False" at bounding box center [652, 162] width 9 height 8
radio input "true"
click at [563, 248] on label "True" at bounding box center [583, 242] width 85 height 28
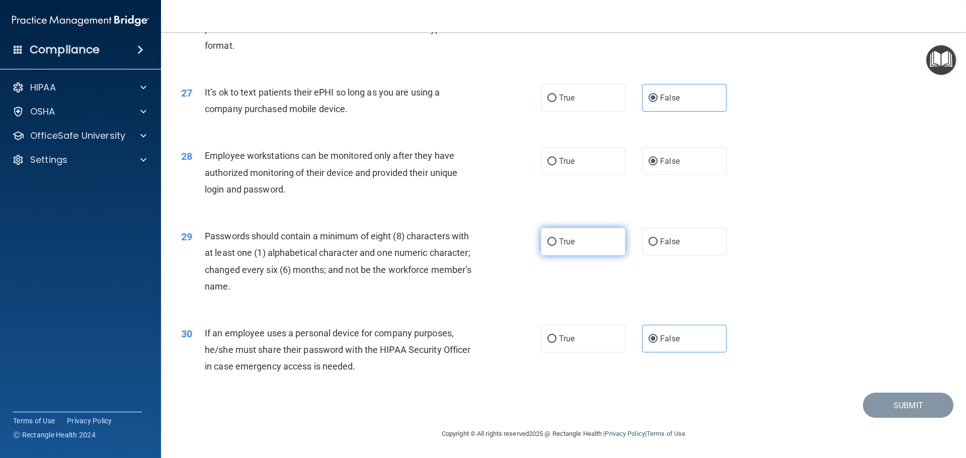
click at [556, 246] on input "True" at bounding box center [551, 242] width 9 height 8
radio input "true"
click at [880, 405] on button "Submit" at bounding box center [908, 406] width 91 height 26
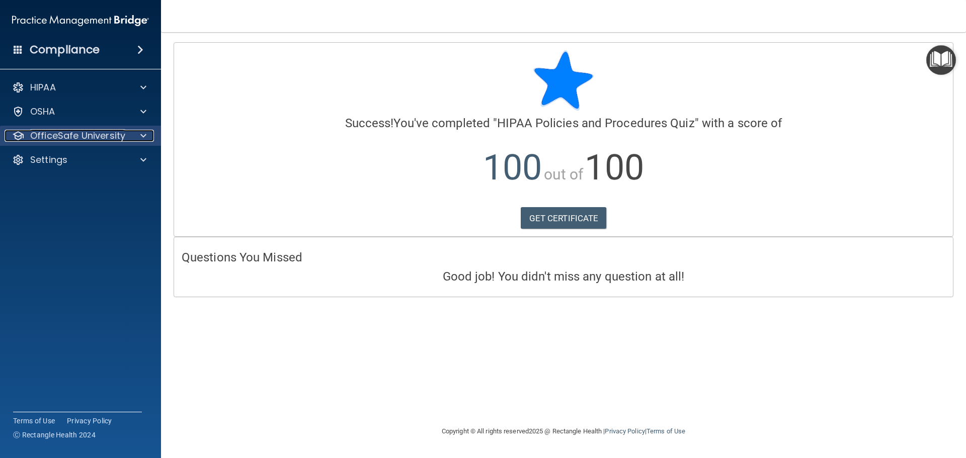
click at [125, 132] on div "OfficeSafe University" at bounding box center [67, 136] width 125 height 12
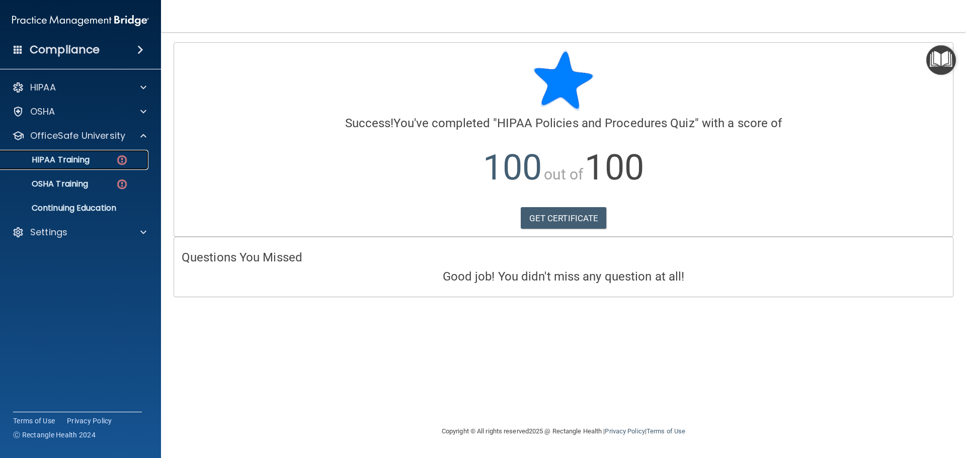
click at [89, 155] on p "HIPAA Training" at bounding box center [48, 160] width 83 height 10
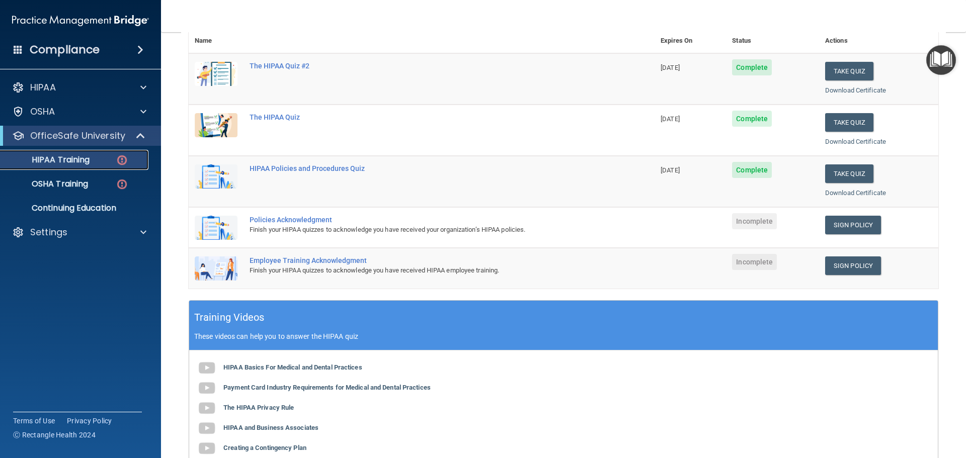
scroll to position [101, 0]
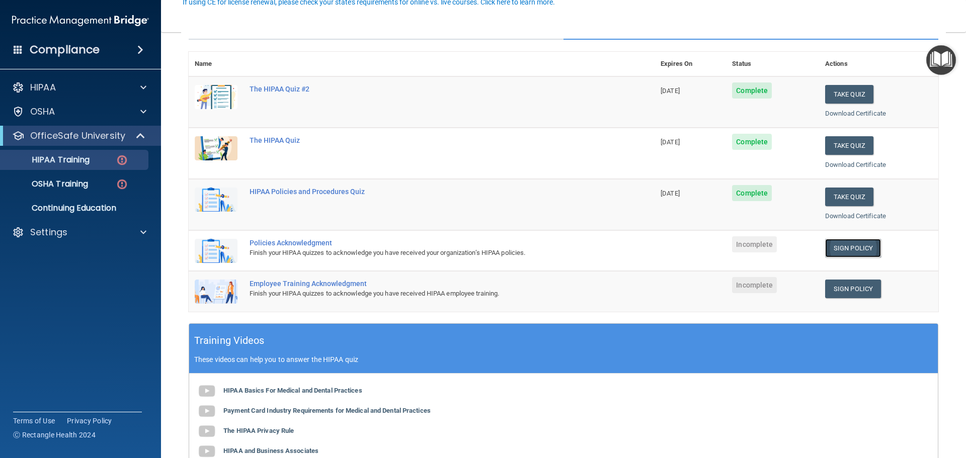
click at [837, 245] on link "Sign Policy" at bounding box center [853, 248] width 56 height 19
click at [857, 288] on link "Sign Policy" at bounding box center [853, 289] width 56 height 19
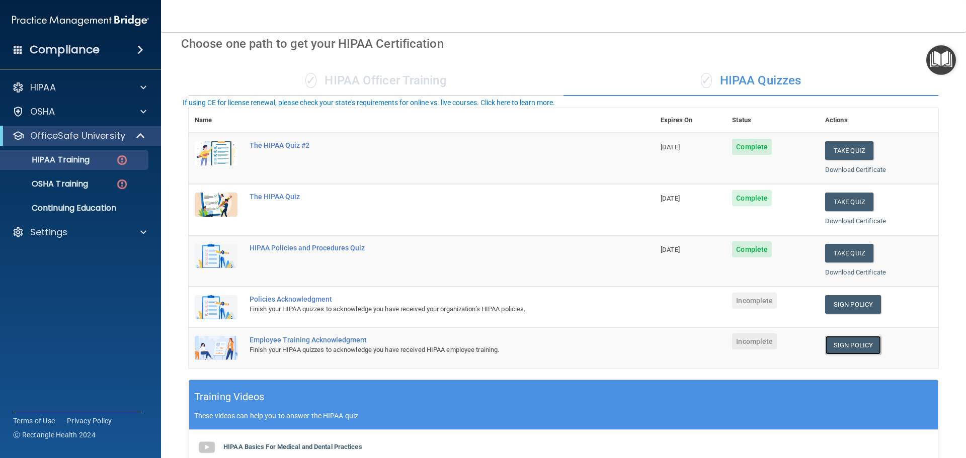
scroll to position [0, 0]
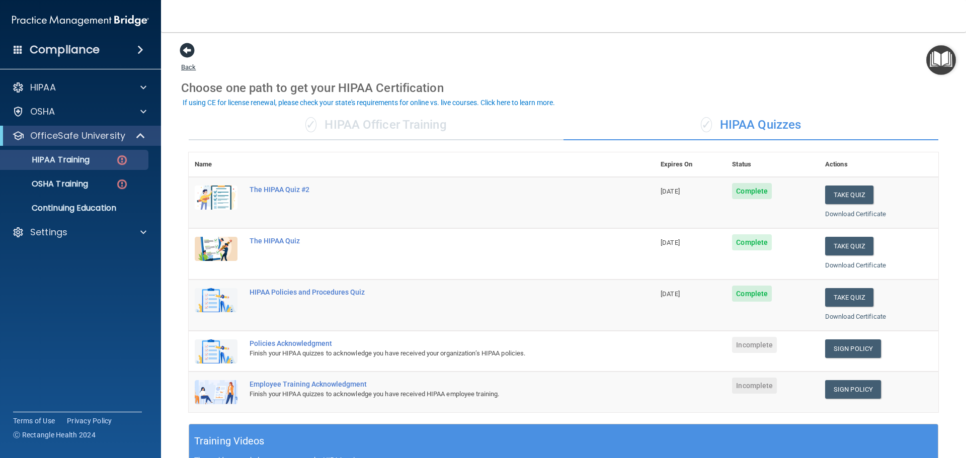
click at [194, 45] on span at bounding box center [187, 50] width 15 height 15
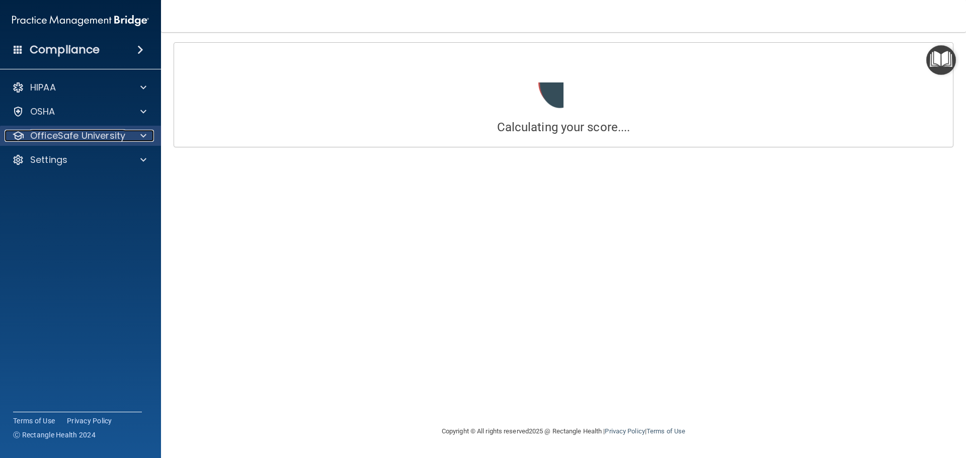
click at [45, 131] on p "OfficeSafe University" at bounding box center [77, 136] width 95 height 12
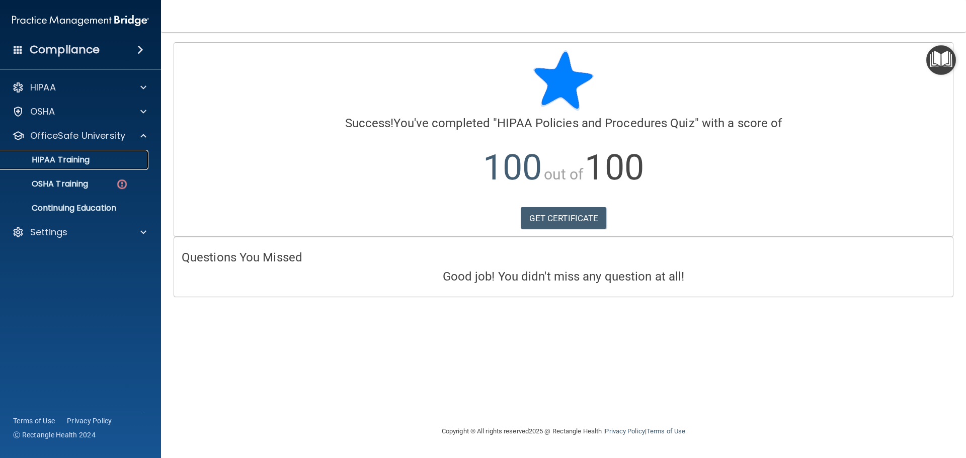
click at [73, 160] on p "HIPAA Training" at bounding box center [48, 160] width 83 height 10
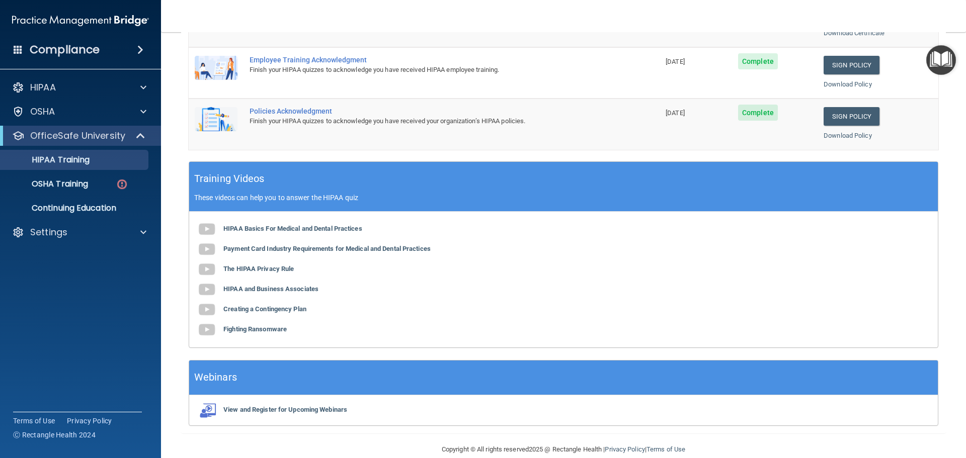
scroll to position [299, 0]
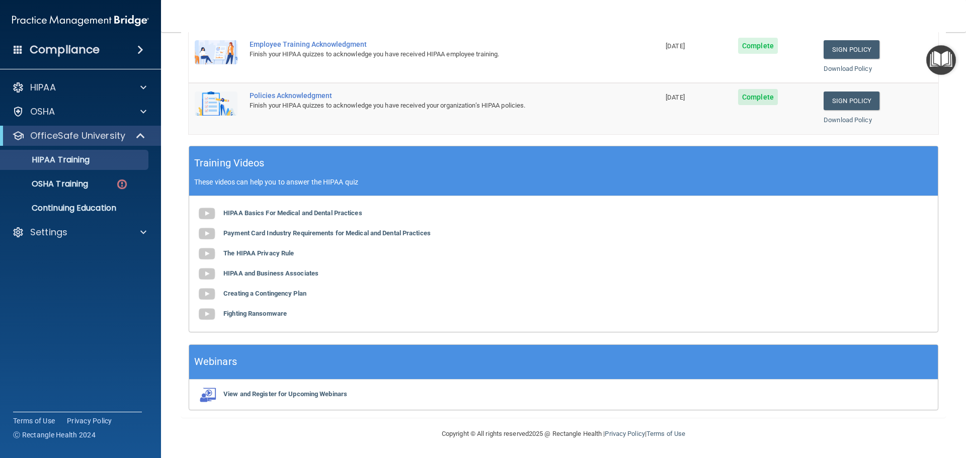
drag, startPoint x: 562, startPoint y: 234, endPoint x: 171, endPoint y: 197, distance: 393.1
click at [171, 197] on main "Back Choose one path to get your HIPAA Certification ✓ HIPAA Officer Training ✓…" at bounding box center [563, 245] width 805 height 426
click at [98, 179] on link "OSHA Training" at bounding box center [69, 184] width 158 height 20
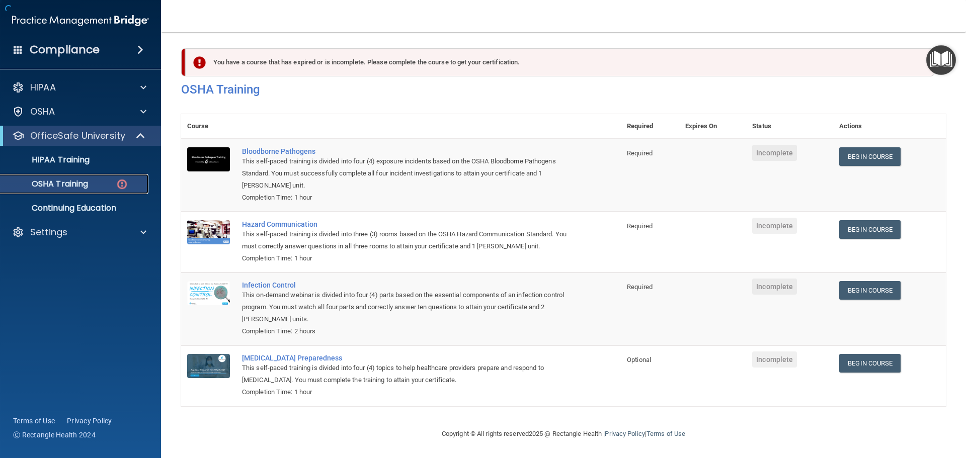
scroll to position [17, 0]
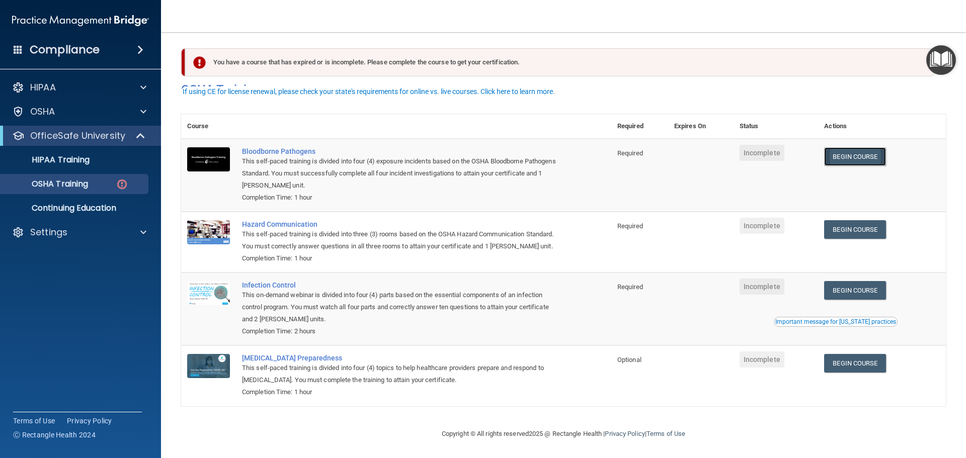
click at [855, 147] on link "Begin Course" at bounding box center [854, 156] width 61 height 19
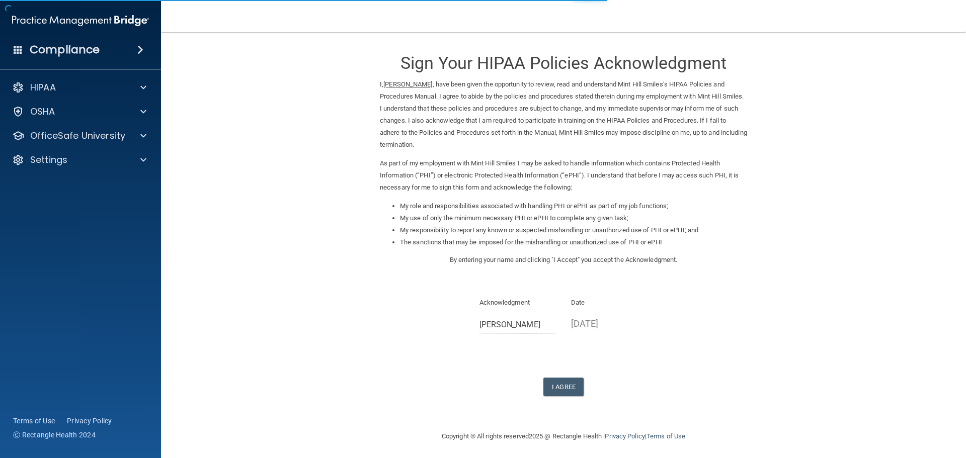
scroll to position [3, 0]
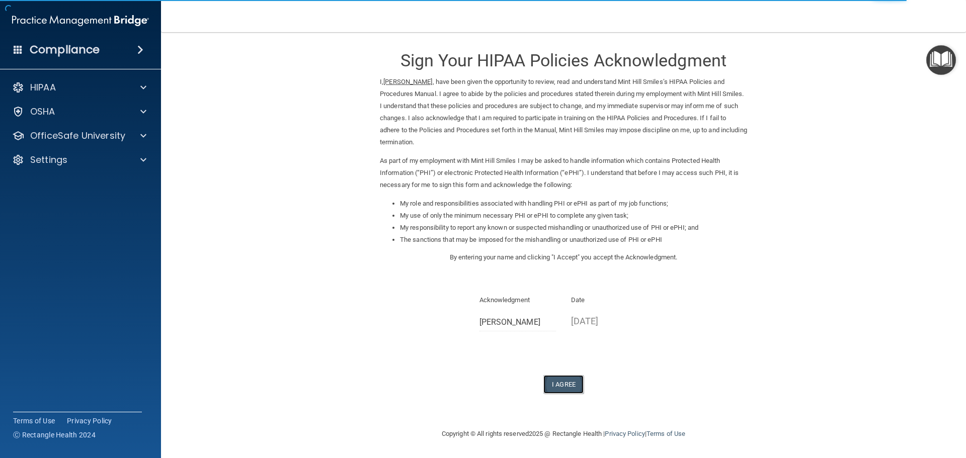
click at [561, 381] on button "I Agree" at bounding box center [563, 384] width 40 height 19
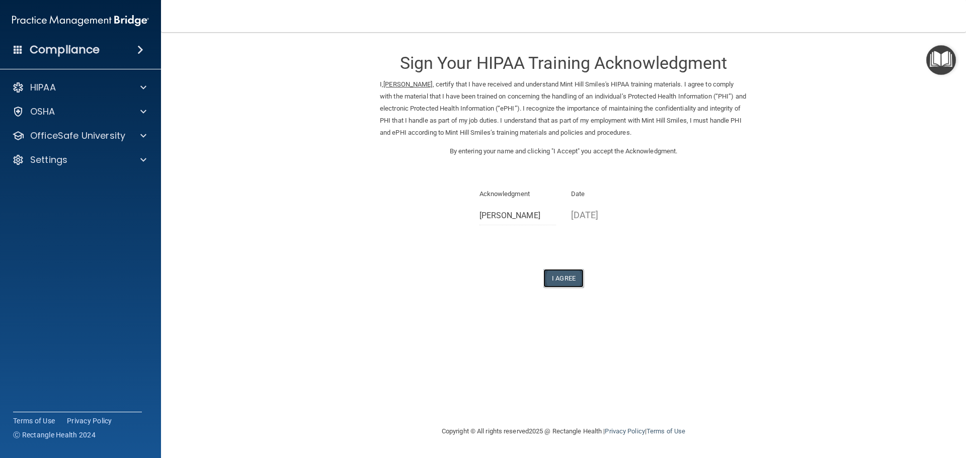
click at [559, 277] on button "I Agree" at bounding box center [563, 278] width 40 height 19
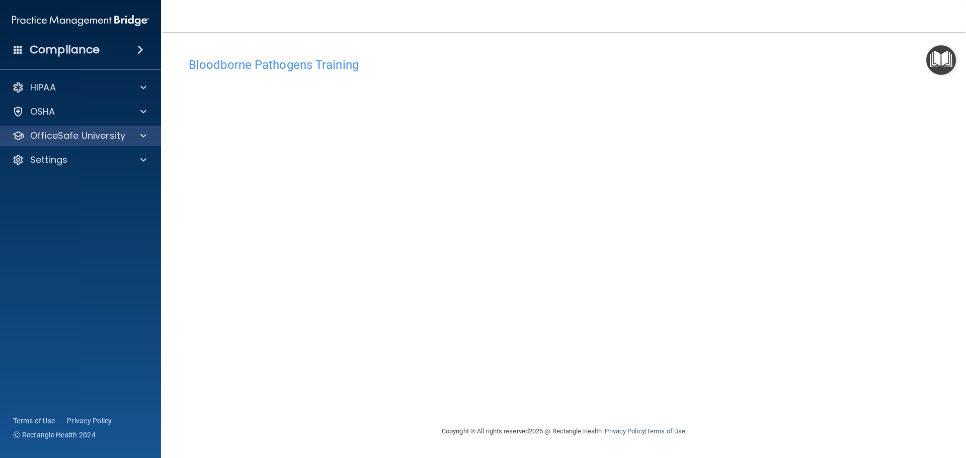
click at [90, 143] on div "OfficeSafe University" at bounding box center [80, 136] width 161 height 20
click at [107, 140] on p "OfficeSafe University" at bounding box center [77, 136] width 95 height 12
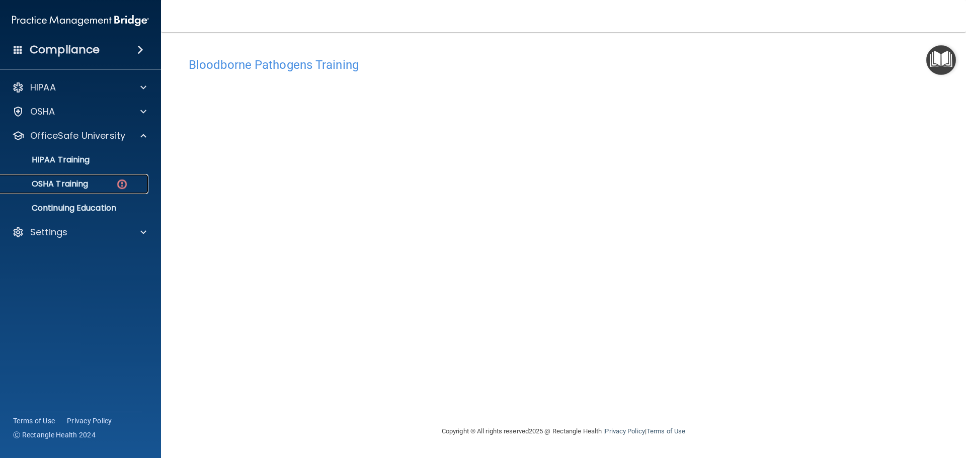
click at [105, 185] on div "OSHA Training" at bounding box center [75, 184] width 137 height 10
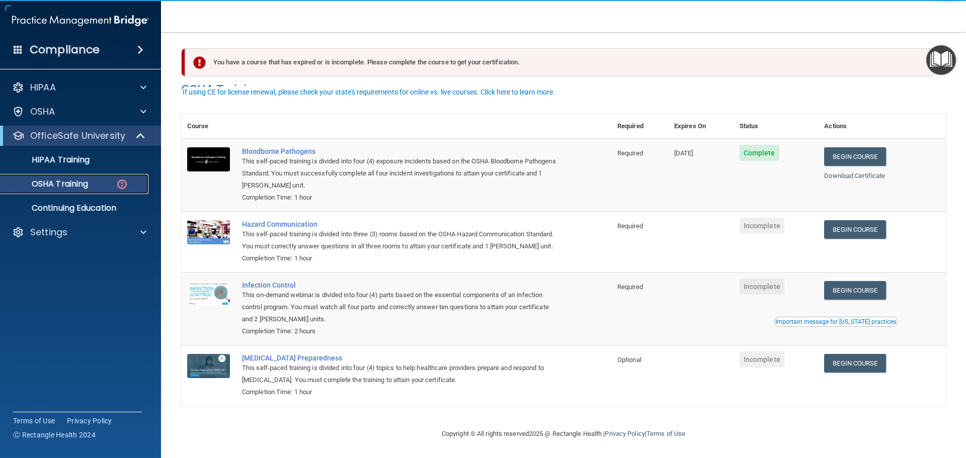
scroll to position [17, 0]
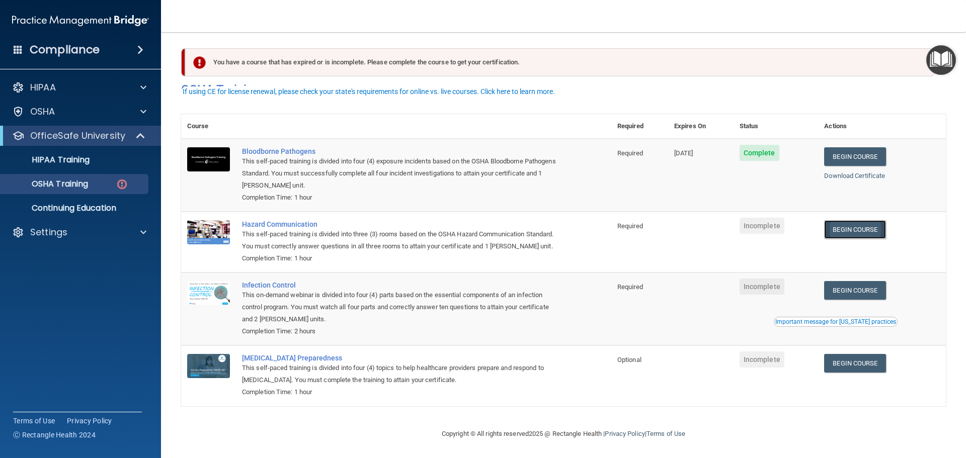
click at [853, 220] on link "Begin Course" at bounding box center [854, 229] width 61 height 19
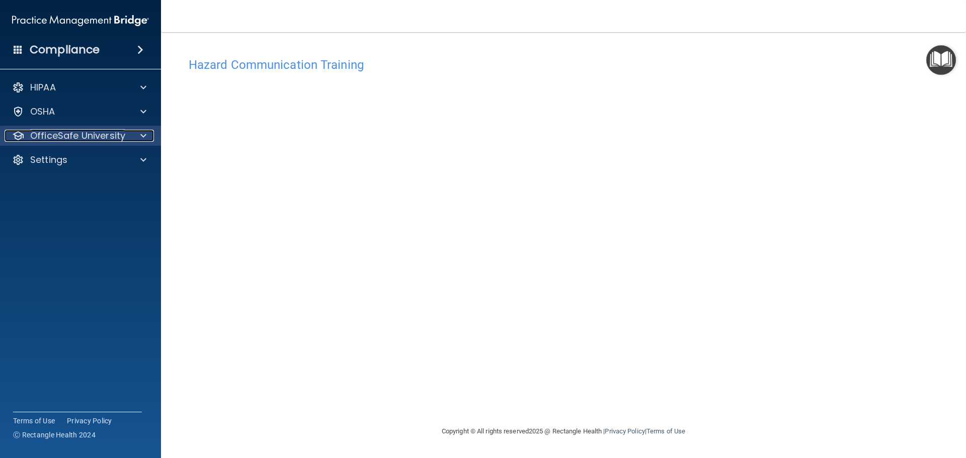
click at [105, 133] on p "OfficeSafe University" at bounding box center [77, 136] width 95 height 12
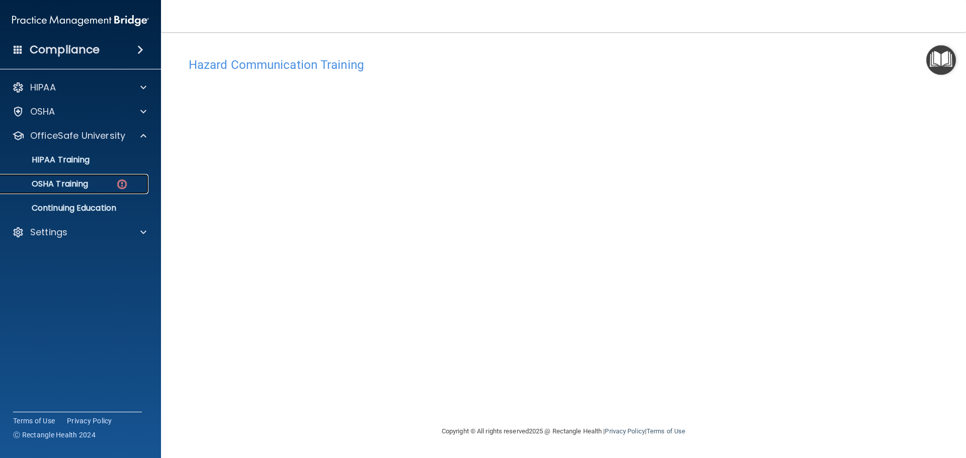
click at [81, 180] on p "OSHA Training" at bounding box center [47, 184] width 81 height 10
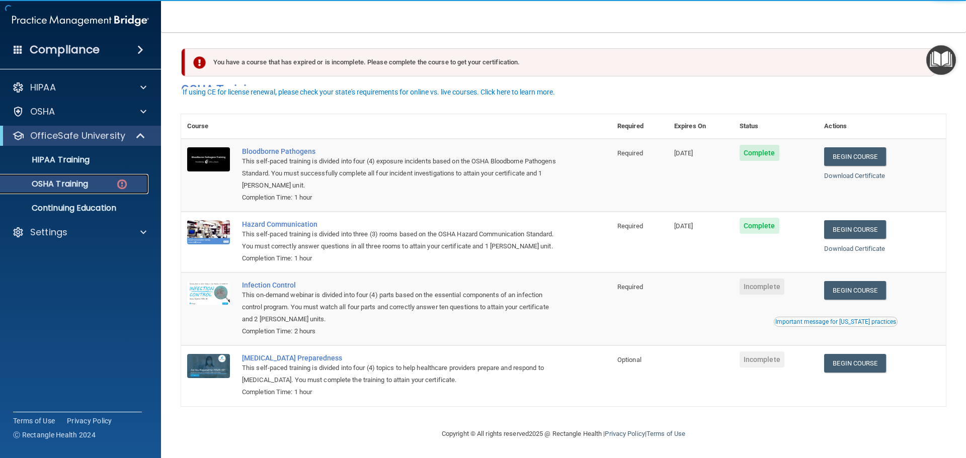
scroll to position [17, 0]
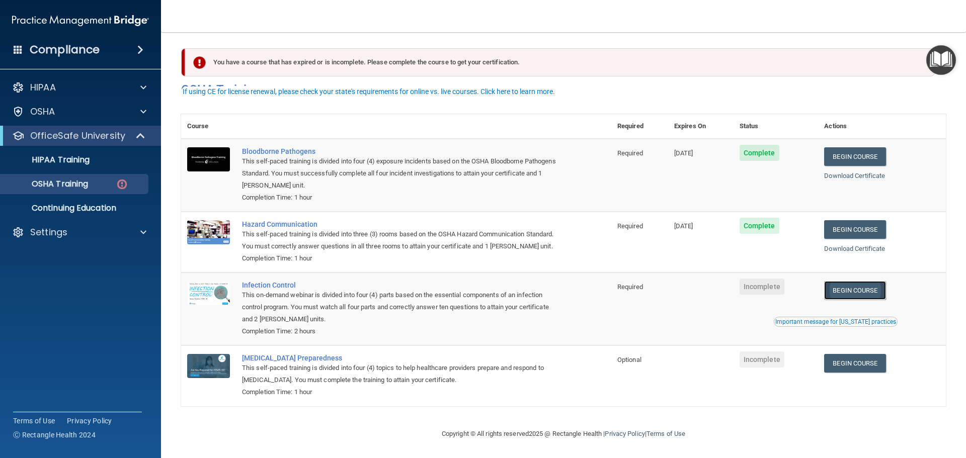
click at [847, 289] on link "Begin Course" at bounding box center [854, 290] width 61 height 19
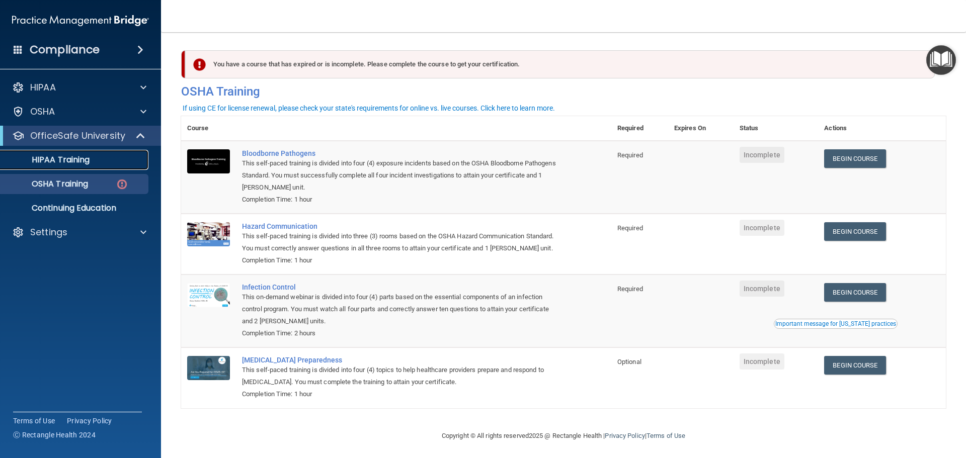
click at [59, 160] on p "HIPAA Training" at bounding box center [48, 160] width 83 height 10
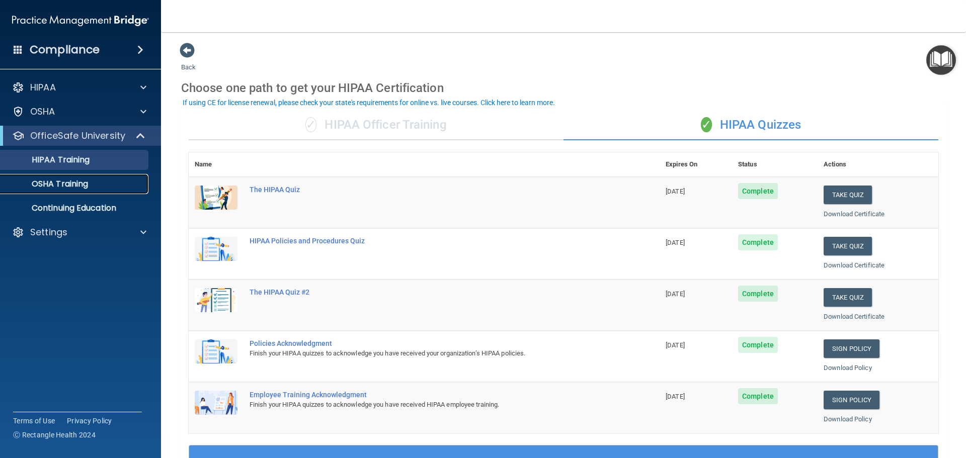
click at [99, 188] on div "OSHA Training" at bounding box center [75, 184] width 137 height 10
